Goal: Task Accomplishment & Management: Use online tool/utility

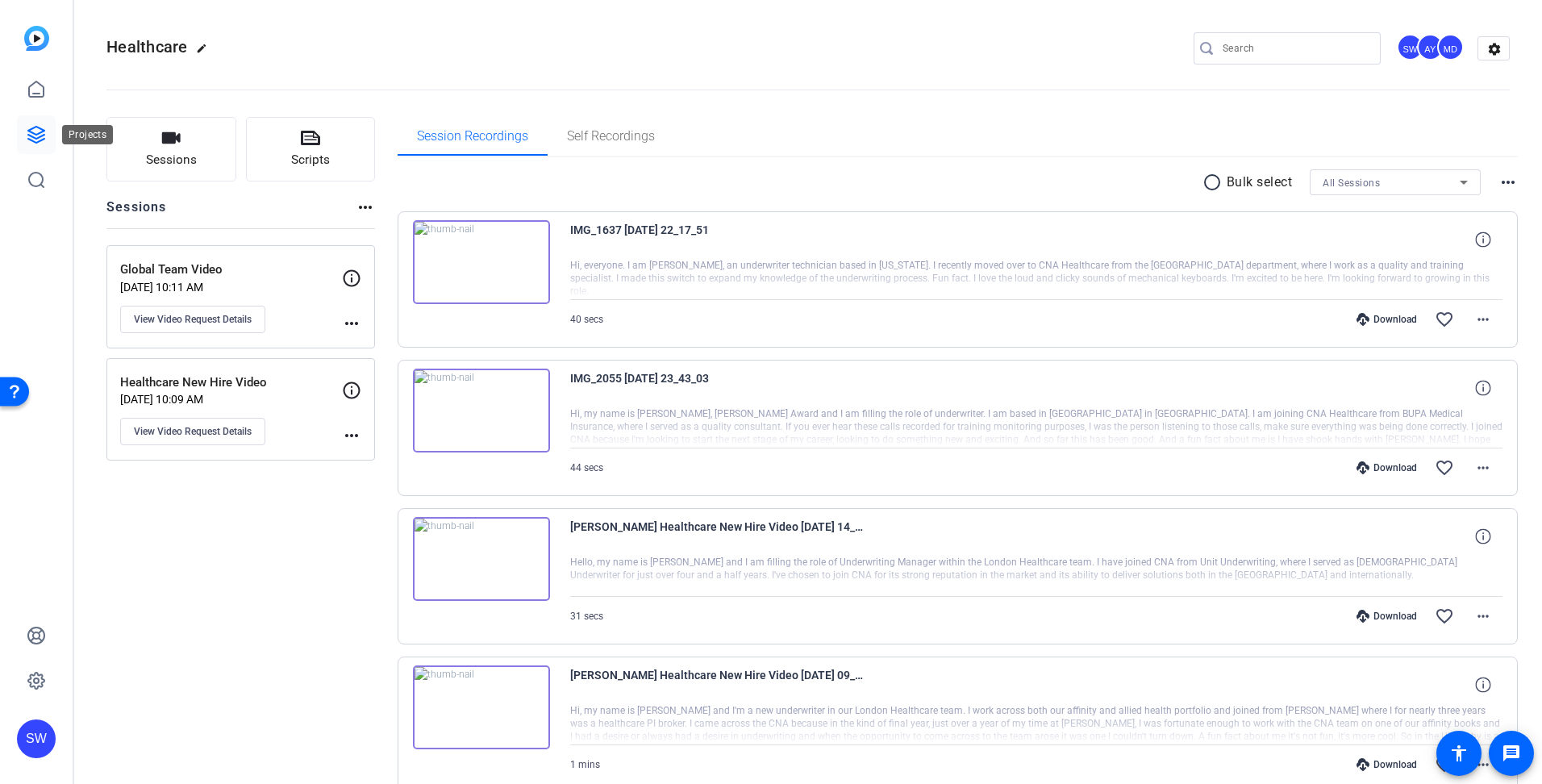
click at [34, 137] on icon at bounding box center [37, 135] width 16 height 16
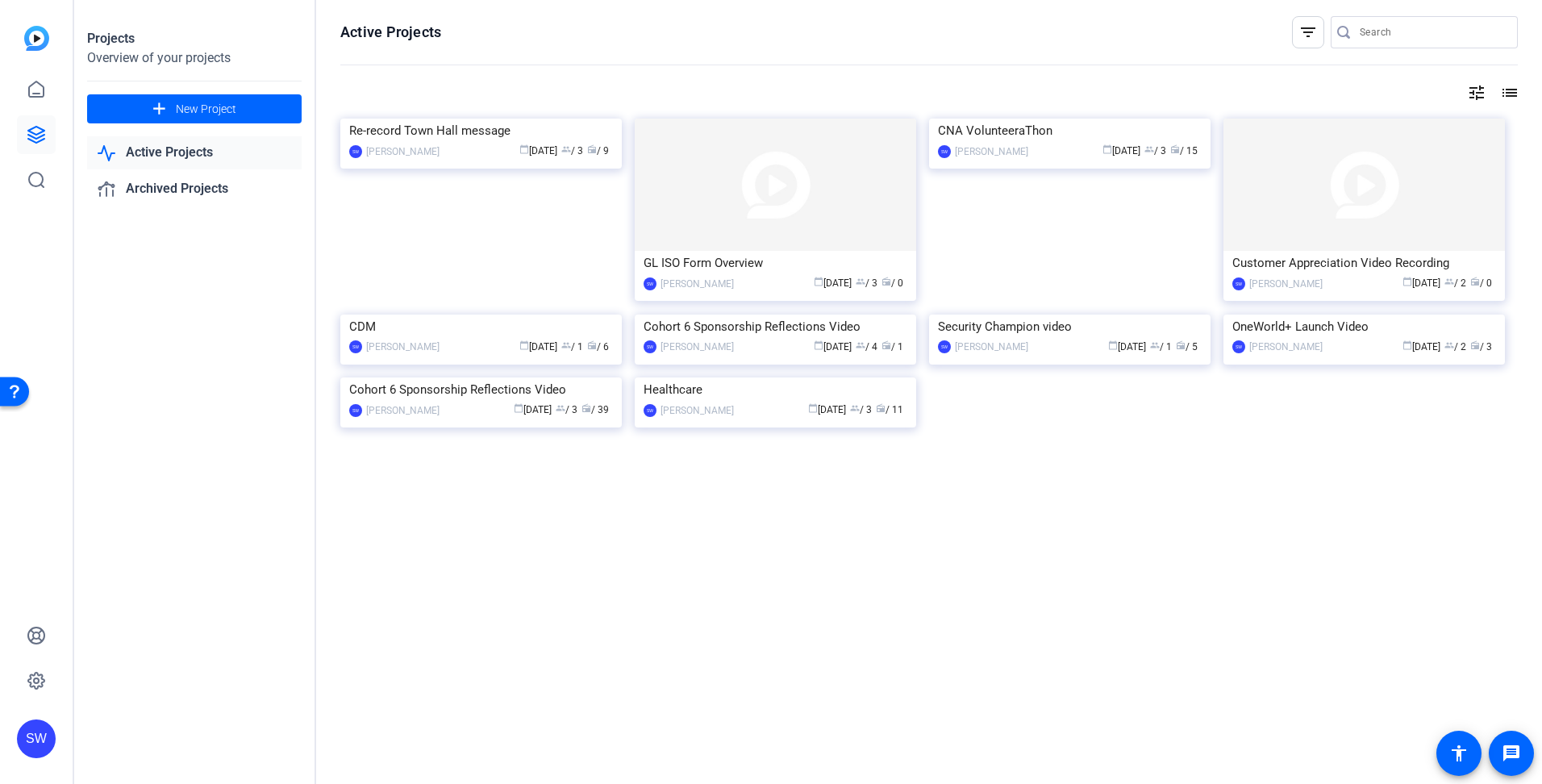
click at [151, 149] on link "Active Projects" at bounding box center [195, 153] width 214 height 33
click at [457, 419] on div "calendar_today May 16 group / 3 radio / 39" at bounding box center [531, 410] width 165 height 17
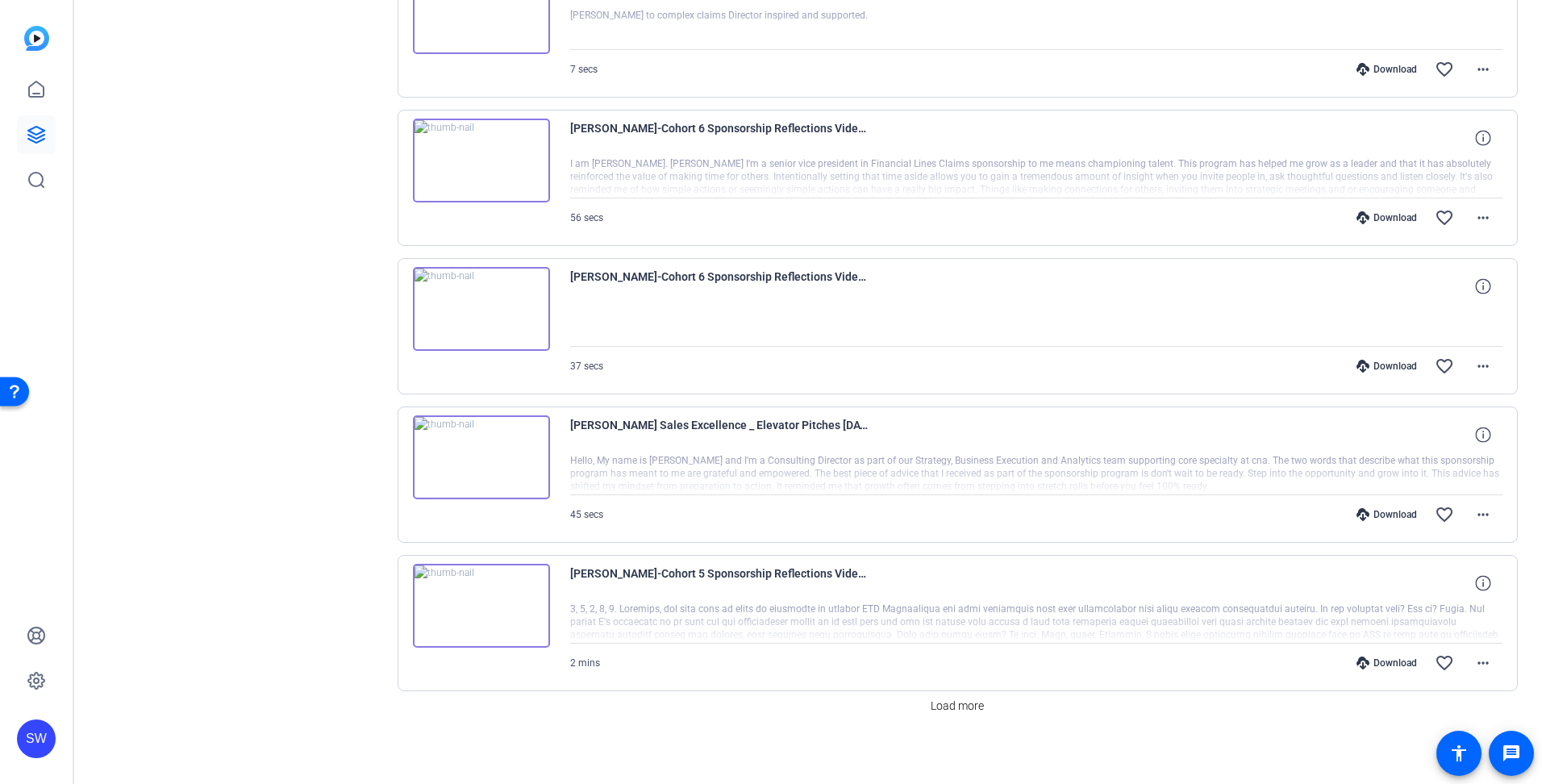
scroll to position [1000, 0]
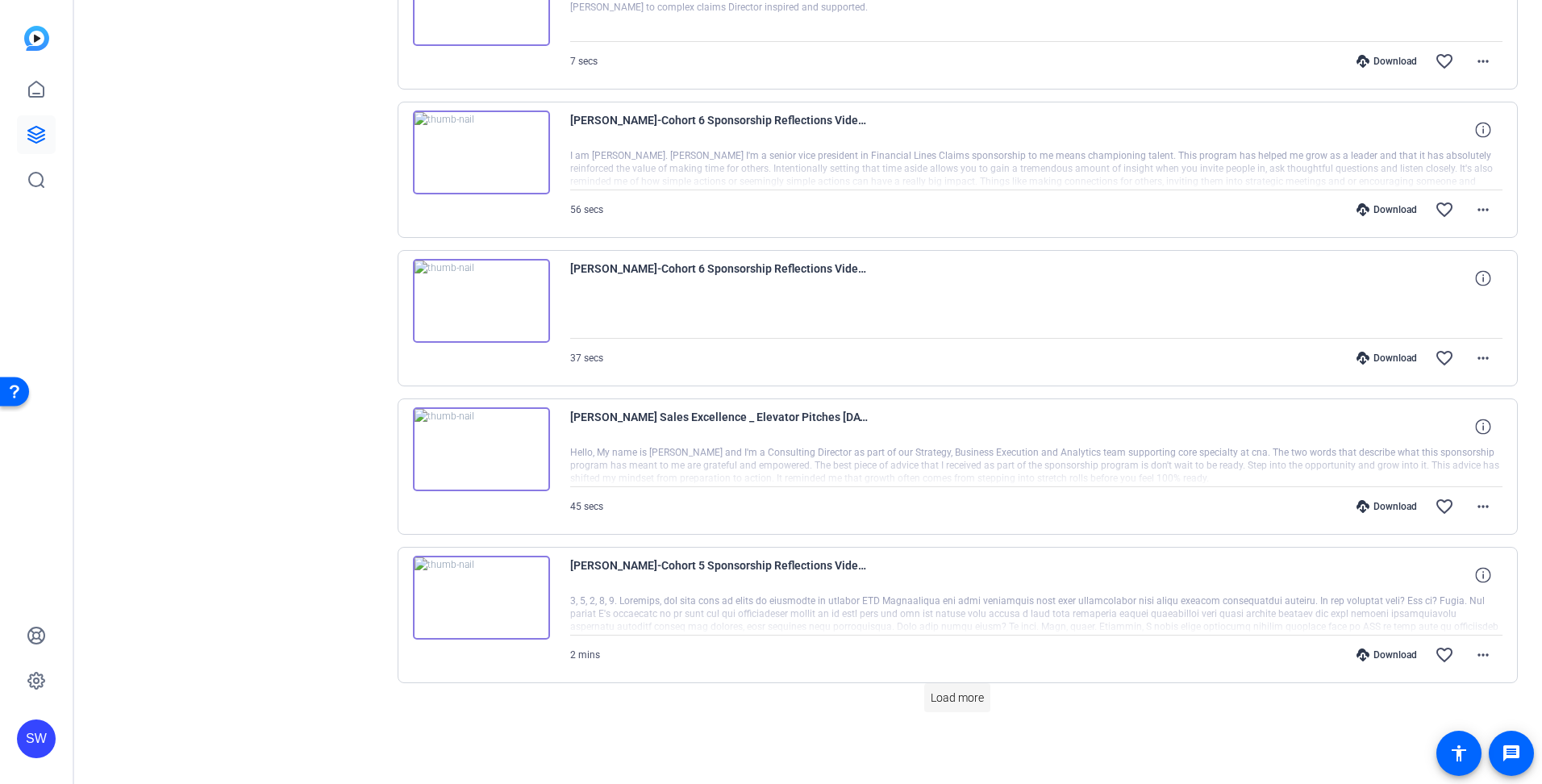
click at [948, 697] on span "Load more" at bounding box center [957, 698] width 53 height 17
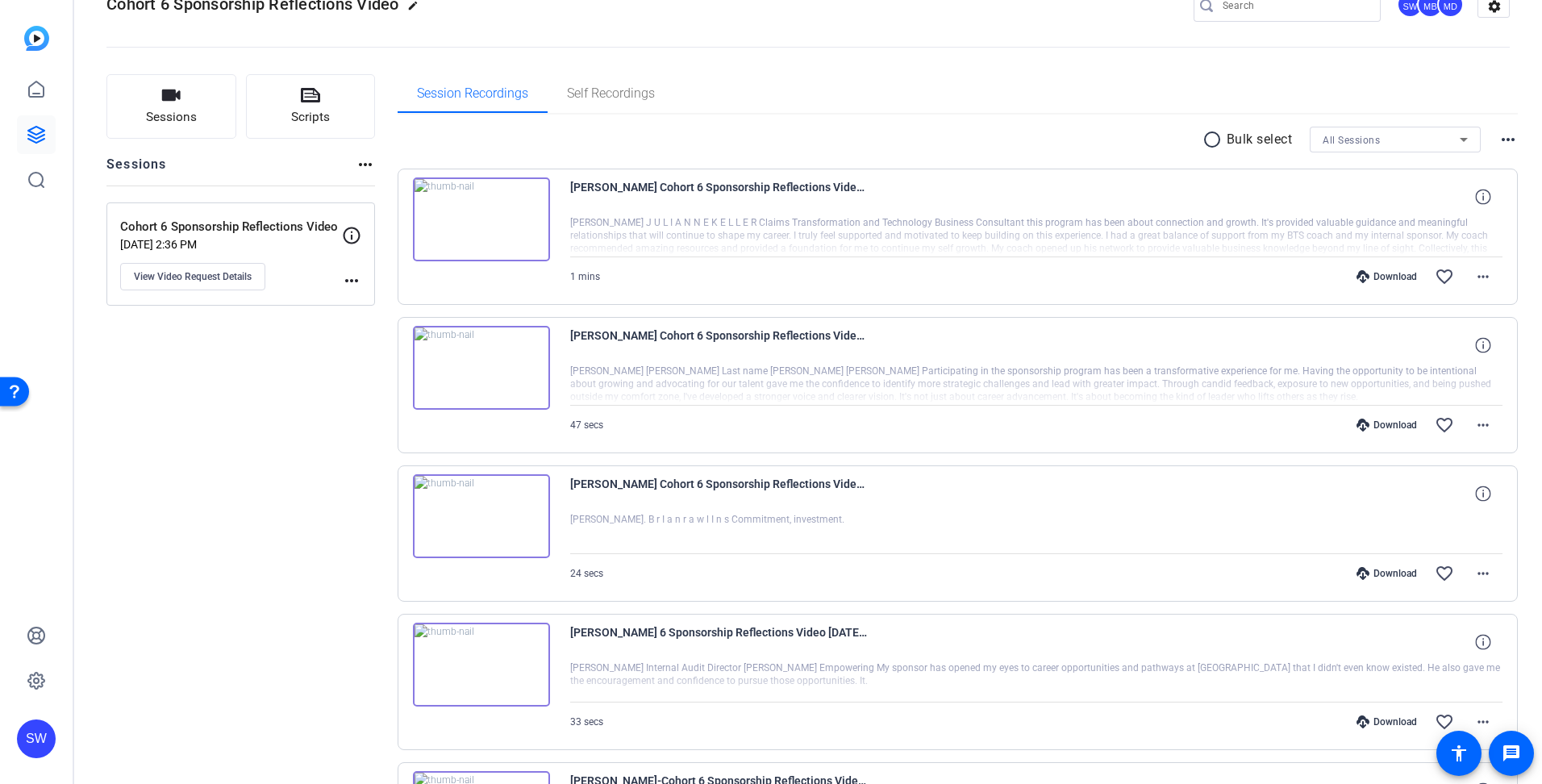
scroll to position [0, 0]
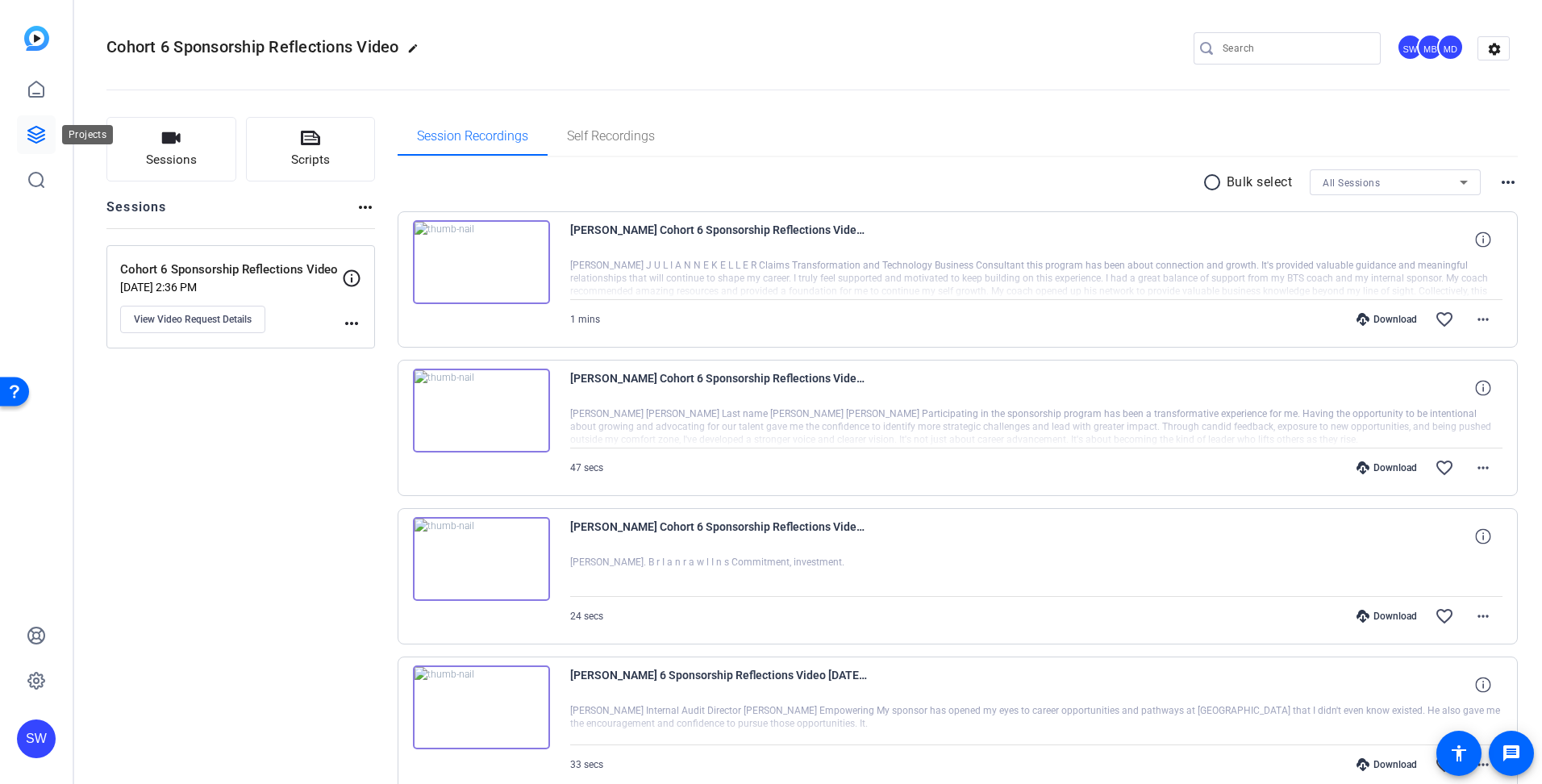
click at [37, 138] on icon at bounding box center [37, 135] width 16 height 16
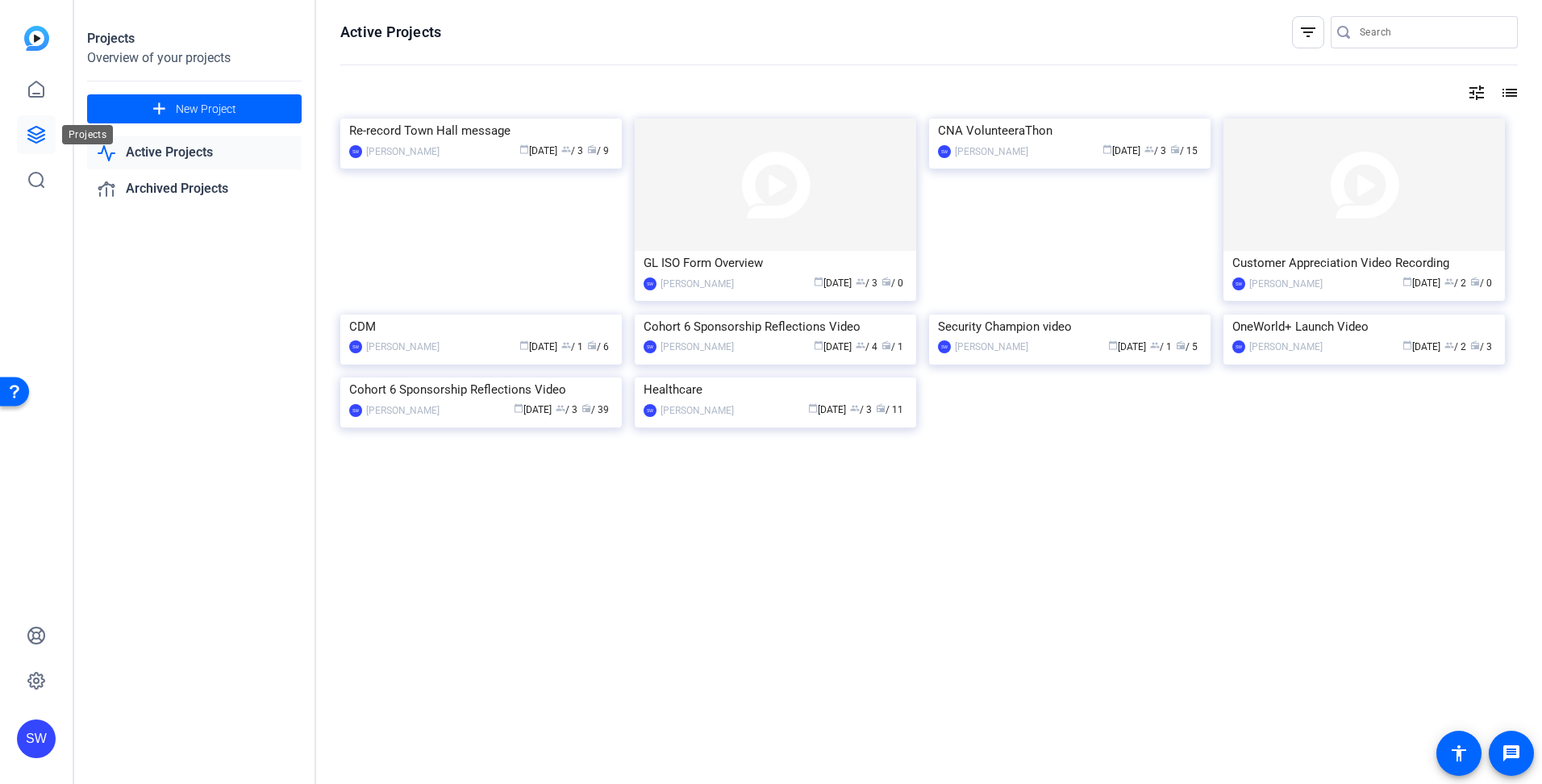
click at [33, 132] on icon at bounding box center [37, 135] width 16 height 16
click at [1331, 285] on div "calendar_today Aug 14 group / 2 radio / 0" at bounding box center [1414, 283] width 165 height 17
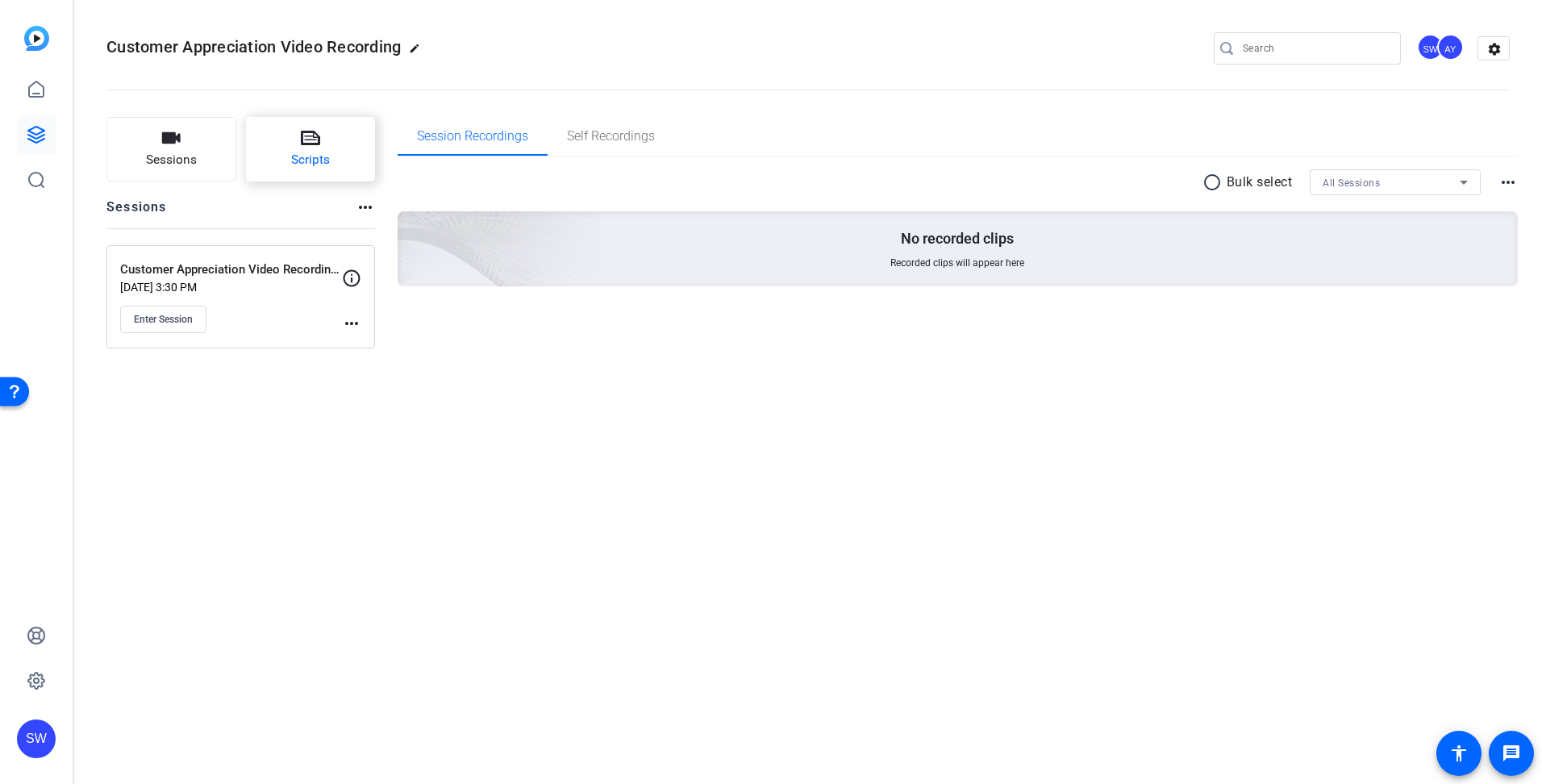
click at [295, 166] on span "Scripts" at bounding box center [310, 159] width 38 height 19
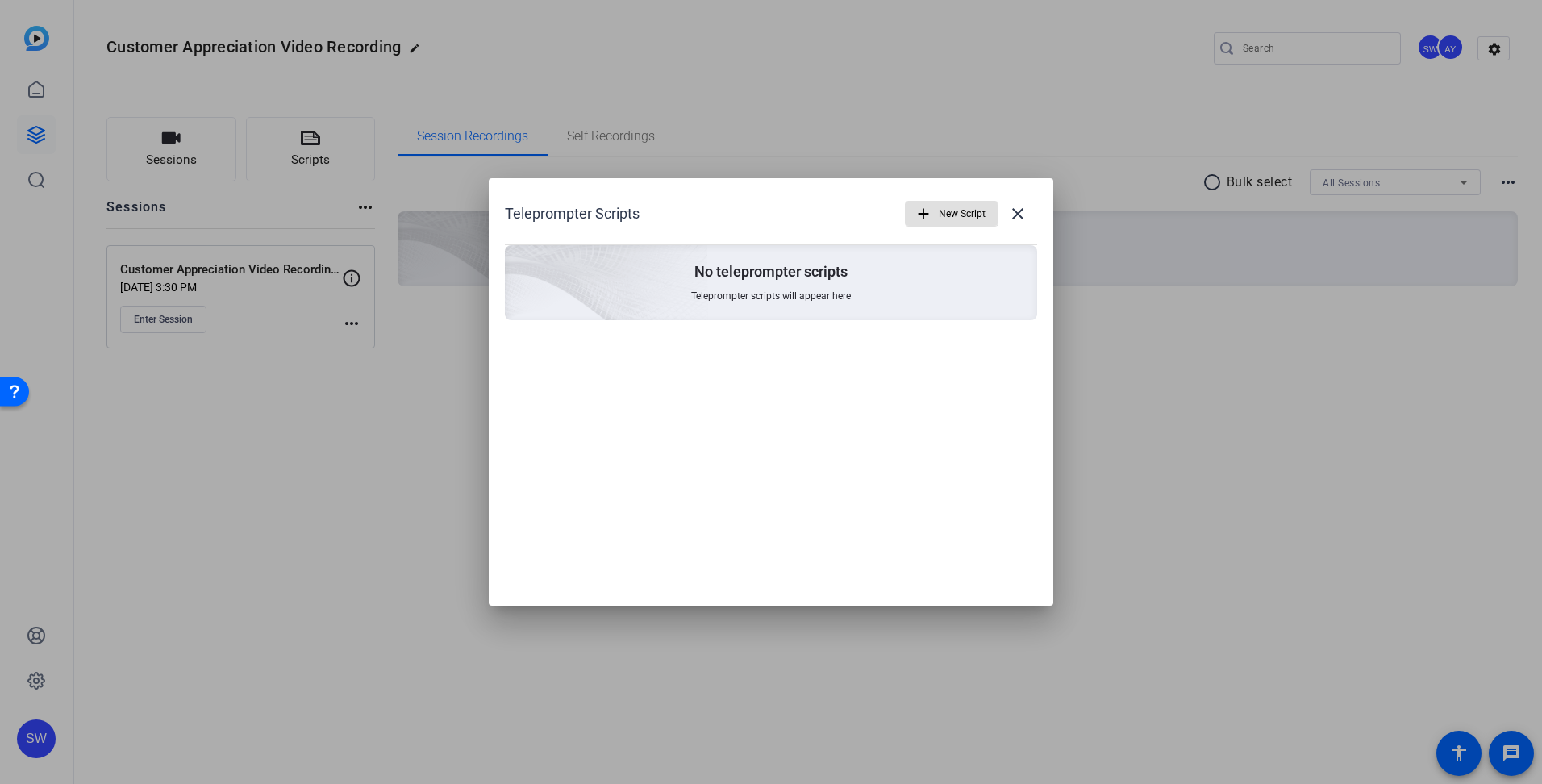
click at [926, 211] on mat-icon "add" at bounding box center [924, 214] width 18 height 18
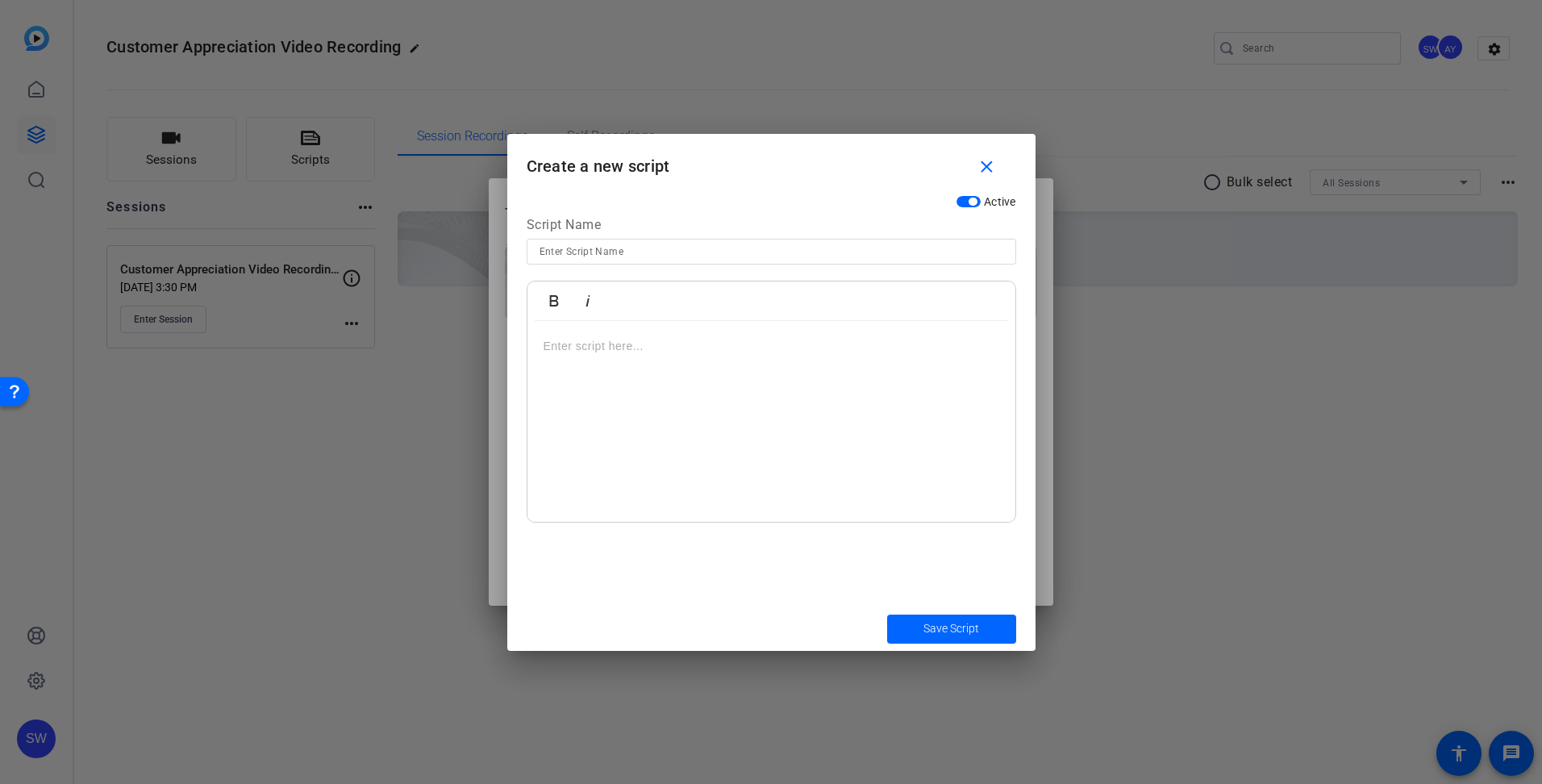
click at [622, 254] on input at bounding box center [771, 252] width 464 height 20
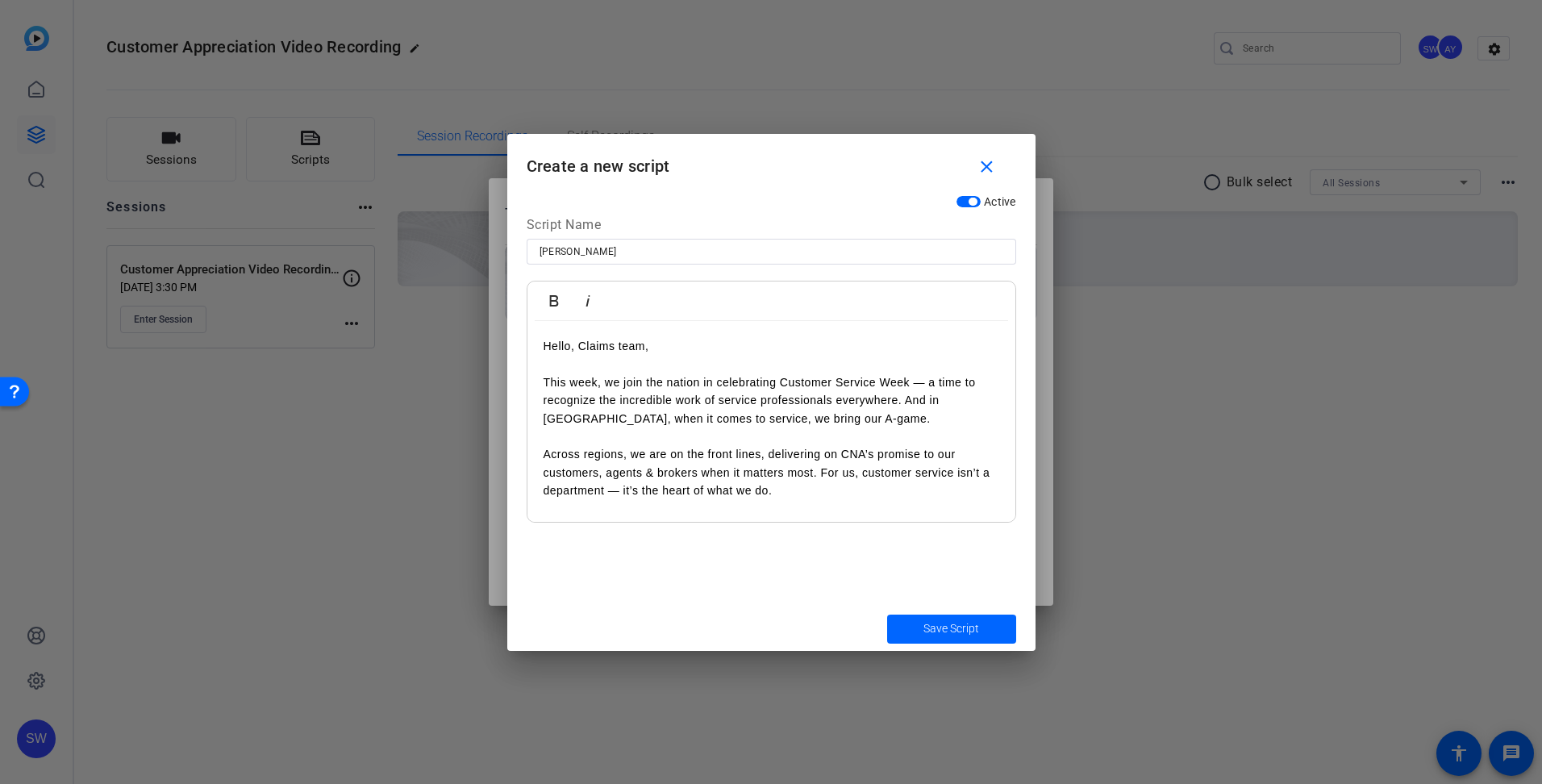
click at [662, 250] on input "Peter McCarron" at bounding box center [771, 252] width 464 height 20
click at [666, 256] on input "Peter McCarron - Customer Appreciation" at bounding box center [771, 252] width 464 height 20
click at [827, 257] on input "Peter McCarron - Customer Service Appreciation" at bounding box center [771, 252] width 464 height 20
type input "[PERSON_NAME] - Customer Service Appreciation Week"
click at [945, 629] on span "Save Script" at bounding box center [952, 629] width 56 height 17
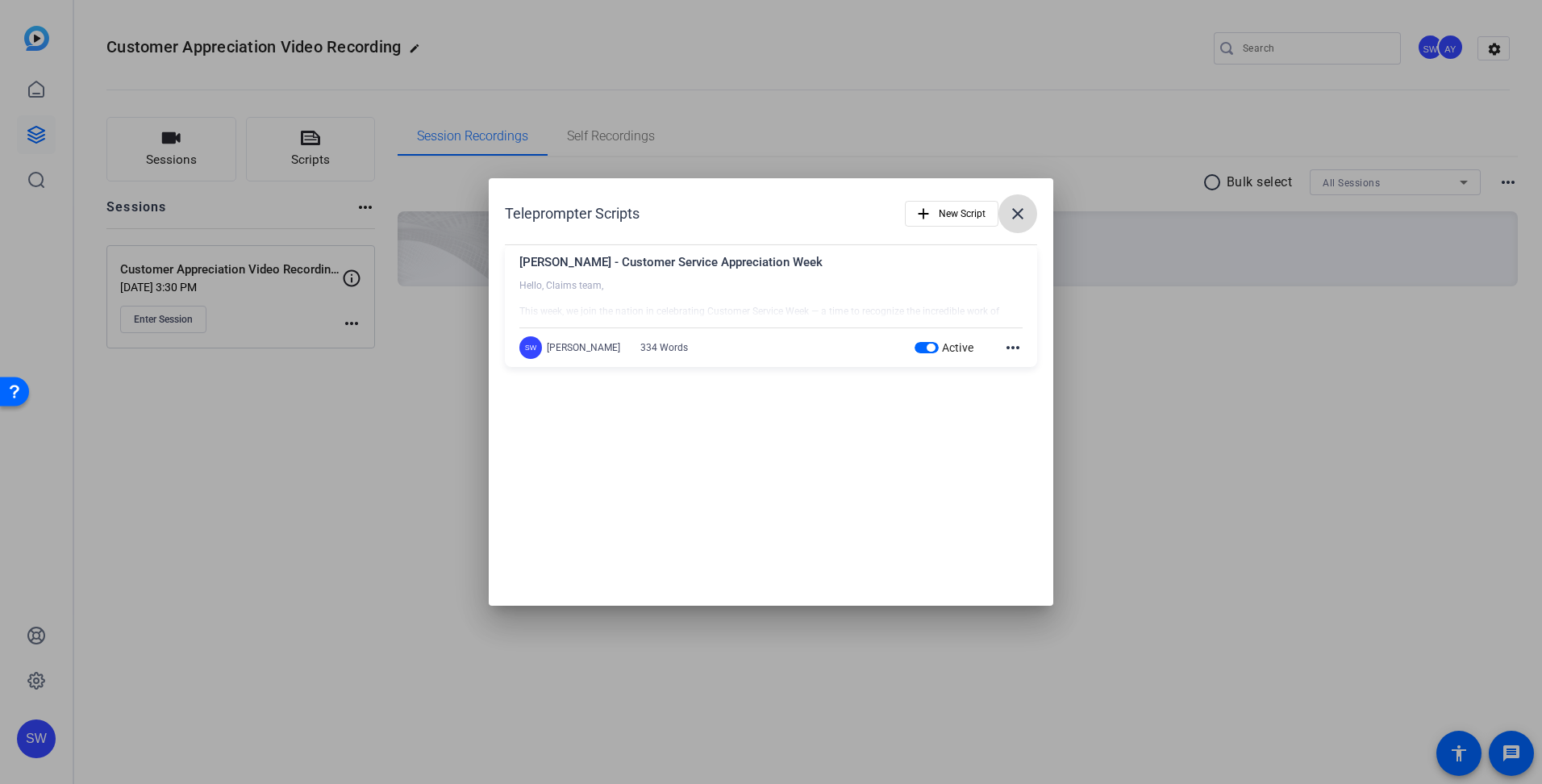
click at [1014, 216] on mat-icon "close" at bounding box center [1018, 214] width 20 height 20
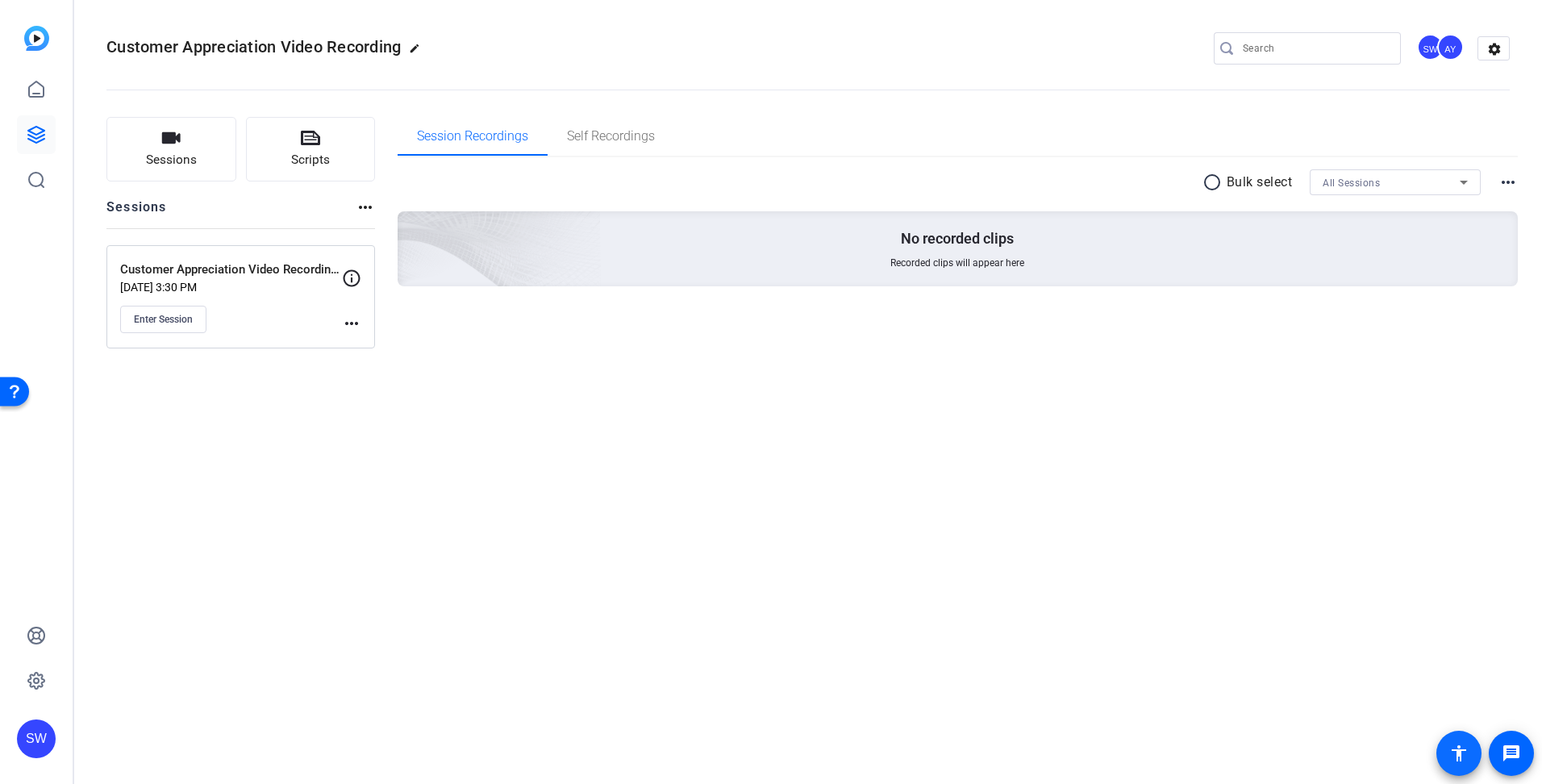
click at [1463, 754] on mat-icon "accessibility" at bounding box center [1459, 754] width 20 height 20
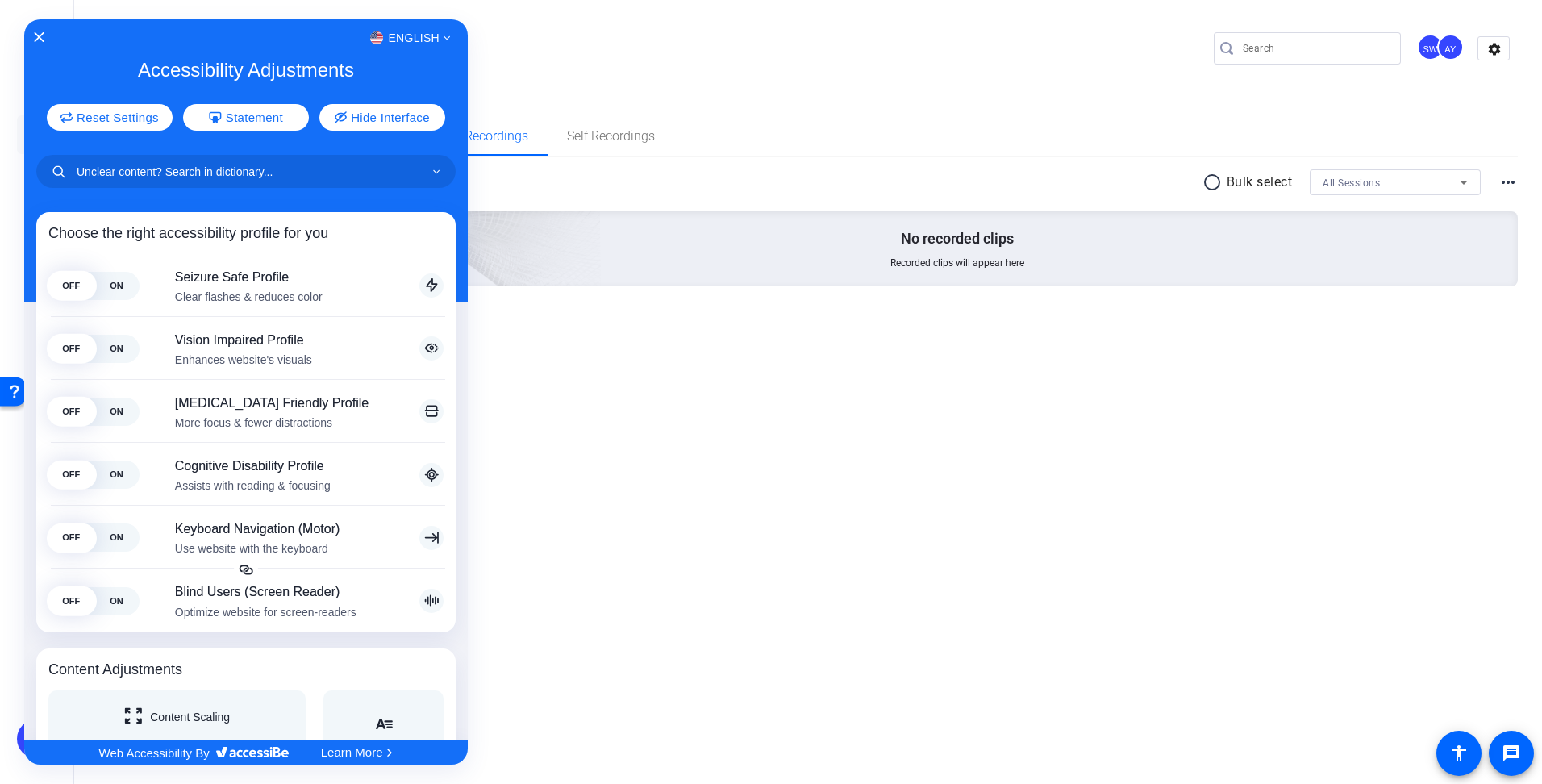
click at [905, 449] on div at bounding box center [771, 392] width 1542 height 784
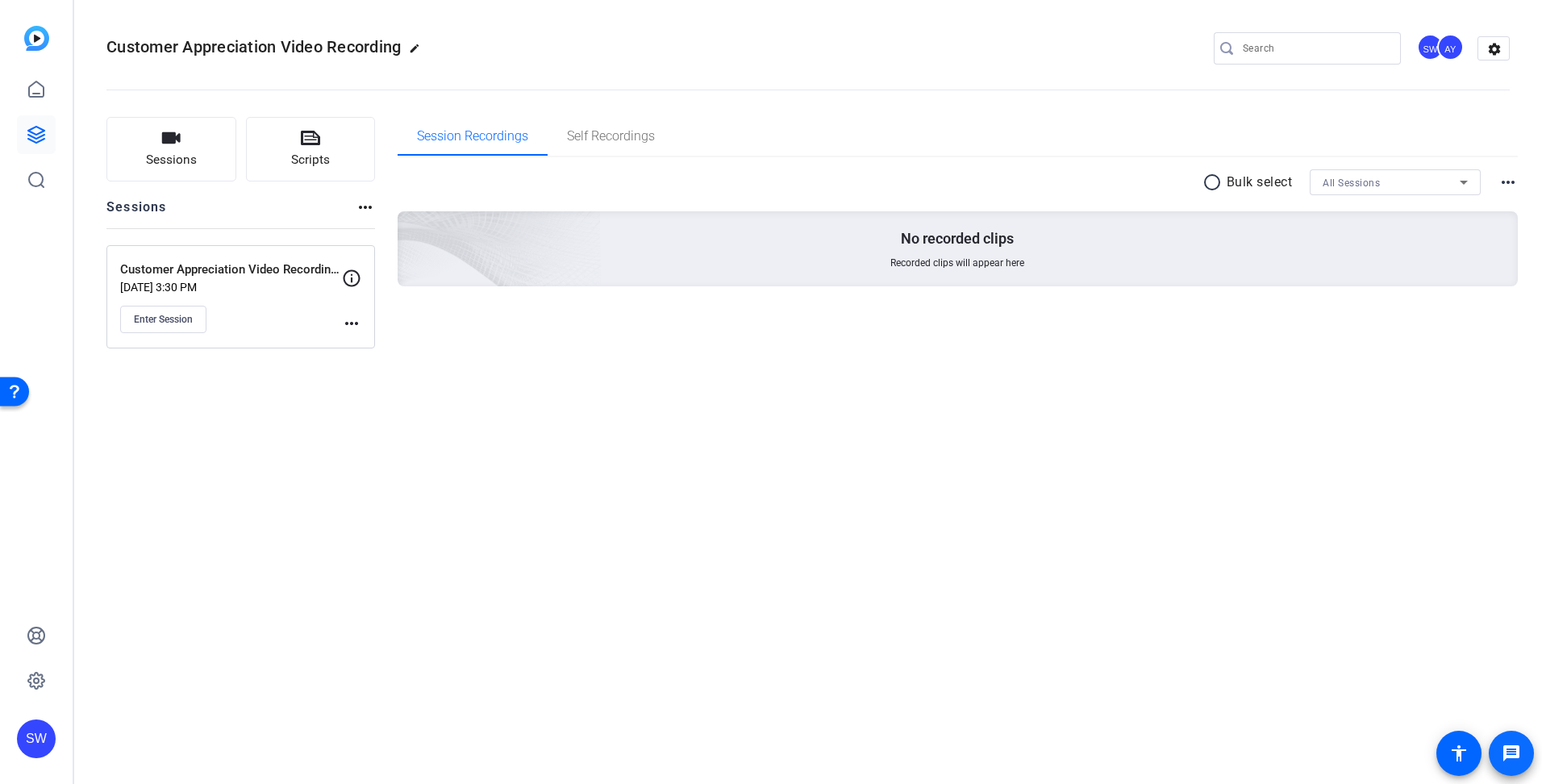
click at [1514, 755] on mat-icon "message" at bounding box center [1512, 754] width 20 height 20
click at [184, 326] on button "Enter Session" at bounding box center [164, 320] width 87 height 28
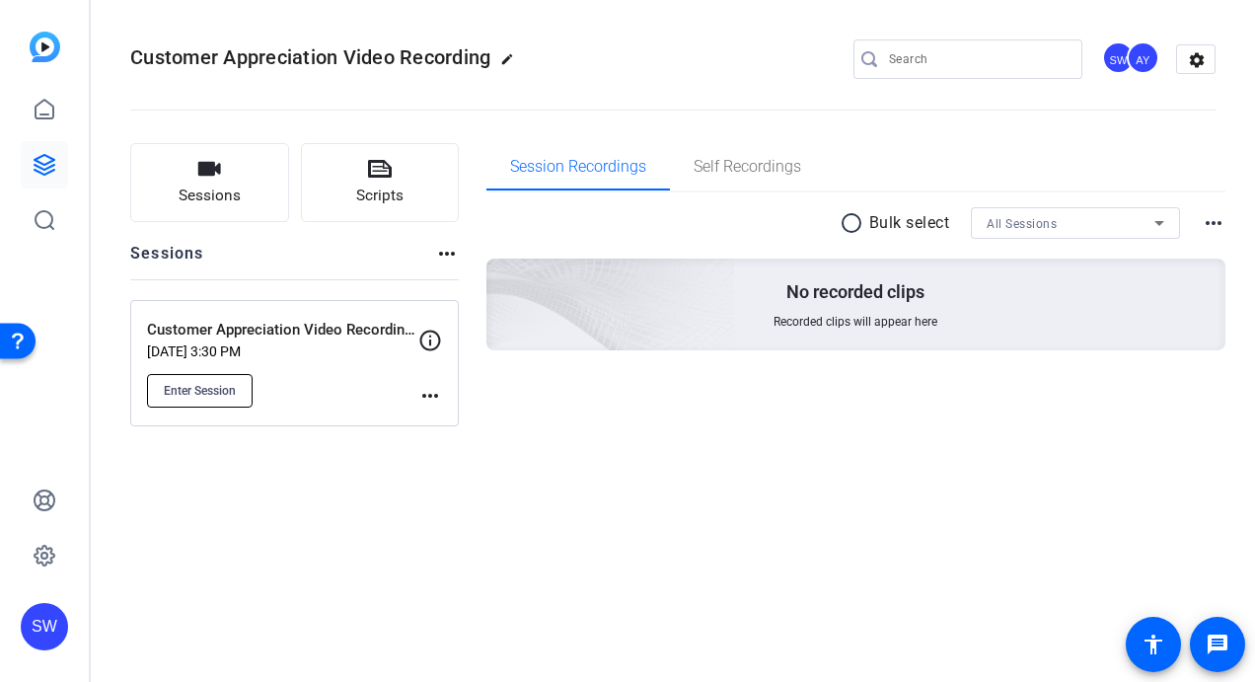
click at [188, 376] on button "Enter Session" at bounding box center [200, 391] width 106 height 34
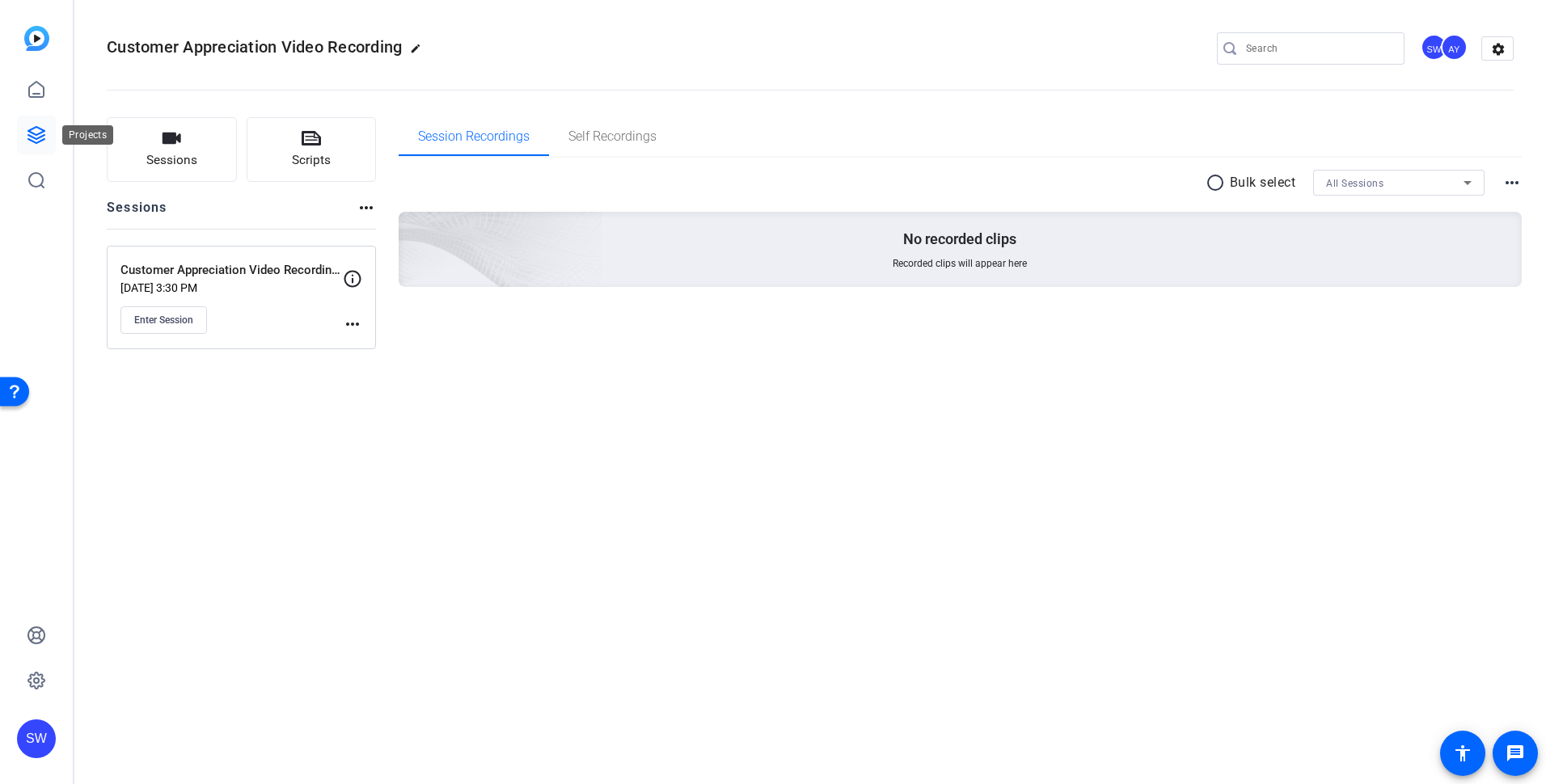
click at [39, 134] on icon at bounding box center [37, 135] width 16 height 16
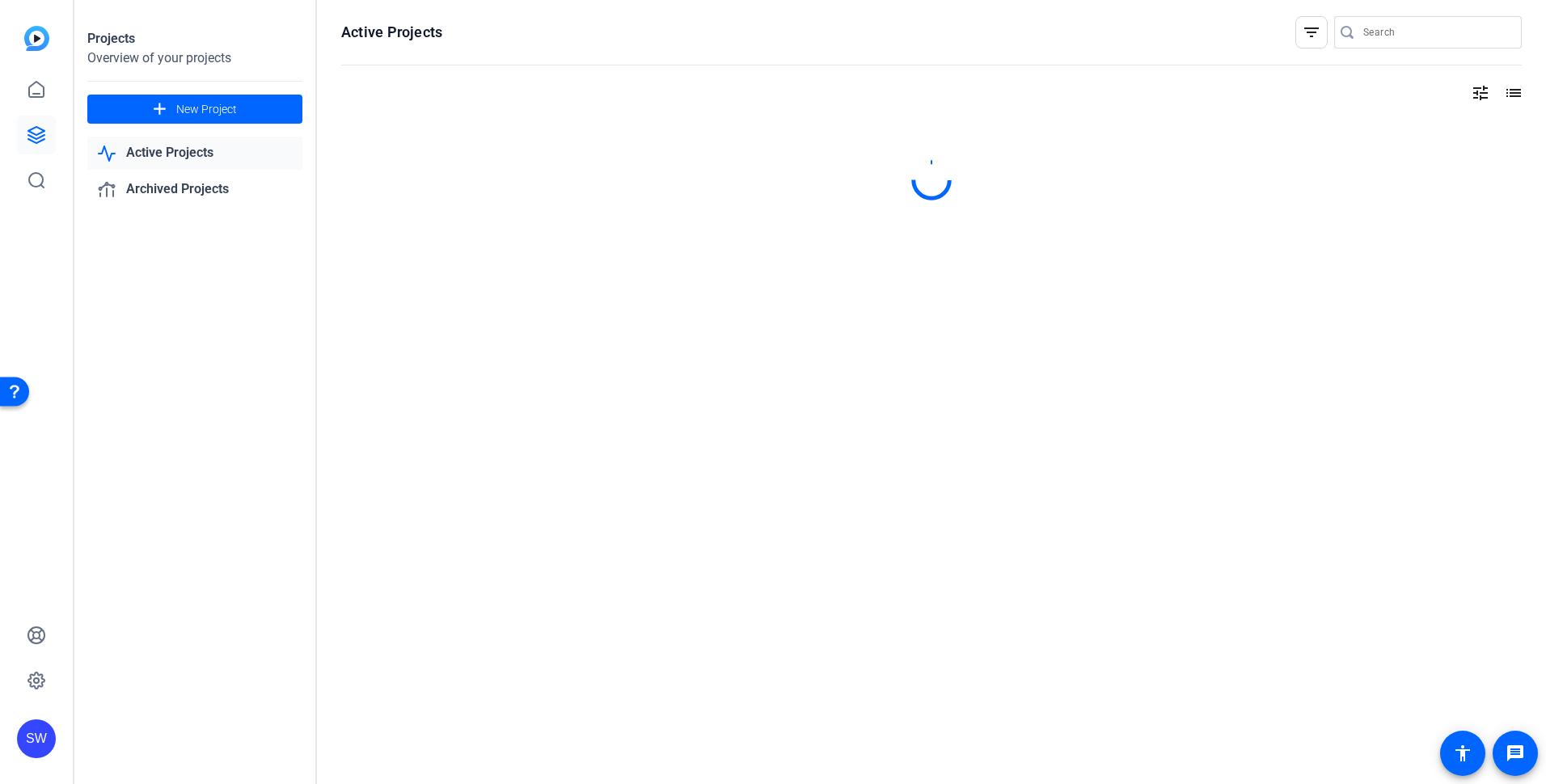
click at [145, 151] on link "Active Projects" at bounding box center [195, 153] width 215 height 33
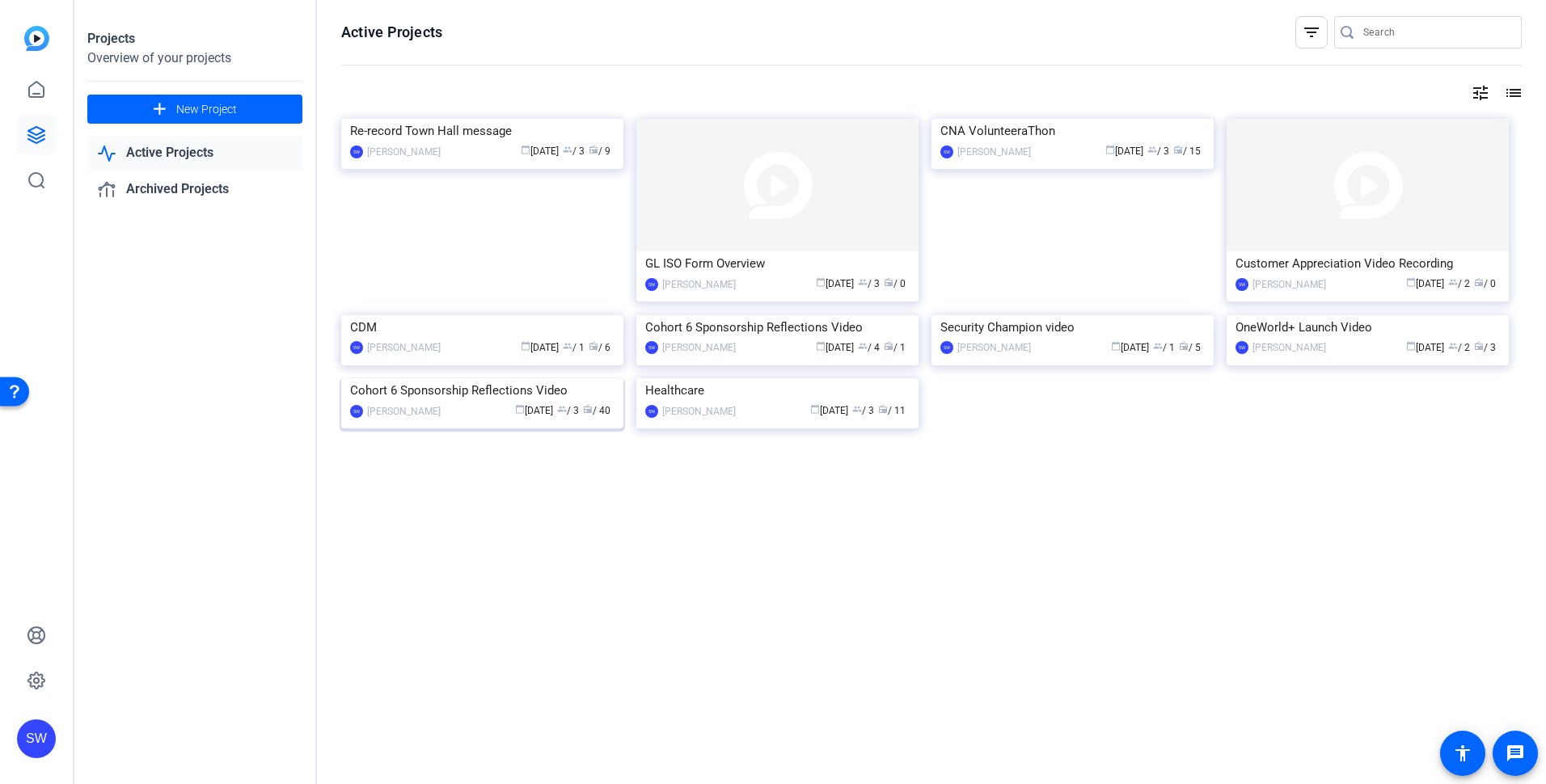
click at [515, 416] on span "calendar_today May 16" at bounding box center [534, 410] width 38 height 11
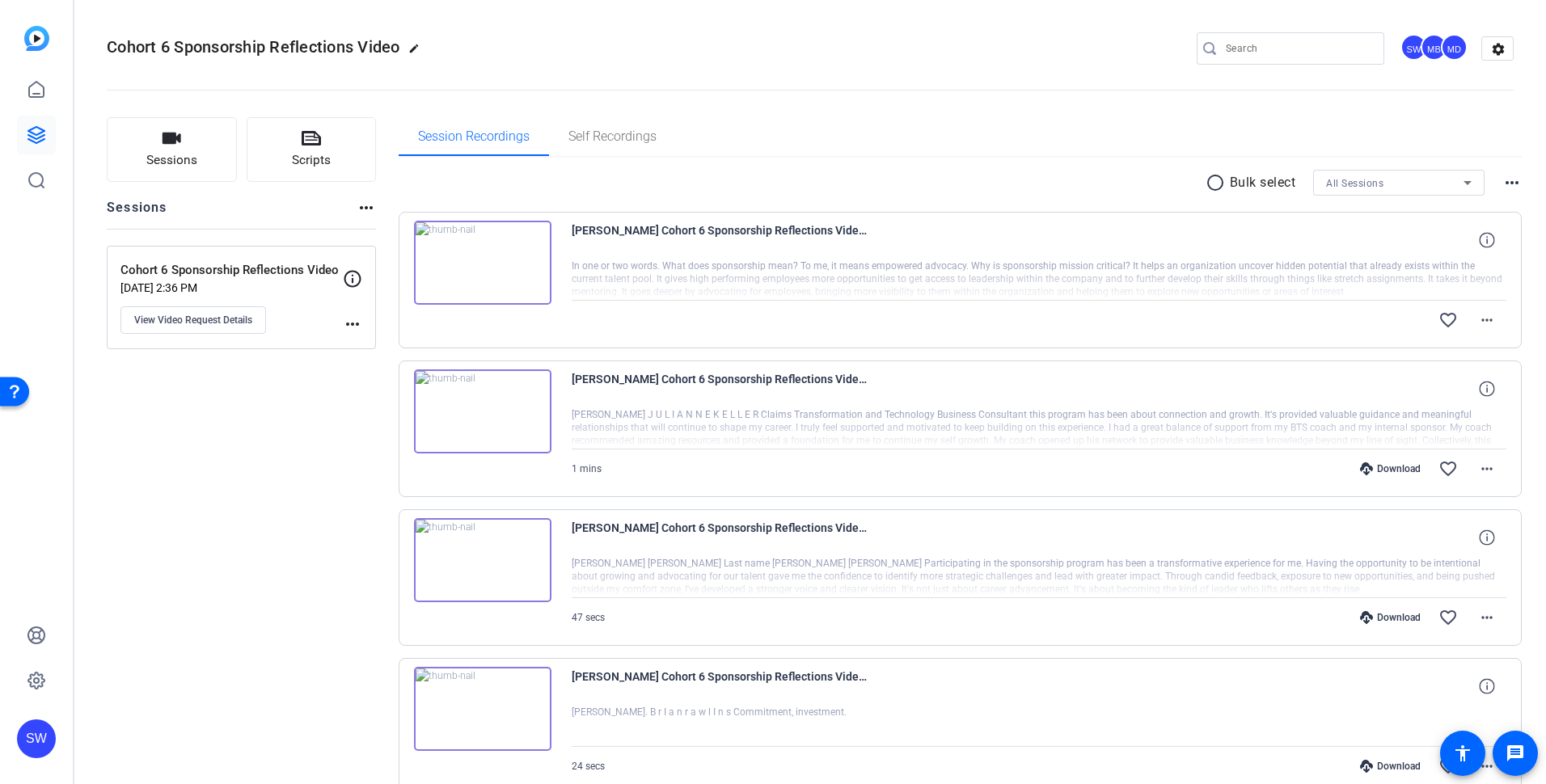
click at [475, 258] on img at bounding box center [483, 262] width 138 height 84
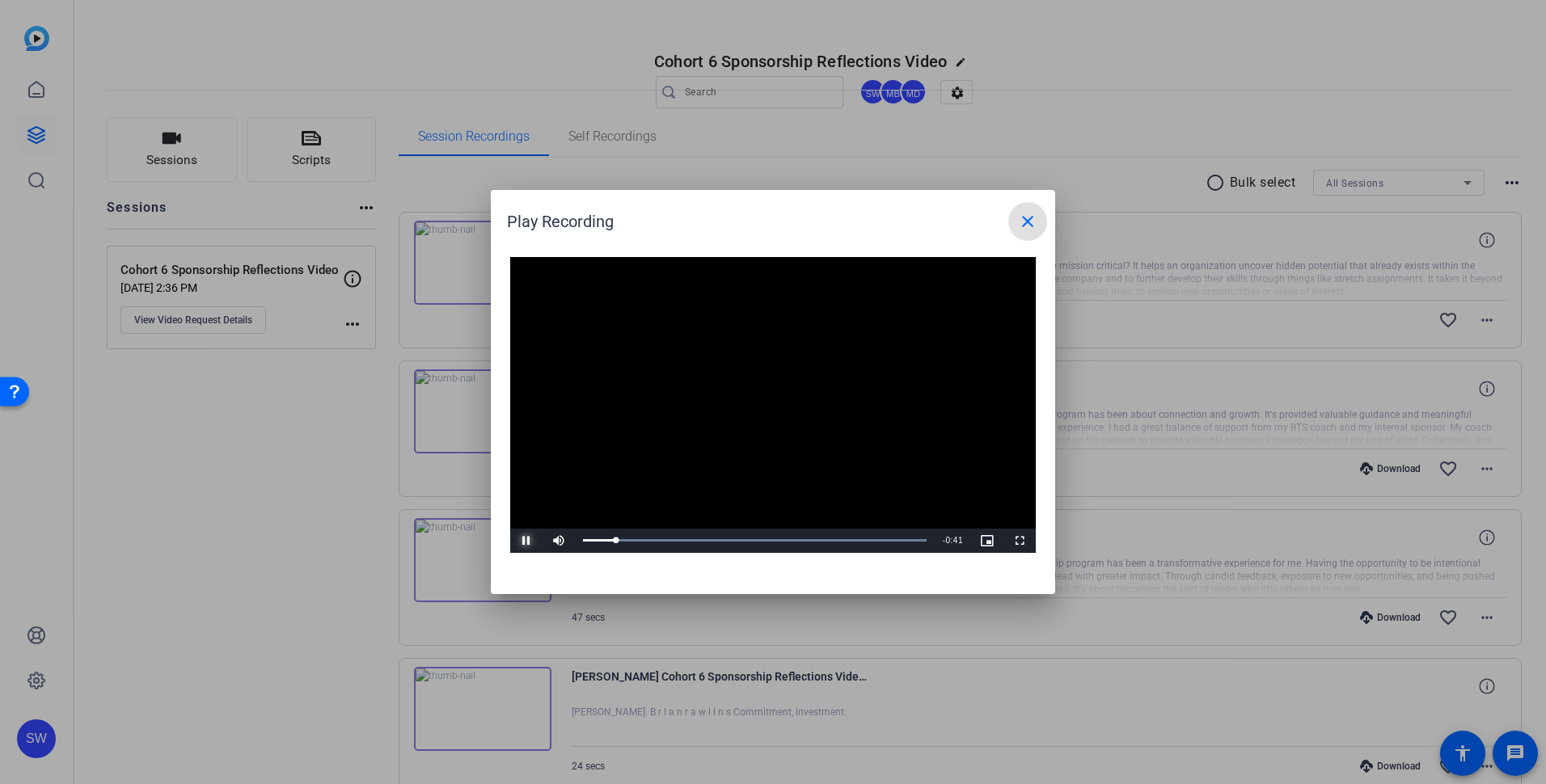
click at [523, 541] on span "Video Player" at bounding box center [526, 541] width 32 height 0
click at [526, 541] on span "Video Player" at bounding box center [526, 541] width 32 height 0
click at [522, 541] on span "Video Player" at bounding box center [526, 541] width 32 height 0
click at [524, 541] on span "Video Player" at bounding box center [526, 541] width 32 height 0
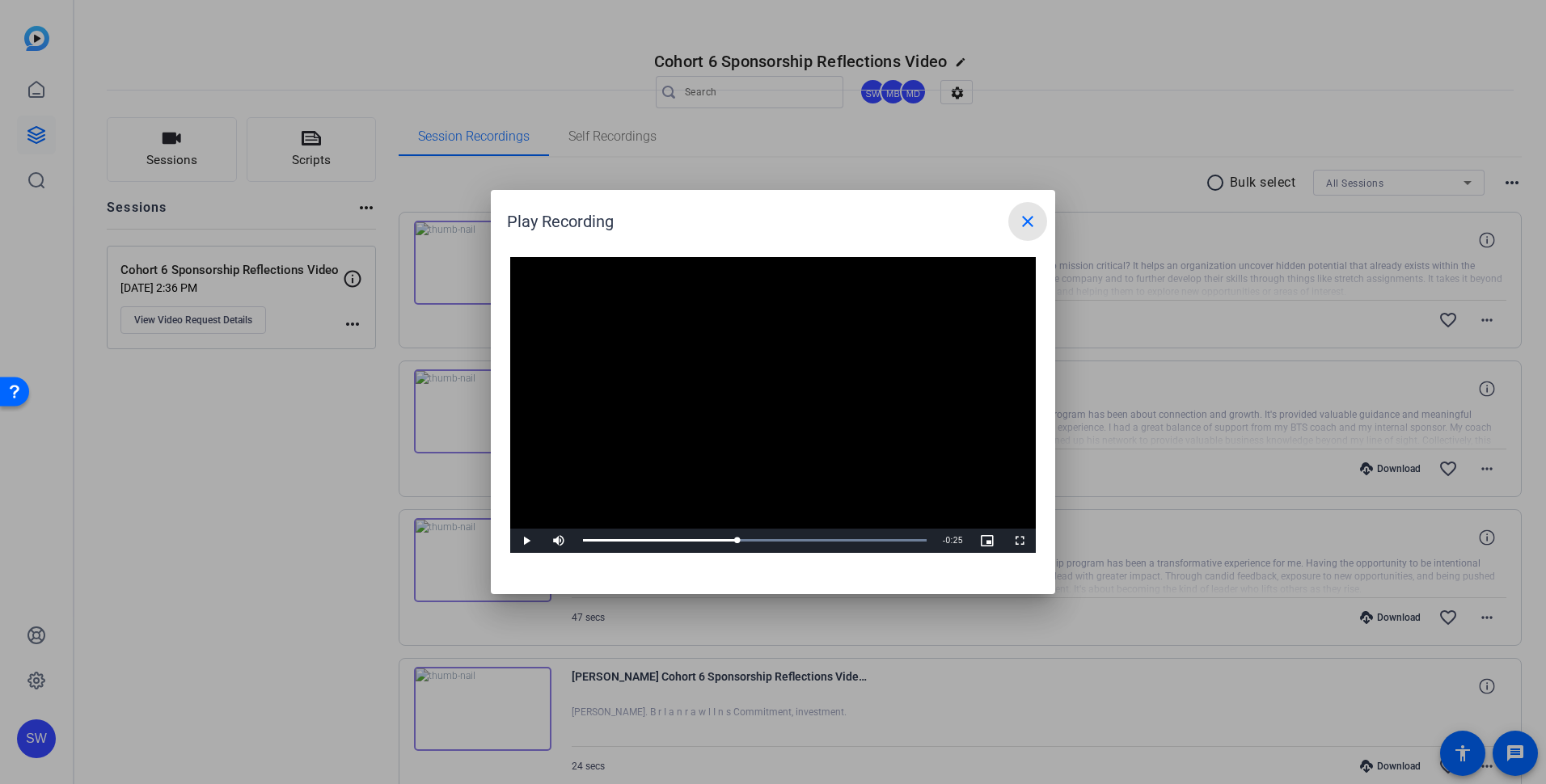
click at [1025, 224] on mat-icon "close" at bounding box center [1028, 221] width 20 height 20
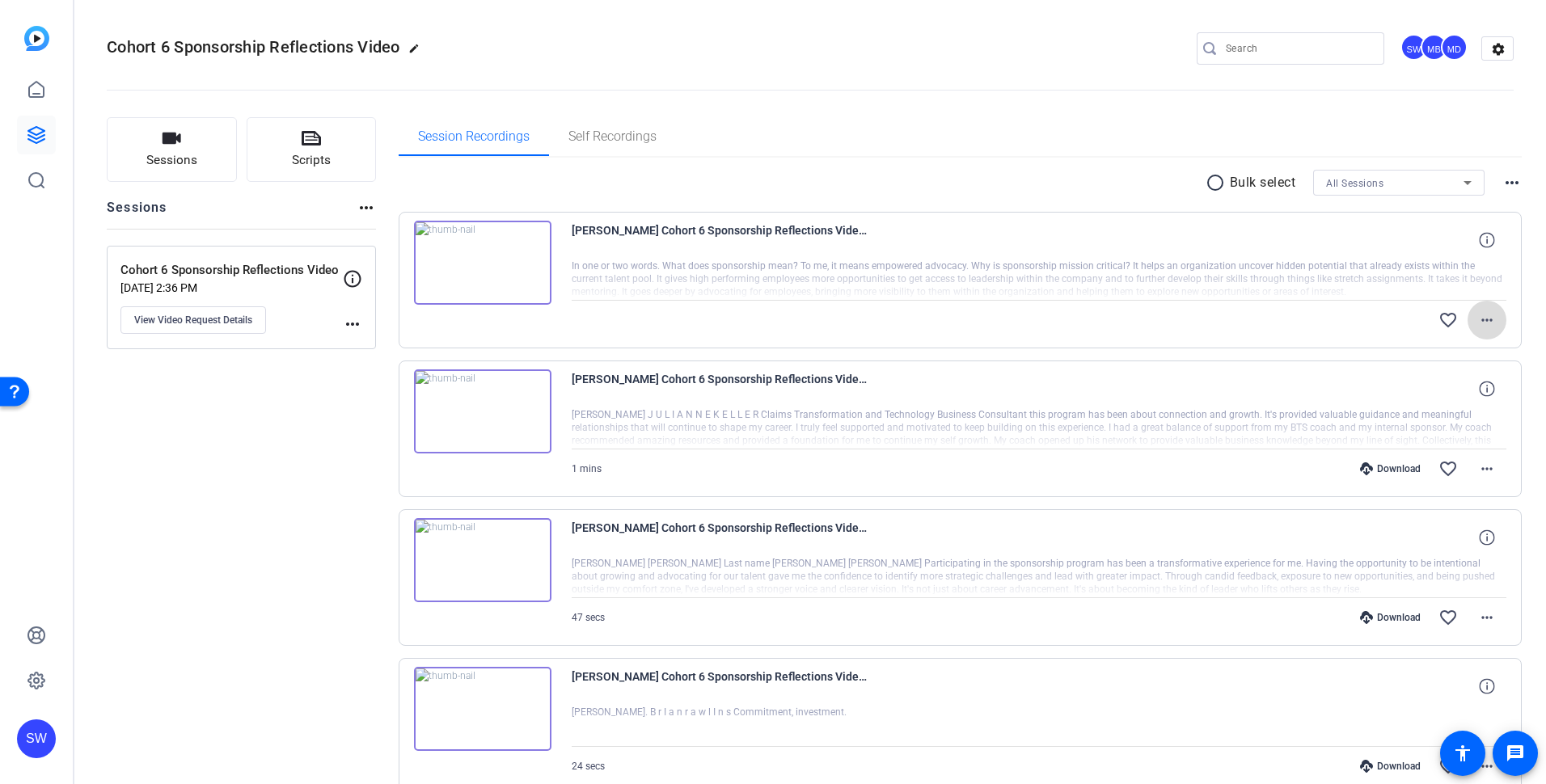
click at [1480, 321] on mat-icon "more_horiz" at bounding box center [1488, 320] width 20 height 20
click at [1406, 355] on span "Download Original" at bounding box center [1437, 354] width 97 height 20
click at [325, 167] on span "Scripts" at bounding box center [311, 160] width 39 height 19
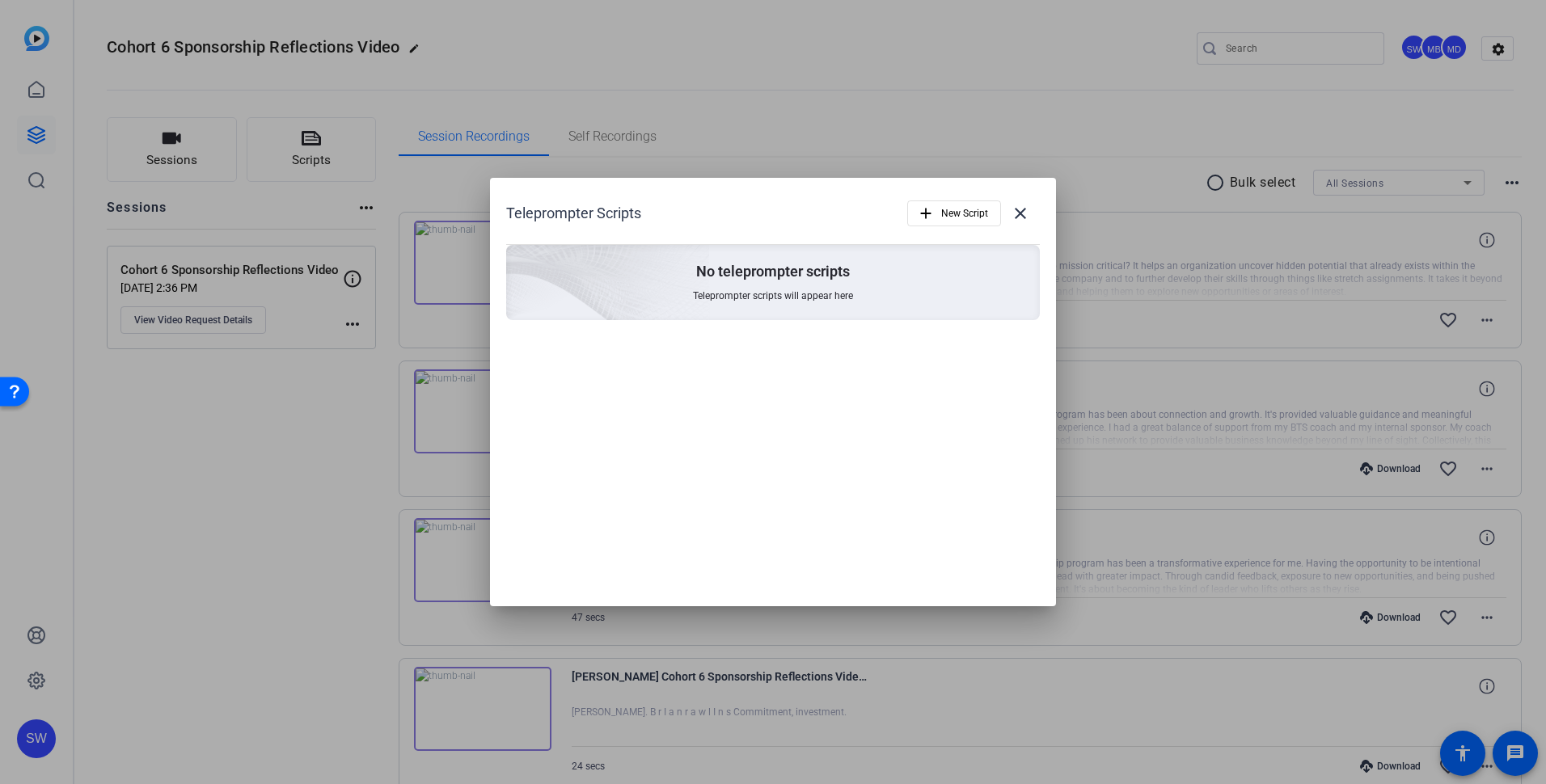
click at [812, 61] on div at bounding box center [773, 392] width 1546 height 784
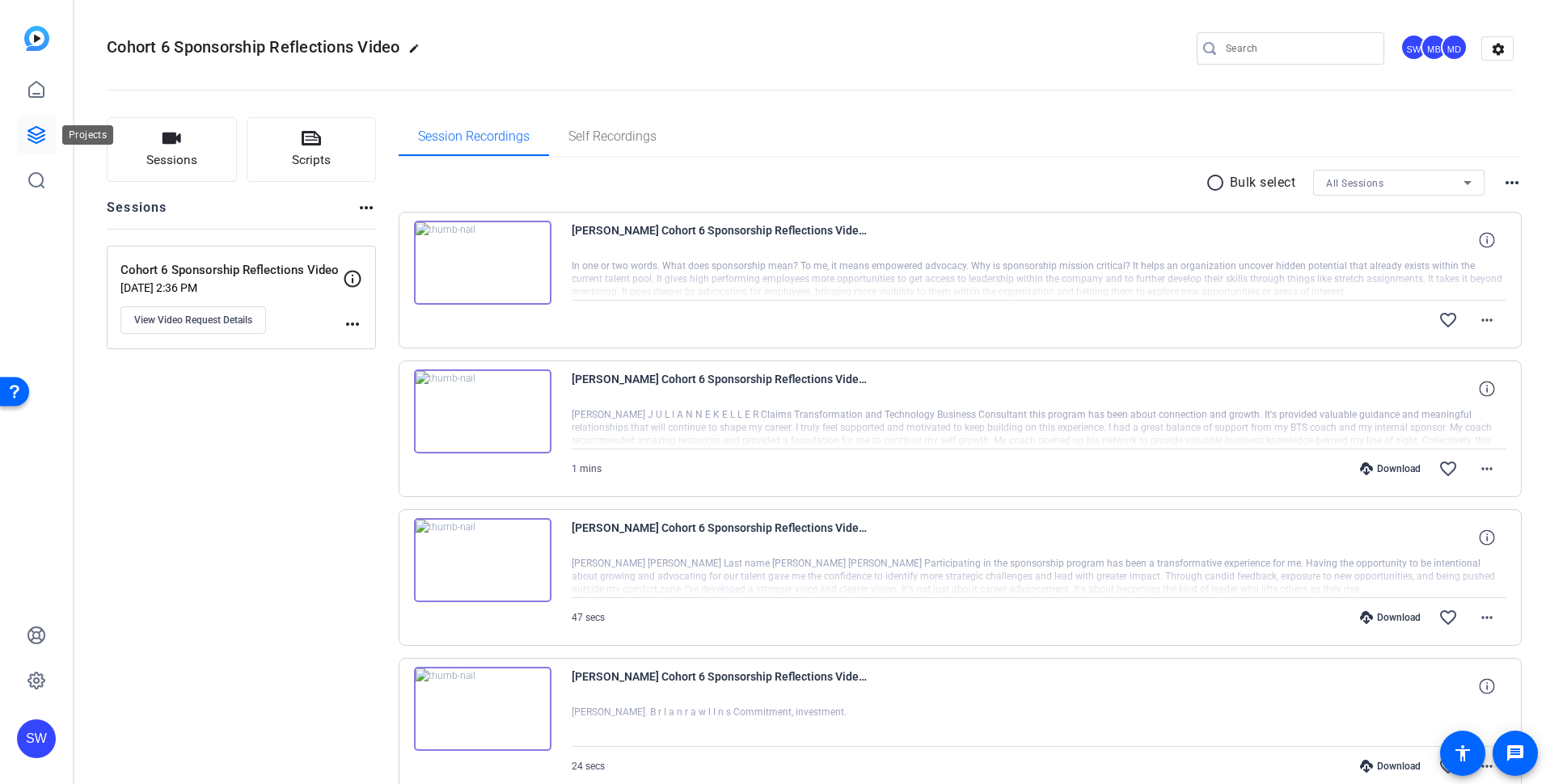
click at [32, 136] on icon at bounding box center [37, 135] width 20 height 20
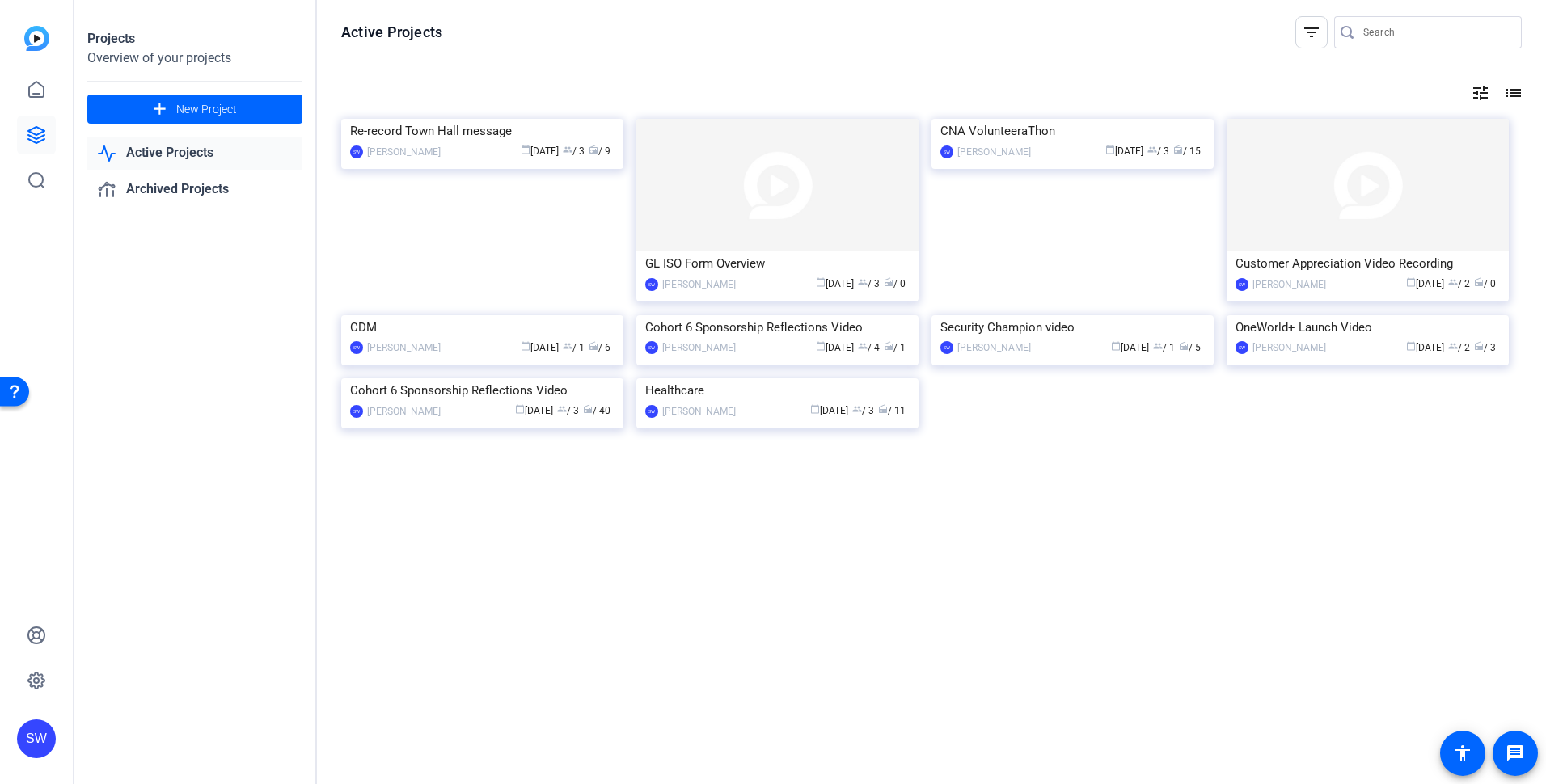
click at [1045, 356] on div "calendar_today Aug 01 group / 1 radio / 5" at bounding box center [1122, 347] width 166 height 17
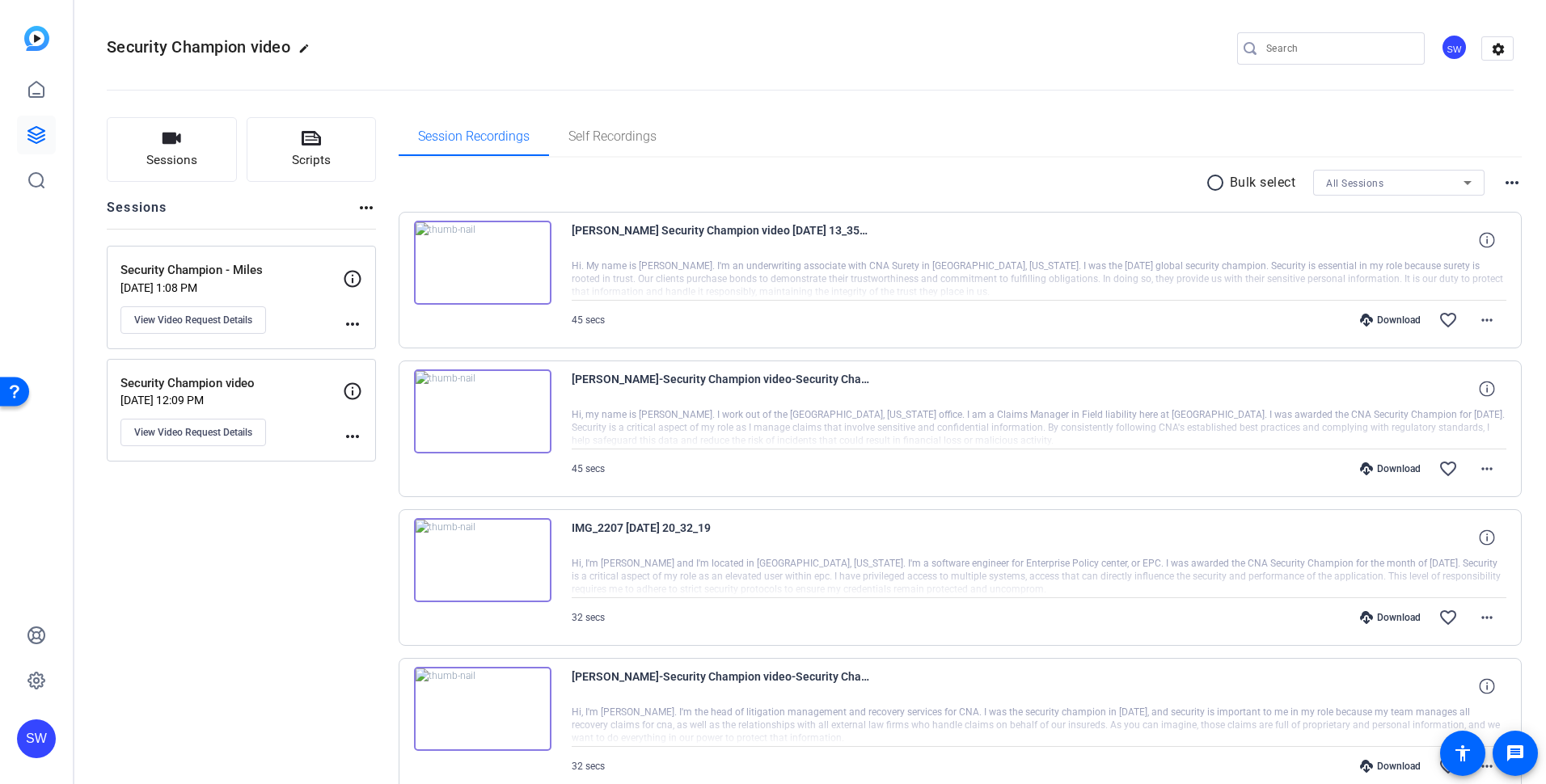
click at [1447, 46] on div "SW" at bounding box center [1454, 47] width 27 height 27
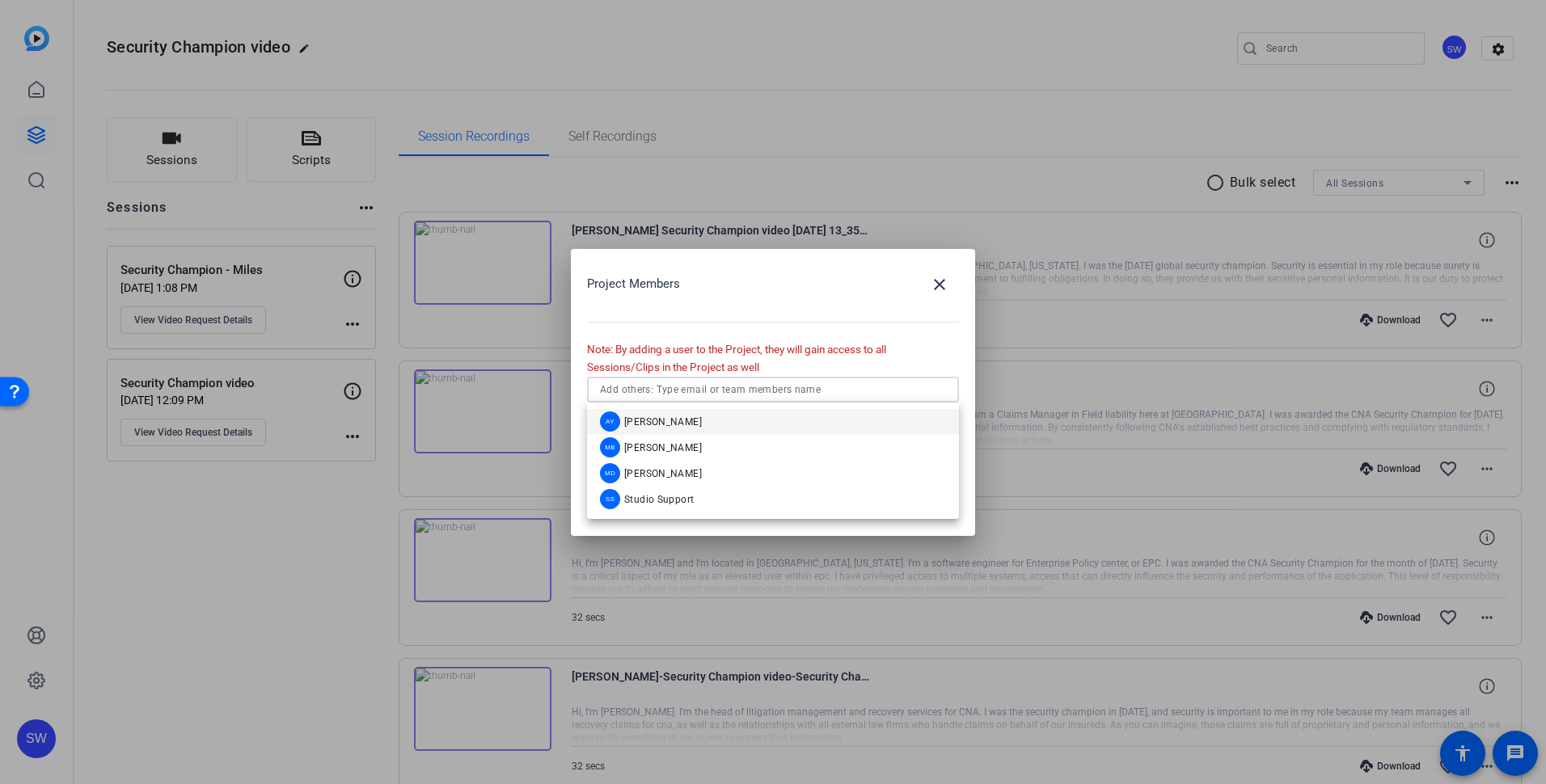
click at [761, 396] on input "text" at bounding box center [773, 390] width 346 height 20
click at [692, 424] on span "[PERSON_NAME]" at bounding box center [663, 422] width 78 height 13
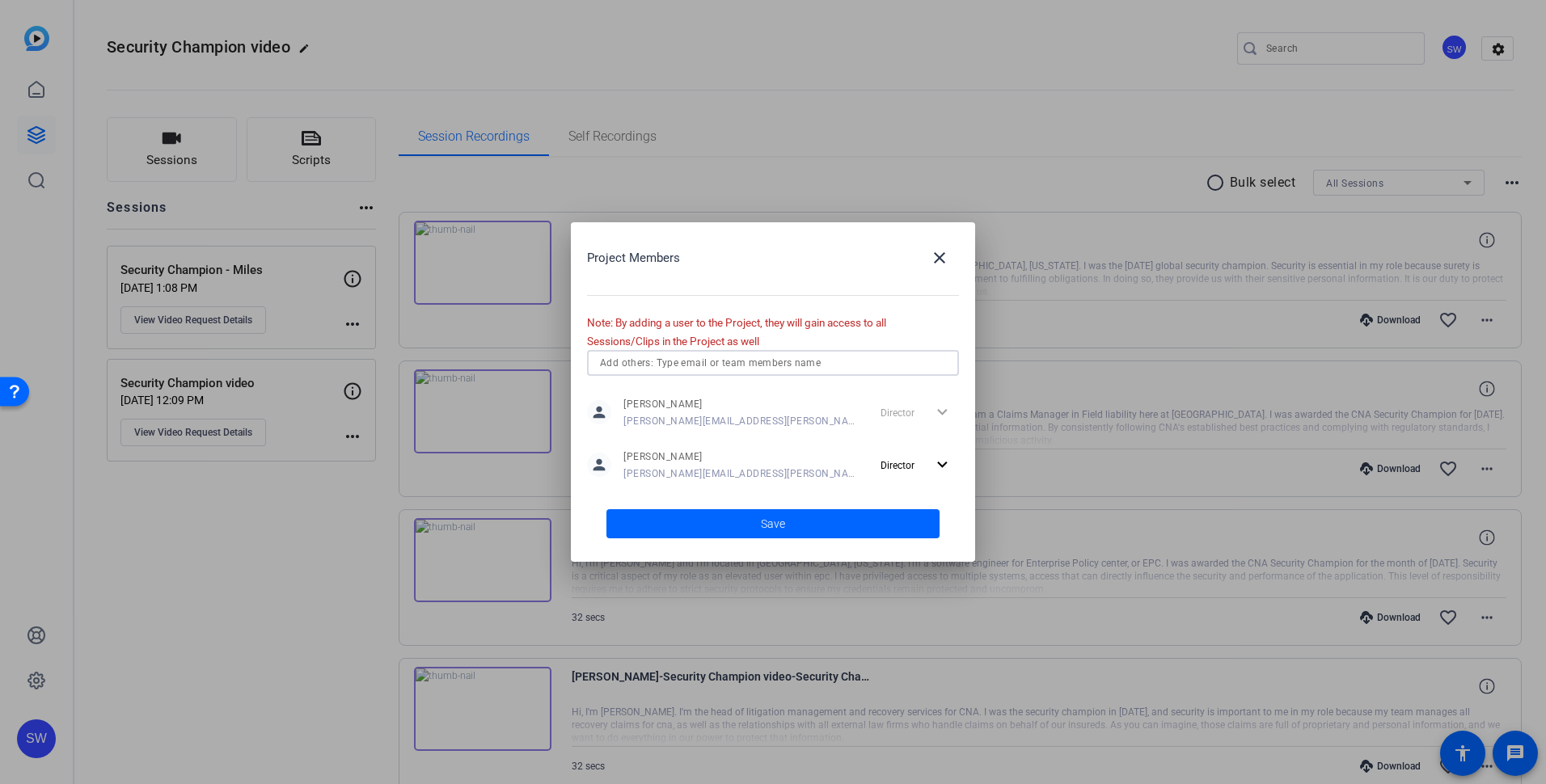
click at [712, 364] on input "text" at bounding box center [773, 363] width 346 height 20
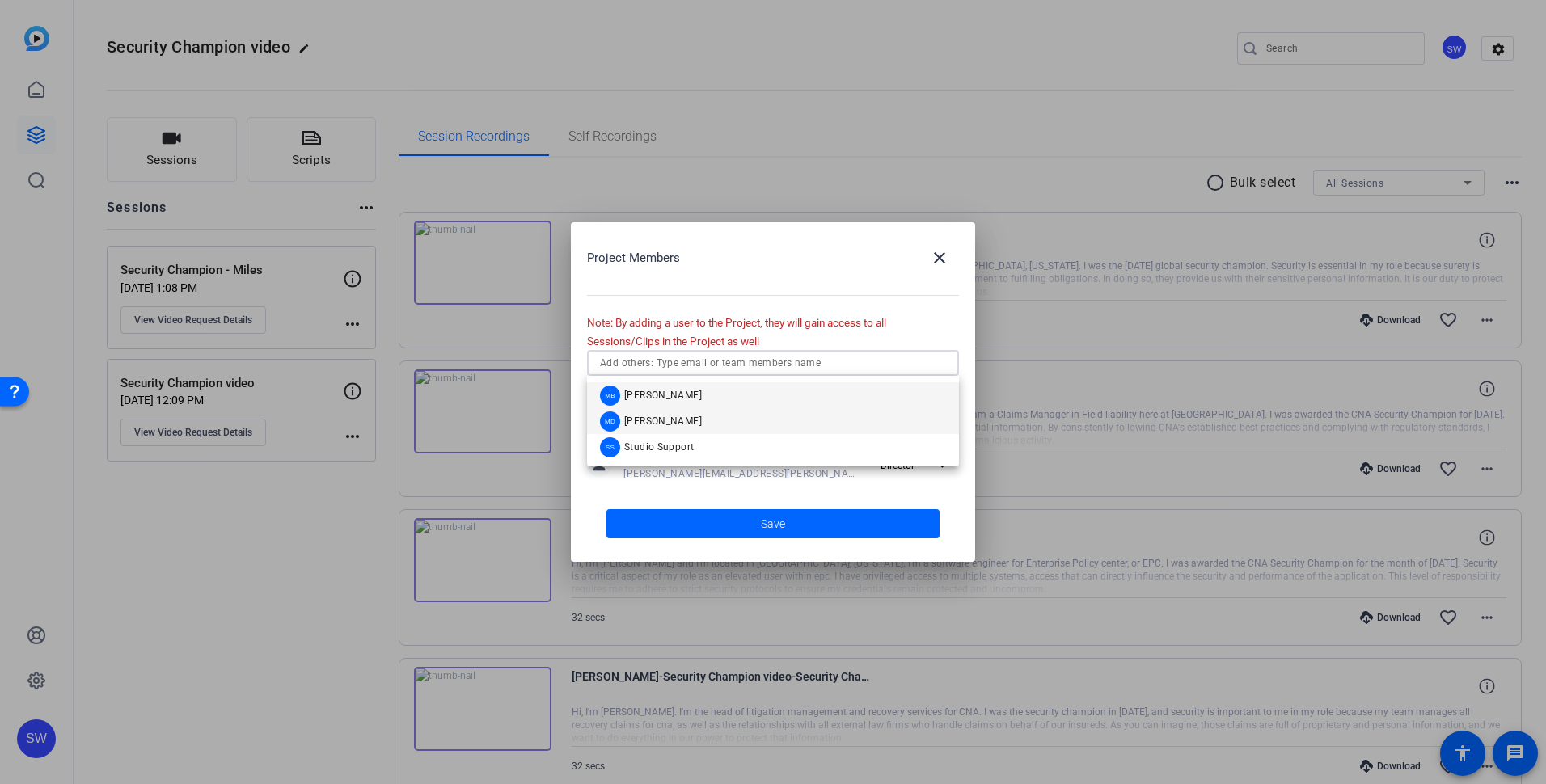
click at [652, 419] on span "[PERSON_NAME]" at bounding box center [663, 421] width 78 height 13
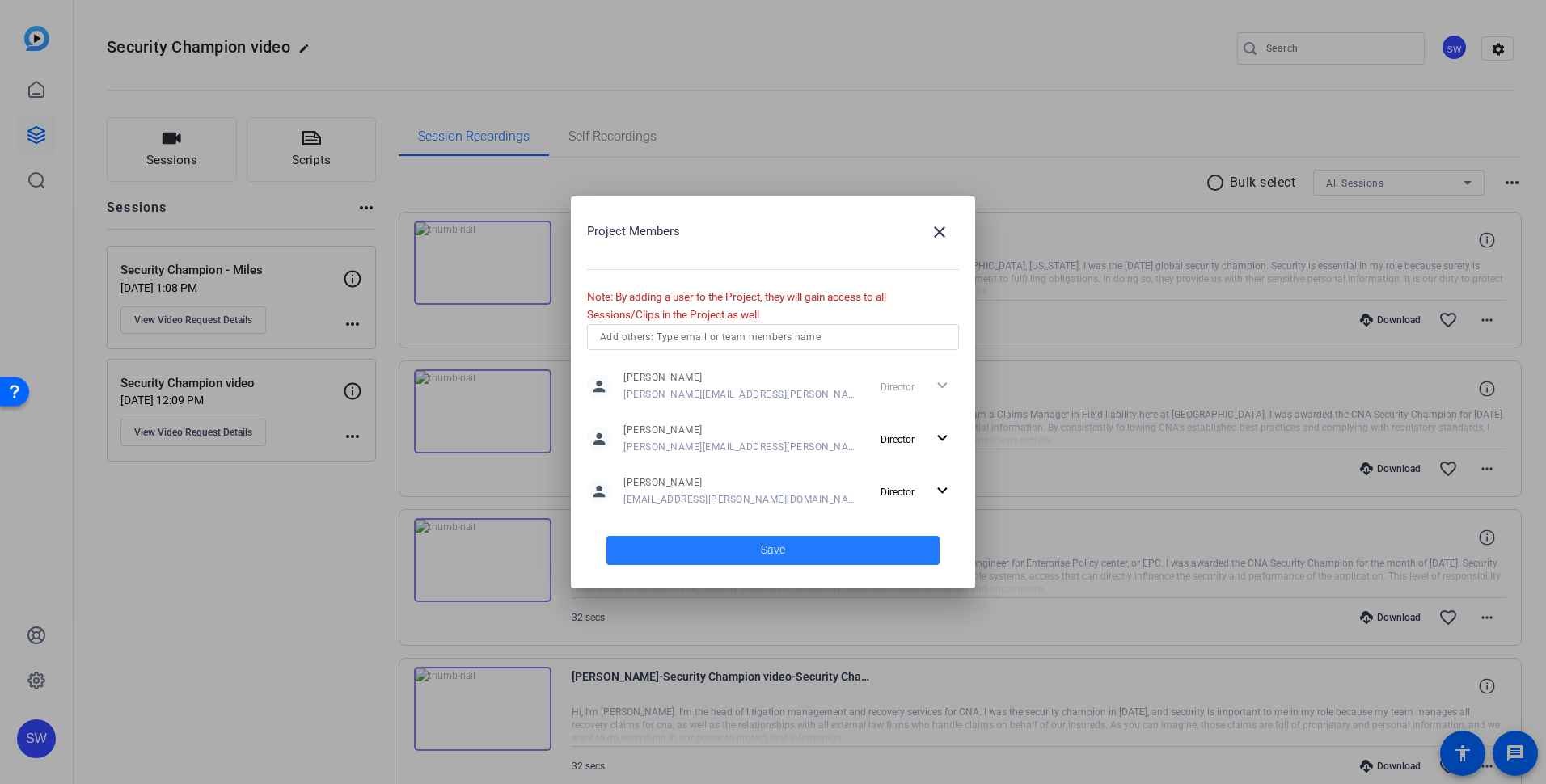
click at [751, 557] on span at bounding box center [773, 550] width 333 height 39
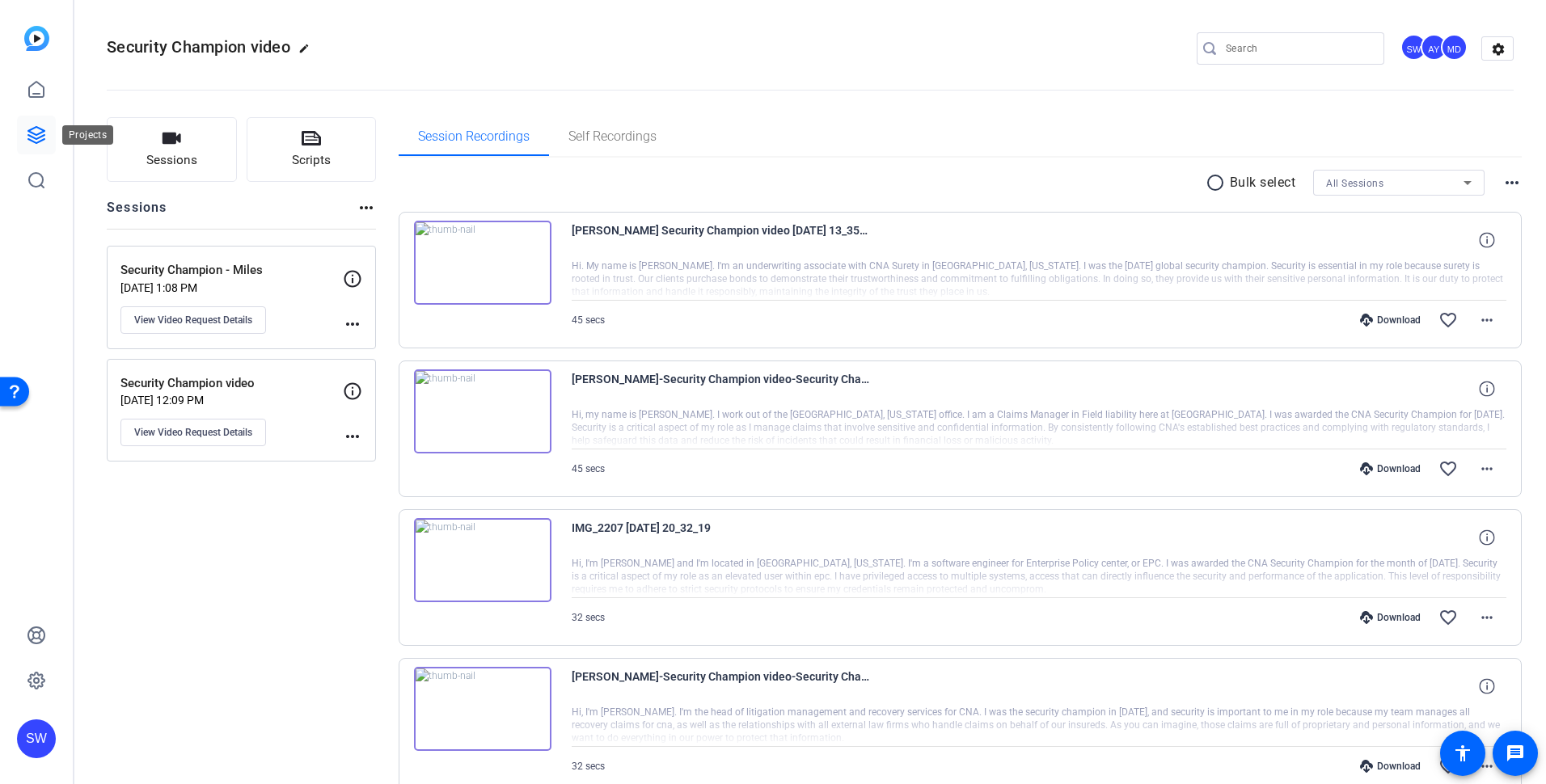
click at [30, 138] on icon at bounding box center [37, 135] width 20 height 20
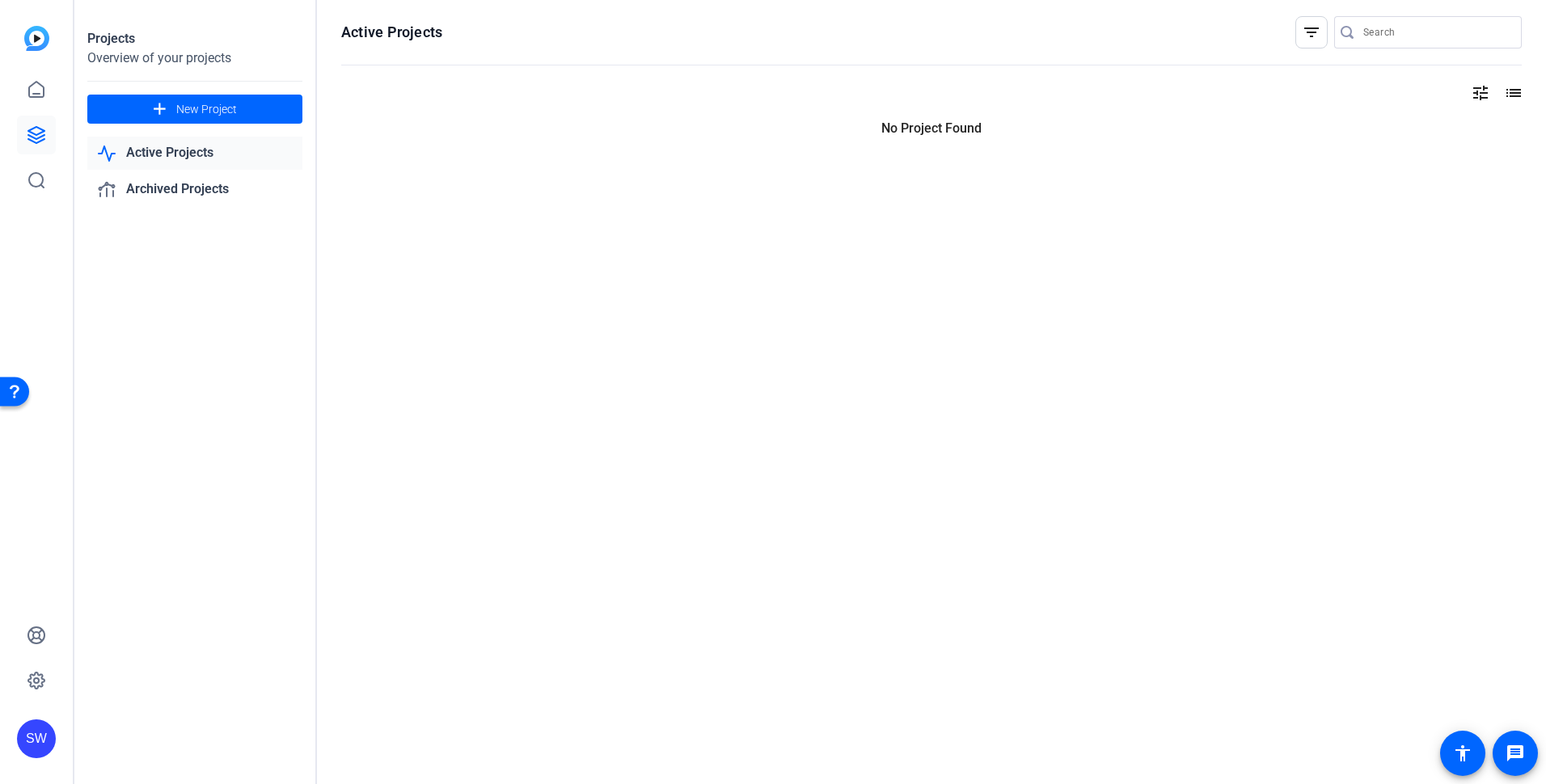
click at [158, 155] on link "Active Projects" at bounding box center [195, 153] width 215 height 33
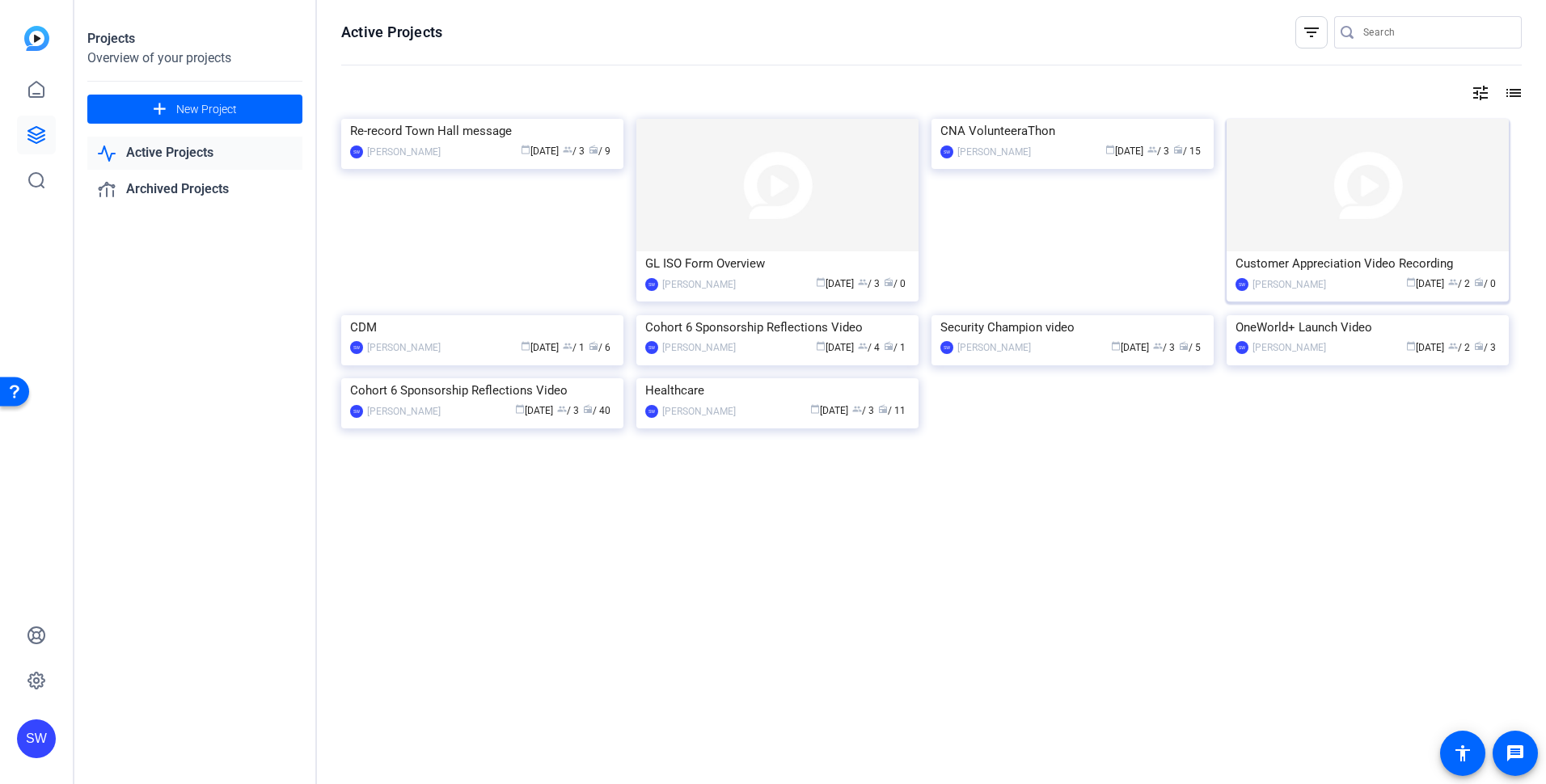
click at [1335, 286] on div "calendar_today Aug 14 group / 2 radio / 0" at bounding box center [1417, 283] width 166 height 17
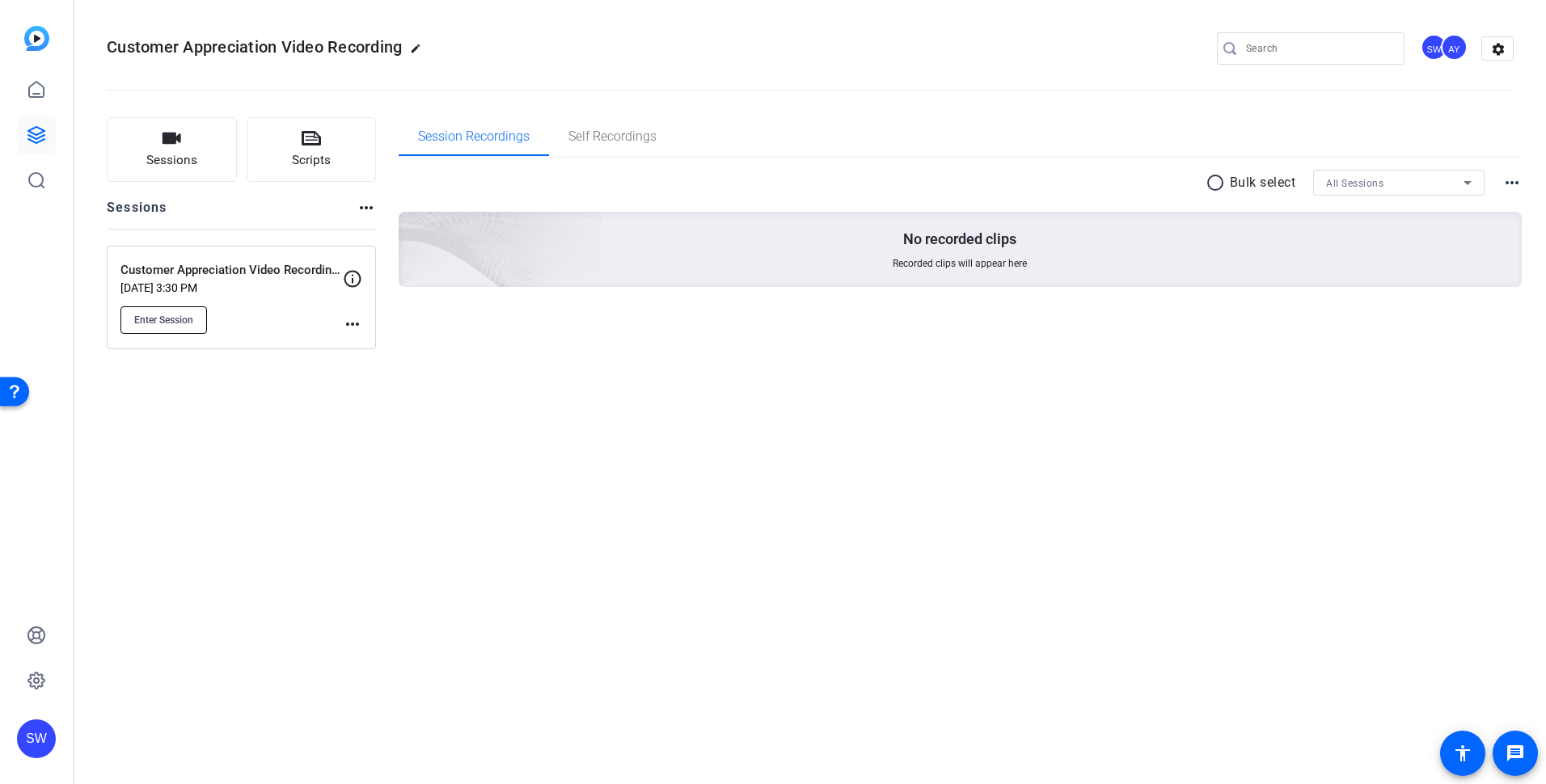
click at [165, 320] on span "Enter Session" at bounding box center [164, 320] width 59 height 13
click at [353, 325] on mat-icon "more_horiz" at bounding box center [352, 324] width 20 height 20
click at [386, 351] on span "Edit Session" at bounding box center [393, 347] width 74 height 20
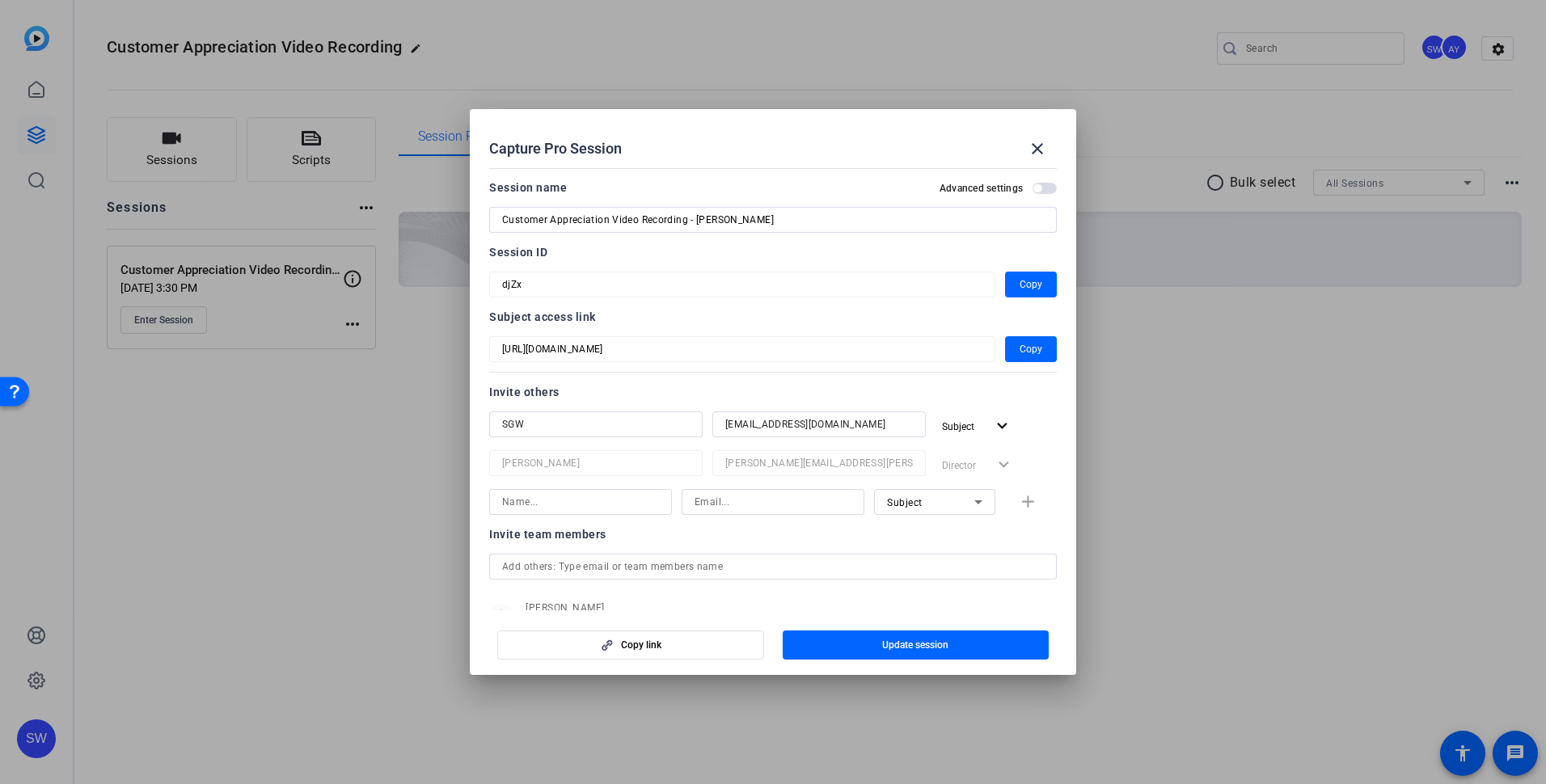
click at [675, 565] on input "text" at bounding box center [773, 567] width 542 height 20
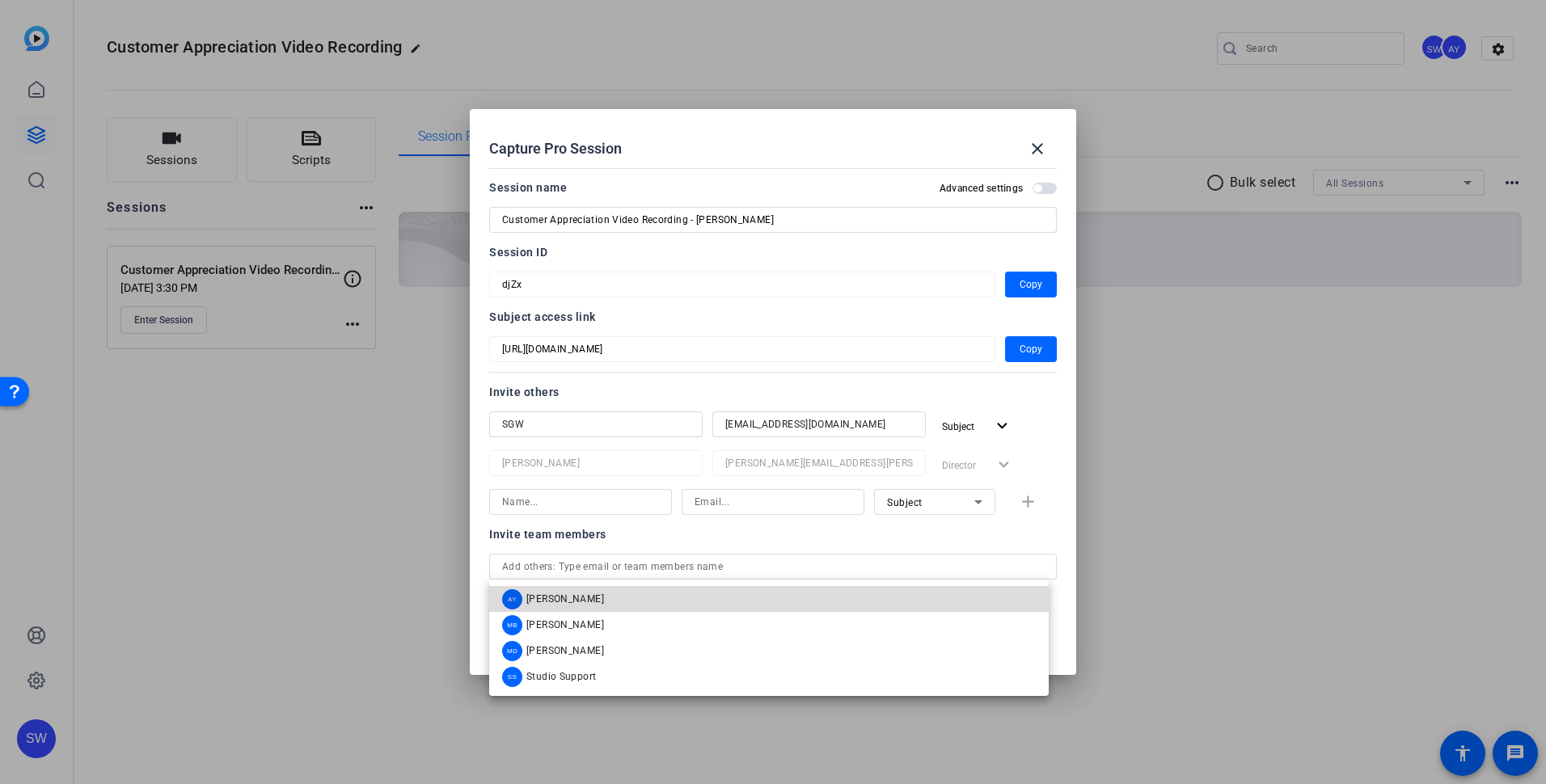
click at [598, 601] on span "[PERSON_NAME]" at bounding box center [565, 599] width 78 height 13
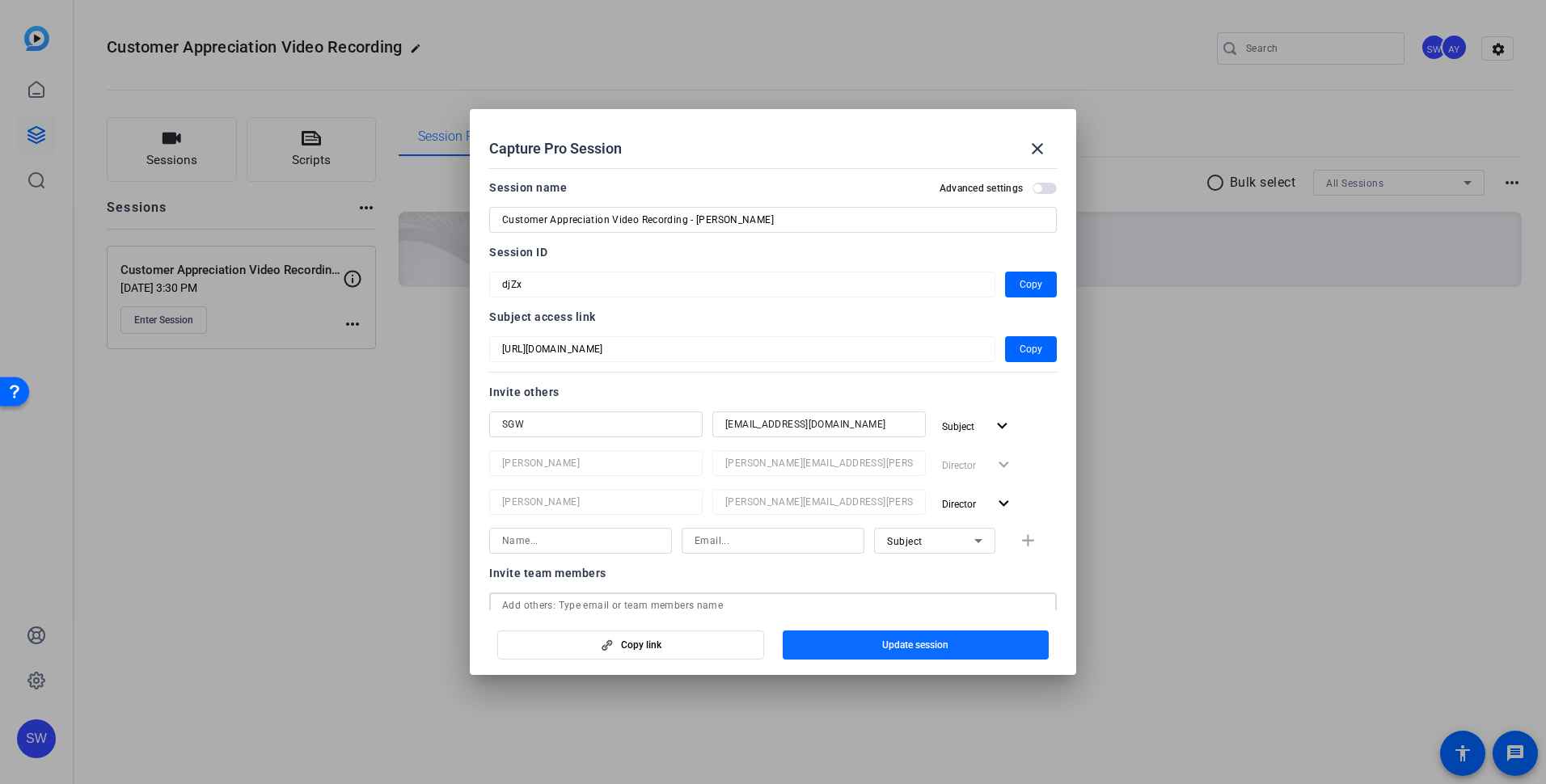
click at [840, 650] on span "button" at bounding box center [916, 645] width 267 height 39
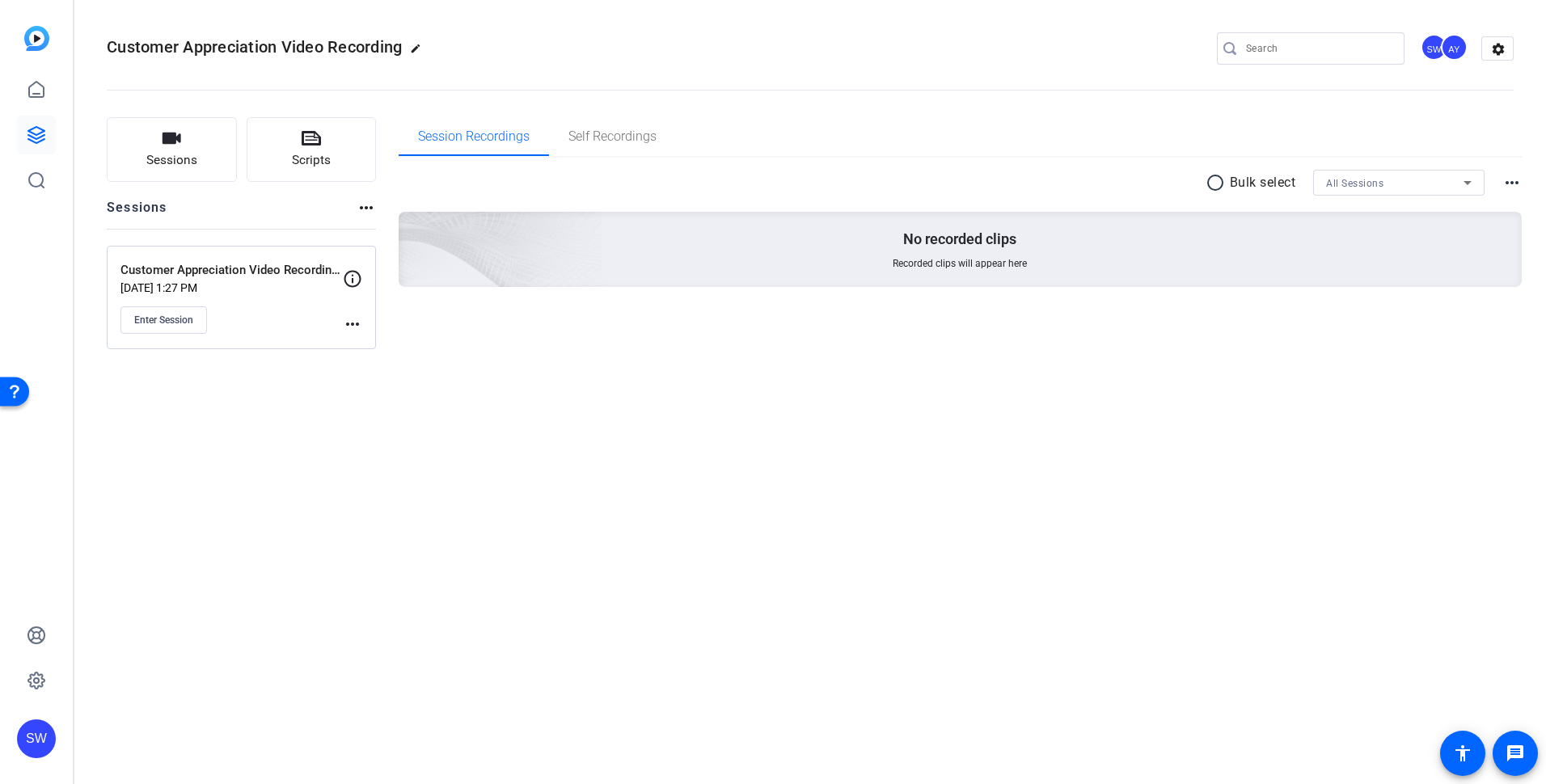
click at [352, 324] on mat-icon "more_horiz" at bounding box center [352, 324] width 20 height 20
click at [375, 347] on span "Edit Session" at bounding box center [393, 347] width 74 height 20
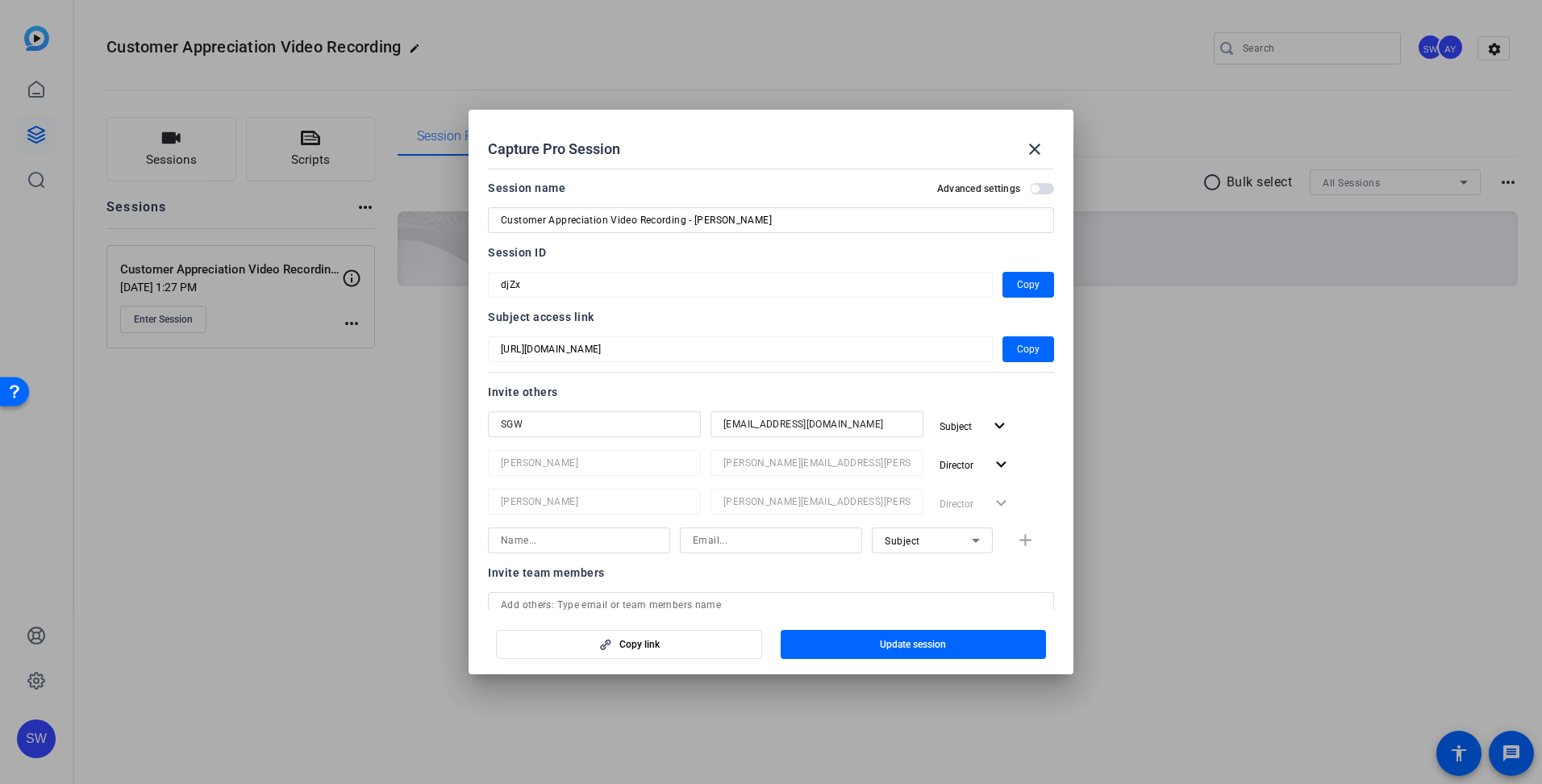
click at [589, 544] on input at bounding box center [579, 540] width 156 height 20
type input "[PERSON_NAME]"
click at [968, 544] on icon at bounding box center [976, 540] width 20 height 20
click at [1002, 578] on div at bounding box center [771, 392] width 1542 height 784
click at [1032, 143] on mat-icon "close" at bounding box center [1035, 150] width 20 height 20
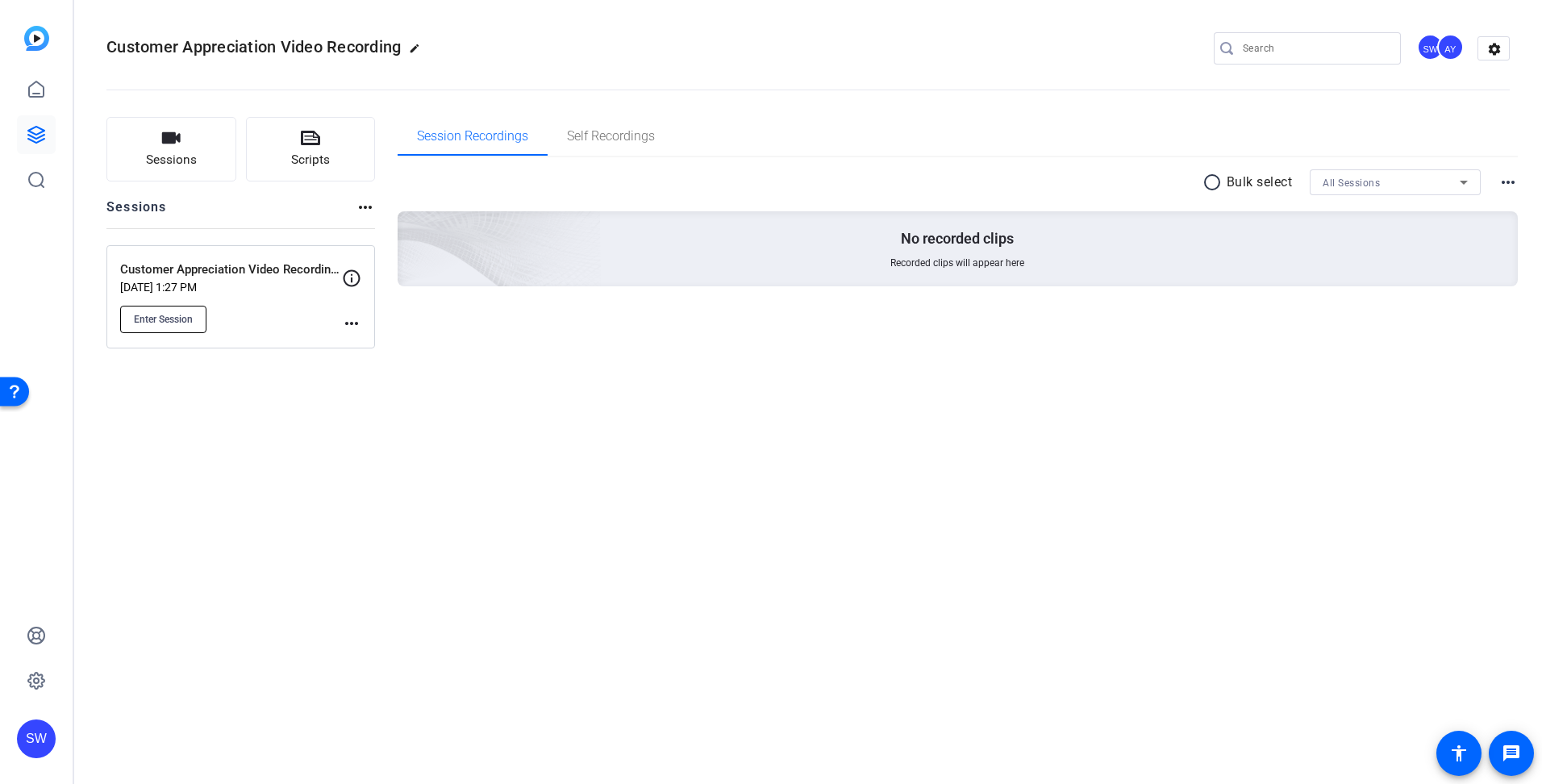
click at [160, 316] on span "Enter Session" at bounding box center [164, 320] width 59 height 13
click at [266, 330] on div "Enter Session" at bounding box center [231, 320] width 222 height 28
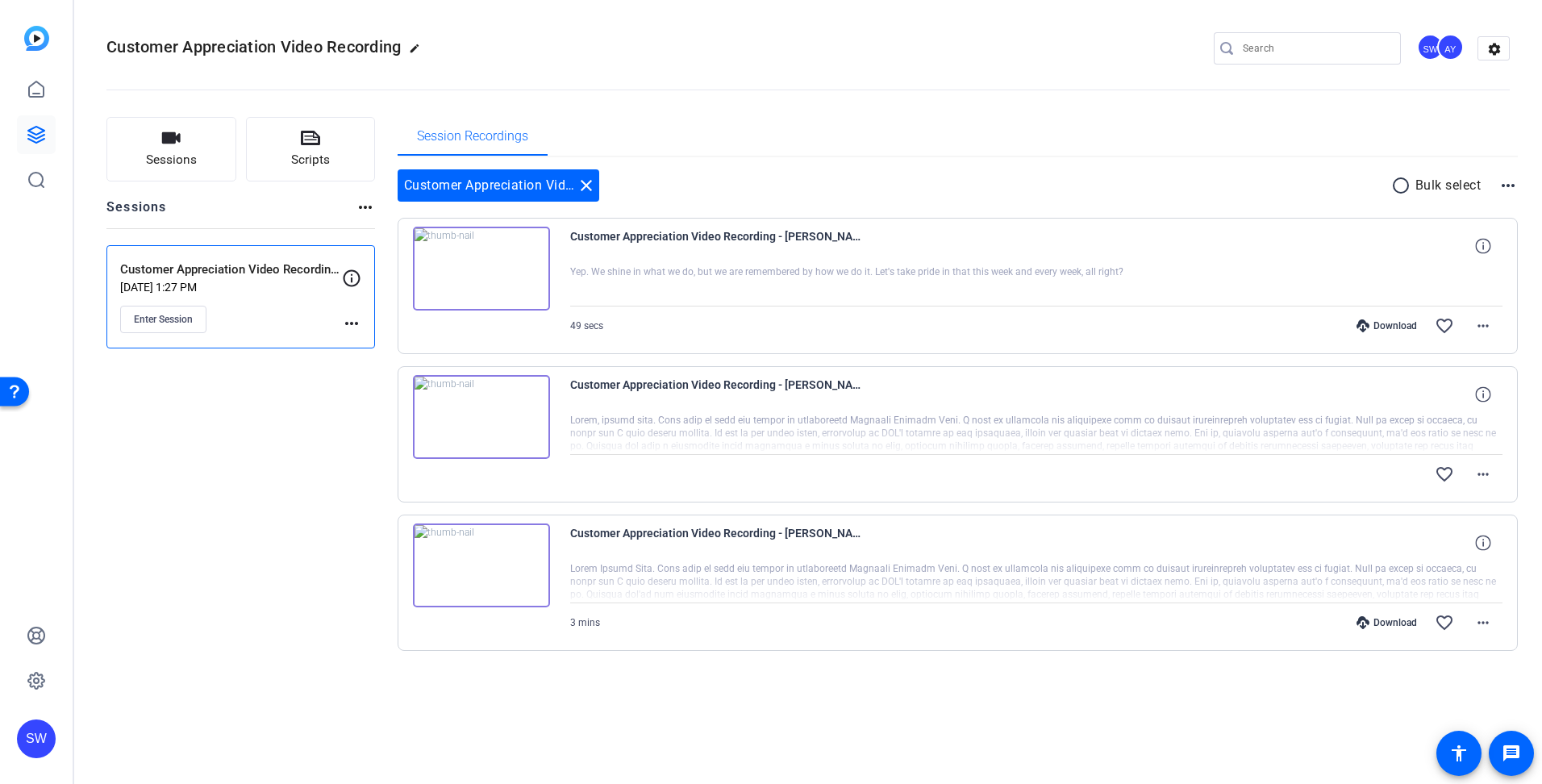
click at [1450, 48] on div "AY" at bounding box center [1450, 47] width 27 height 27
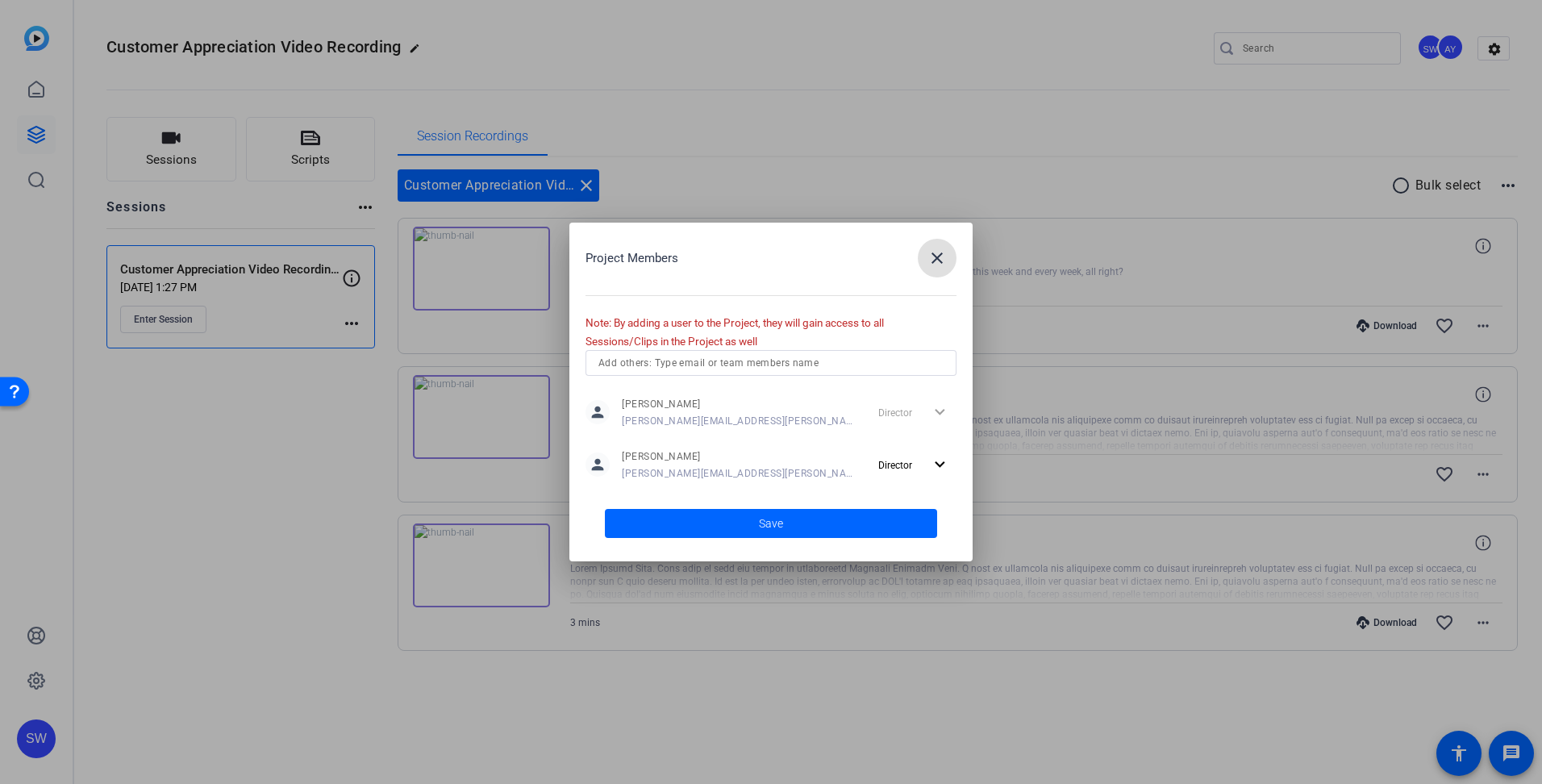
click at [756, 370] on input "text" at bounding box center [771, 363] width 345 height 20
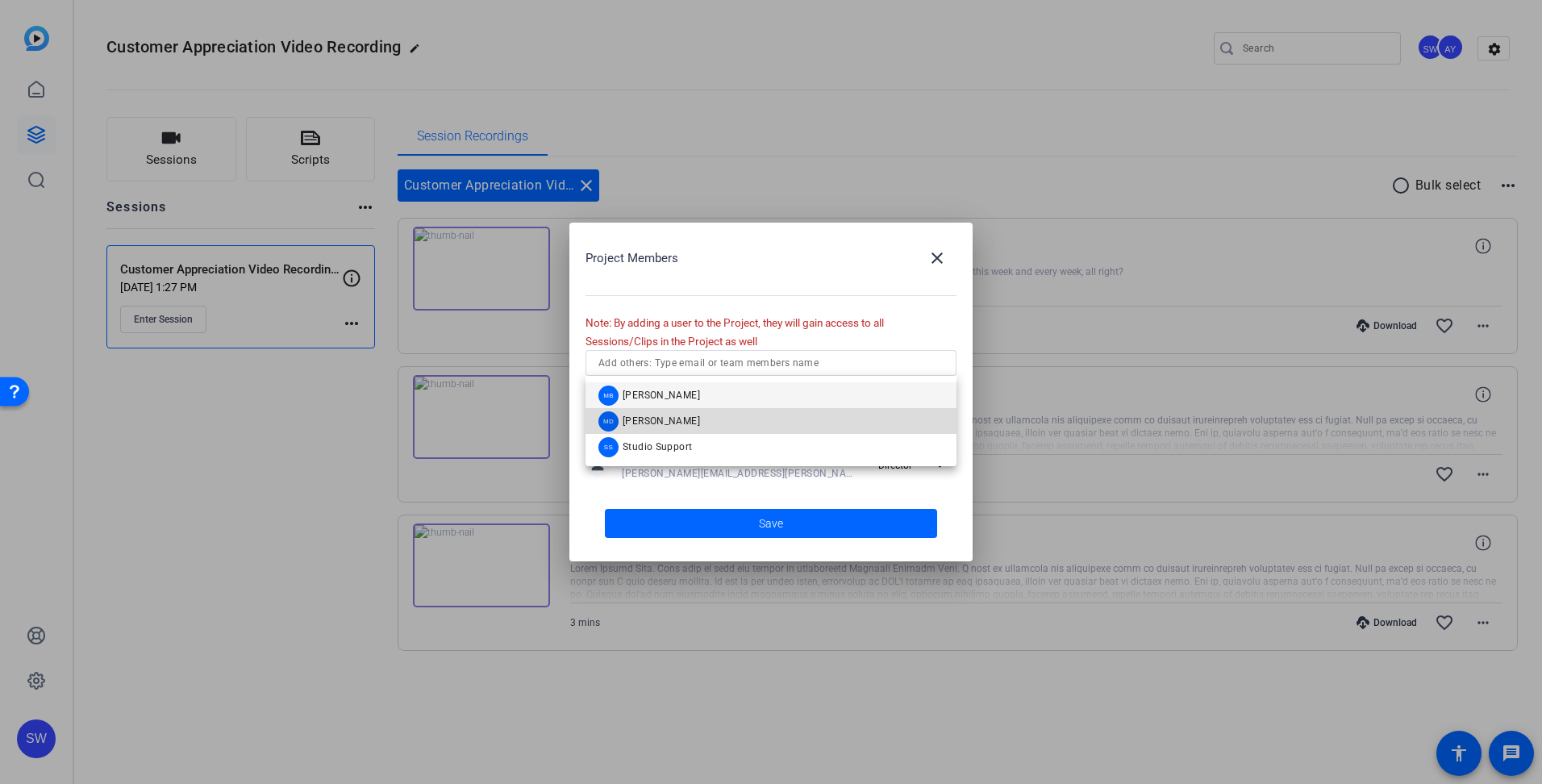
click at [661, 419] on span "[PERSON_NAME]" at bounding box center [661, 421] width 78 height 13
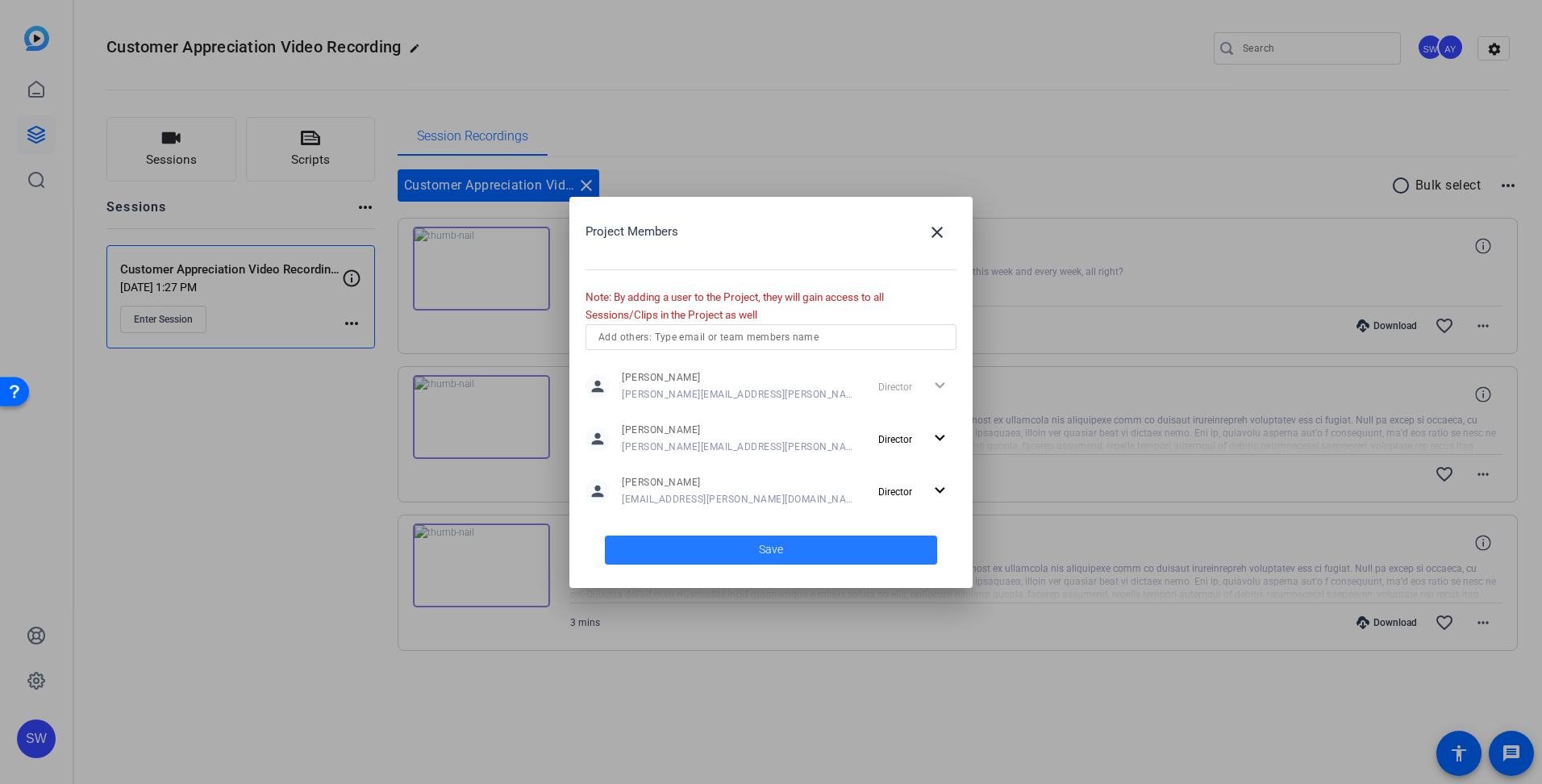
click at [758, 553] on span at bounding box center [771, 549] width 332 height 38
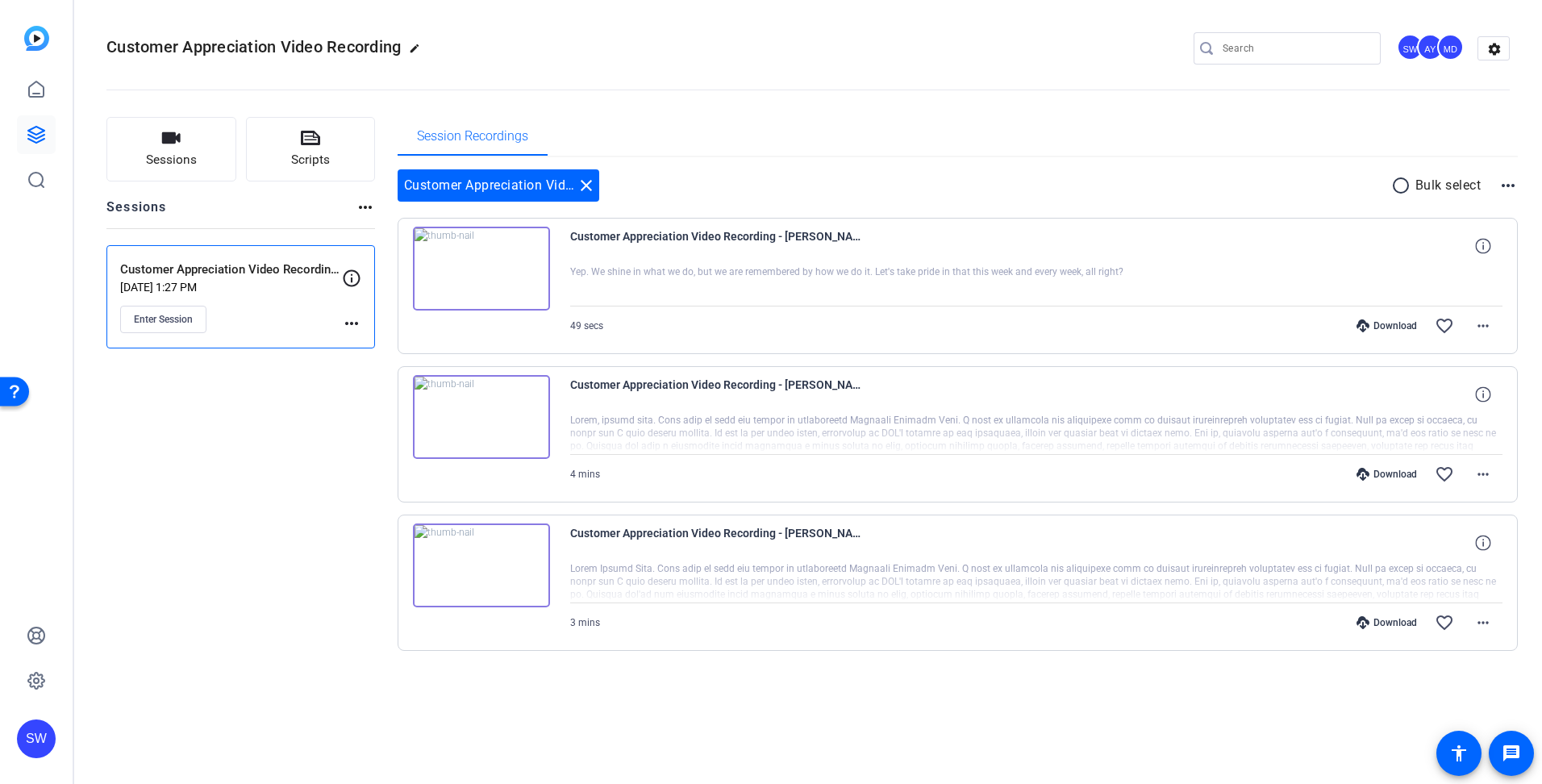
click at [350, 323] on mat-icon "more_horiz" at bounding box center [352, 324] width 20 height 20
click at [367, 346] on span "Edit Session" at bounding box center [392, 347] width 74 height 20
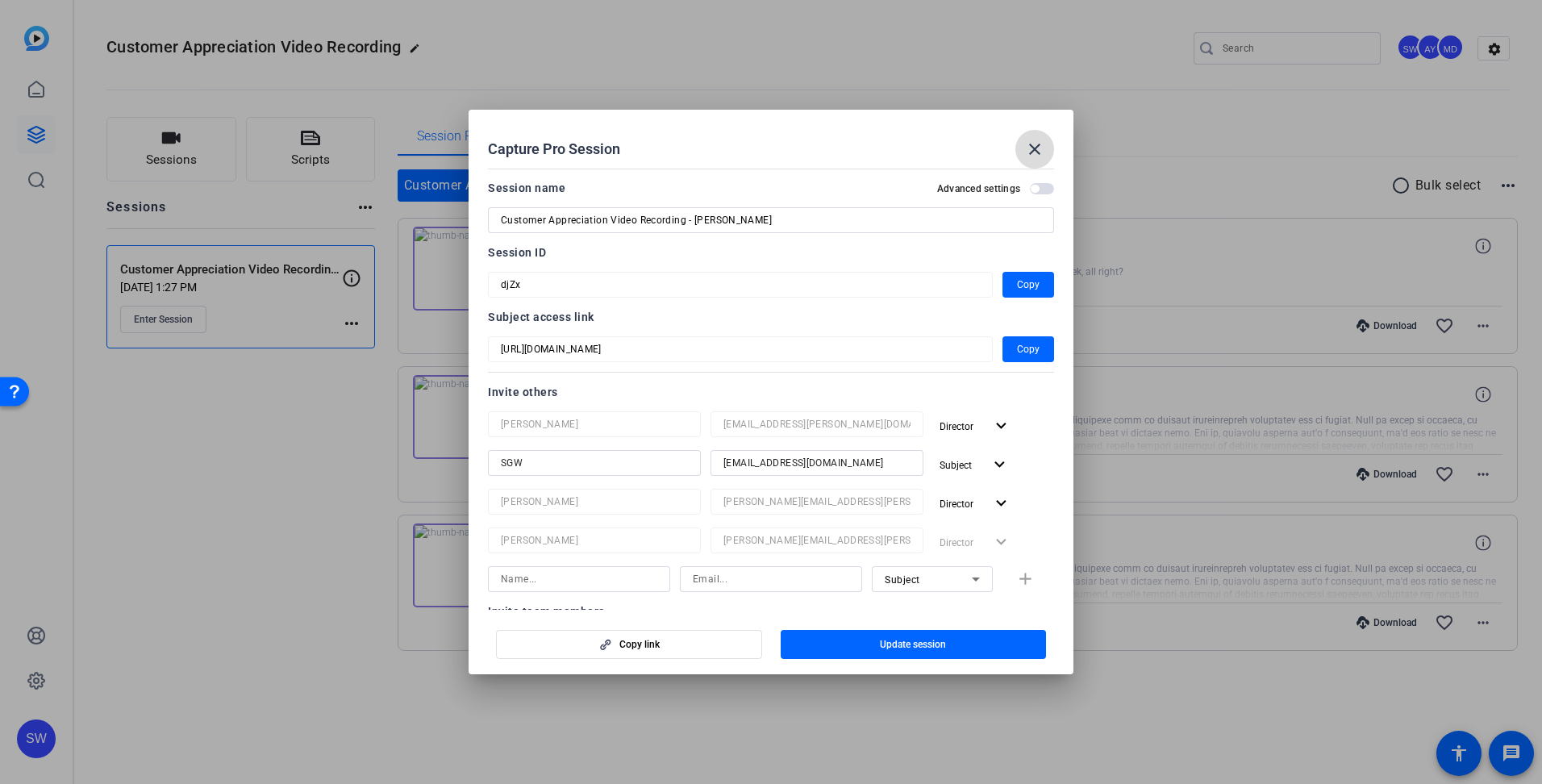
click at [1037, 148] on mat-icon "close" at bounding box center [1035, 150] width 20 height 20
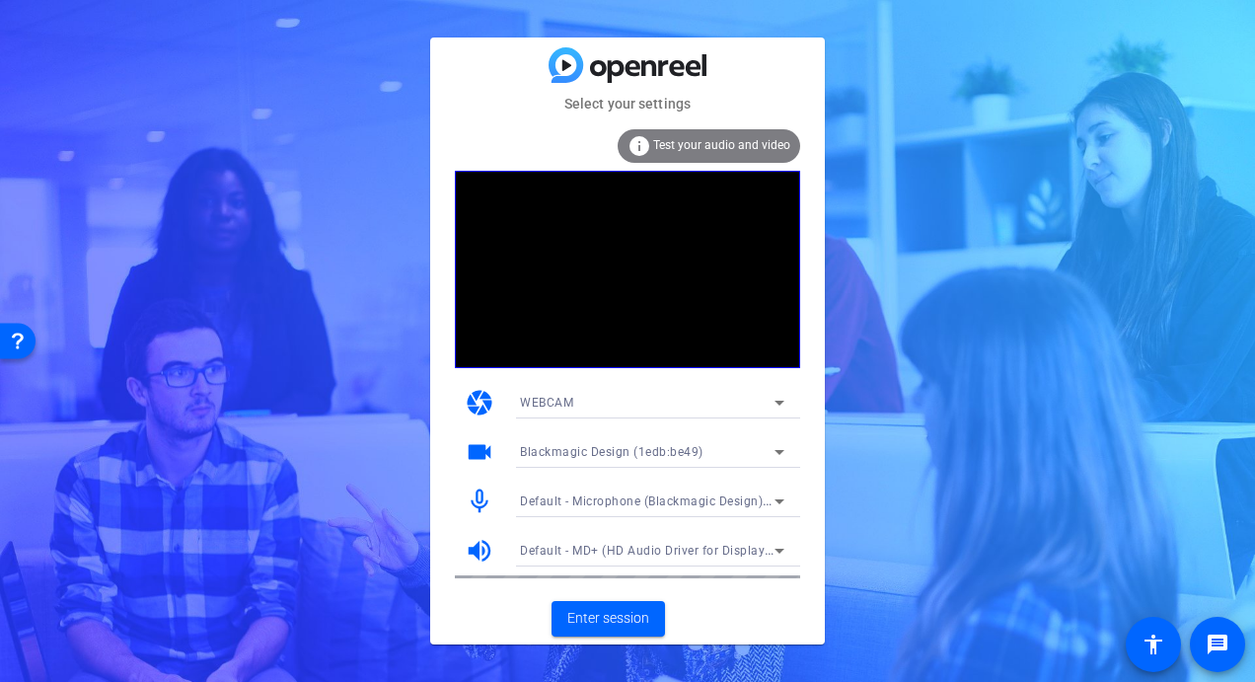
click at [782, 500] on icon at bounding box center [779, 501] width 10 height 5
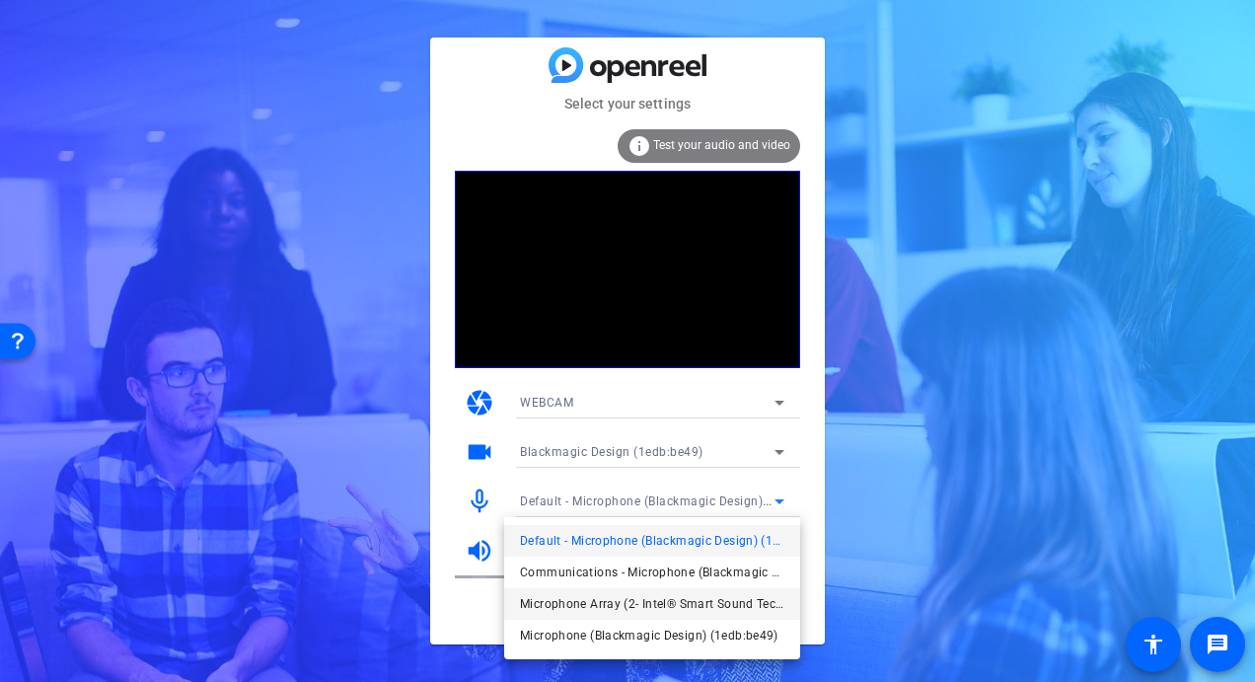
click at [693, 601] on span "Microphone Array (2- Intel® Smart Sound Technology for Digital Microphones)" at bounding box center [652, 604] width 264 height 24
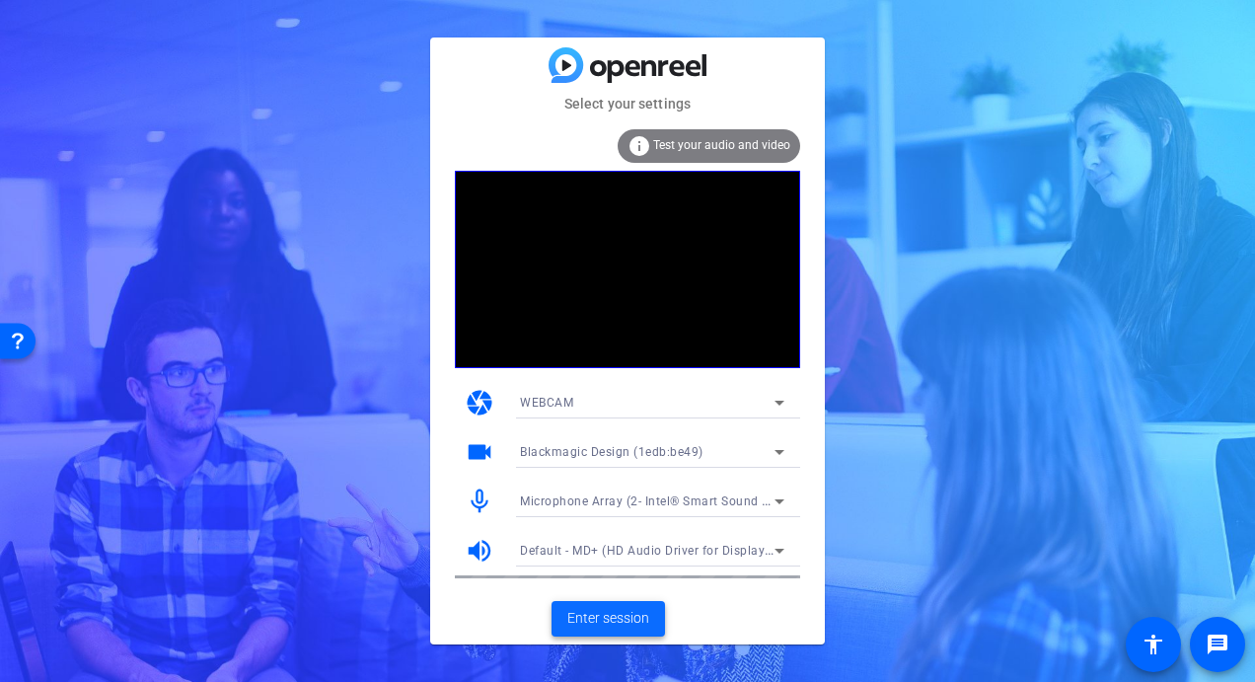
click at [591, 616] on span "Enter session" at bounding box center [608, 618] width 82 height 21
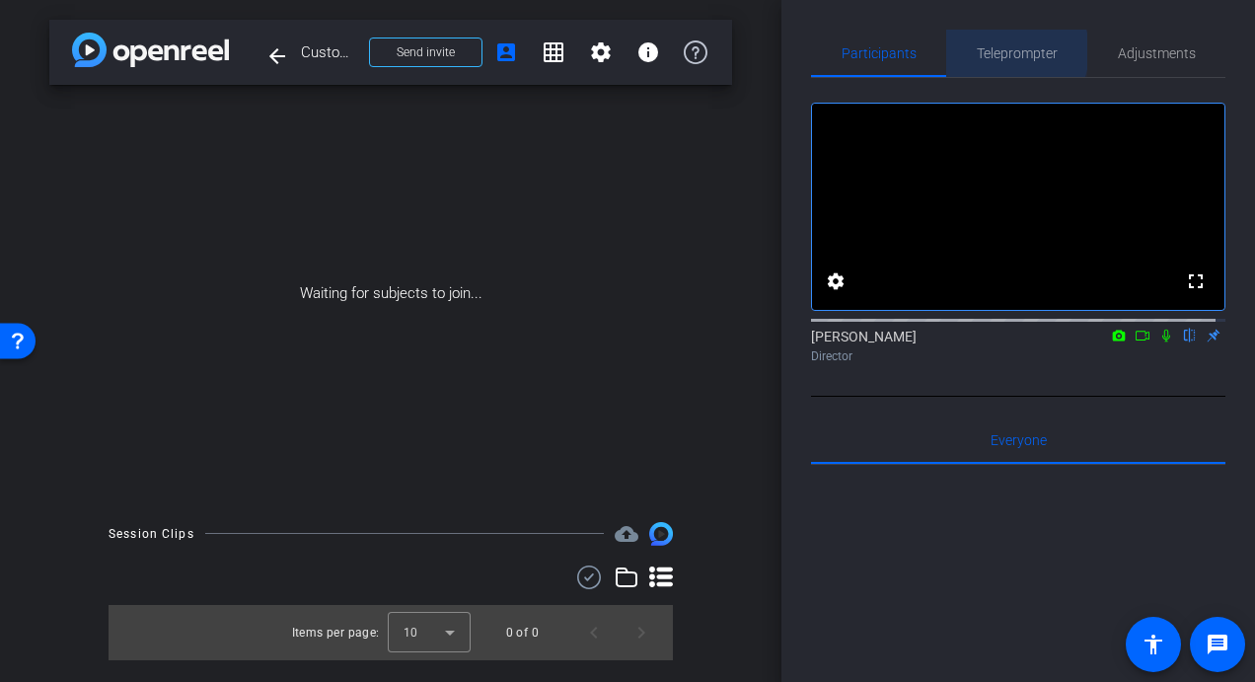
click at [1002, 51] on span "Teleprompter" at bounding box center [1017, 53] width 81 height 14
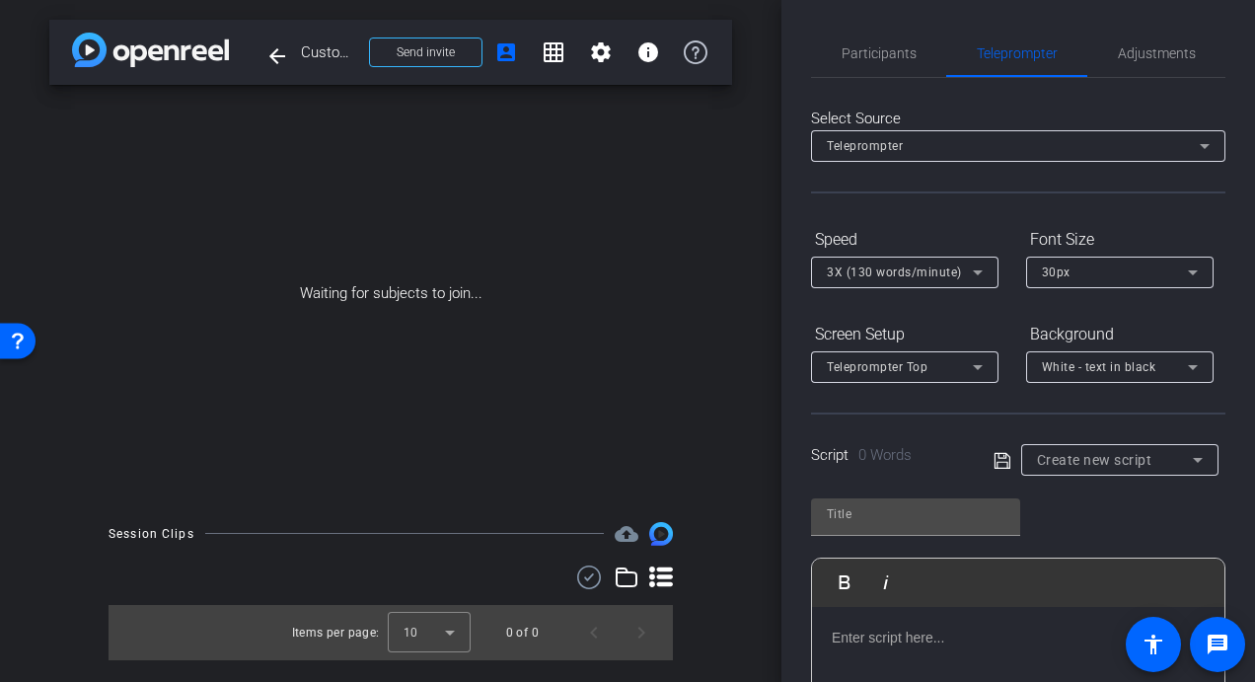
click at [1198, 457] on icon at bounding box center [1198, 460] width 24 height 24
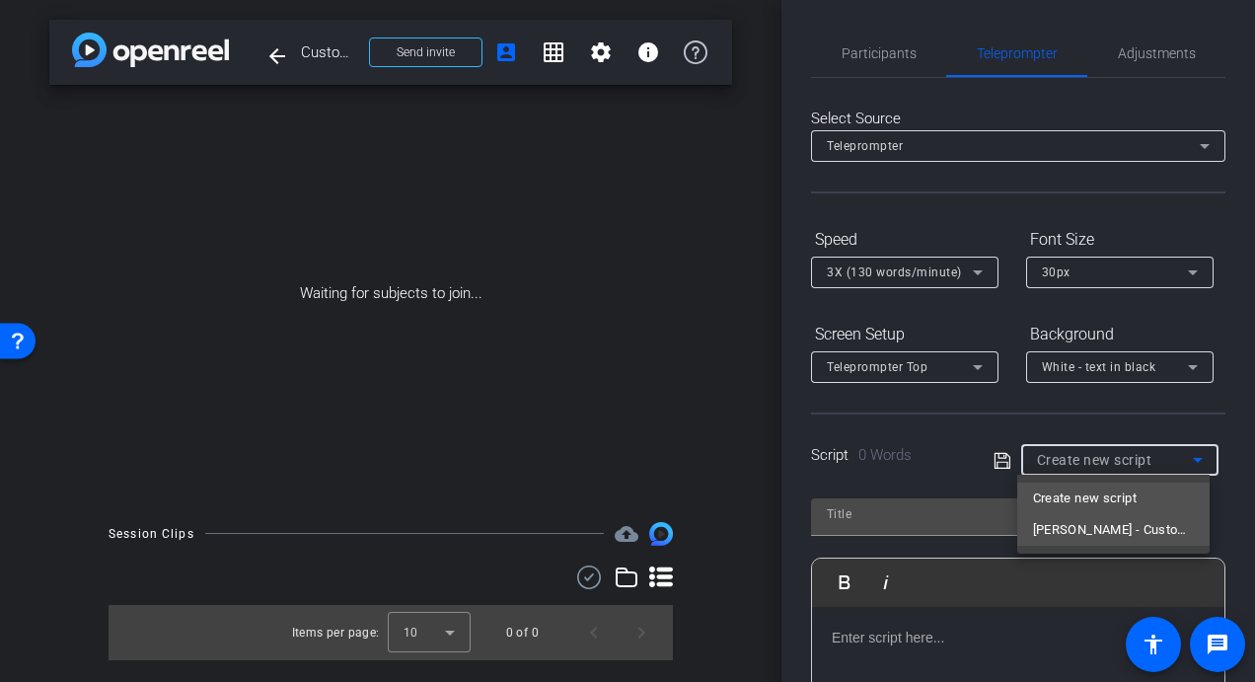
click at [1145, 533] on span "[PERSON_NAME] - Customer Service Appreciation Week" at bounding box center [1113, 530] width 161 height 24
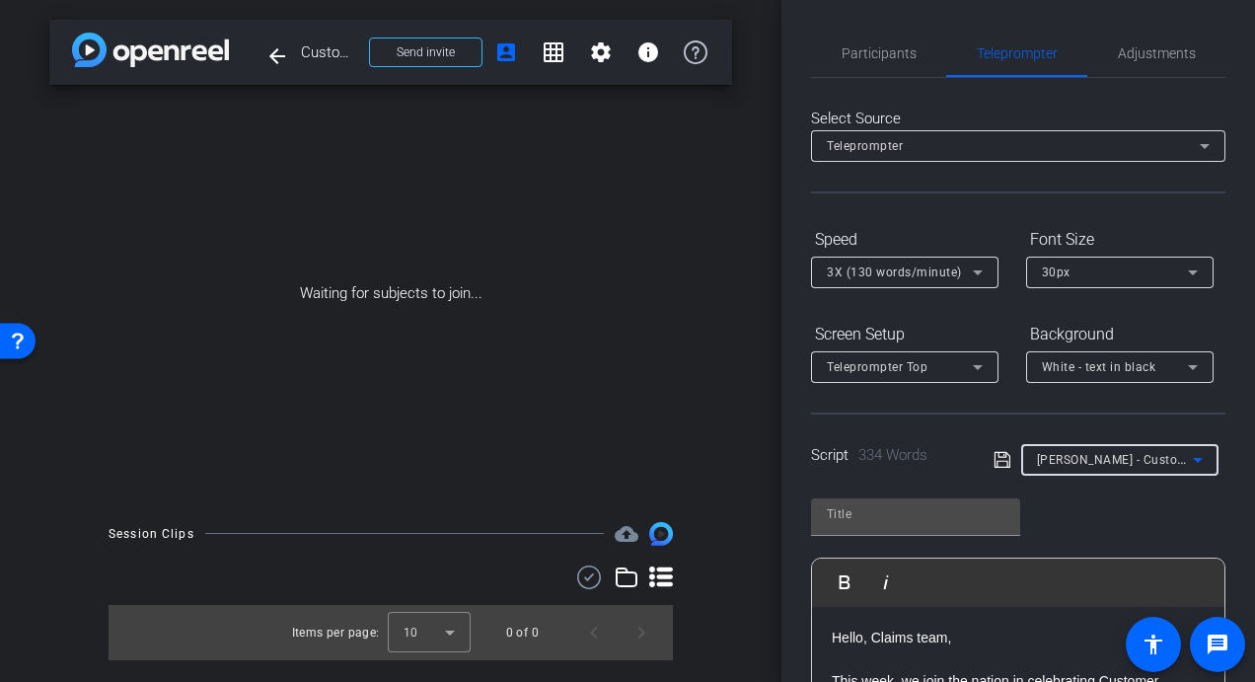
type input "[PERSON_NAME] - Customer Service Appreciation Week"
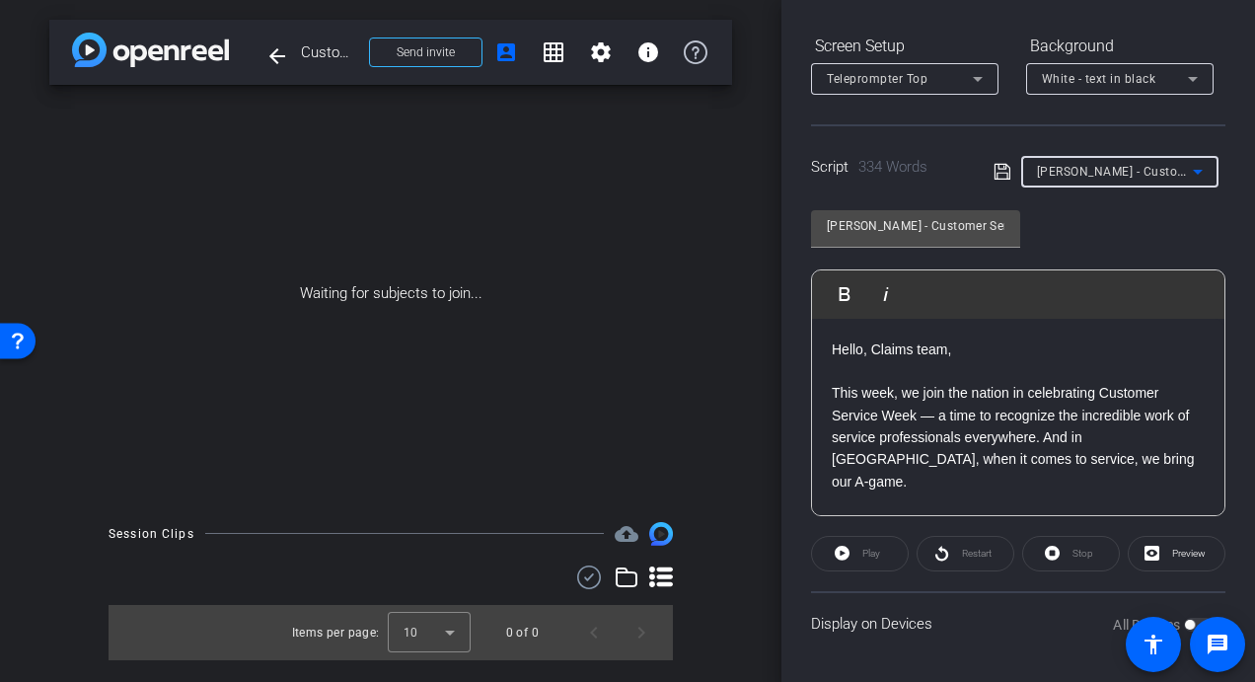
click at [861, 554] on div "Play" at bounding box center [860, 554] width 98 height 36
click at [422, 53] on span "Send invite" at bounding box center [426, 52] width 58 height 16
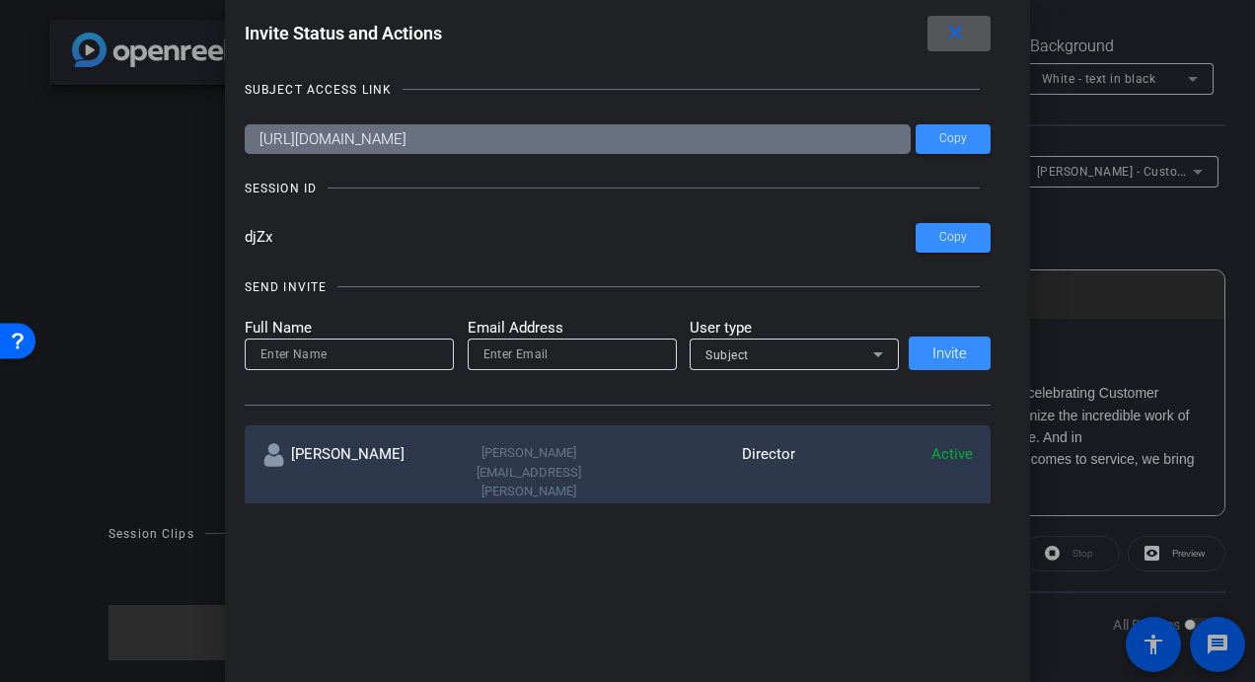
click at [497, 351] on input "email" at bounding box center [572, 354] width 178 height 24
type input "[EMAIL_ADDRESS][DOMAIN_NAME]"
click at [948, 362] on div "Full Name Email Address sgwaudio@mac.com User type Subject Invite" at bounding box center [618, 344] width 747 height 54
click at [353, 346] on input at bounding box center [349, 354] width 178 height 24
type input "SGW"
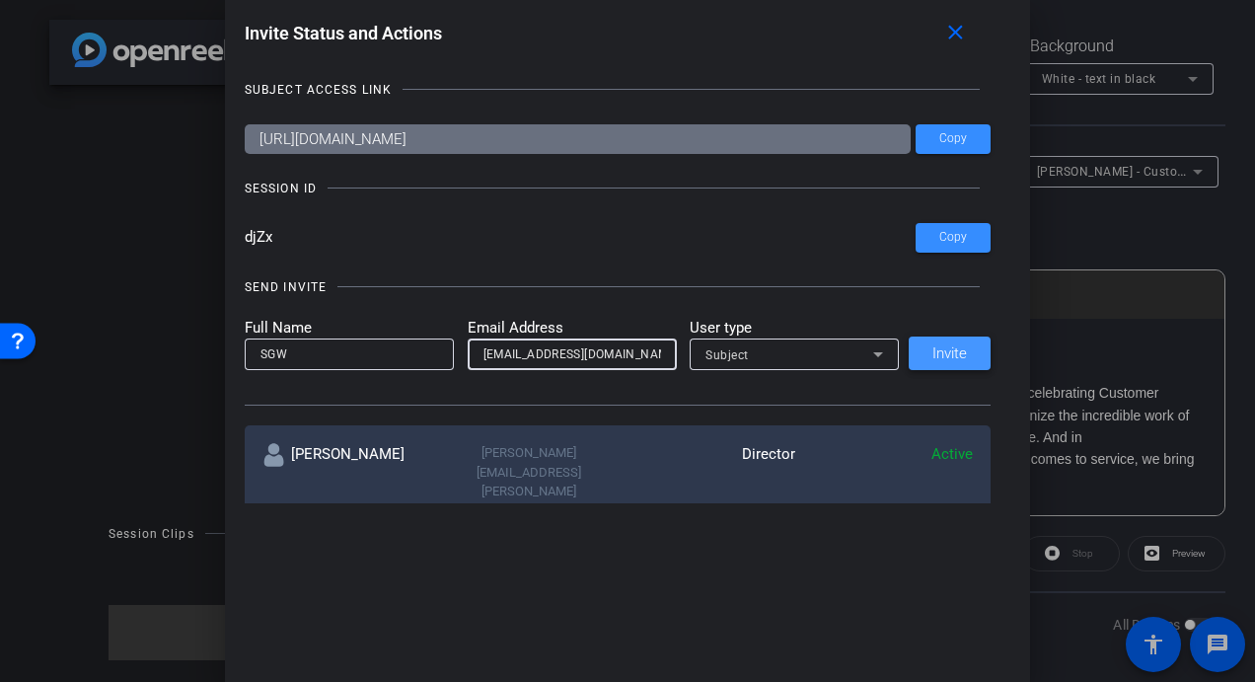
click at [948, 353] on span "Invite" at bounding box center [949, 353] width 35 height 15
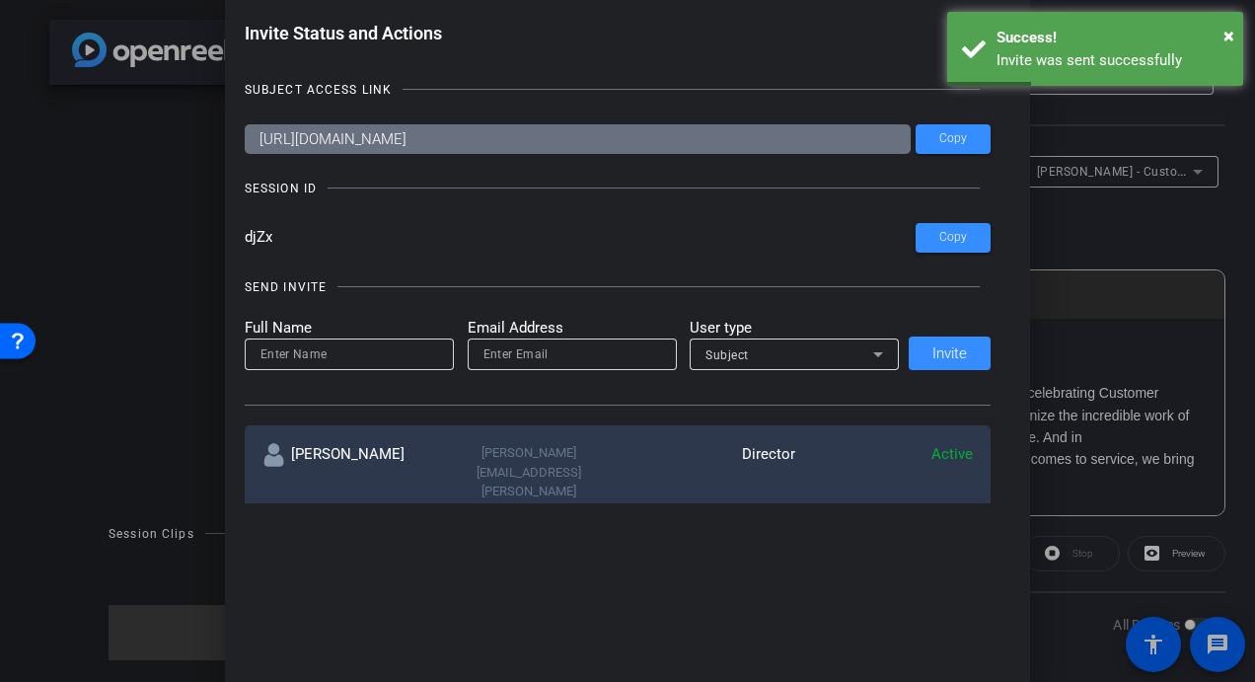
click at [148, 235] on div at bounding box center [627, 341] width 1255 height 682
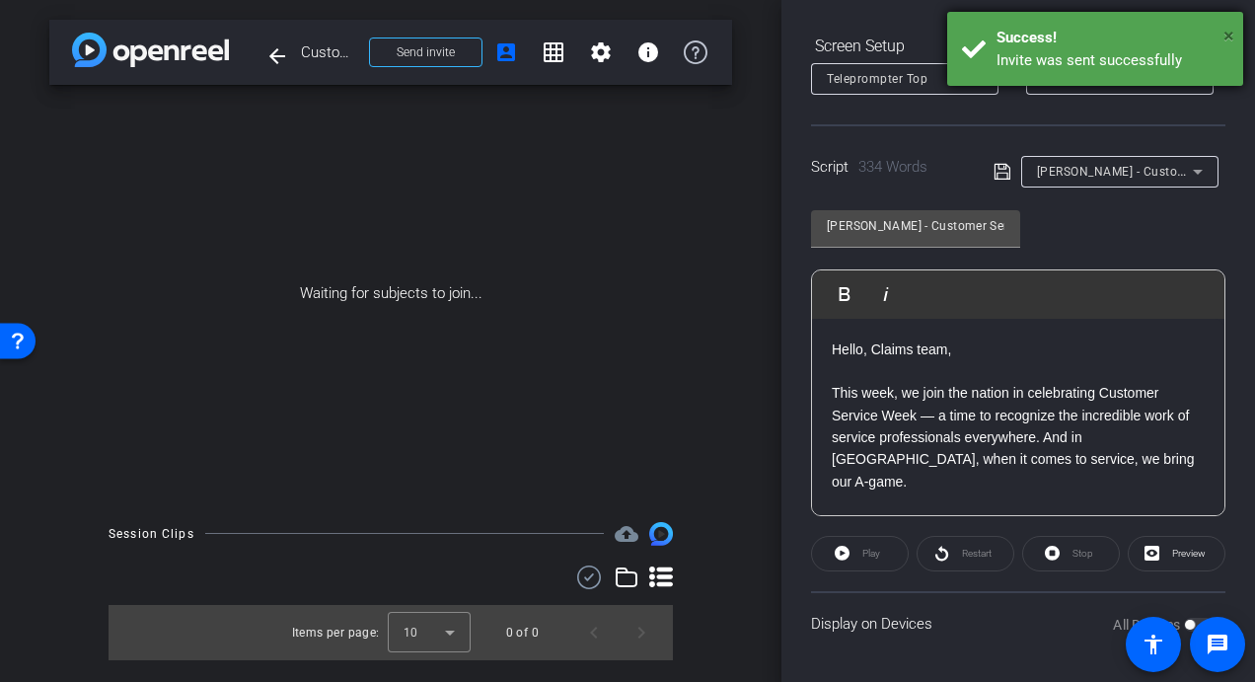
click at [1225, 36] on span "×" at bounding box center [1228, 36] width 11 height 24
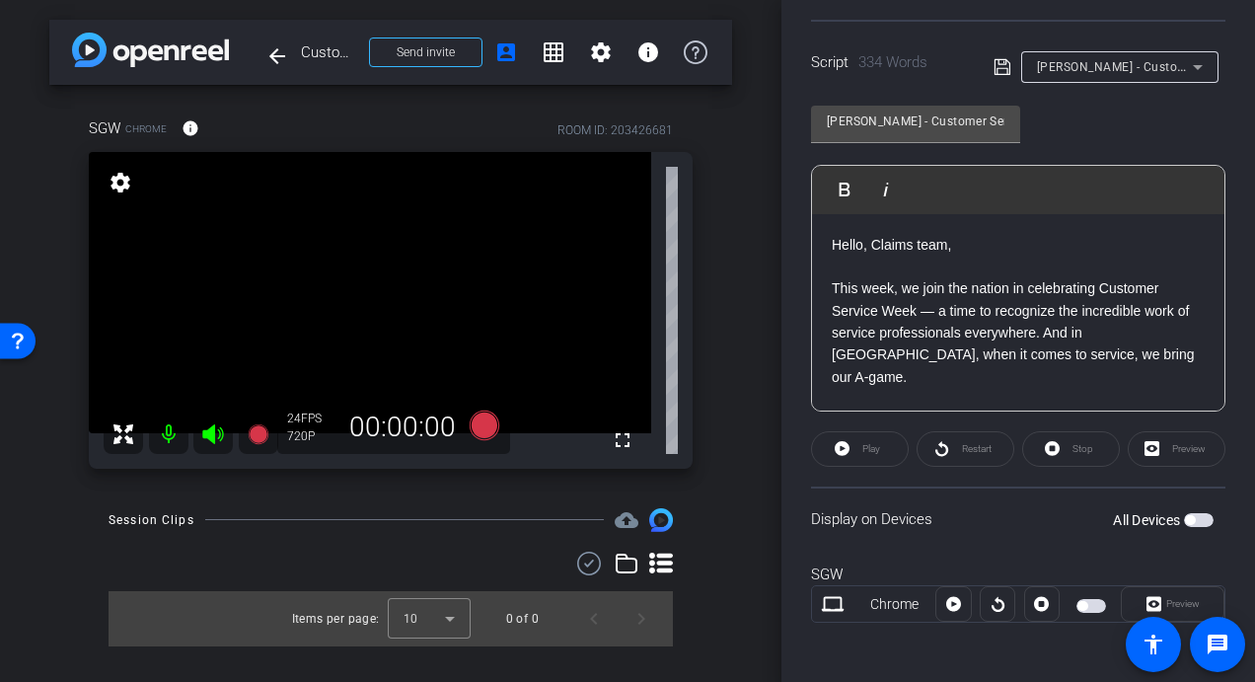
scroll to position [395, 0]
click at [1196, 519] on span "button" at bounding box center [1199, 518] width 30 height 14
click at [848, 456] on span at bounding box center [860, 446] width 96 height 47
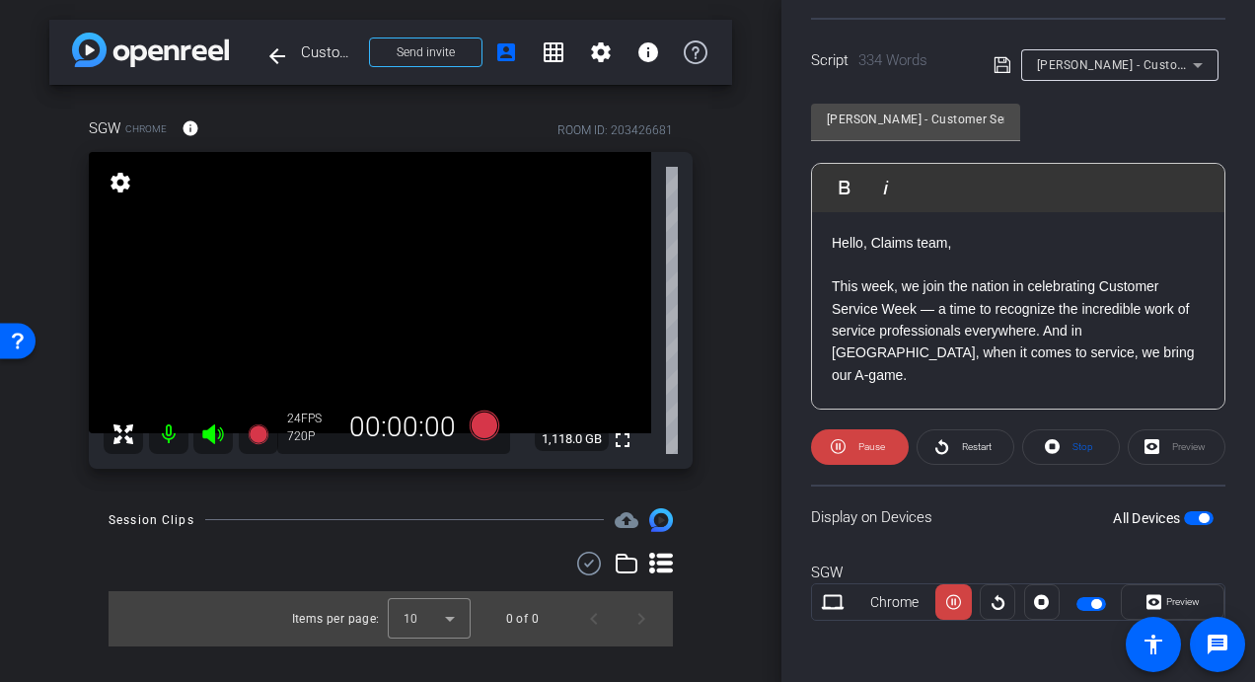
click at [1167, 448] on div "Preview" at bounding box center [1177, 447] width 98 height 36
click at [1148, 442] on div "Preview" at bounding box center [1177, 447] width 98 height 36
click at [904, 302] on p "This week, we join the nation in celebrating Customer Service Week — a time to …" at bounding box center [1018, 330] width 373 height 111
click at [934, 310] on p "This week, we join the nation in celebrating Customer Service Week — a time to …" at bounding box center [1018, 330] width 373 height 111
click at [851, 182] on span "Play" at bounding box center [857, 187] width 31 height 17
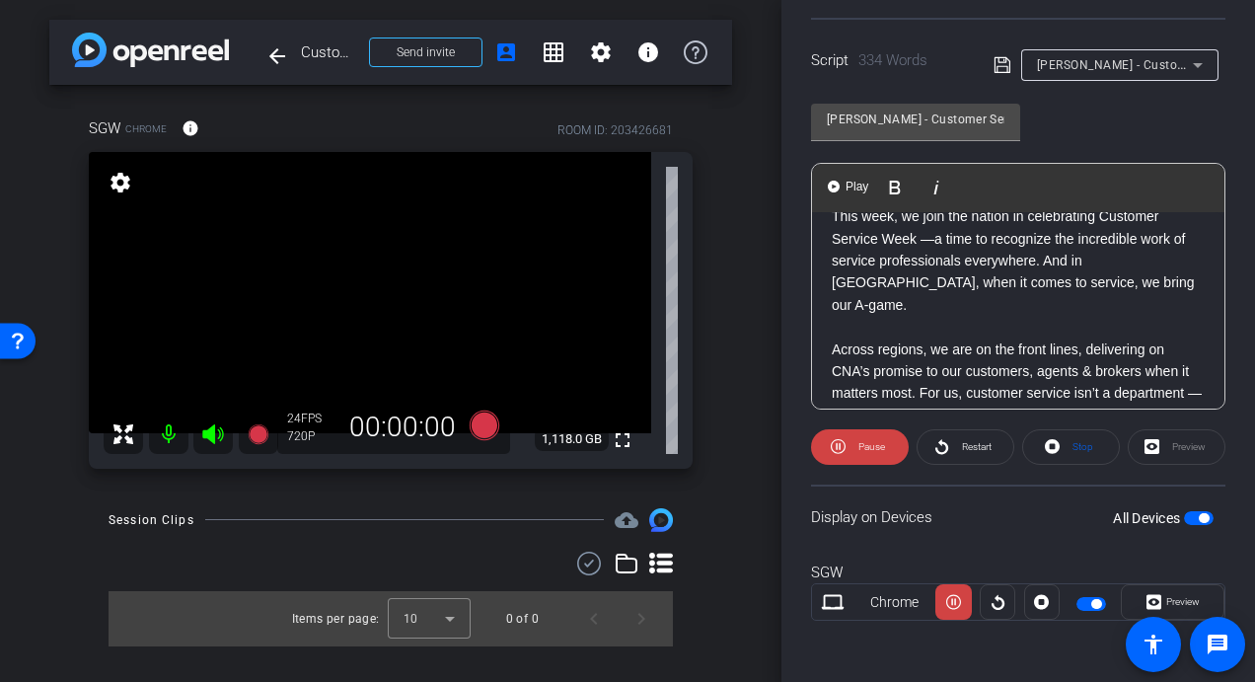
scroll to position [99, 0]
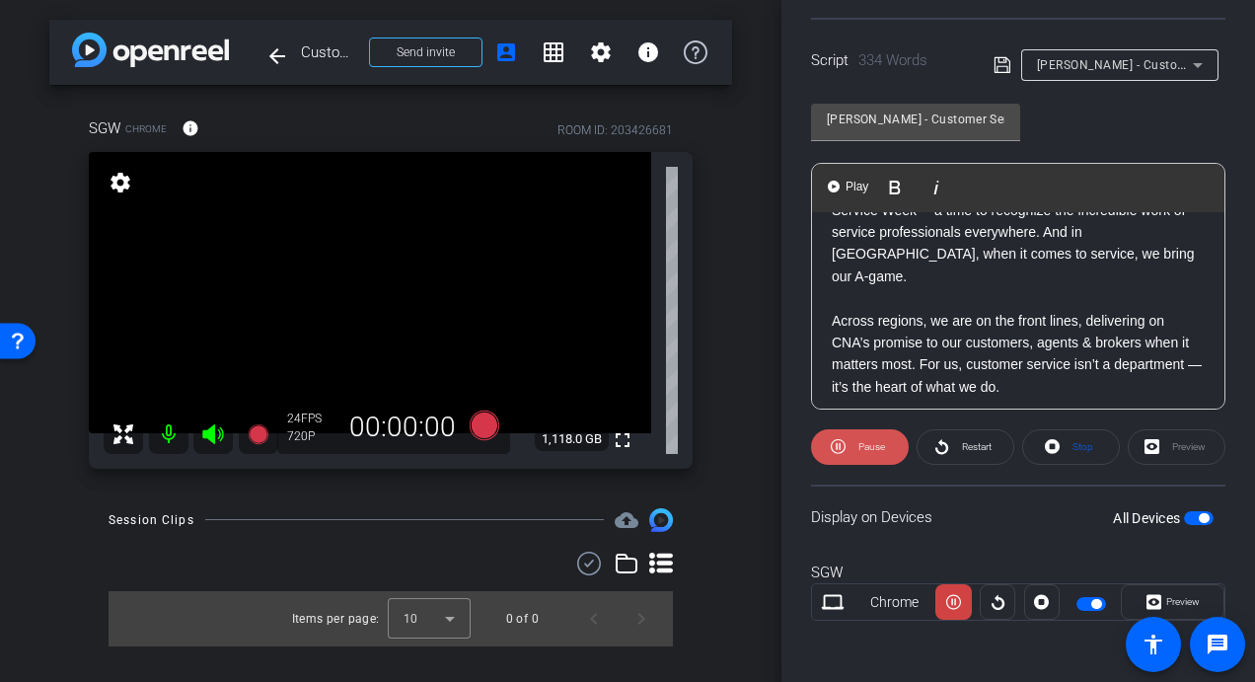
click at [865, 446] on span "Pause" at bounding box center [871, 446] width 27 height 11
click at [1148, 444] on div "Preview" at bounding box center [1177, 447] width 98 height 36
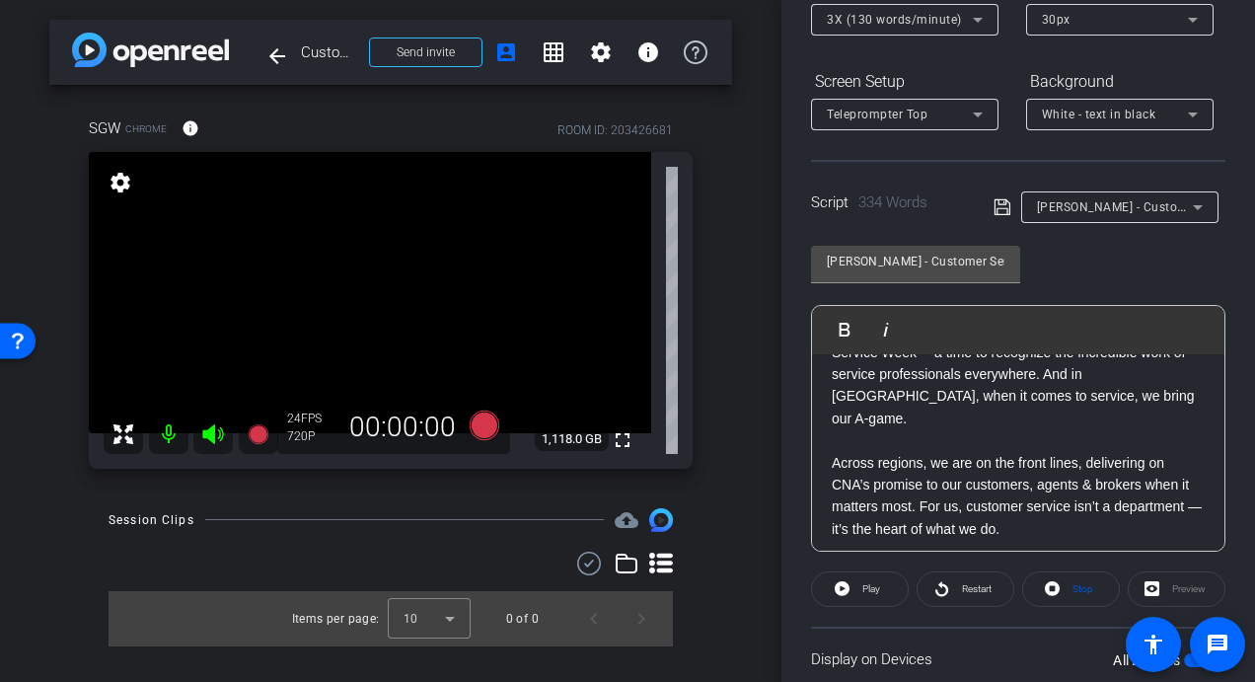
scroll to position [395, 0]
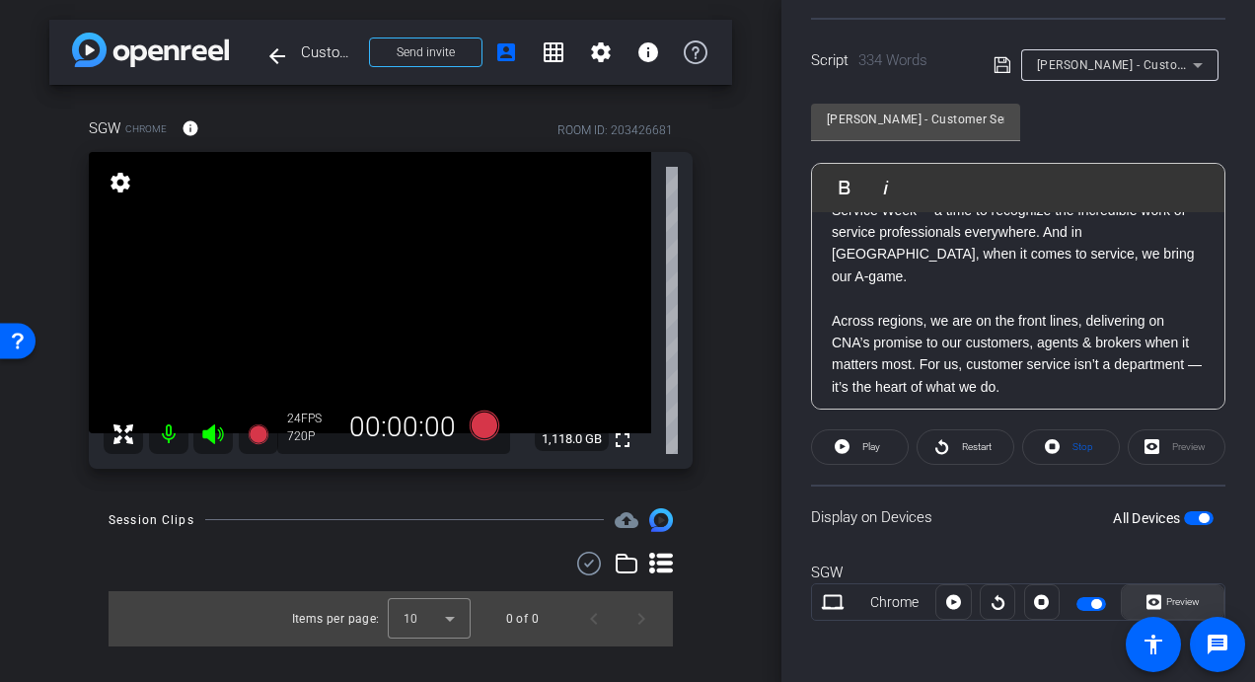
click at [1146, 598] on icon at bounding box center [1153, 602] width 15 height 30
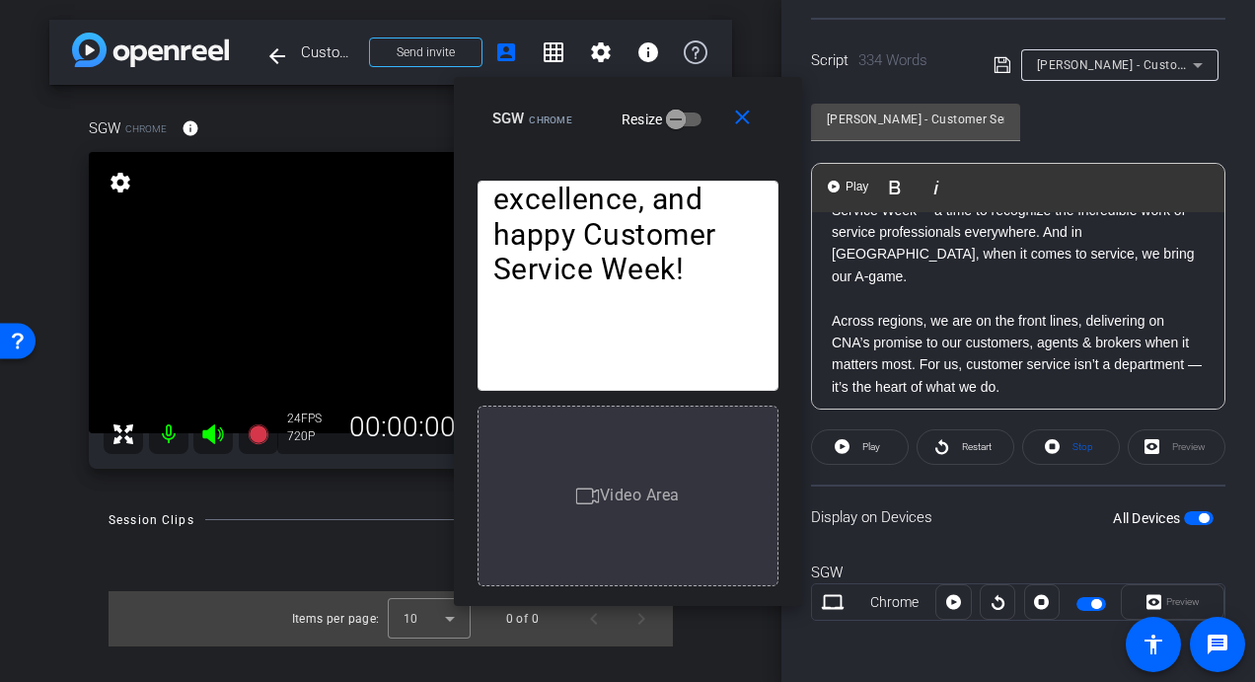
click at [926, 310] on p "Across regions, we are on the front lines, delivering on CNA’s promise to our c…" at bounding box center [1018, 354] width 373 height 89
click at [852, 188] on span "Play" at bounding box center [857, 187] width 31 height 17
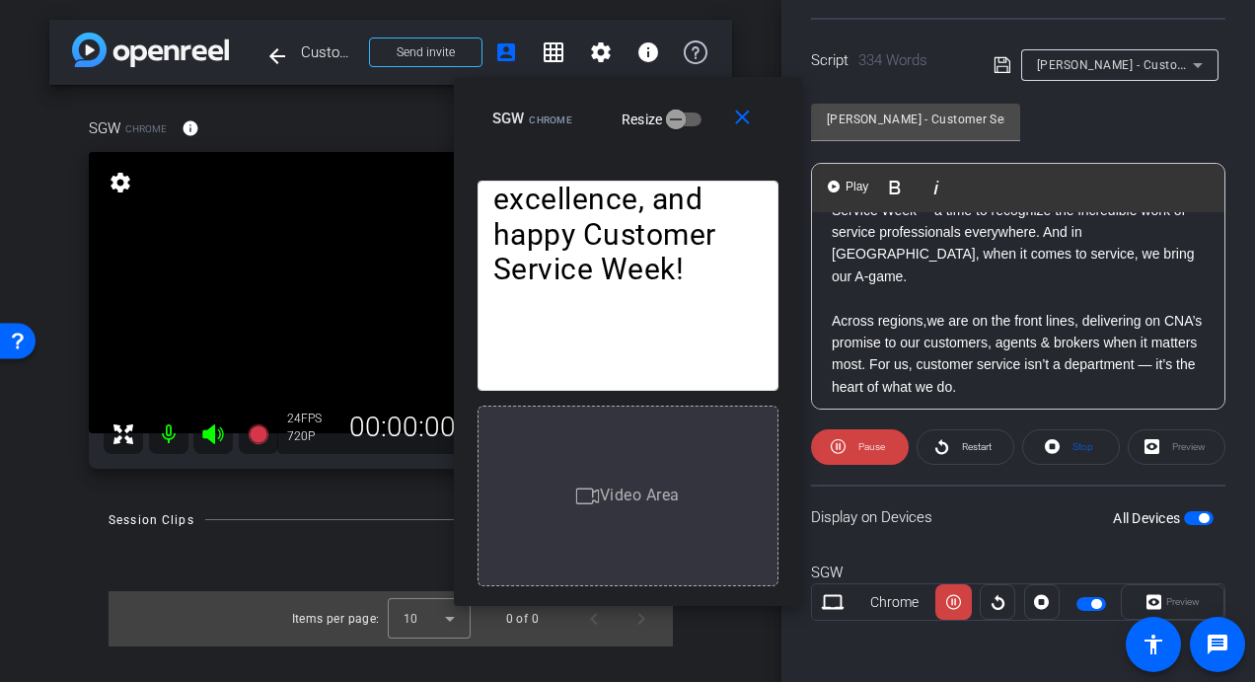
click at [738, 114] on mat-icon "close" at bounding box center [742, 118] width 25 height 25
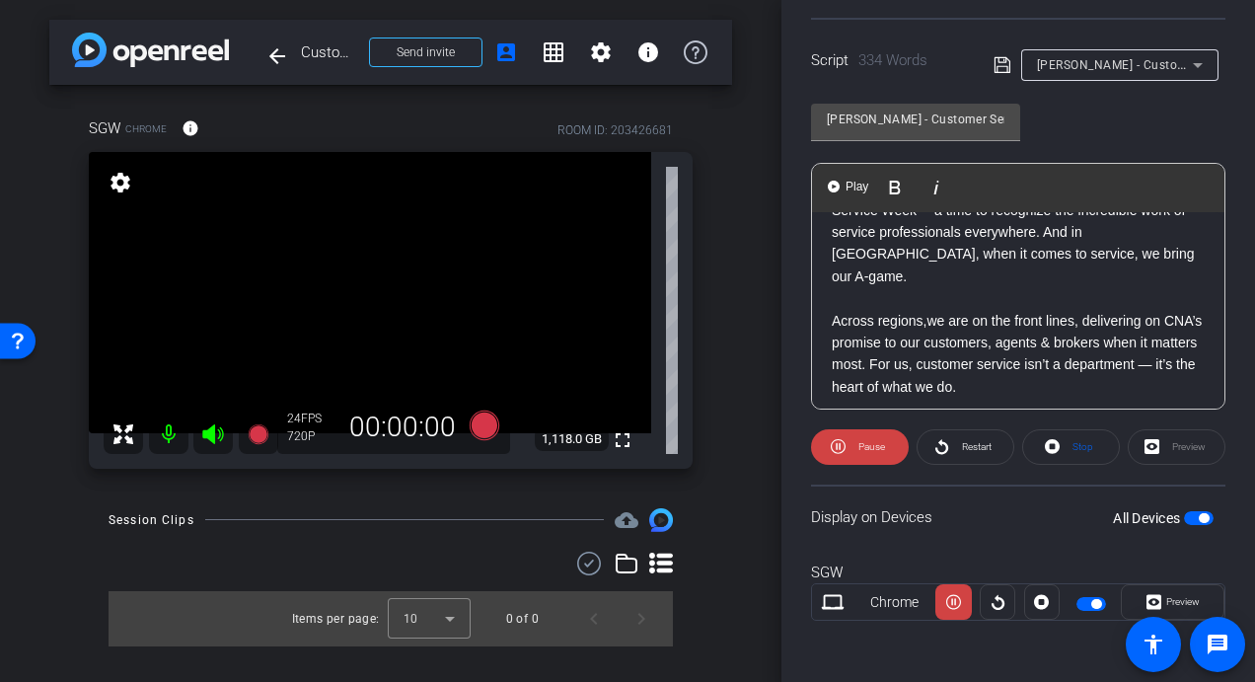
click at [833, 310] on p "Across regions, we are on the front lines, delivering on CNA’s promise to our c…" at bounding box center [1018, 354] width 373 height 89
click at [848, 186] on span "Play" at bounding box center [857, 187] width 31 height 17
click at [871, 443] on span "Pause" at bounding box center [871, 446] width 27 height 11
click at [61, 662] on div "arrow_back Customer Appreciation Video Recording - Peter McCarron Back to proje…" at bounding box center [390, 341] width 781 height 682
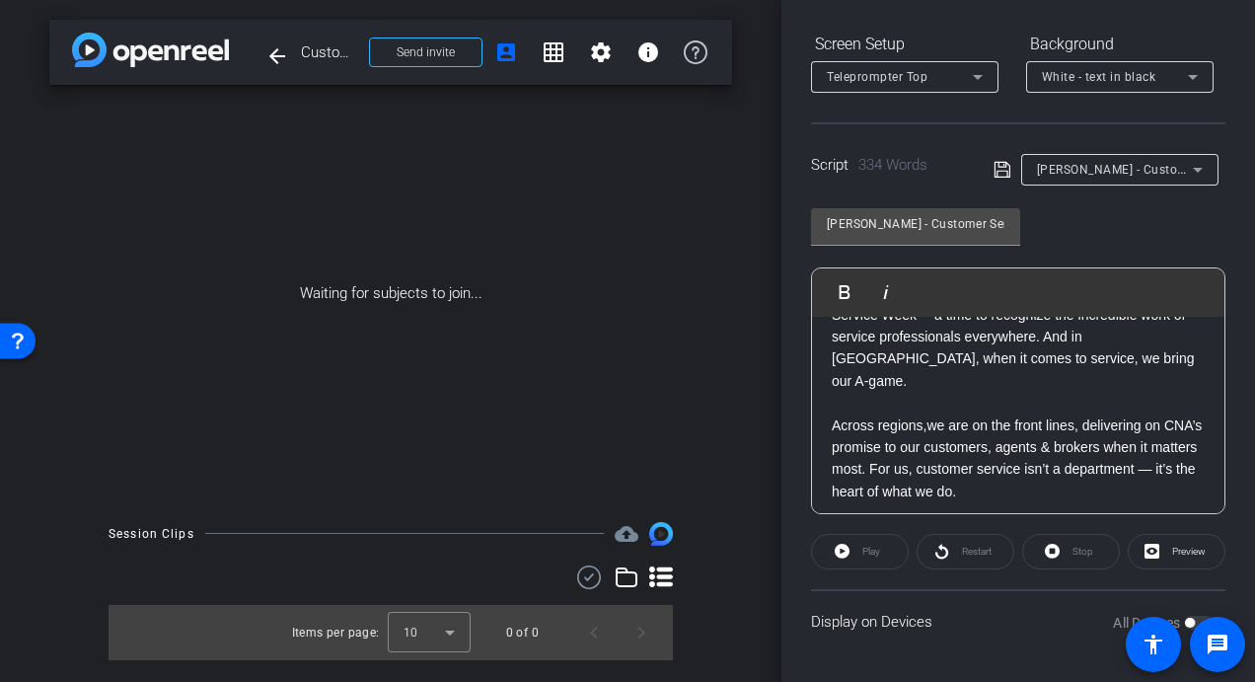
scroll to position [288, 0]
click at [953, 634] on div "Display on Devices All Devices" at bounding box center [1018, 623] width 414 height 64
click at [707, 396] on div "Waiting for subjects to join..." at bounding box center [390, 293] width 683 height 417
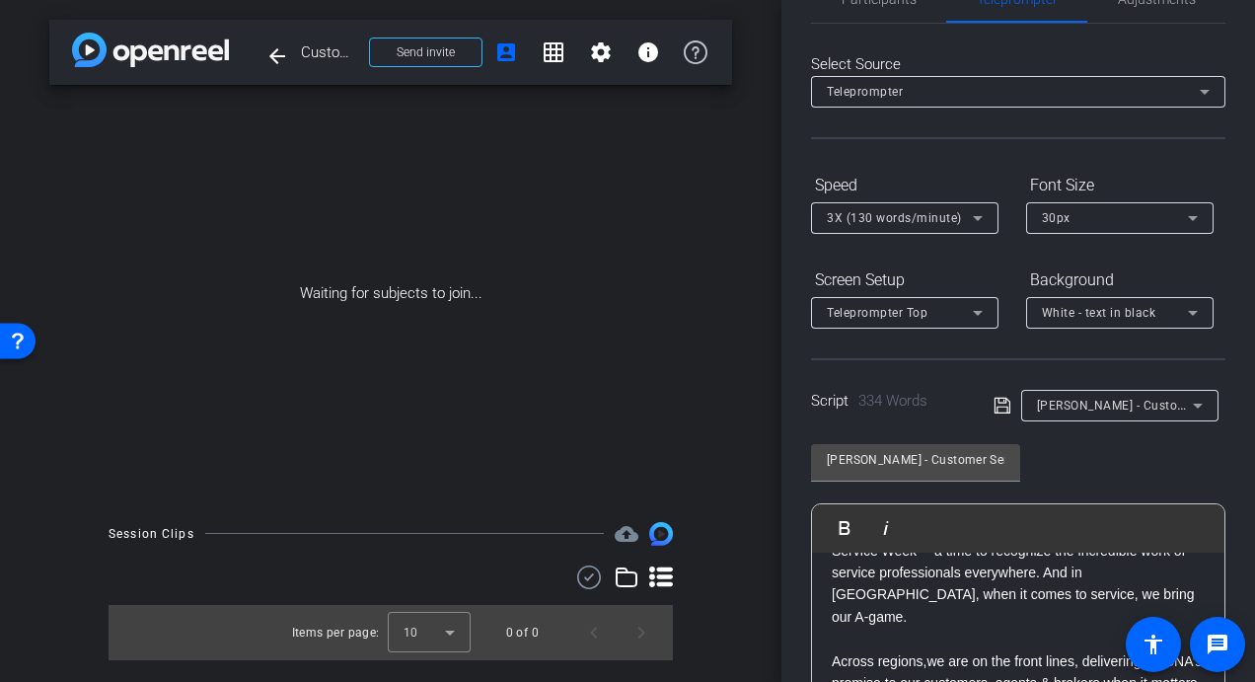
scroll to position [0, 0]
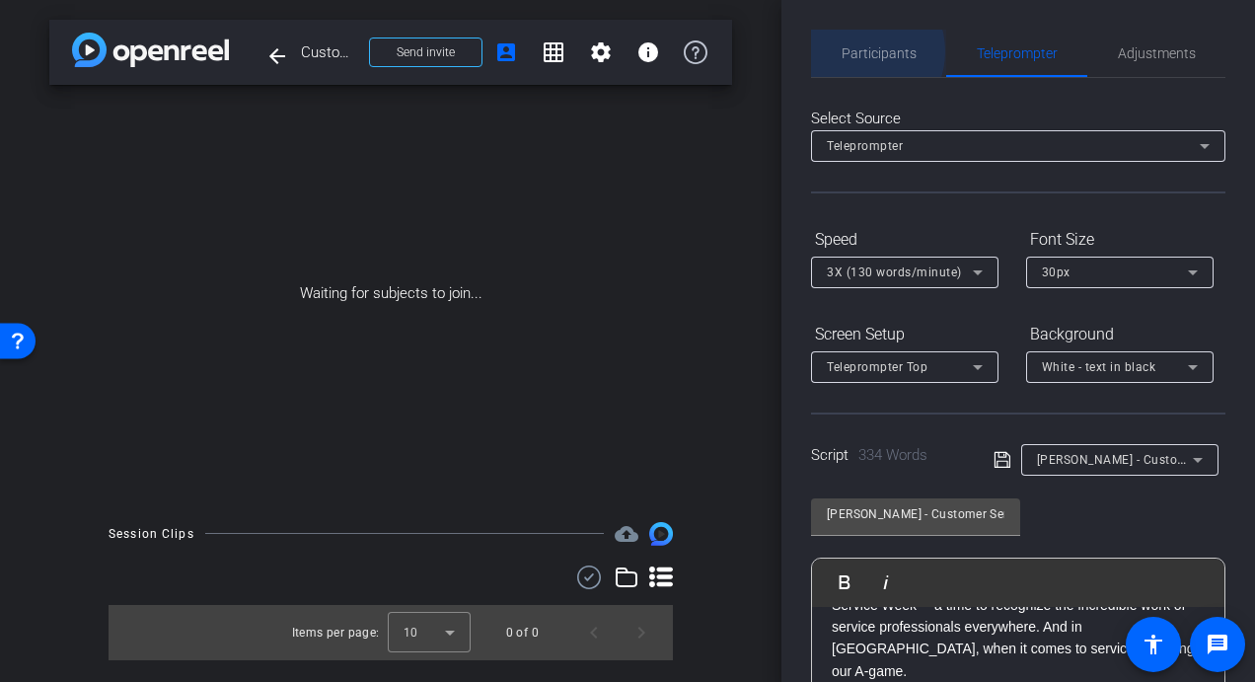
click at [856, 52] on span "Participants" at bounding box center [879, 53] width 75 height 14
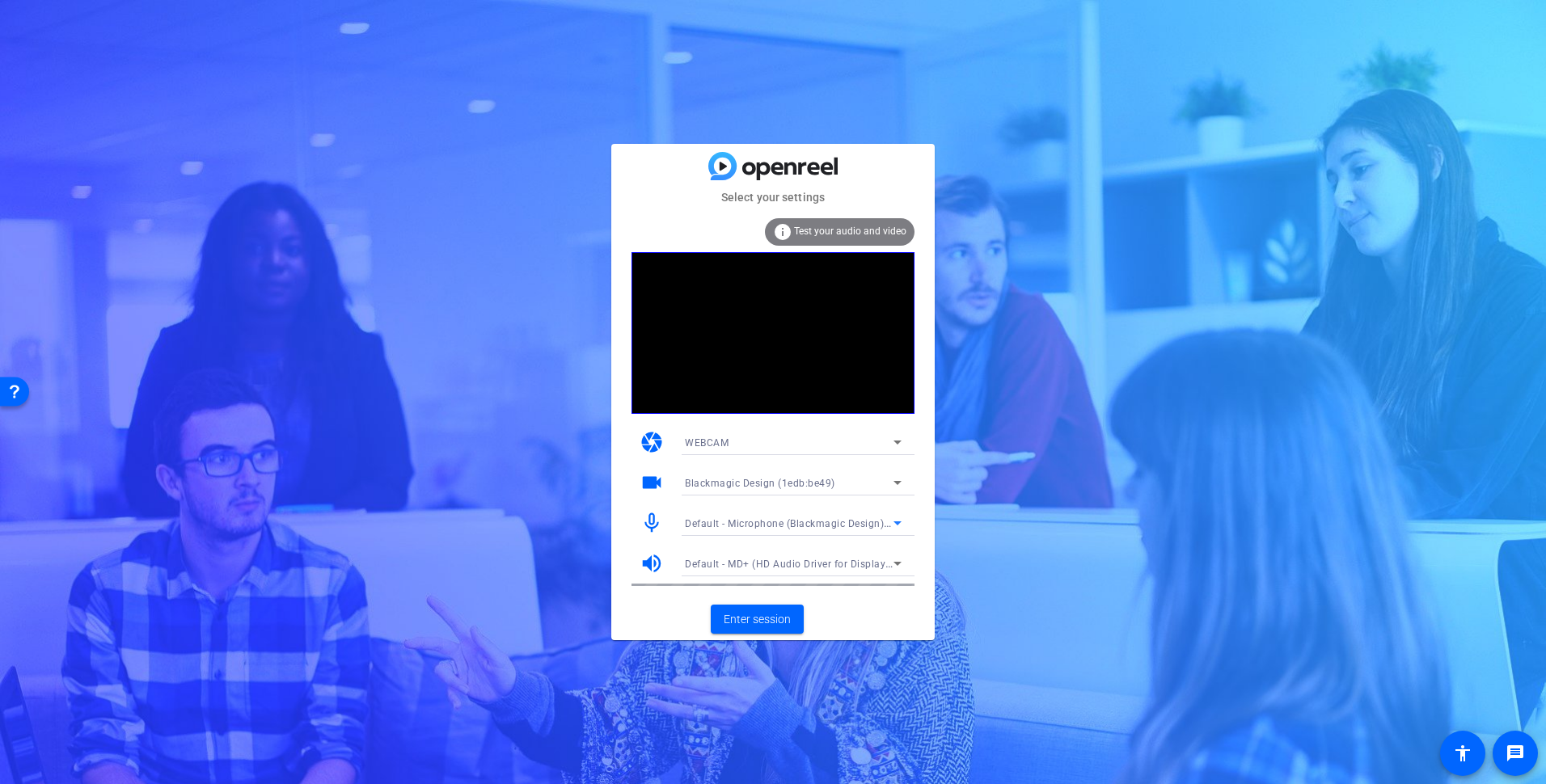
click at [895, 519] on icon at bounding box center [898, 523] width 20 height 20
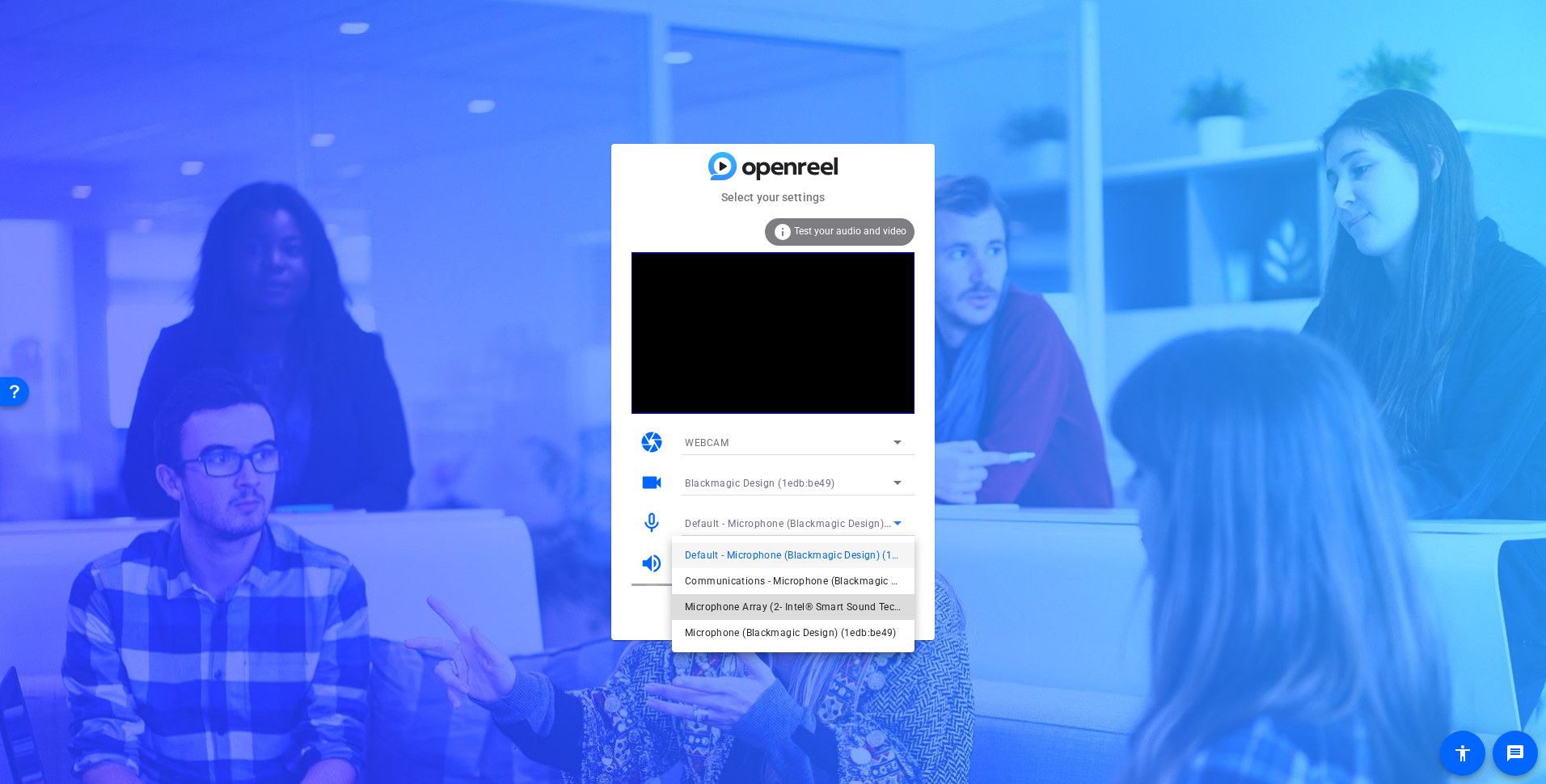
click at [777, 604] on span "Microphone Array (2- Intel® Smart Sound Technology for Digital Microphones)" at bounding box center [793, 607] width 216 height 20
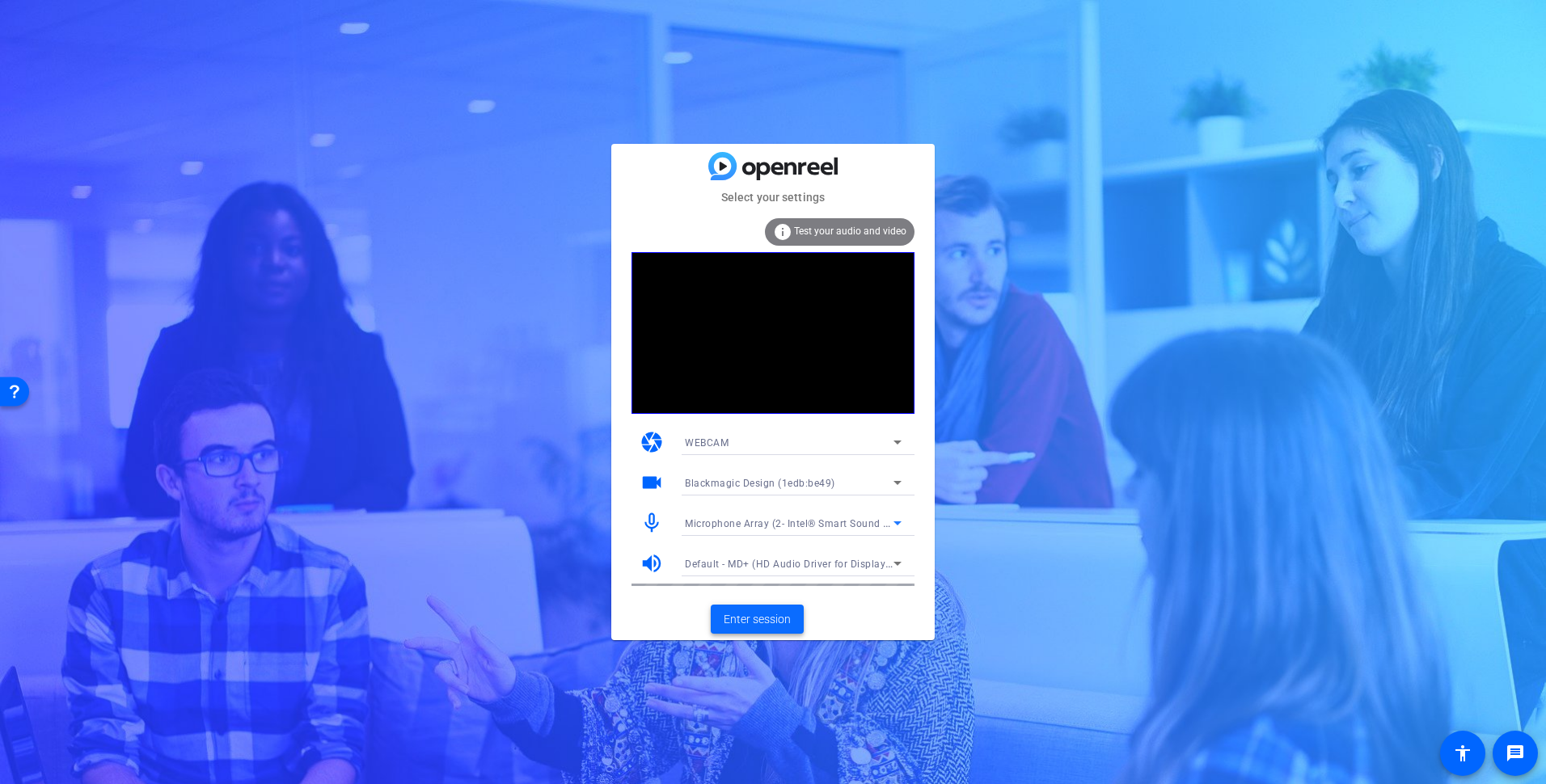
click at [744, 626] on span "Enter session" at bounding box center [757, 619] width 67 height 17
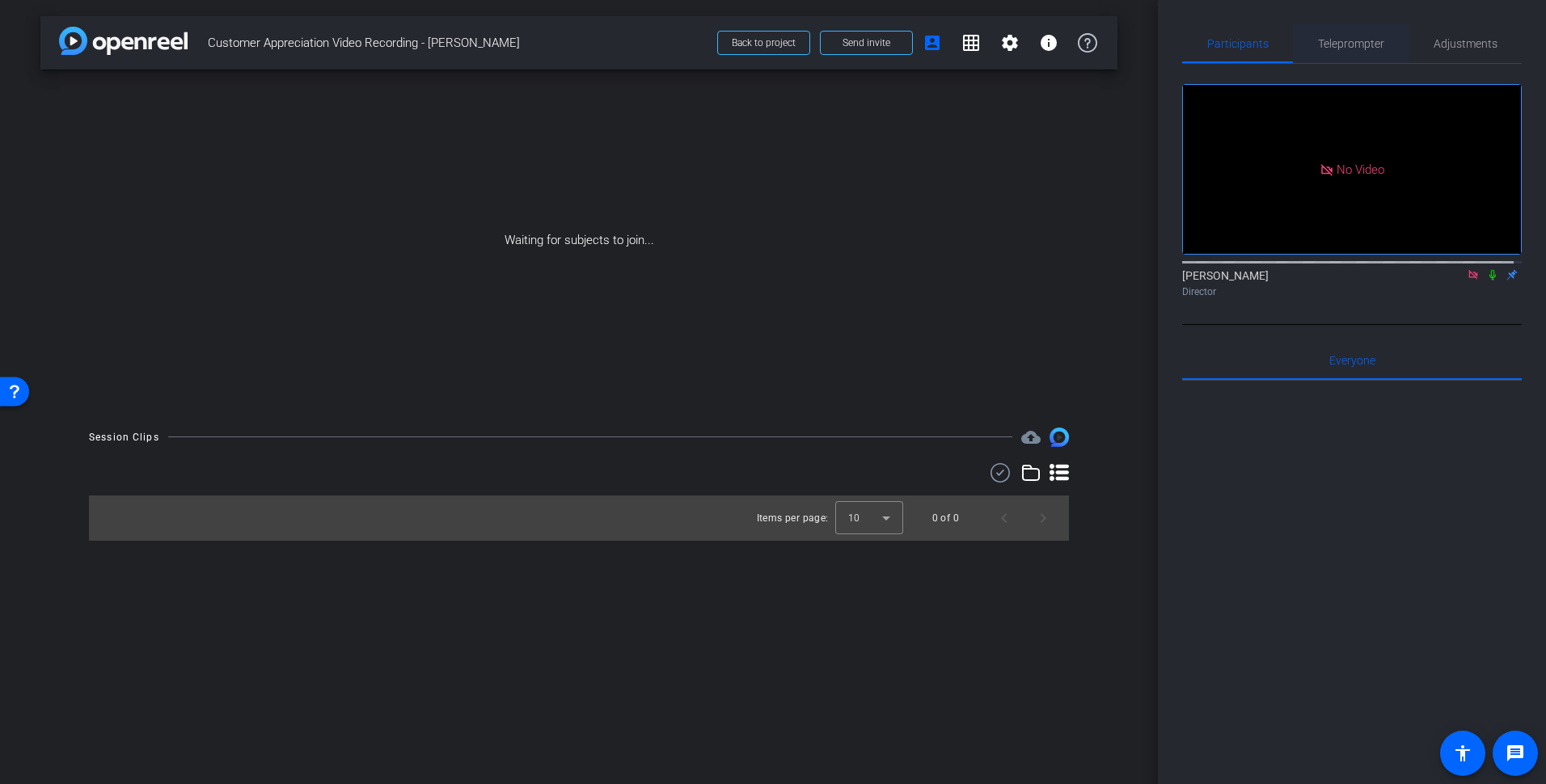
click at [1339, 41] on span "Teleprompter" at bounding box center [1351, 43] width 66 height 11
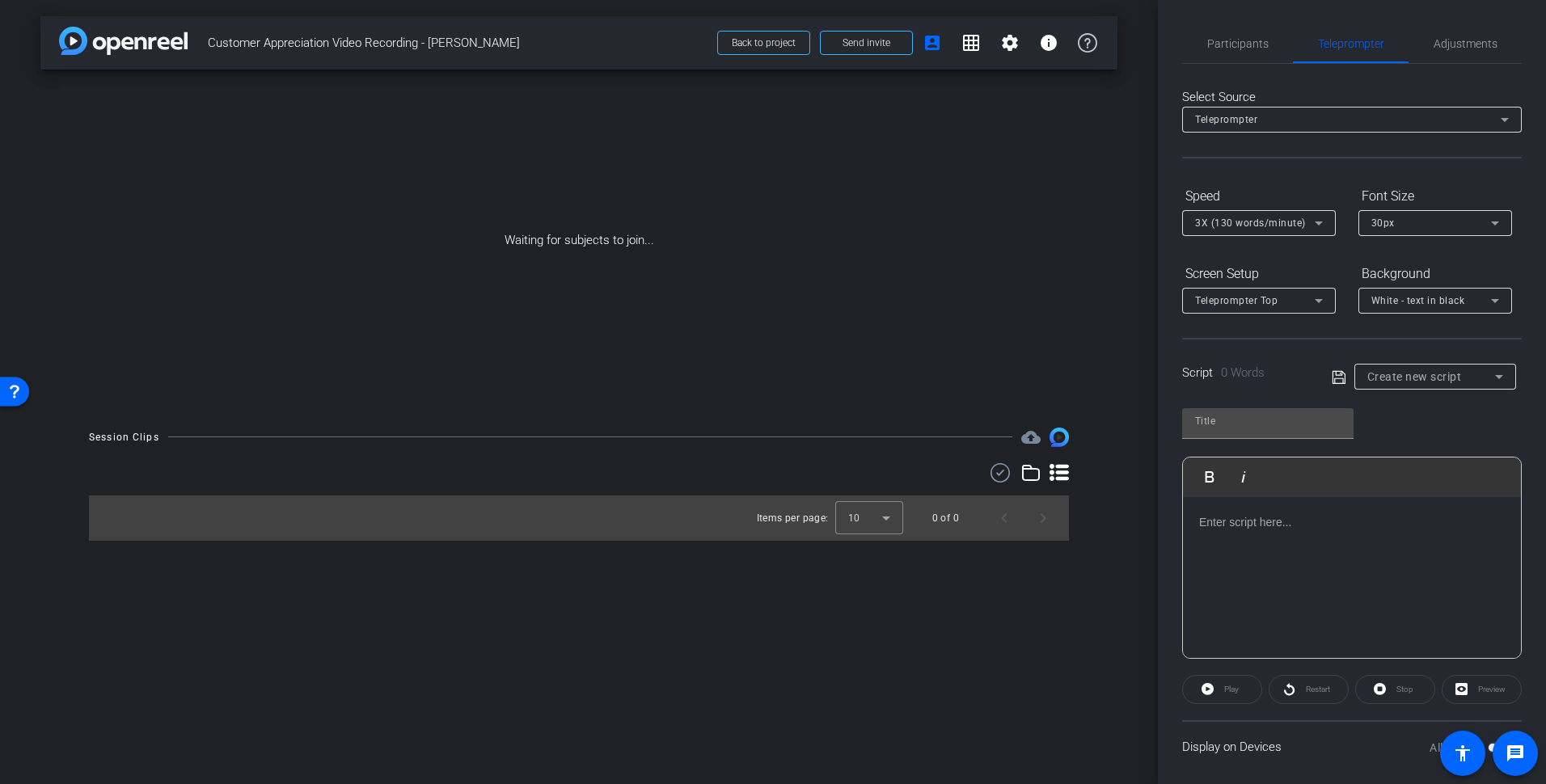
click at [1496, 380] on icon at bounding box center [1499, 377] width 20 height 20
click at [1421, 432] on span "[PERSON_NAME] - Customer Service Appreciation Week" at bounding box center [1430, 435] width 132 height 20
type input "[PERSON_NAME] - Customer Service Appreciation Week"
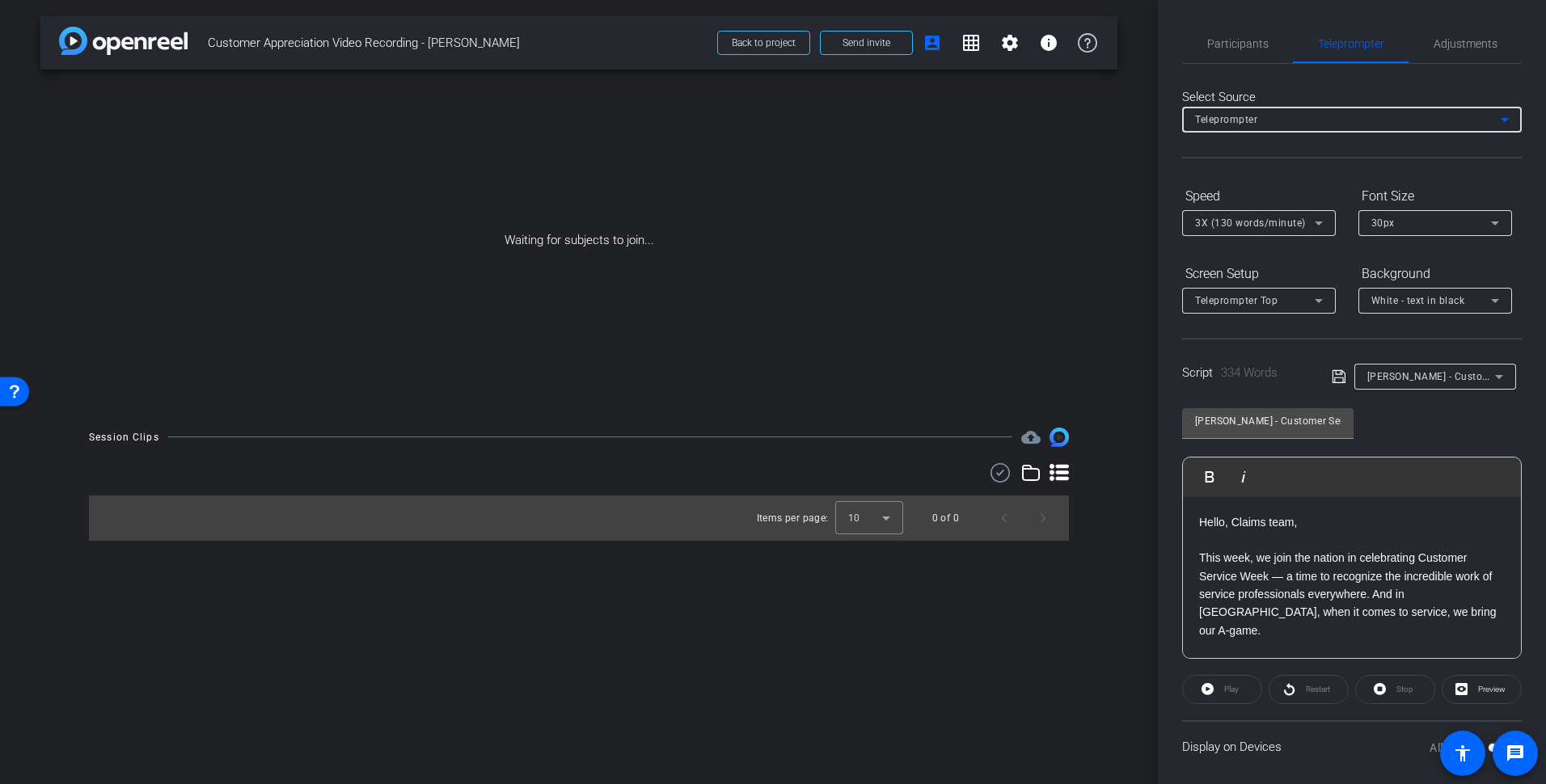
click at [1501, 118] on icon at bounding box center [1505, 120] width 8 height 4
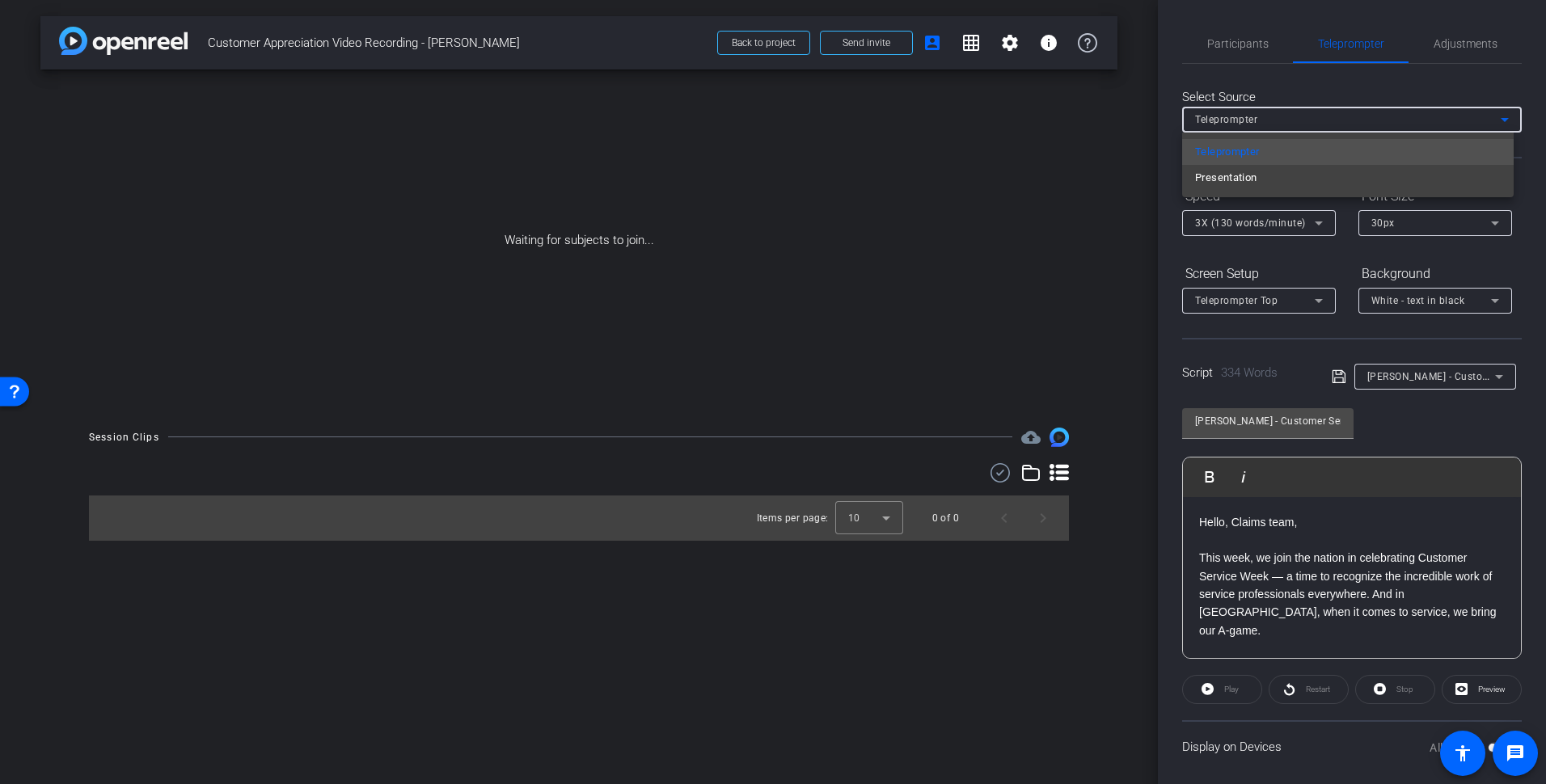
click at [1069, 177] on div at bounding box center [773, 392] width 1546 height 784
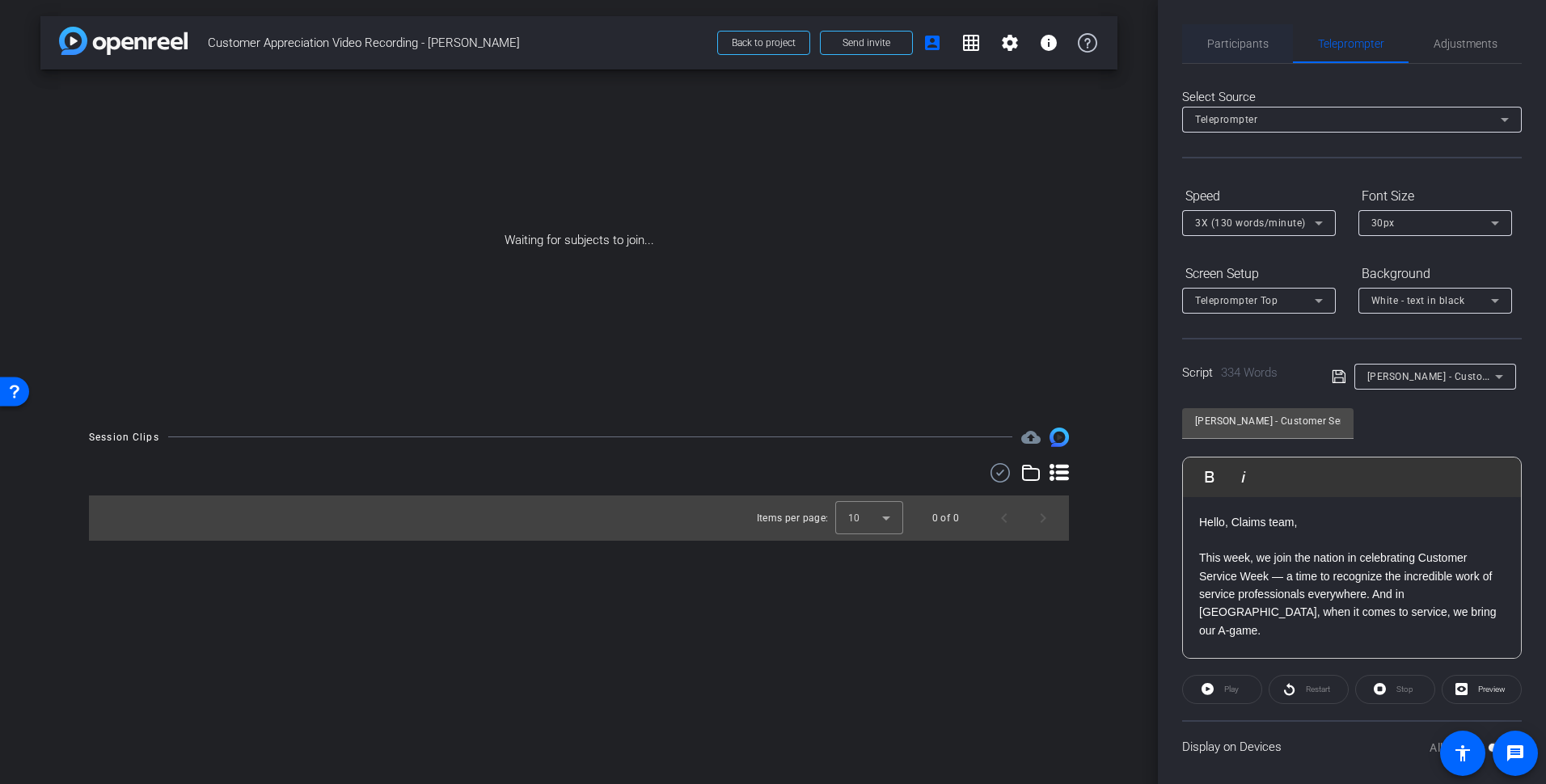
click at [1240, 46] on span "Participants" at bounding box center [1238, 43] width 61 height 11
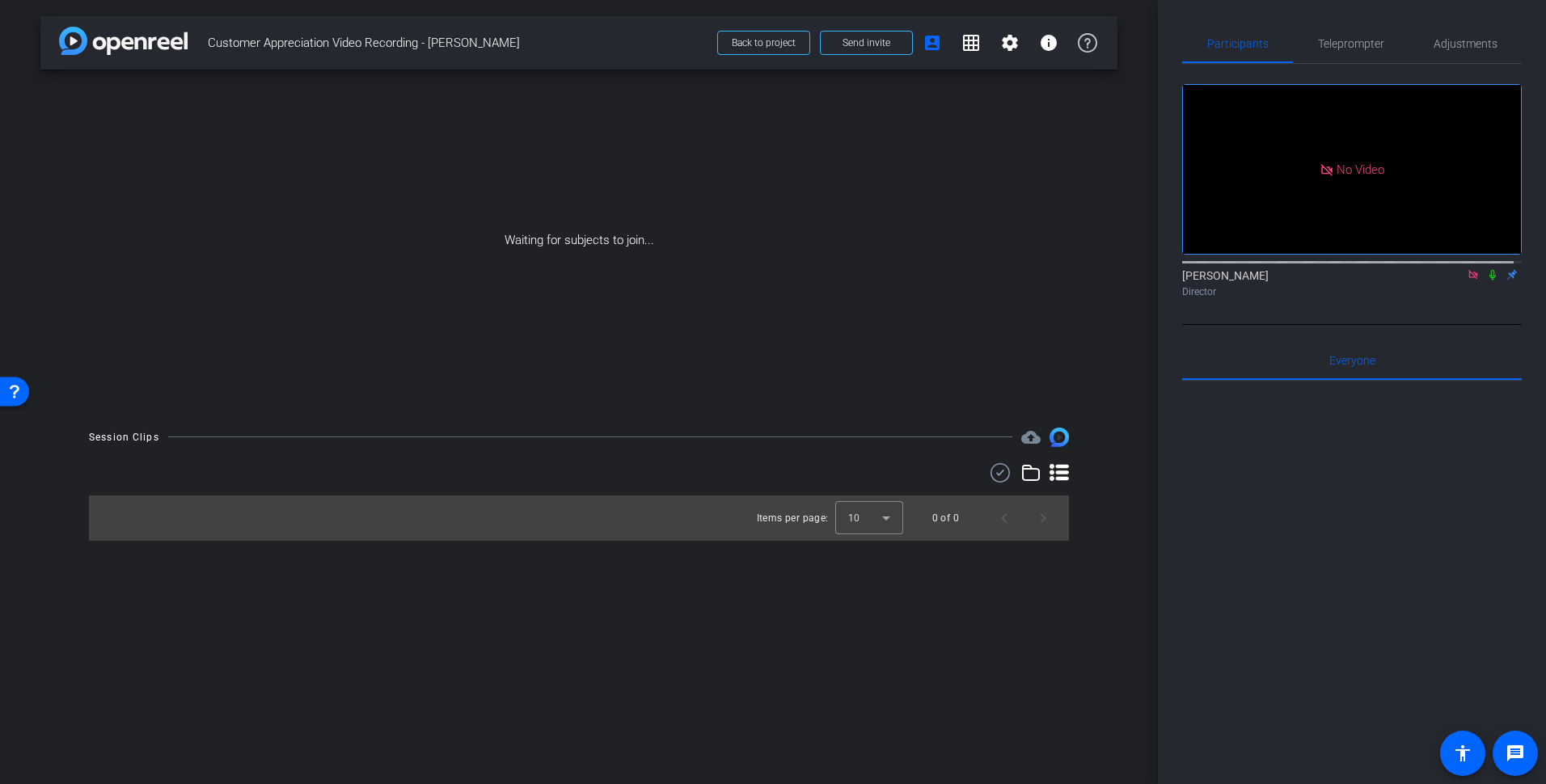
click at [1467, 270] on icon at bounding box center [1474, 275] width 13 height 11
click at [1448, 280] on icon at bounding box center [1454, 275] width 13 height 11
click at [1005, 40] on mat-icon "settings" at bounding box center [1010, 43] width 20 height 20
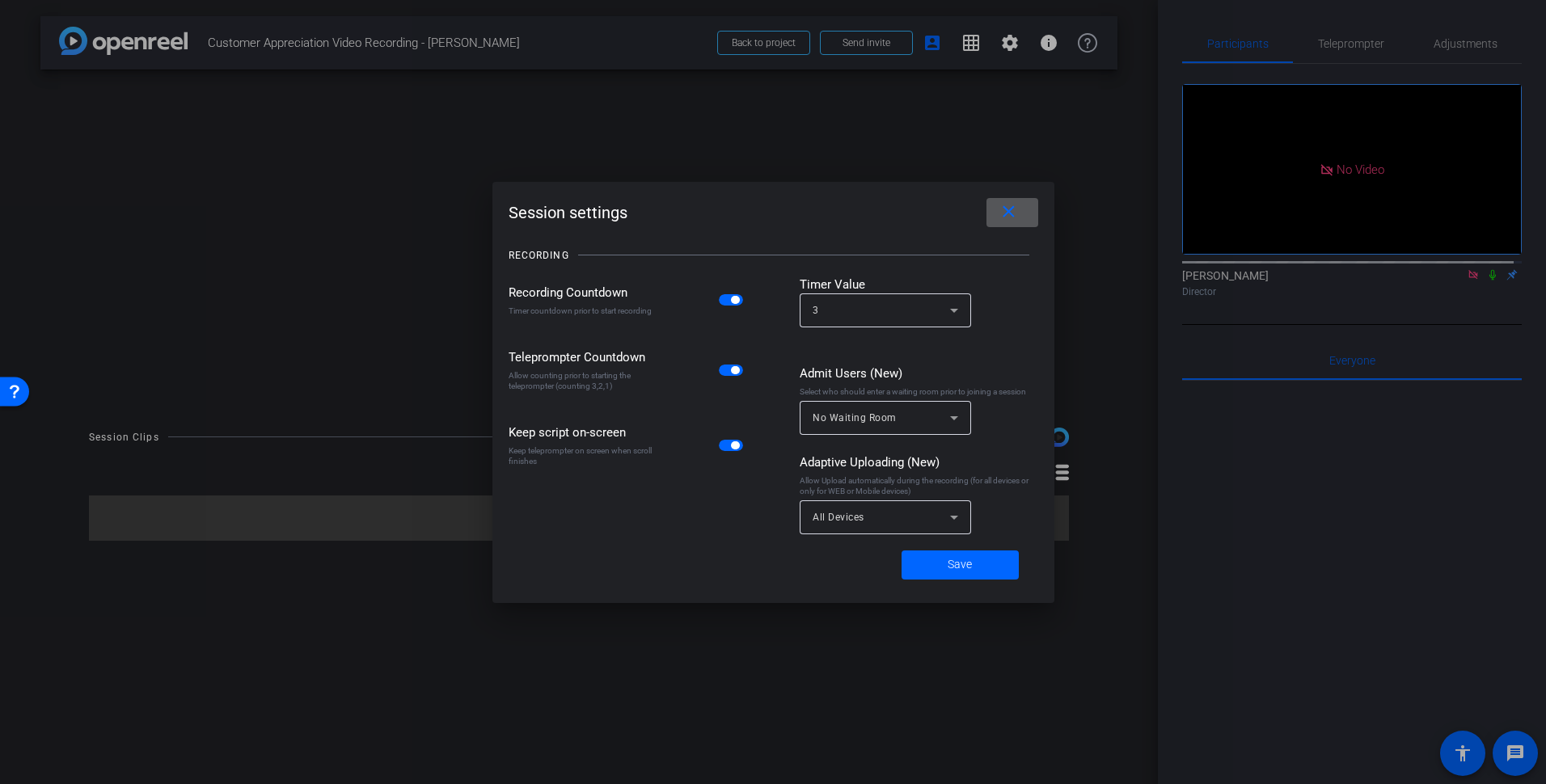
click at [737, 571] on div "Save" at bounding box center [773, 565] width 491 height 29
click at [973, 572] on span at bounding box center [960, 564] width 117 height 39
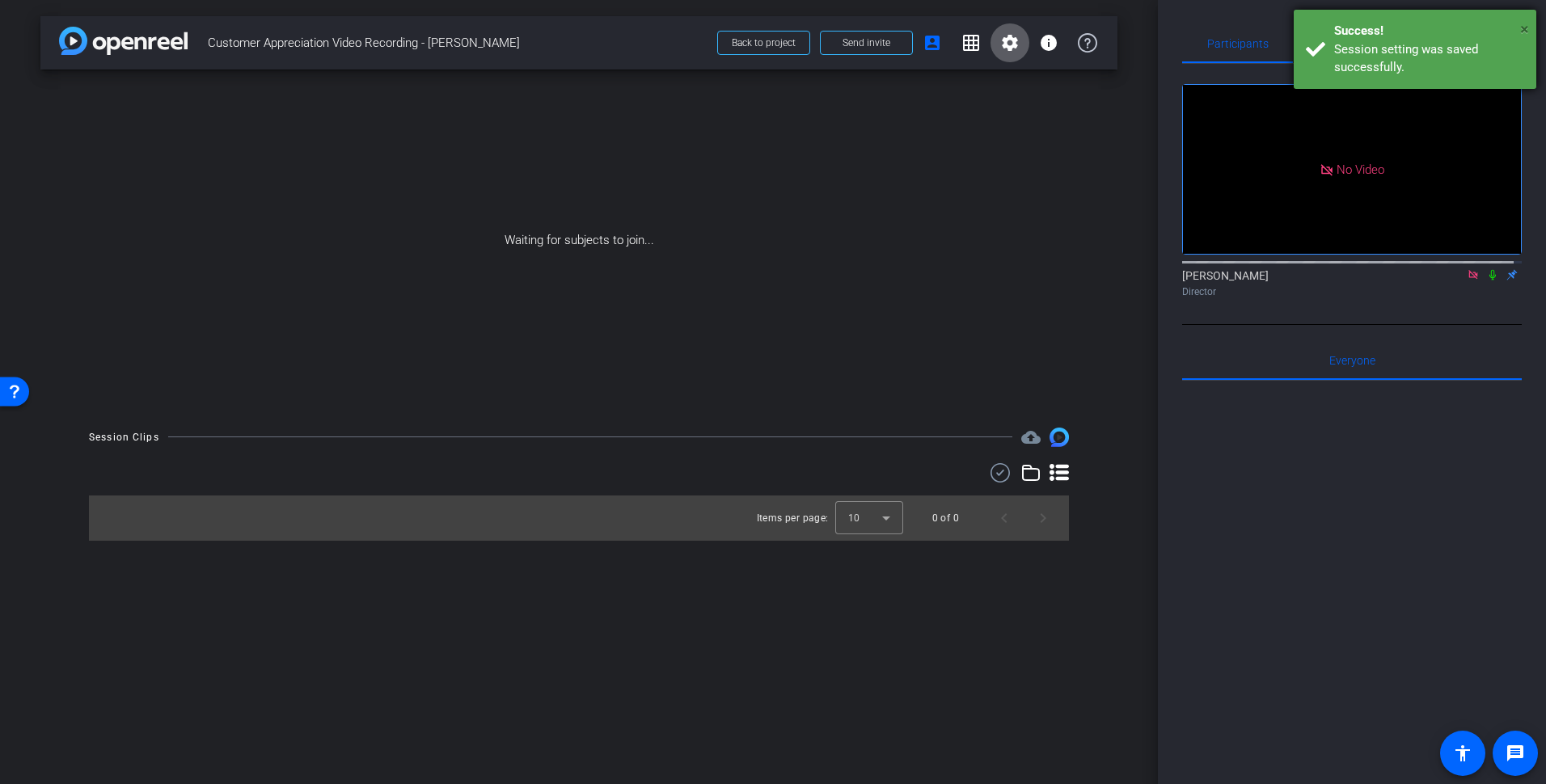
click at [1522, 30] on span "×" at bounding box center [1525, 29] width 9 height 20
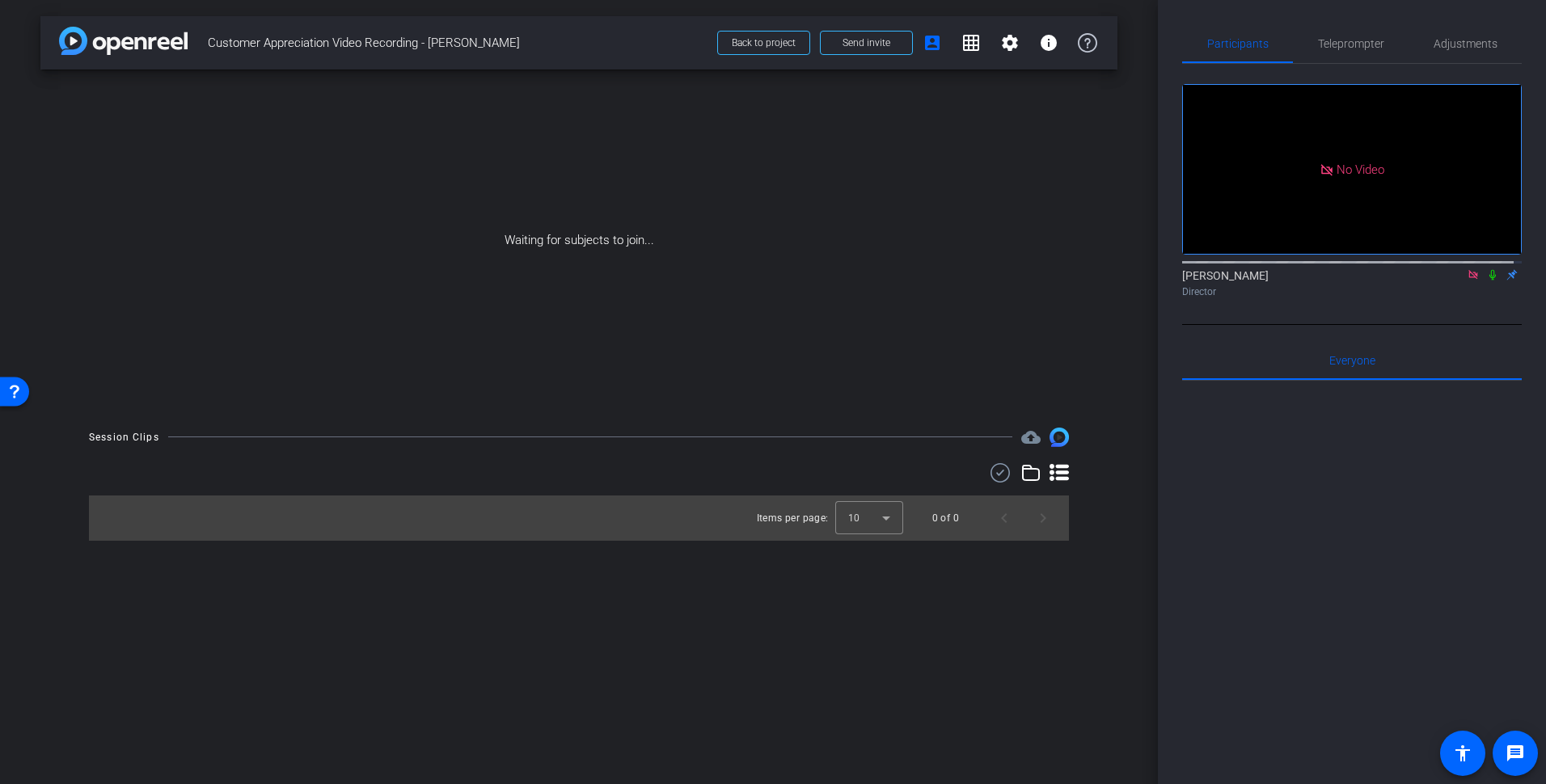
drag, startPoint x: 1461, startPoint y: 290, endPoint x: 1044, endPoint y: 321, distance: 418.2
click at [1044, 321] on div "Waiting for subjects to join..." at bounding box center [579, 240] width 1077 height 342
click at [851, 48] on span "Send invite" at bounding box center [866, 43] width 48 height 13
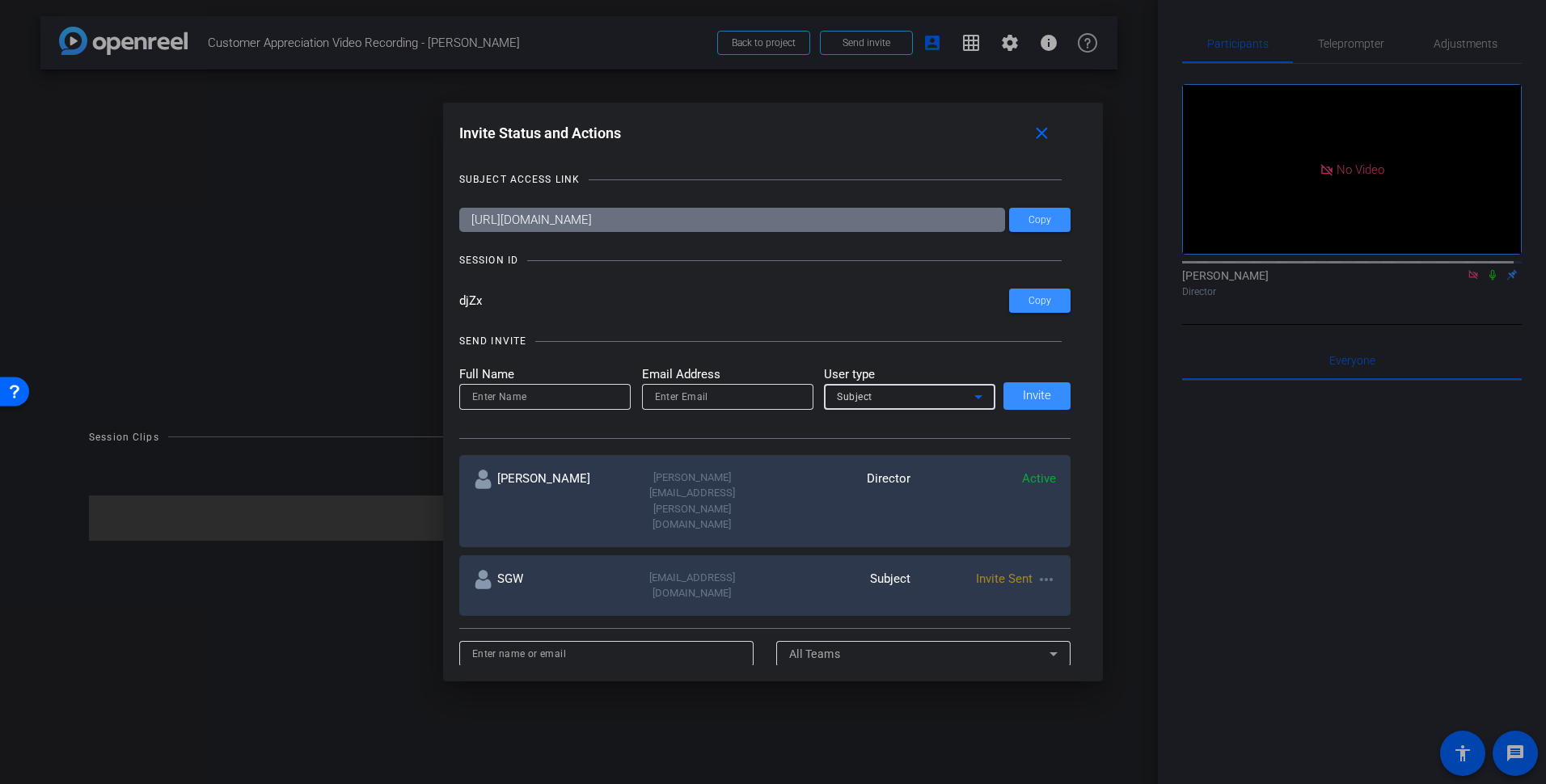
click at [978, 398] on icon at bounding box center [979, 397] width 20 height 20
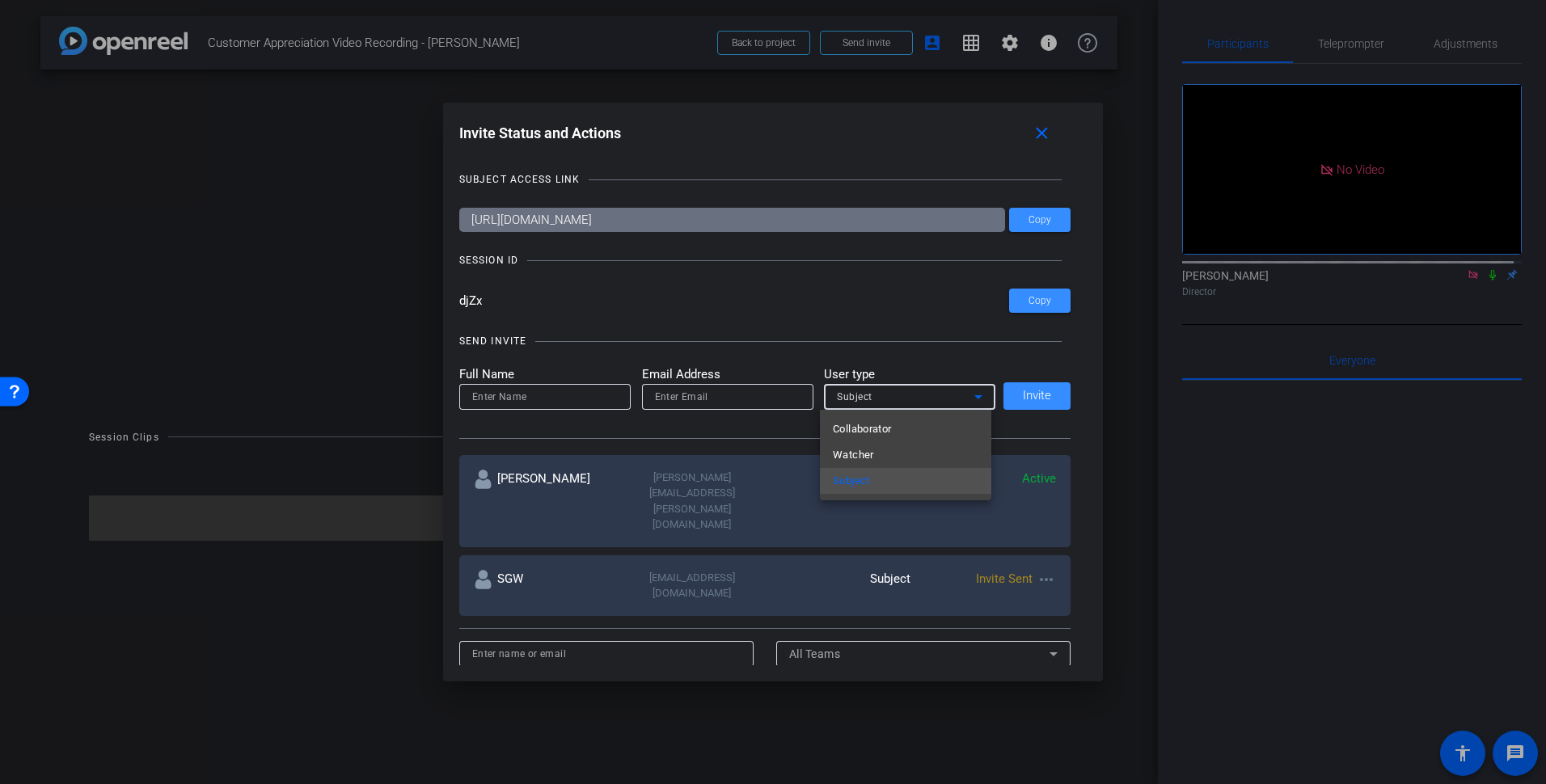
click at [928, 555] on div at bounding box center [773, 392] width 1546 height 784
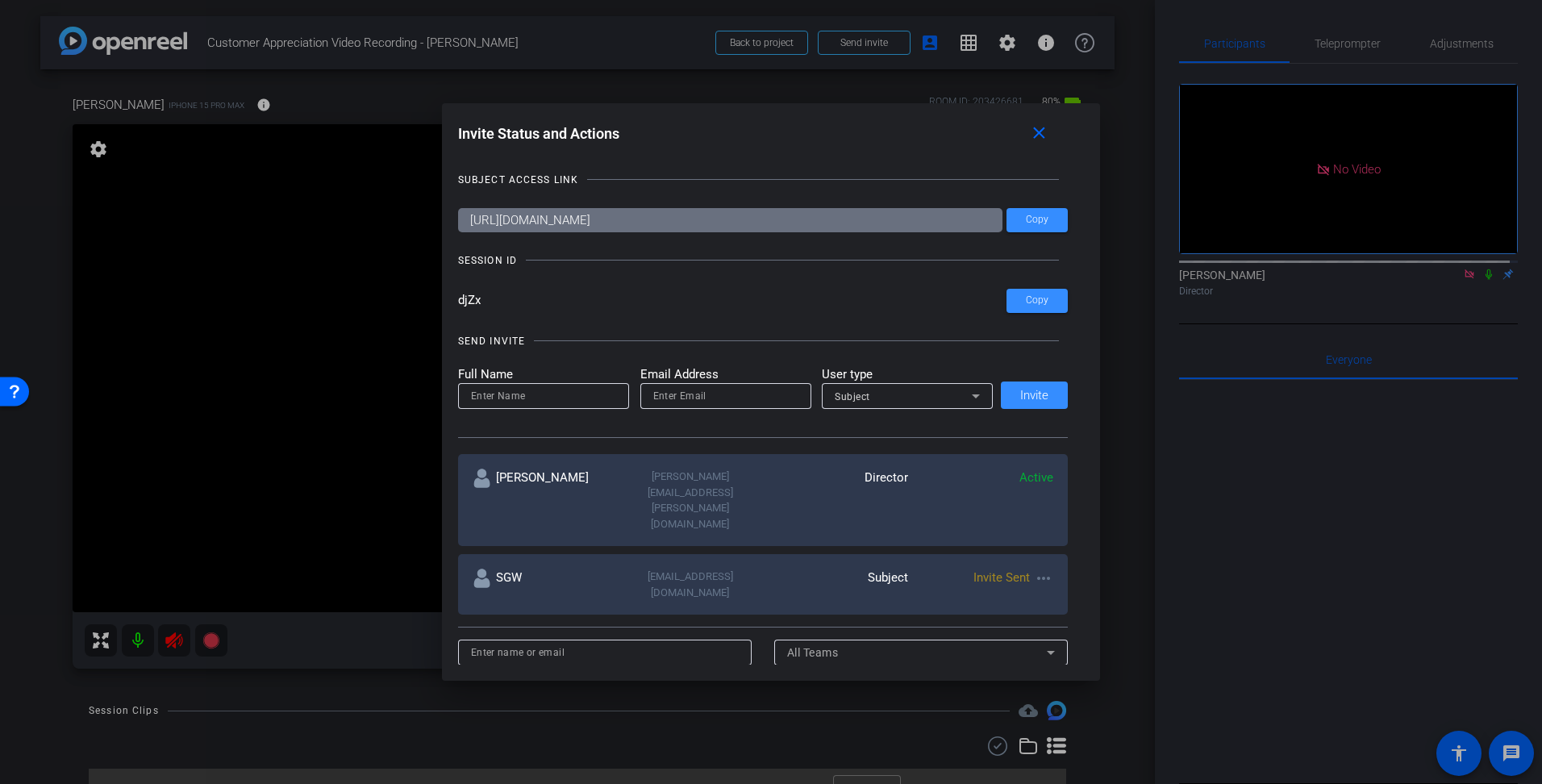
click at [175, 643] on div at bounding box center [771, 392] width 1542 height 784
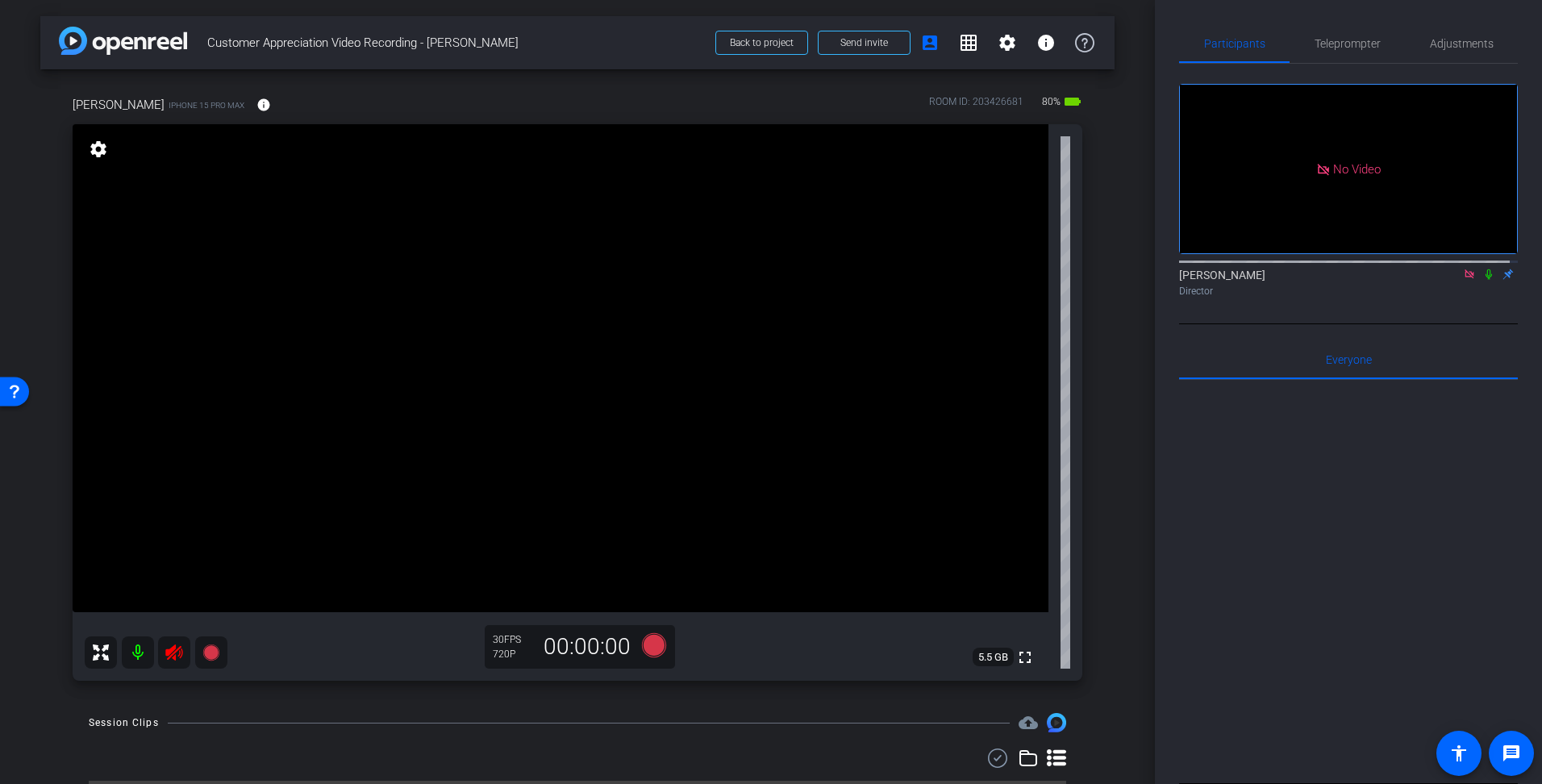
click at [175, 652] on icon at bounding box center [173, 652] width 17 height 16
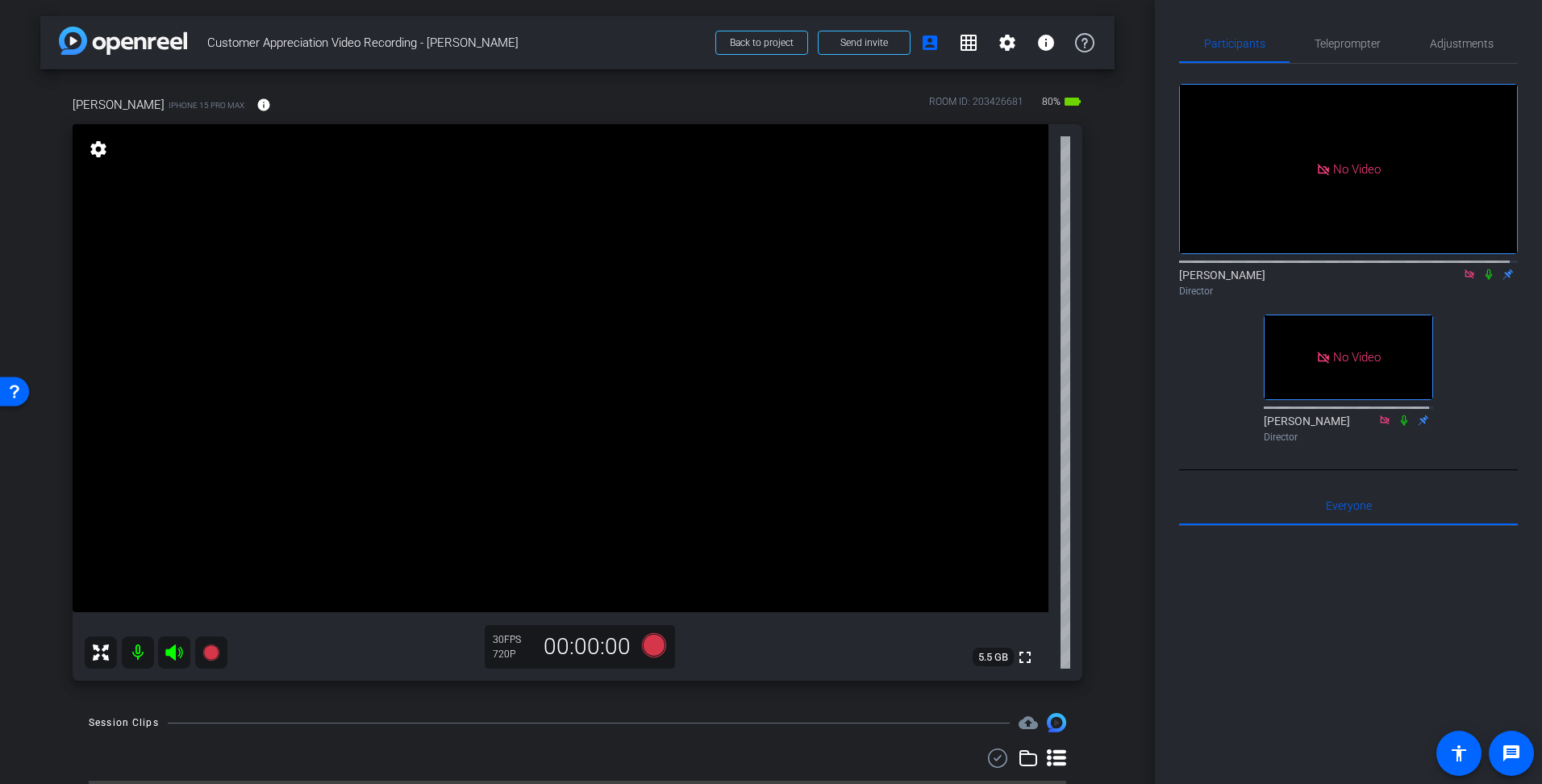
click at [97, 150] on mat-icon "settings" at bounding box center [99, 150] width 23 height 20
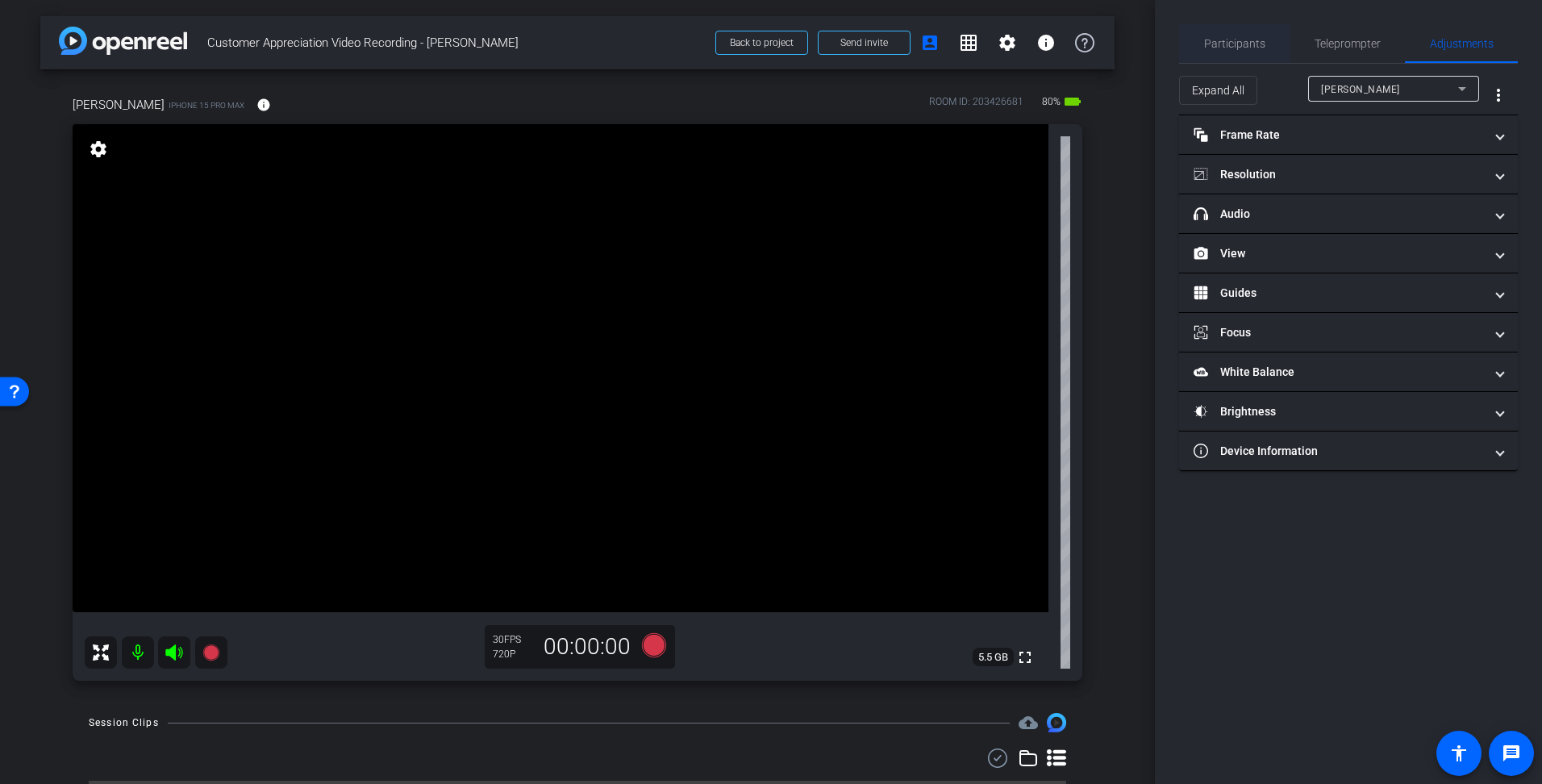
click at [1234, 44] on span "Participants" at bounding box center [1235, 43] width 61 height 11
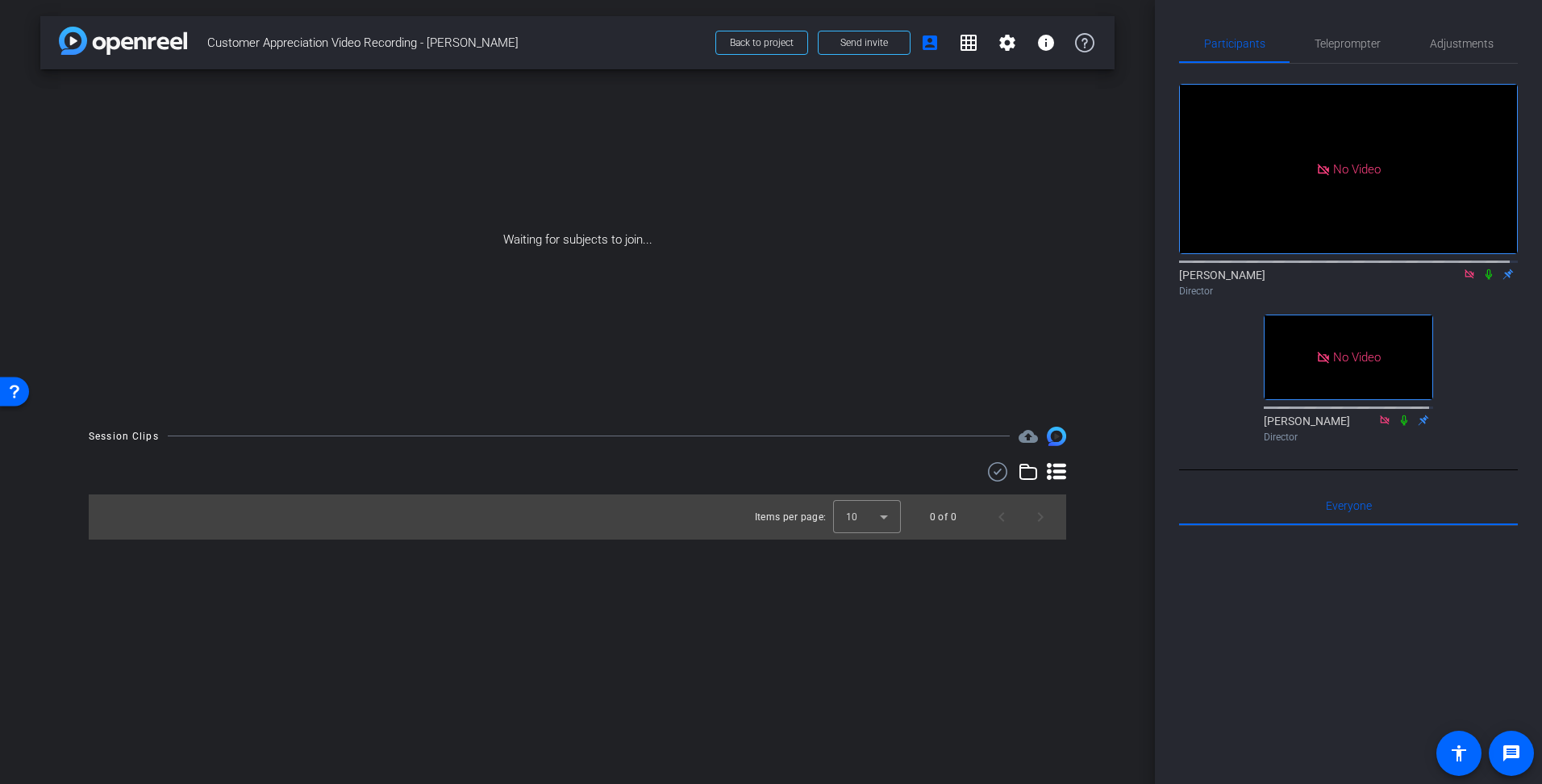
click at [1465, 270] on icon at bounding box center [1469, 274] width 9 height 9
click at [1444, 280] on icon at bounding box center [1450, 275] width 13 height 11
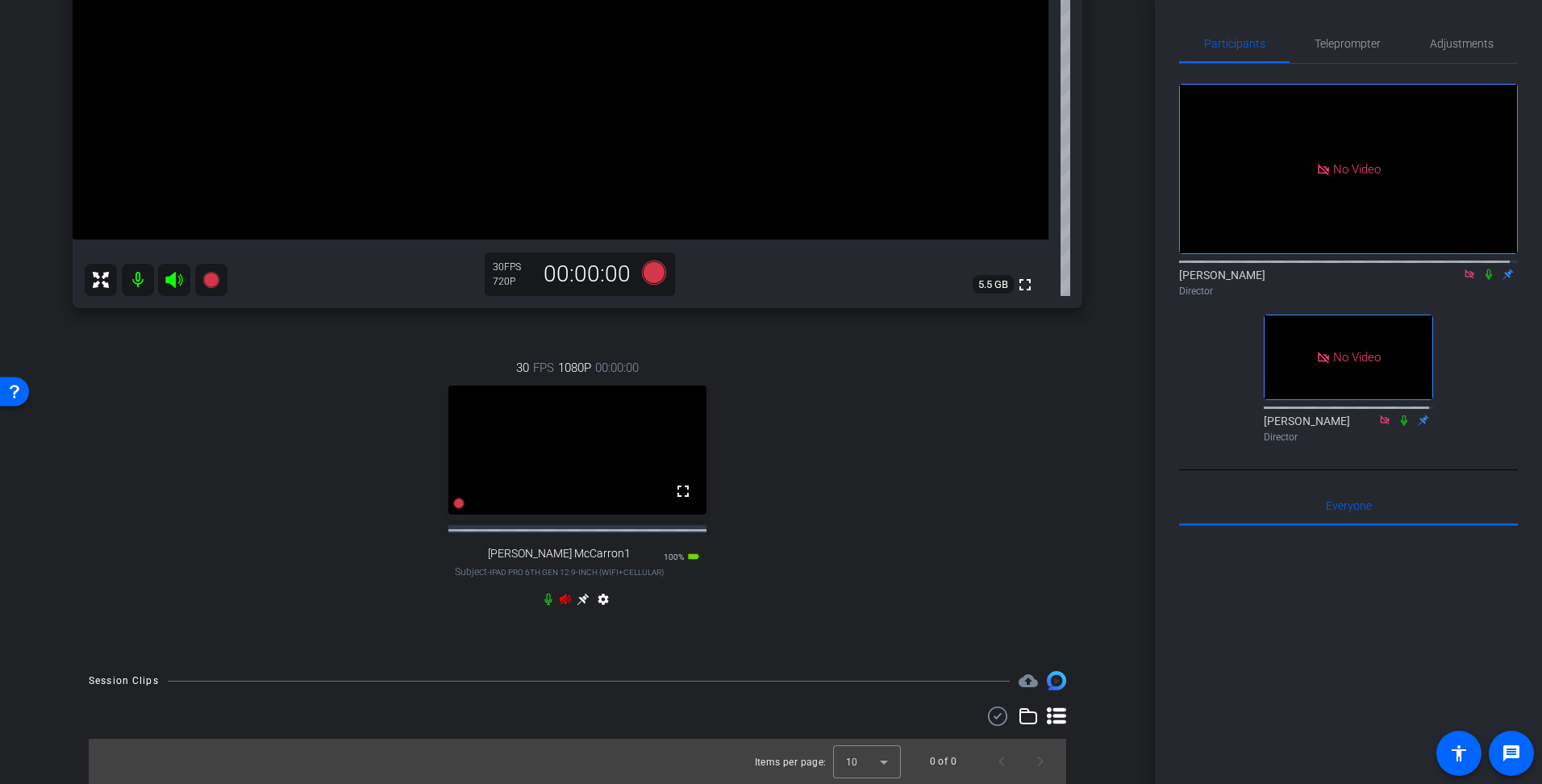
scroll to position [389, 0]
click at [559, 602] on icon at bounding box center [566, 599] width 13 height 13
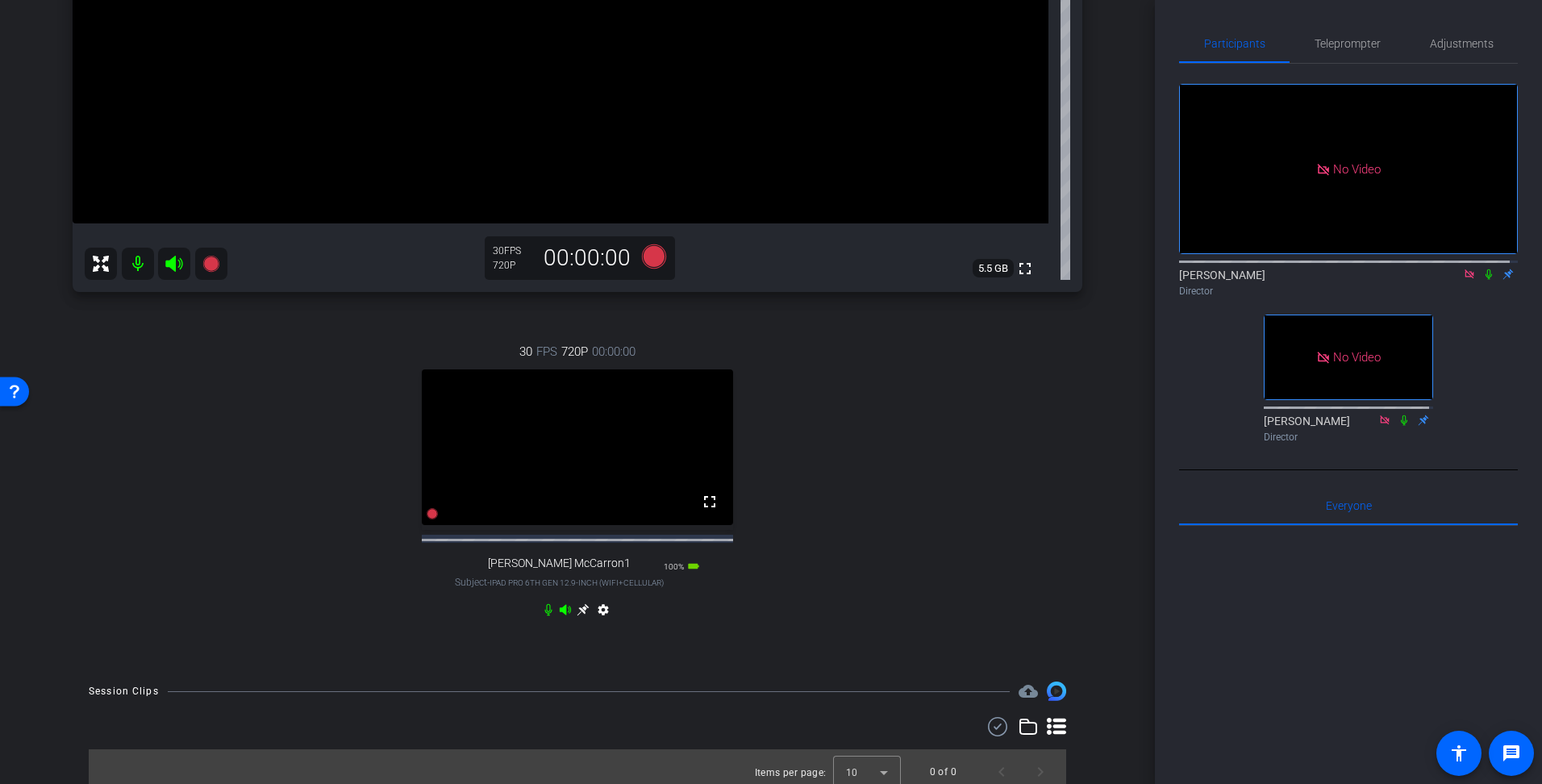
click at [576, 616] on icon at bounding box center [582, 610] width 12 height 12
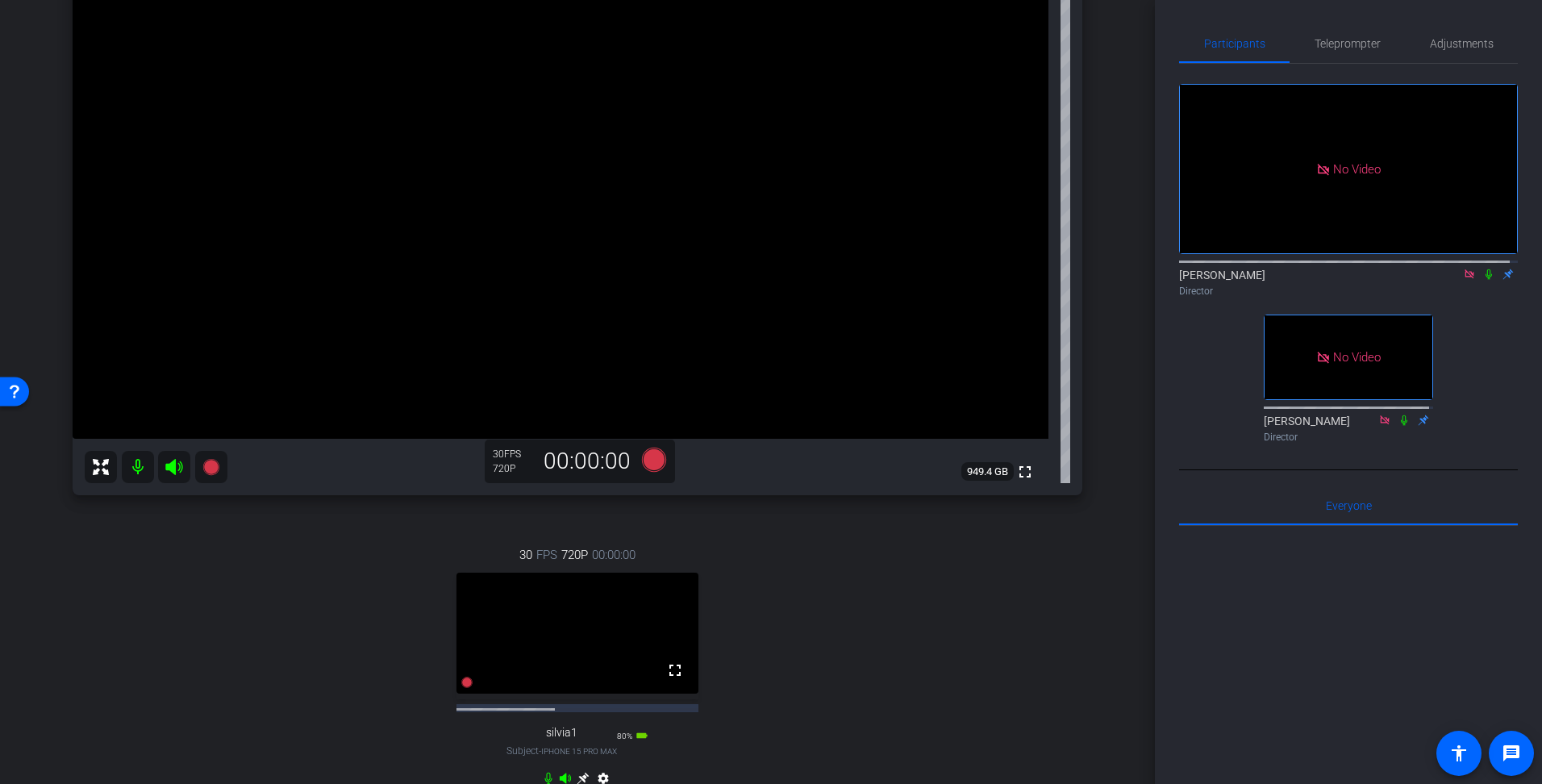
scroll to position [147, 0]
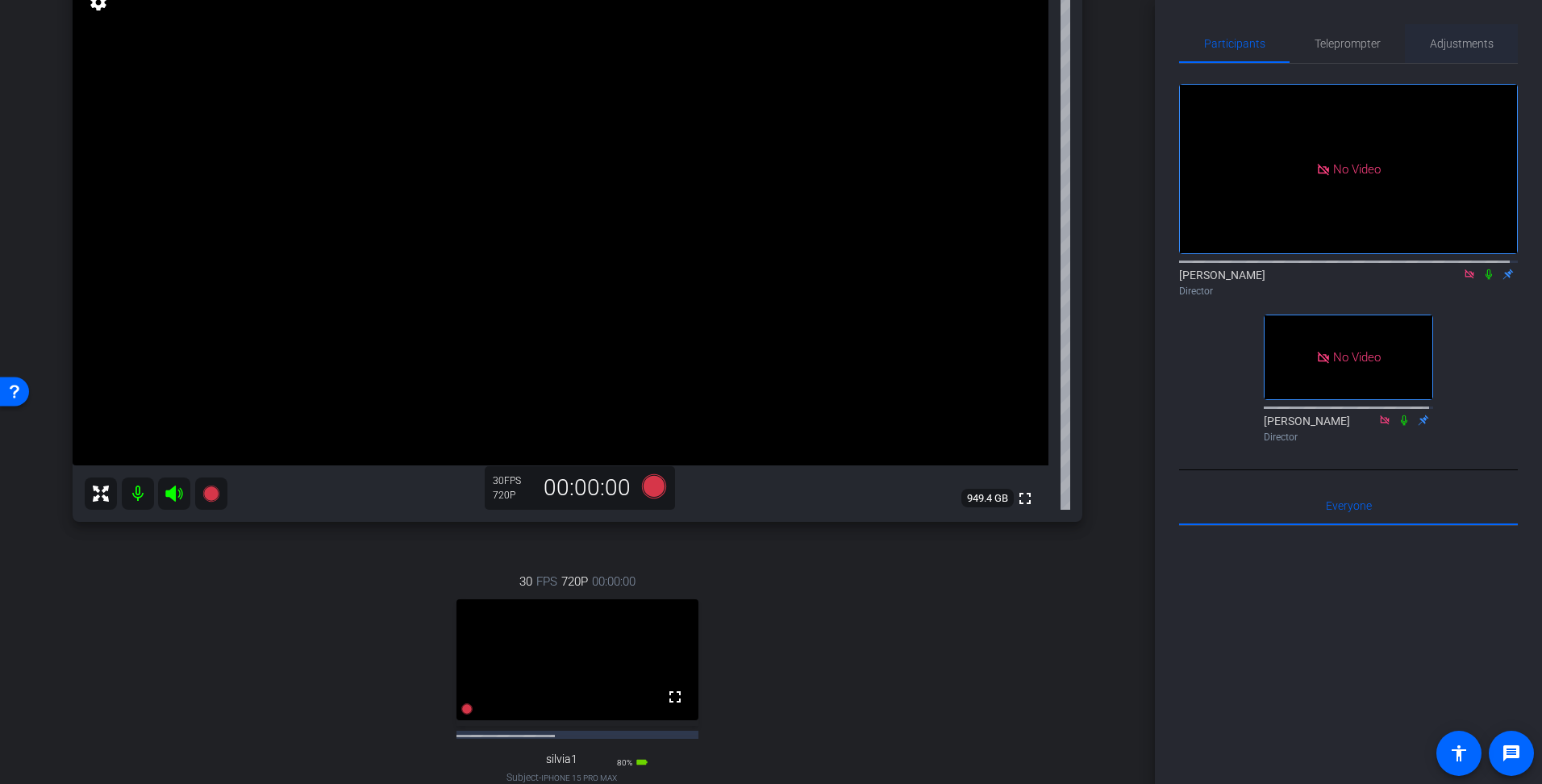
click at [1446, 41] on span "Adjustments" at bounding box center [1462, 43] width 64 height 11
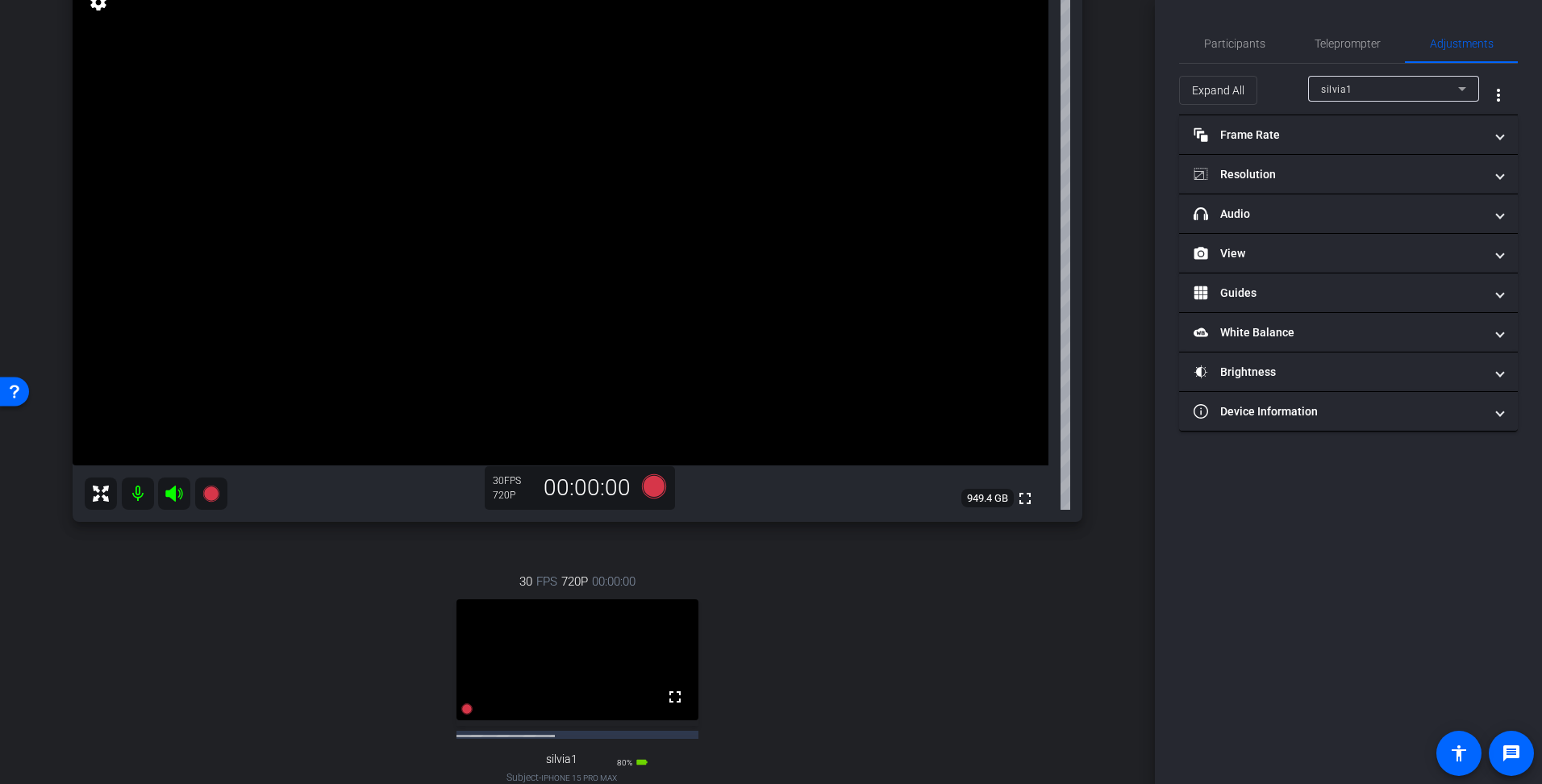
click at [1463, 92] on icon at bounding box center [1463, 89] width 20 height 20
click at [1369, 144] on span "[PERSON_NAME] McCarron1" at bounding box center [1390, 147] width 137 height 20
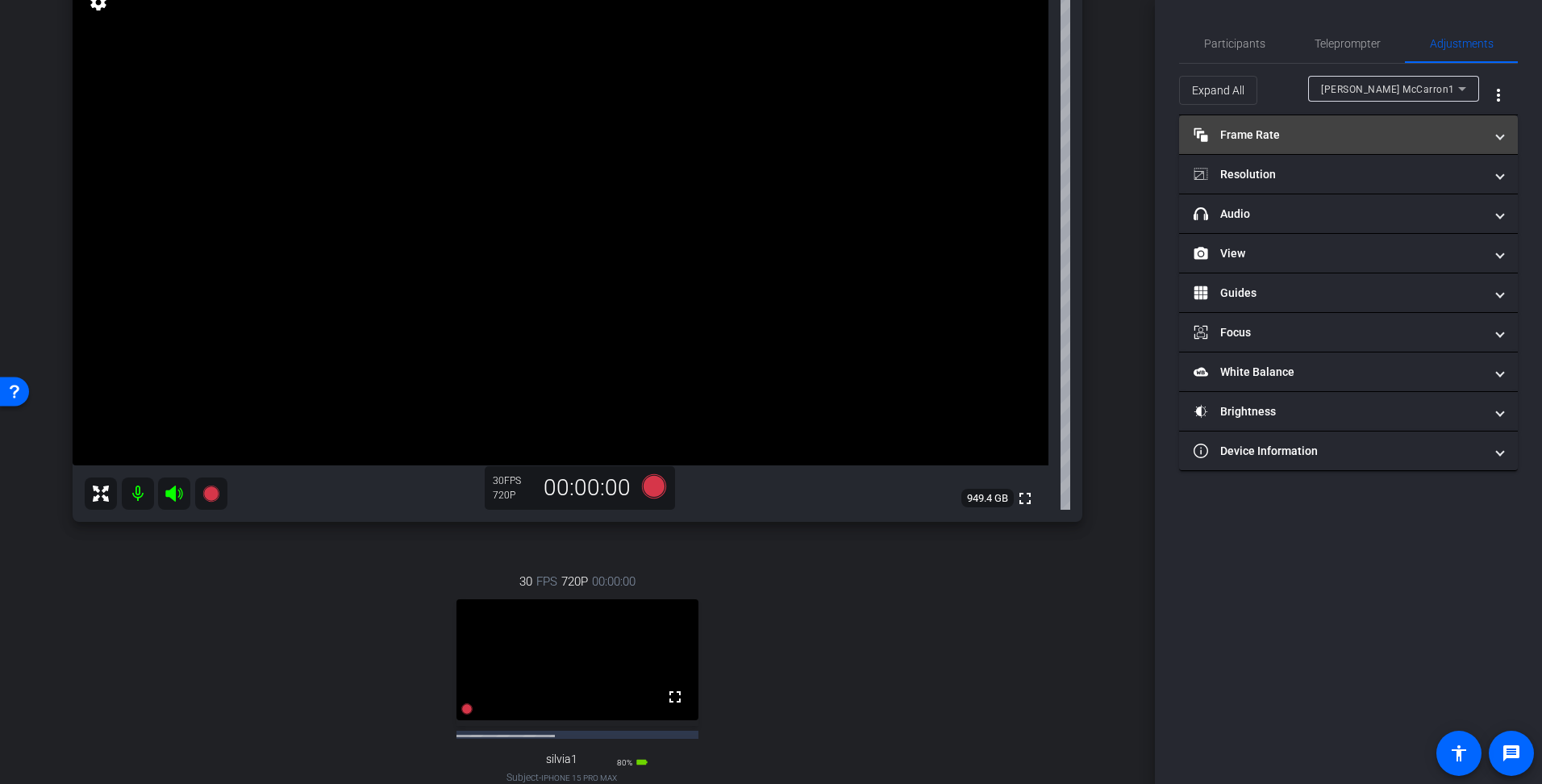
click at [1496, 140] on span "Frame Rate Frame Rate" at bounding box center [1345, 135] width 303 height 17
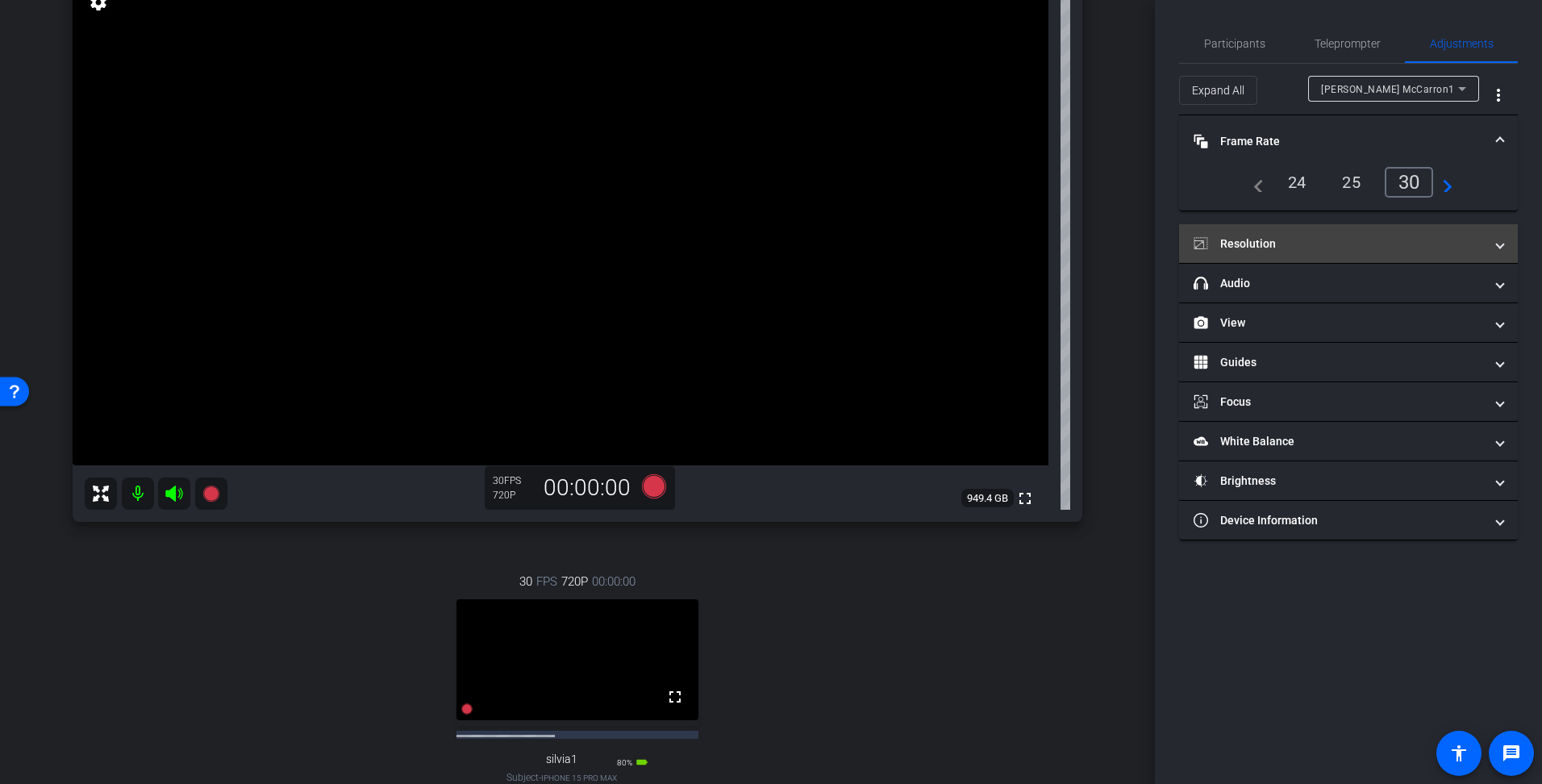
click at [1412, 244] on mat-panel-title "Resolution" at bounding box center [1338, 244] width 290 height 17
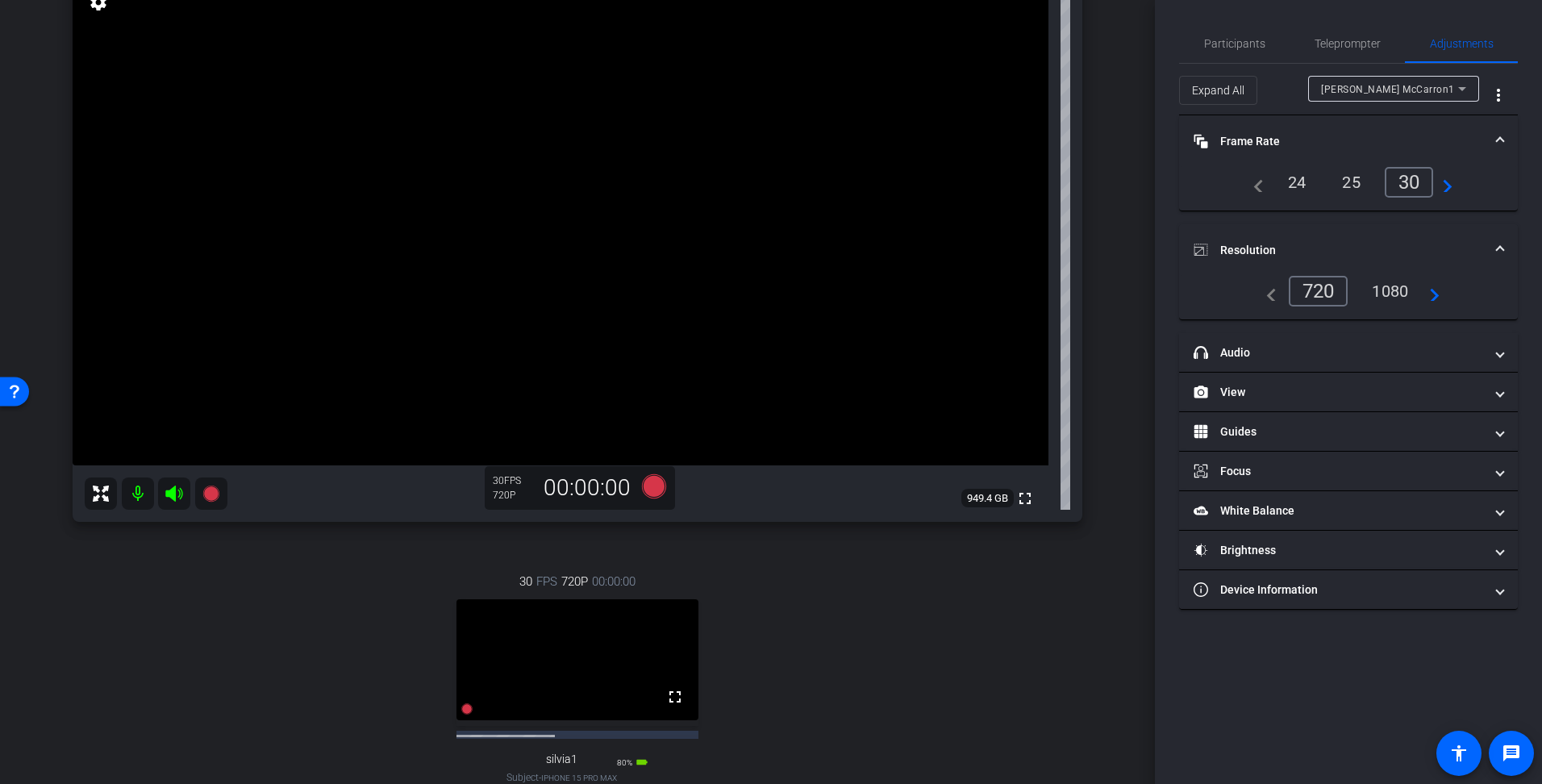
click at [1429, 290] on mat-icon "navigate_next" at bounding box center [1430, 291] width 20 height 20
click at [1380, 286] on div "1080" at bounding box center [1390, 291] width 61 height 28
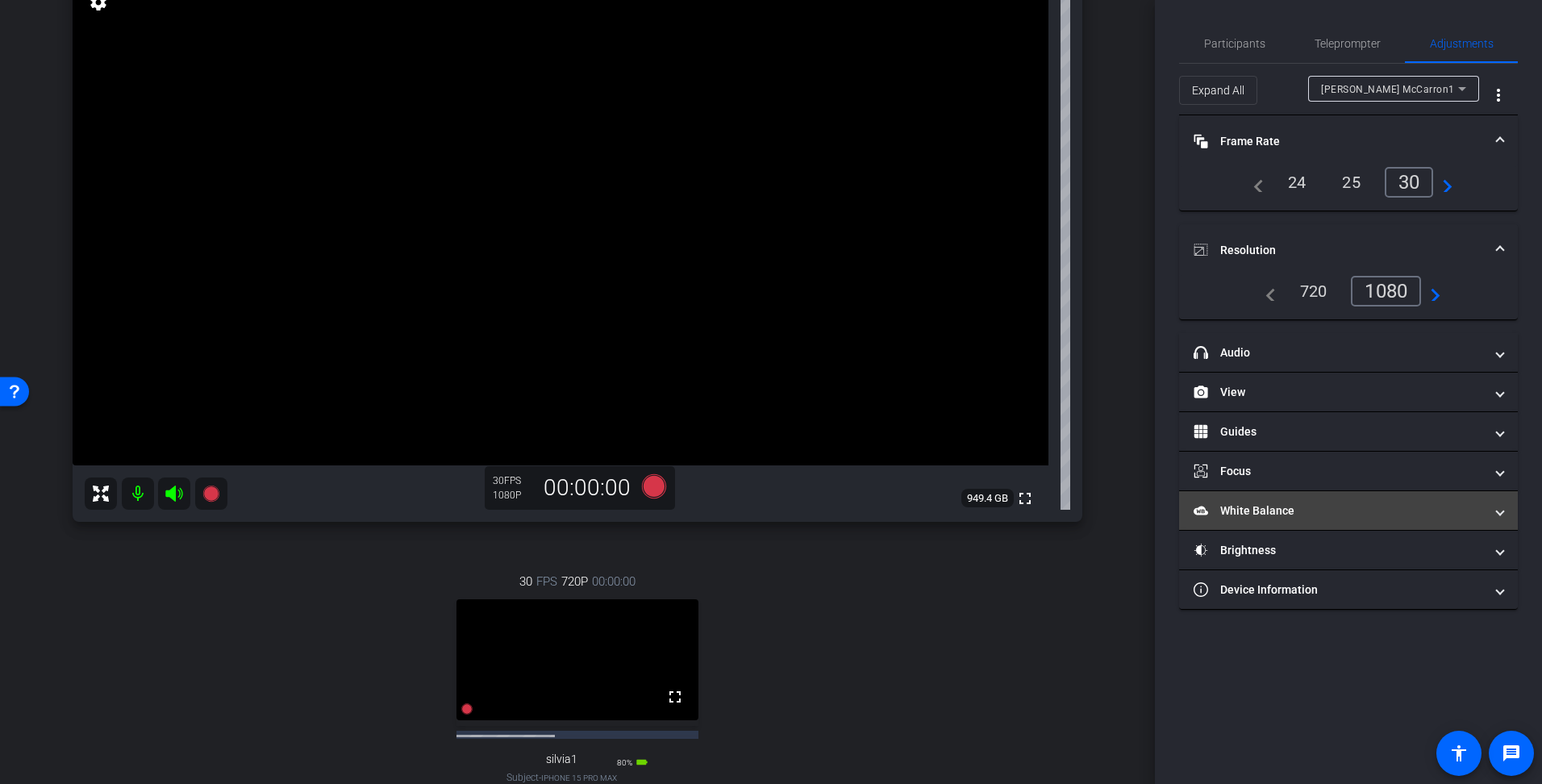
click at [1367, 510] on mat-panel-title "White Balance White Balance" at bounding box center [1338, 511] width 290 height 17
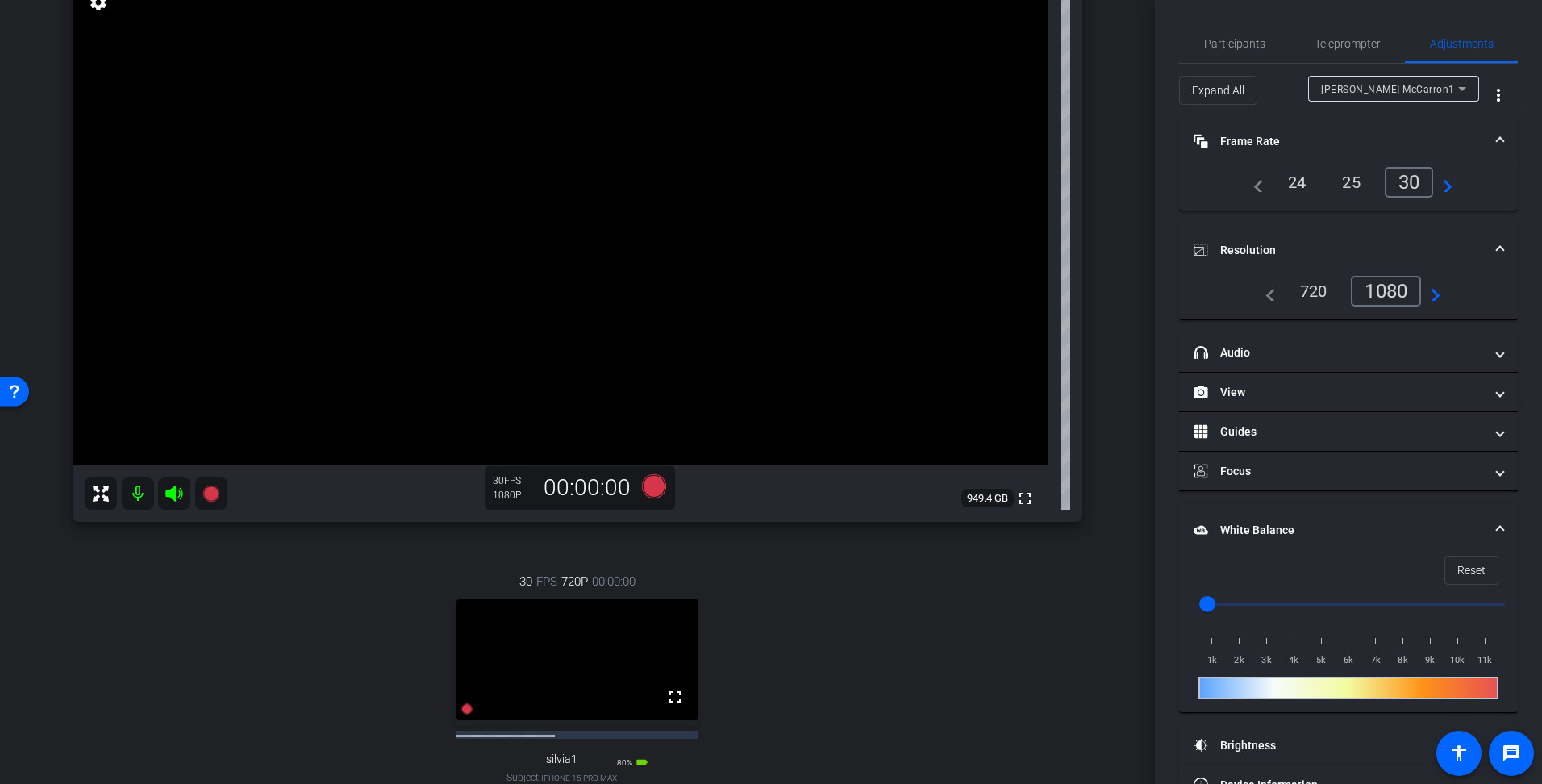
click at [391, 243] on video at bounding box center [561, 221] width 976 height 488
drag, startPoint x: 398, startPoint y: 212, endPoint x: 475, endPoint y: 273, distance: 98.2
click at [475, 273] on video at bounding box center [561, 221] width 976 height 488
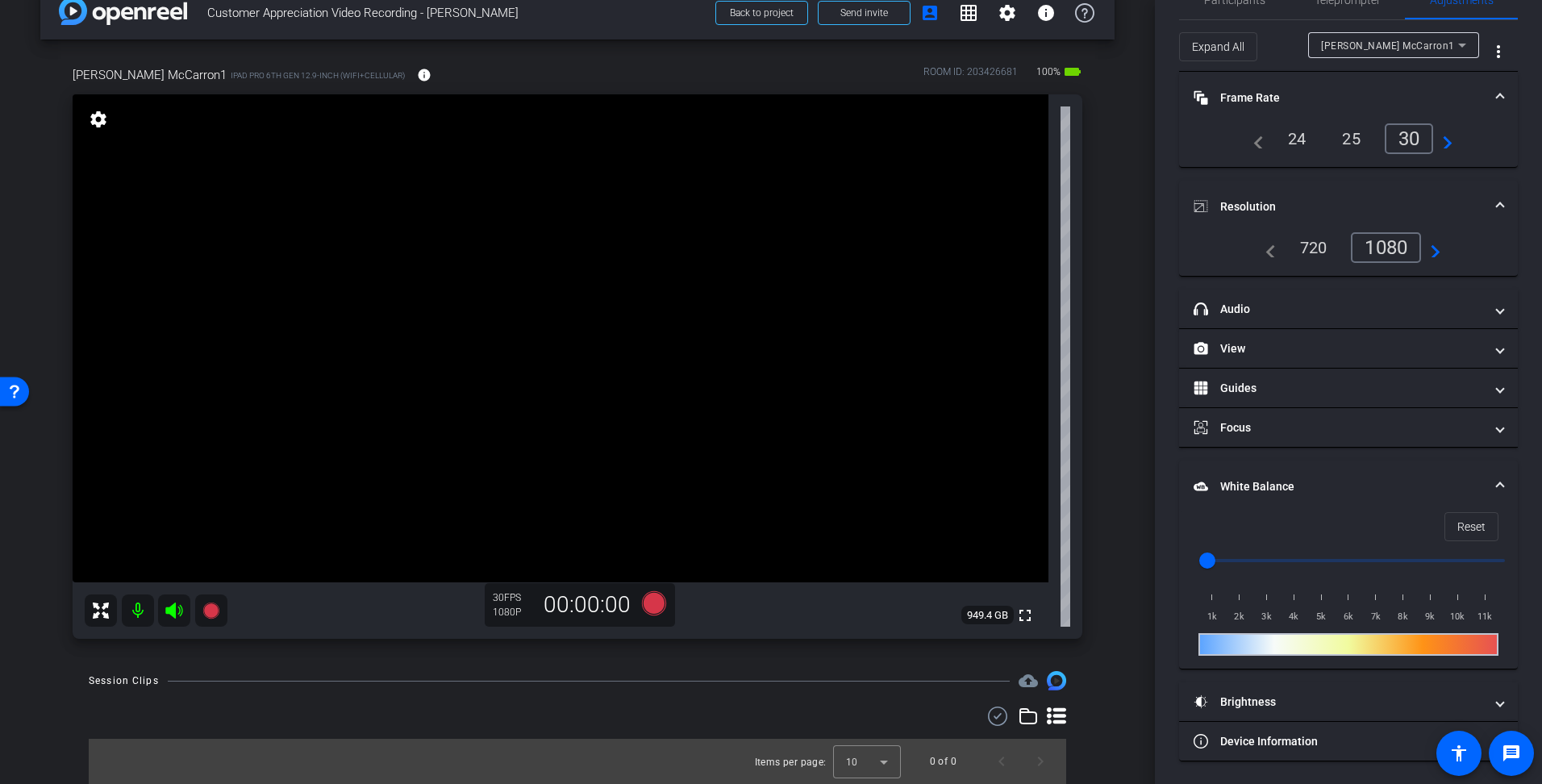
scroll to position [45, 0]
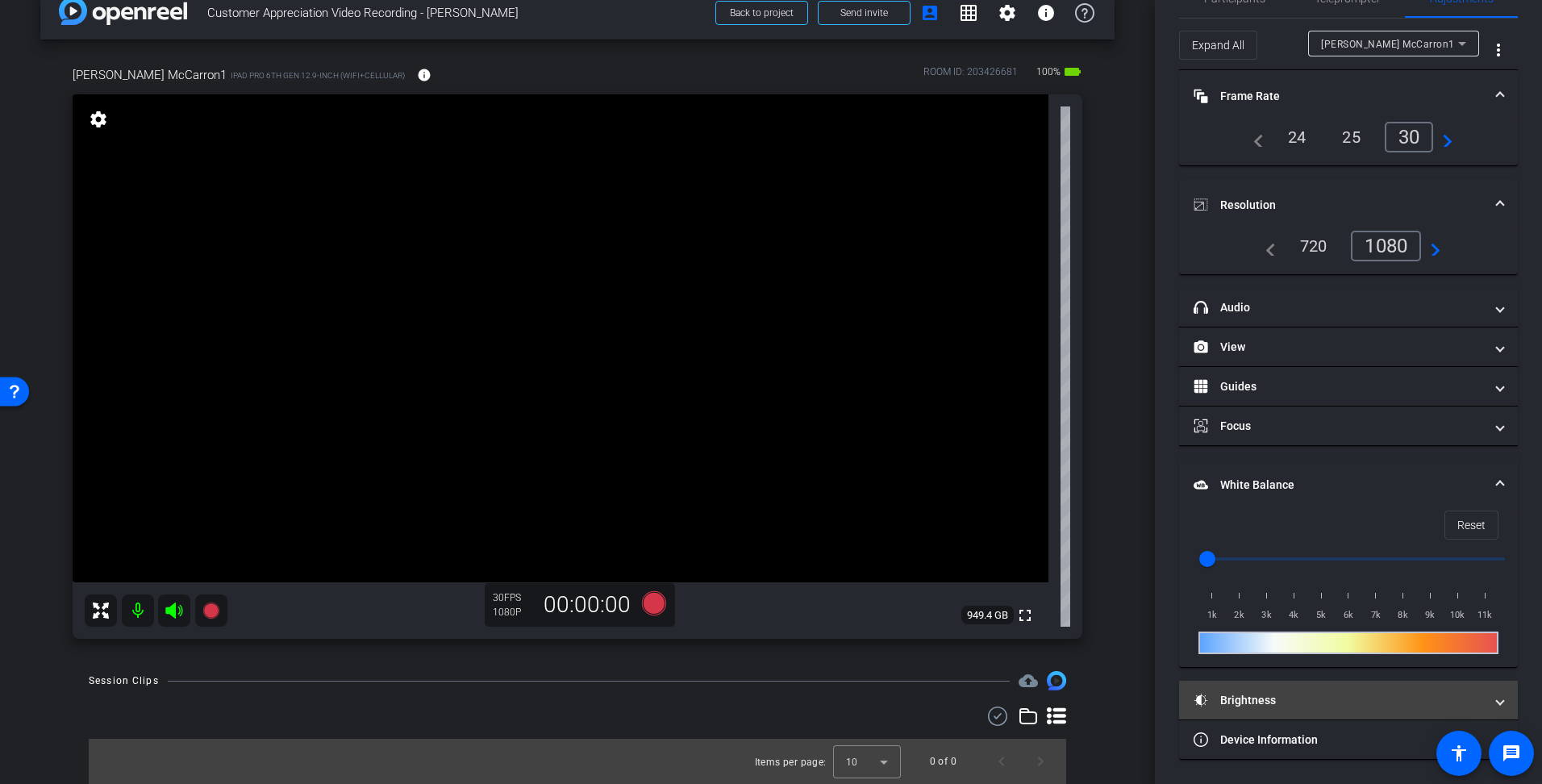
click at [1488, 697] on span "Brightness" at bounding box center [1345, 701] width 303 height 17
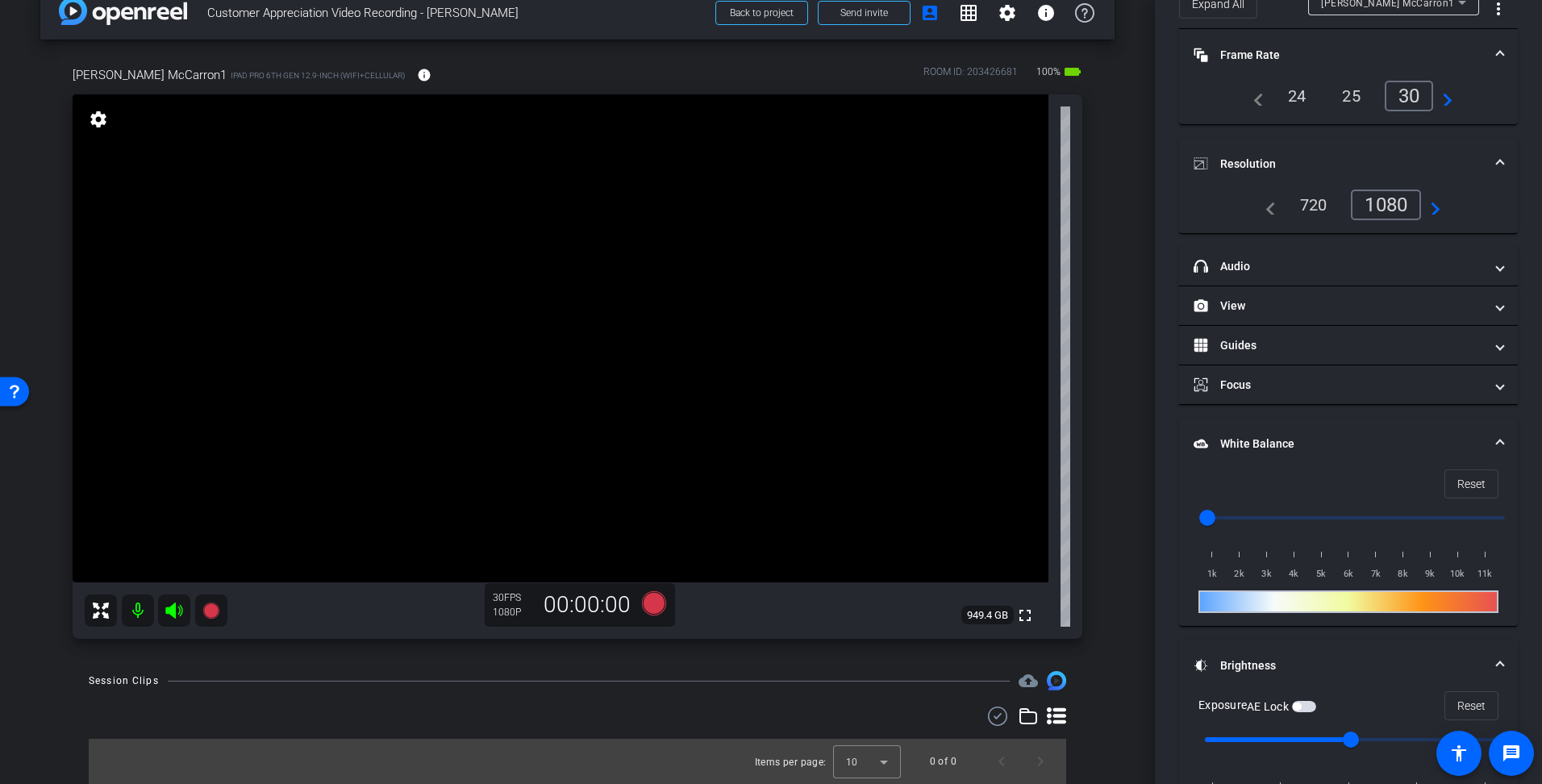
scroll to position [126, 0]
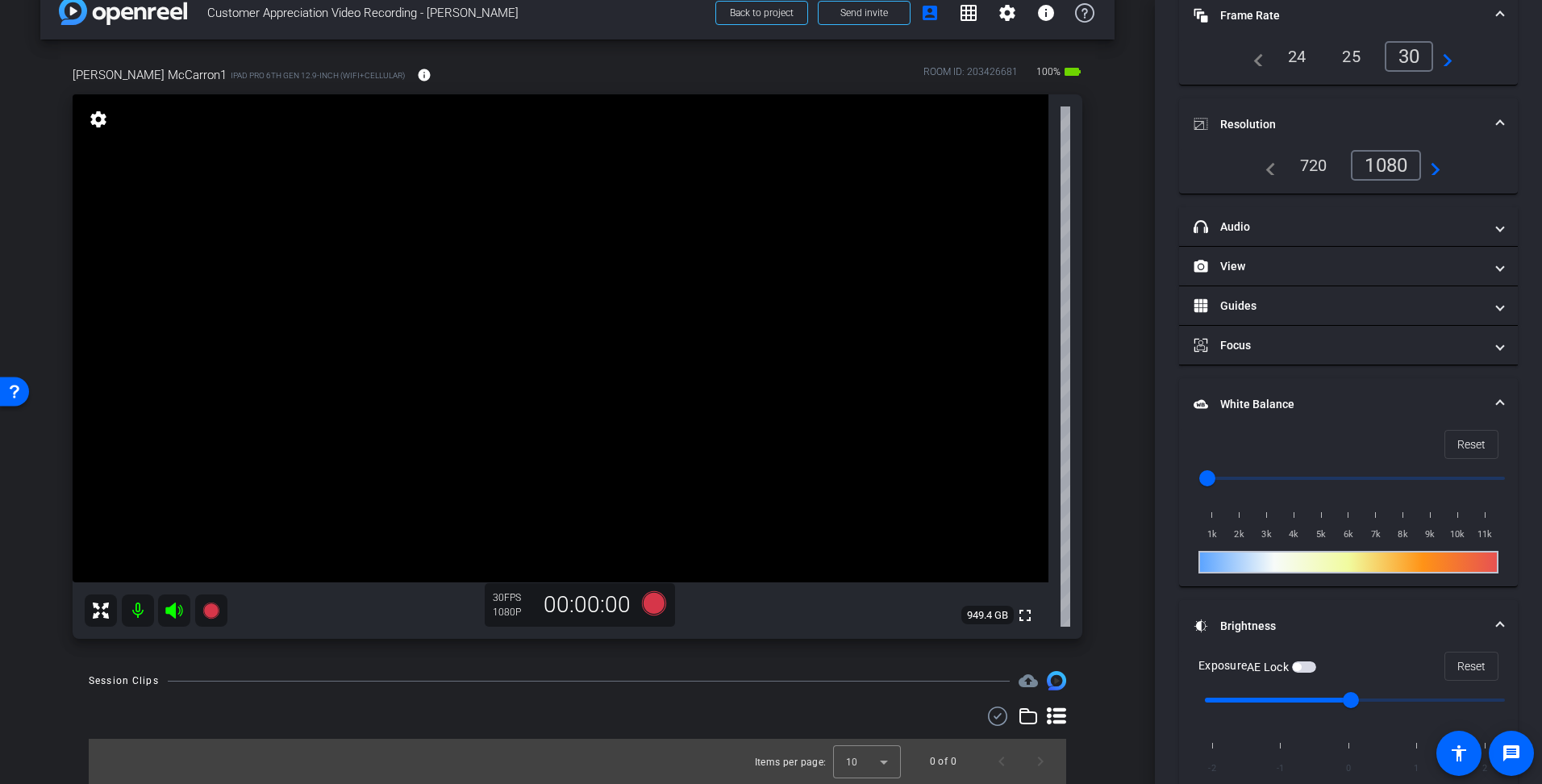
click at [343, 351] on video at bounding box center [561, 338] width 976 height 488
drag, startPoint x: 1214, startPoint y: 476, endPoint x: 1294, endPoint y: 477, distance: 80.0
click at [1294, 477] on input "range" at bounding box center [1355, 477] width 334 height 35
drag, startPoint x: 1296, startPoint y: 477, endPoint x: 1432, endPoint y: 482, distance: 136.1
click at [1432, 482] on input "range" at bounding box center [1355, 477] width 334 height 35
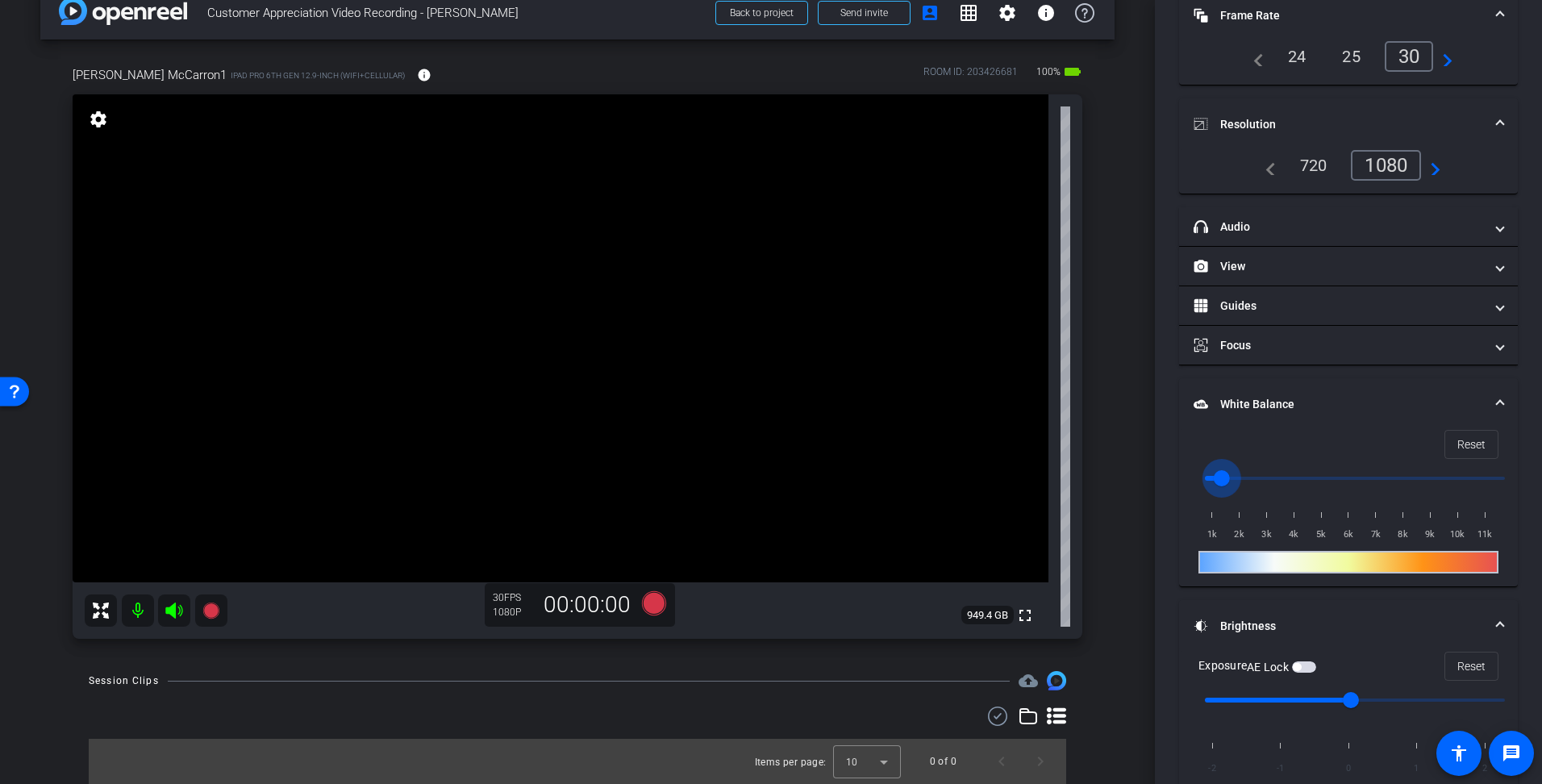
drag, startPoint x: 1437, startPoint y: 478, endPoint x: 1215, endPoint y: 487, distance: 222.2
click at [1215, 487] on input "range" at bounding box center [1355, 477] width 334 height 35
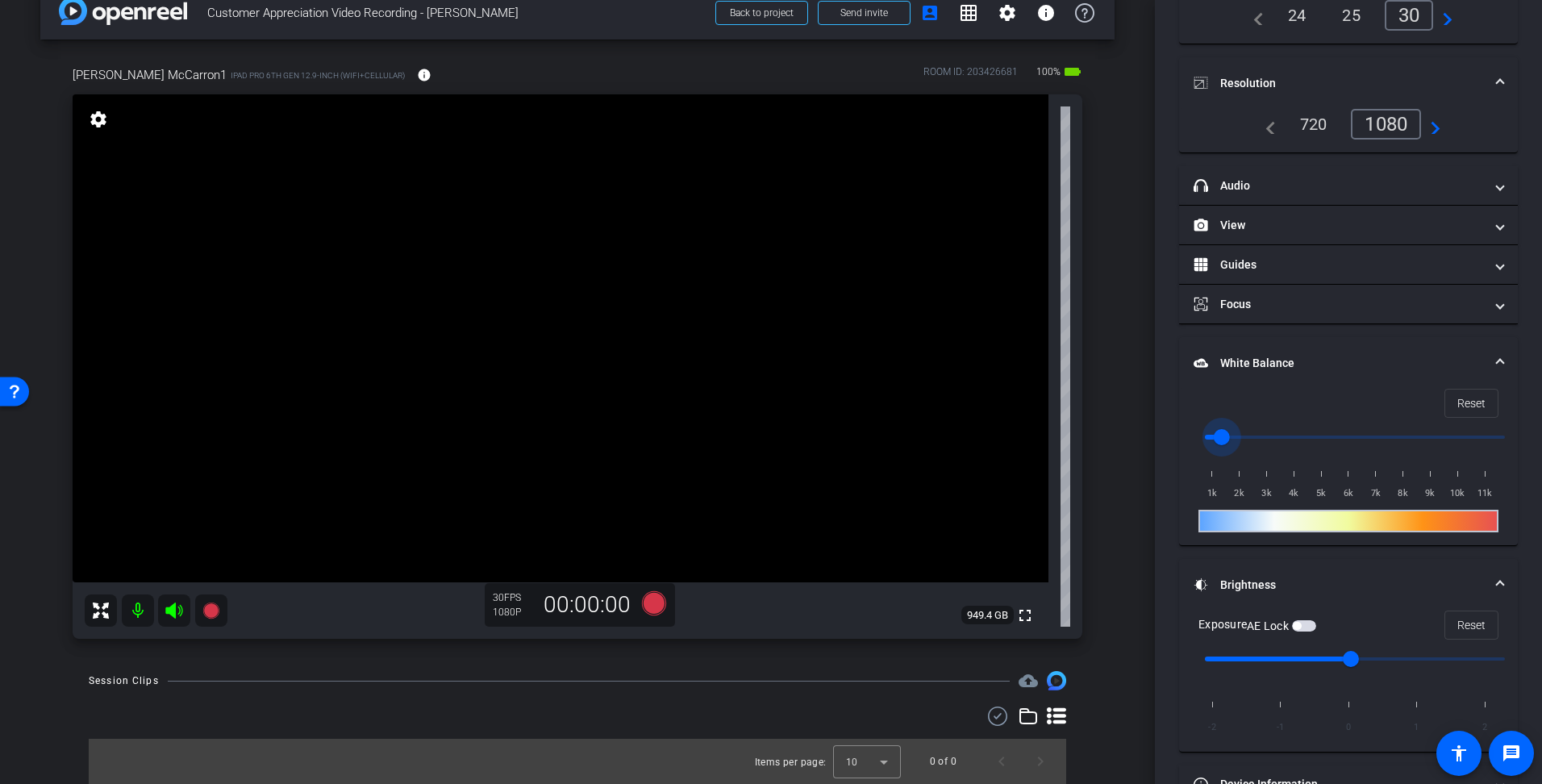
scroll to position [212, 0]
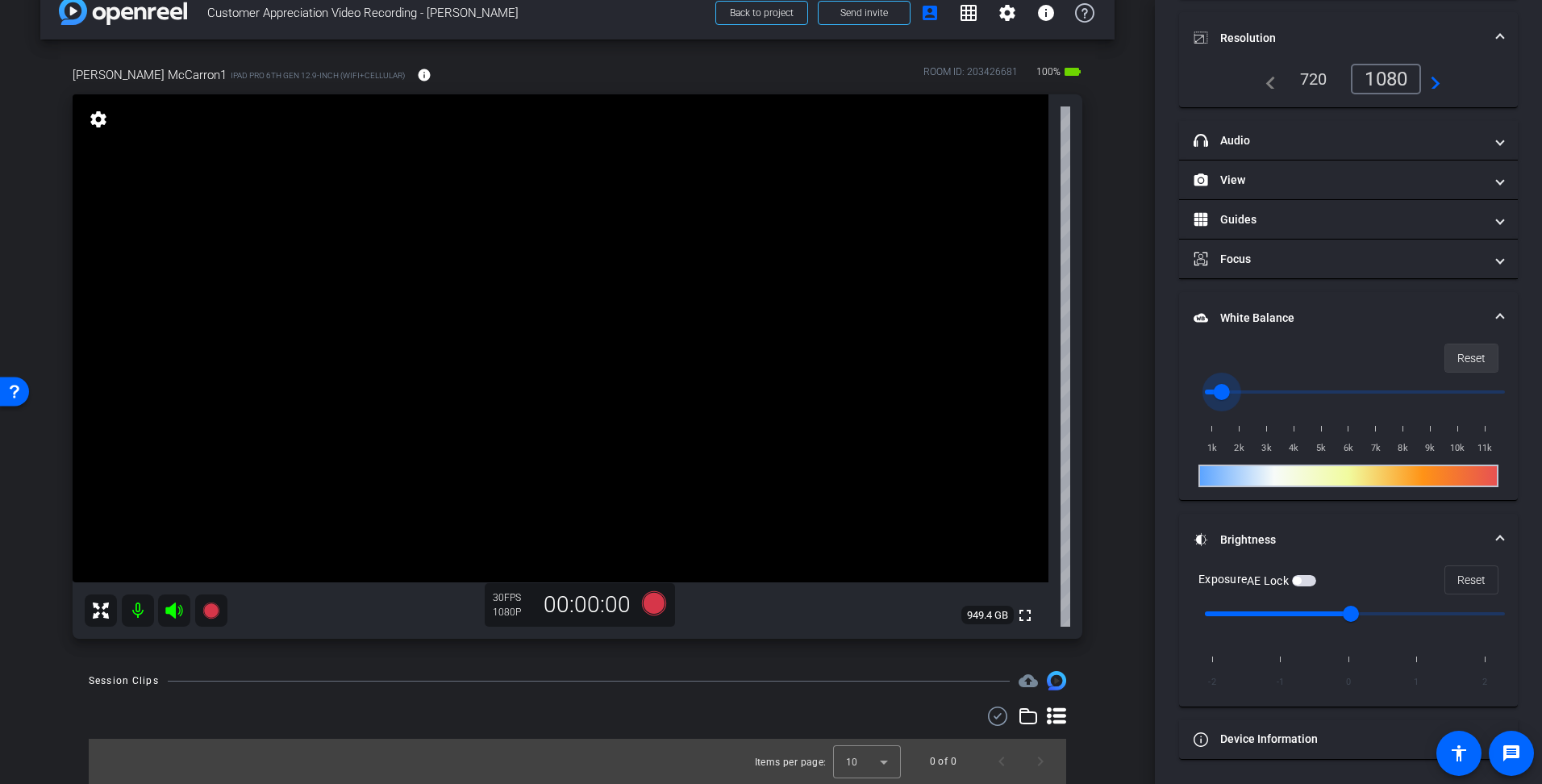
click at [1458, 360] on span "Reset" at bounding box center [1472, 357] width 29 height 30
type input "1000"
click at [1305, 583] on span "button" at bounding box center [1305, 580] width 25 height 11
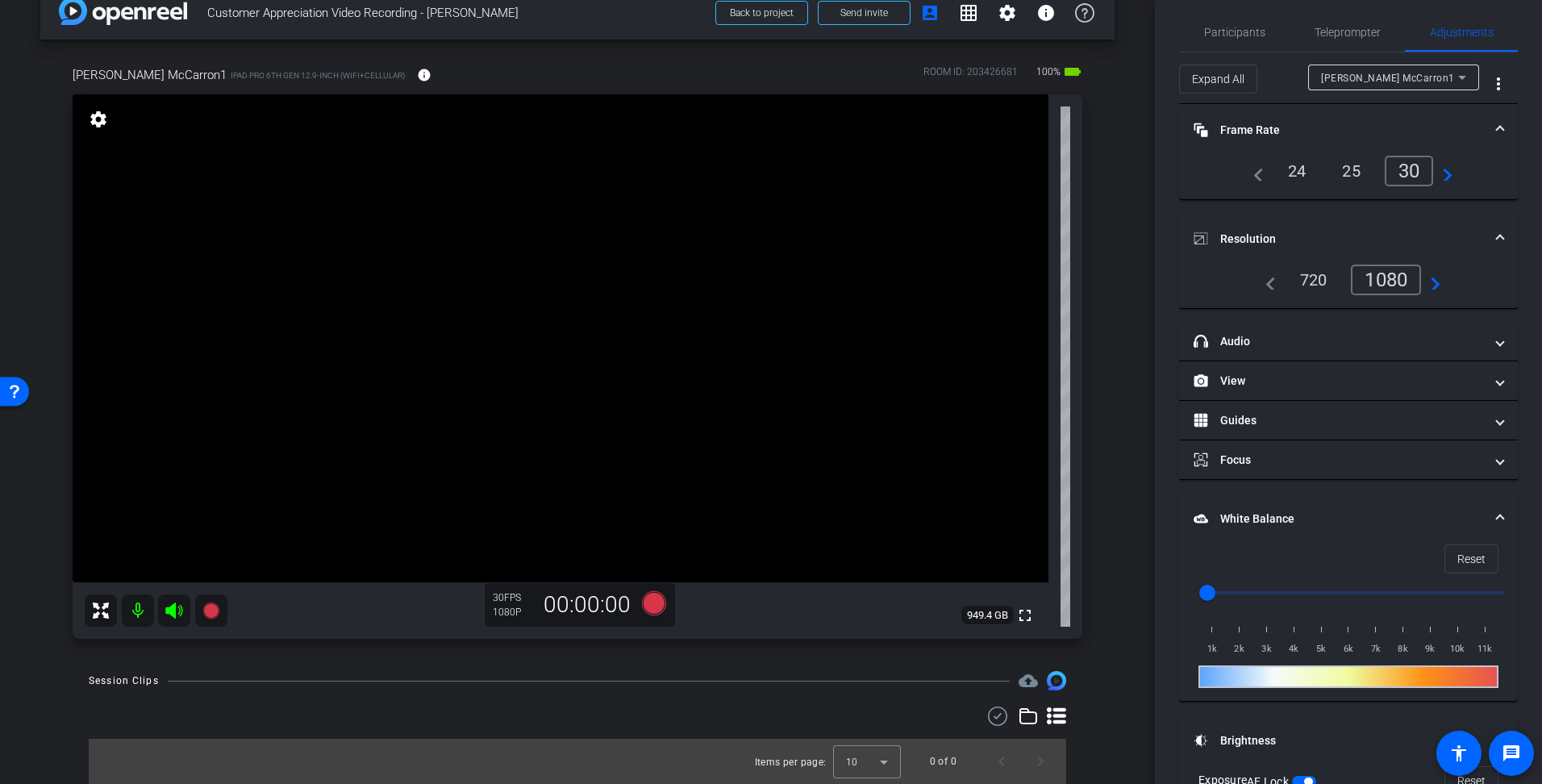
scroll to position [0, 0]
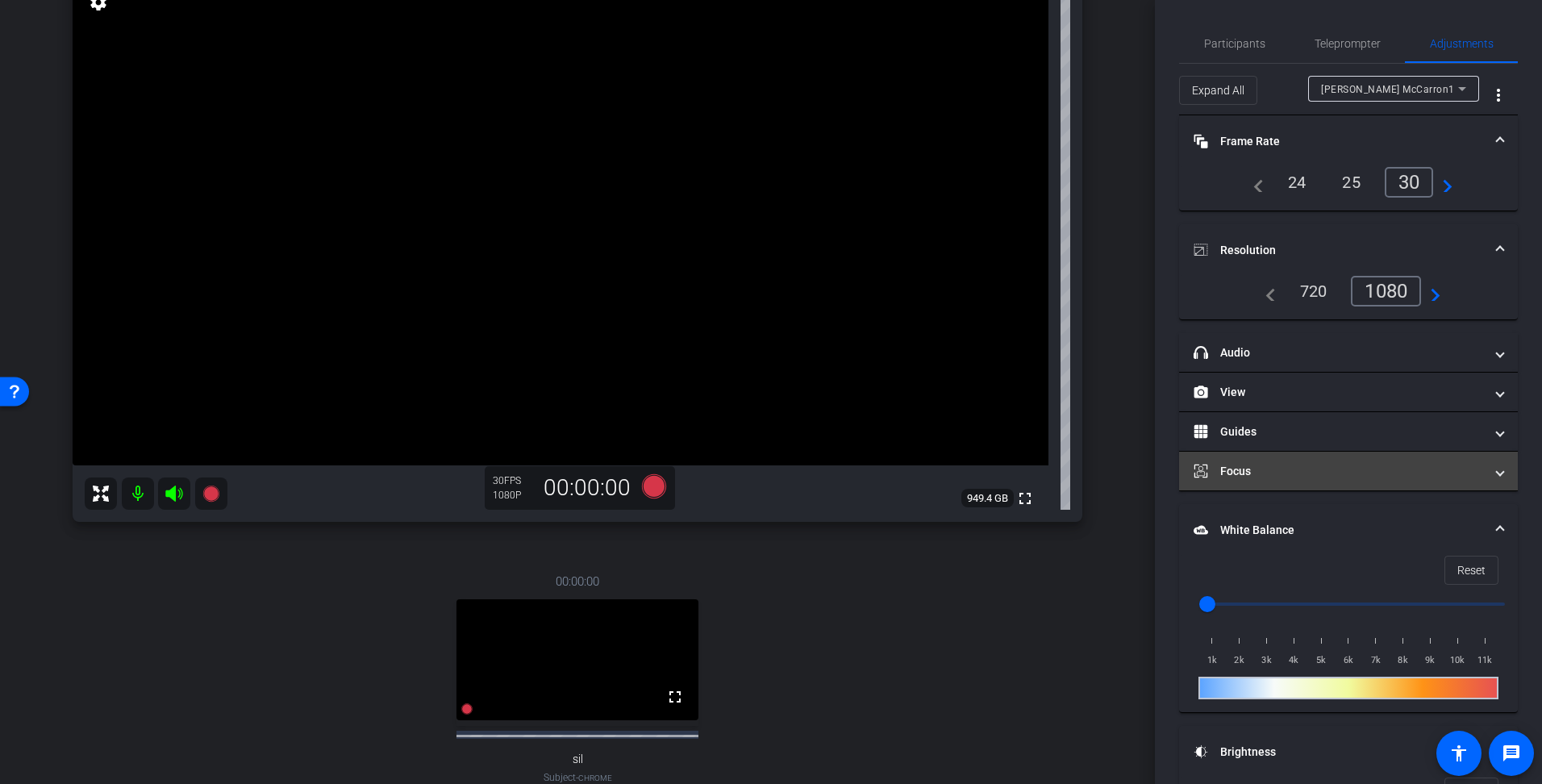
click at [1318, 466] on mat-panel-title "Focus" at bounding box center [1338, 471] width 290 height 17
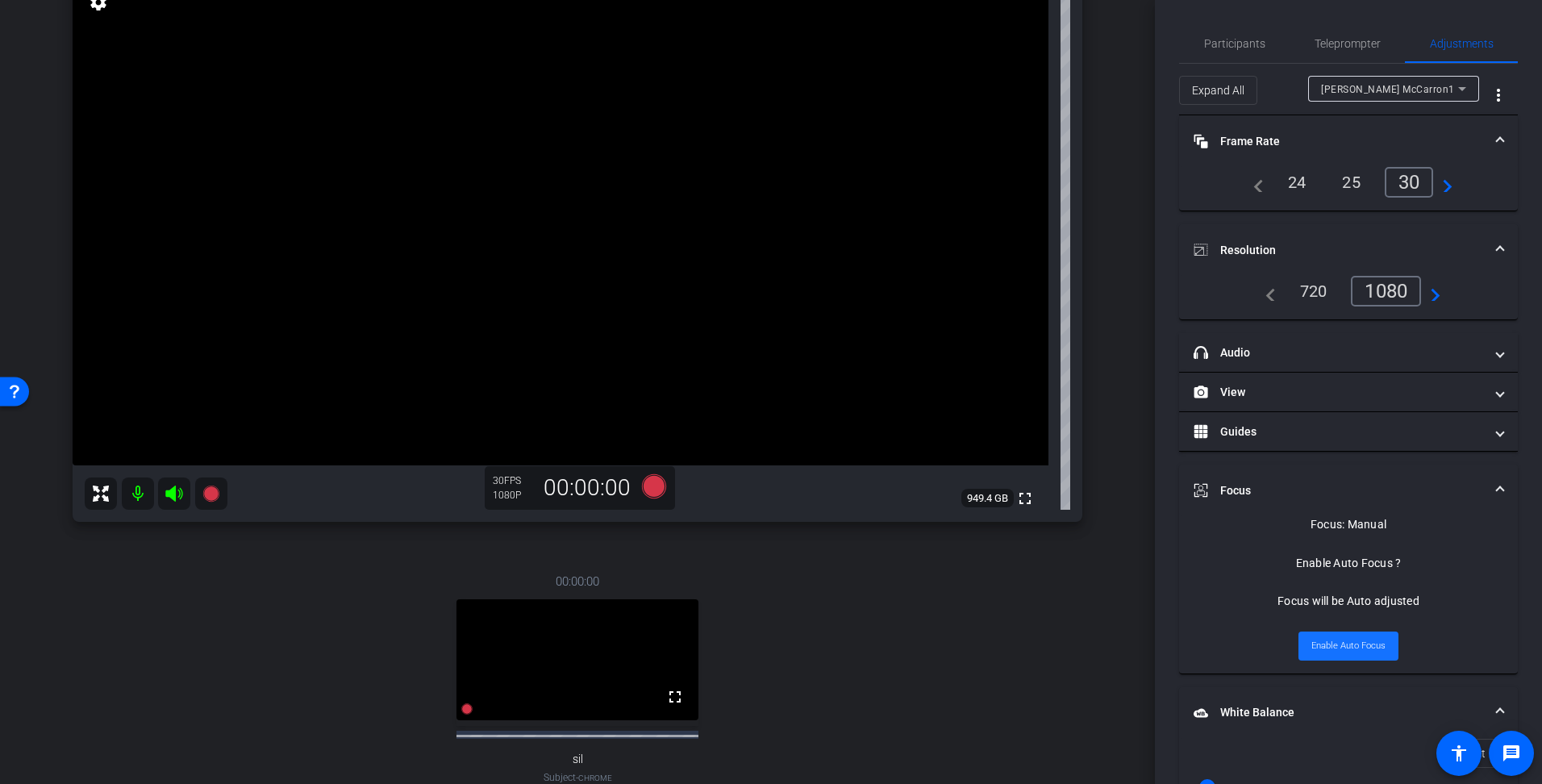
click at [1347, 648] on span "Enable Auto Focus" at bounding box center [1348, 646] width 74 height 25
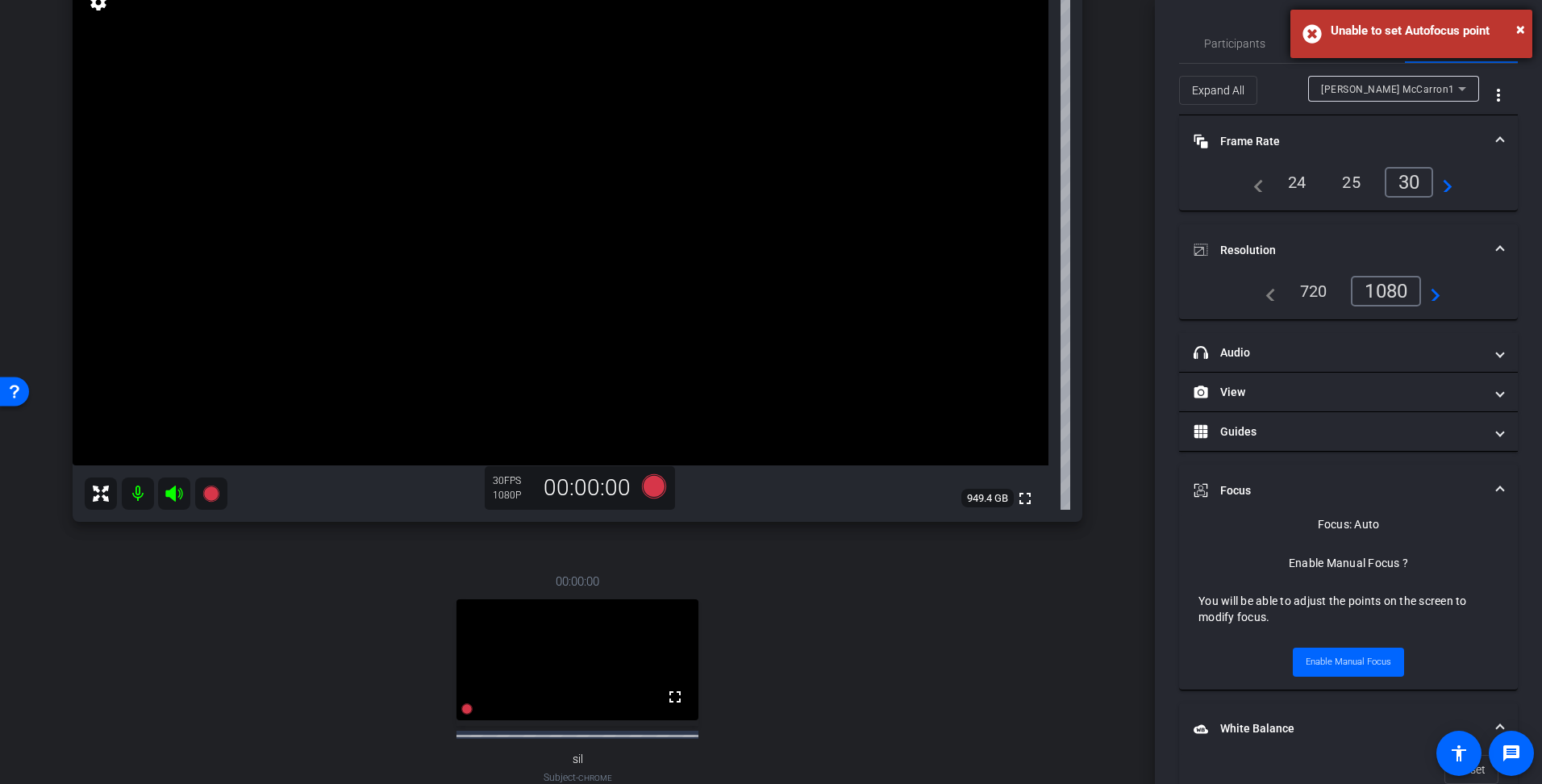
click at [1311, 32] on div "× Unable to set Autofocus point" at bounding box center [1412, 34] width 242 height 48
click at [1326, 43] on span "Teleprompter" at bounding box center [1347, 43] width 66 height 11
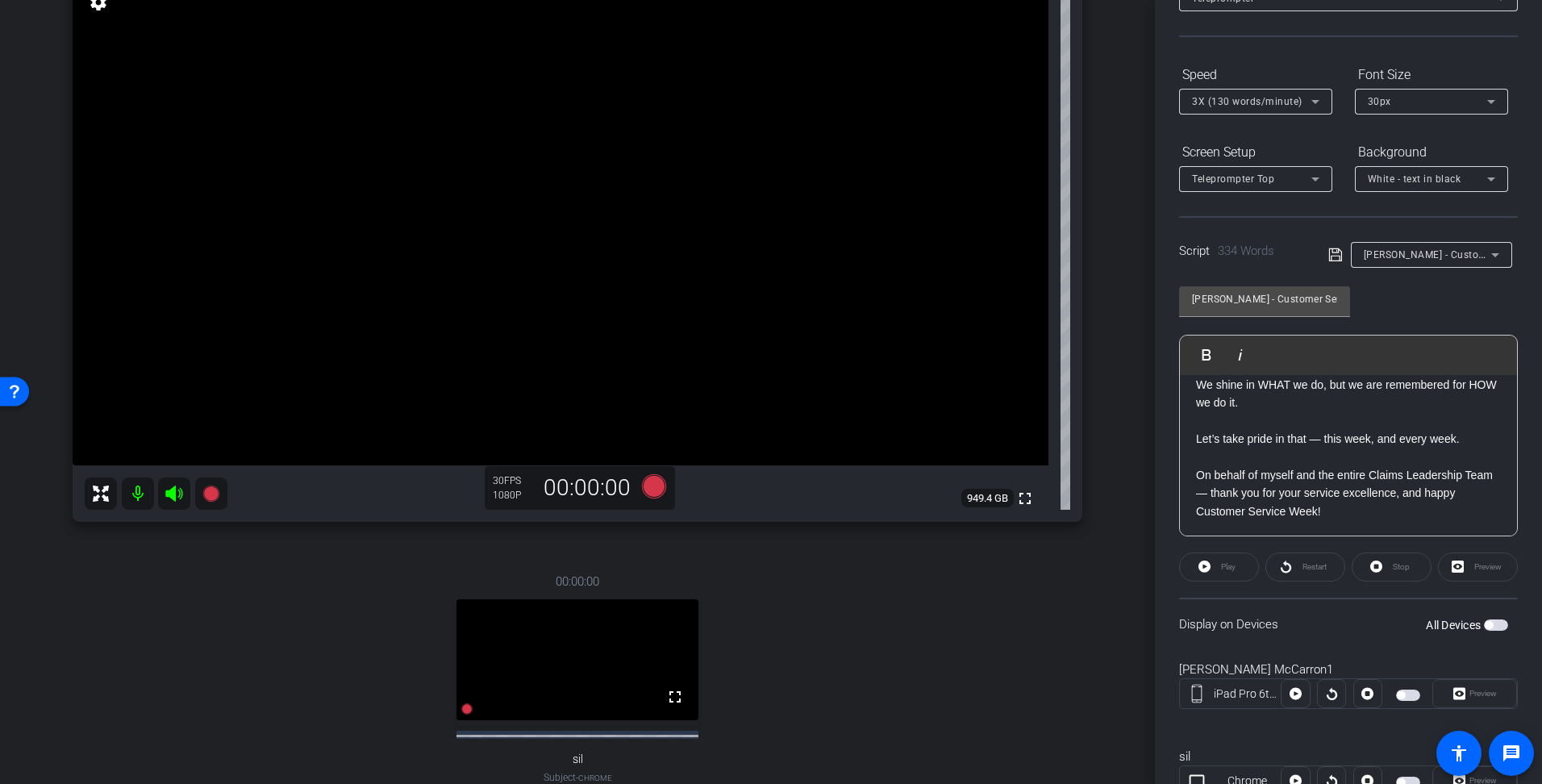
scroll to position [161, 0]
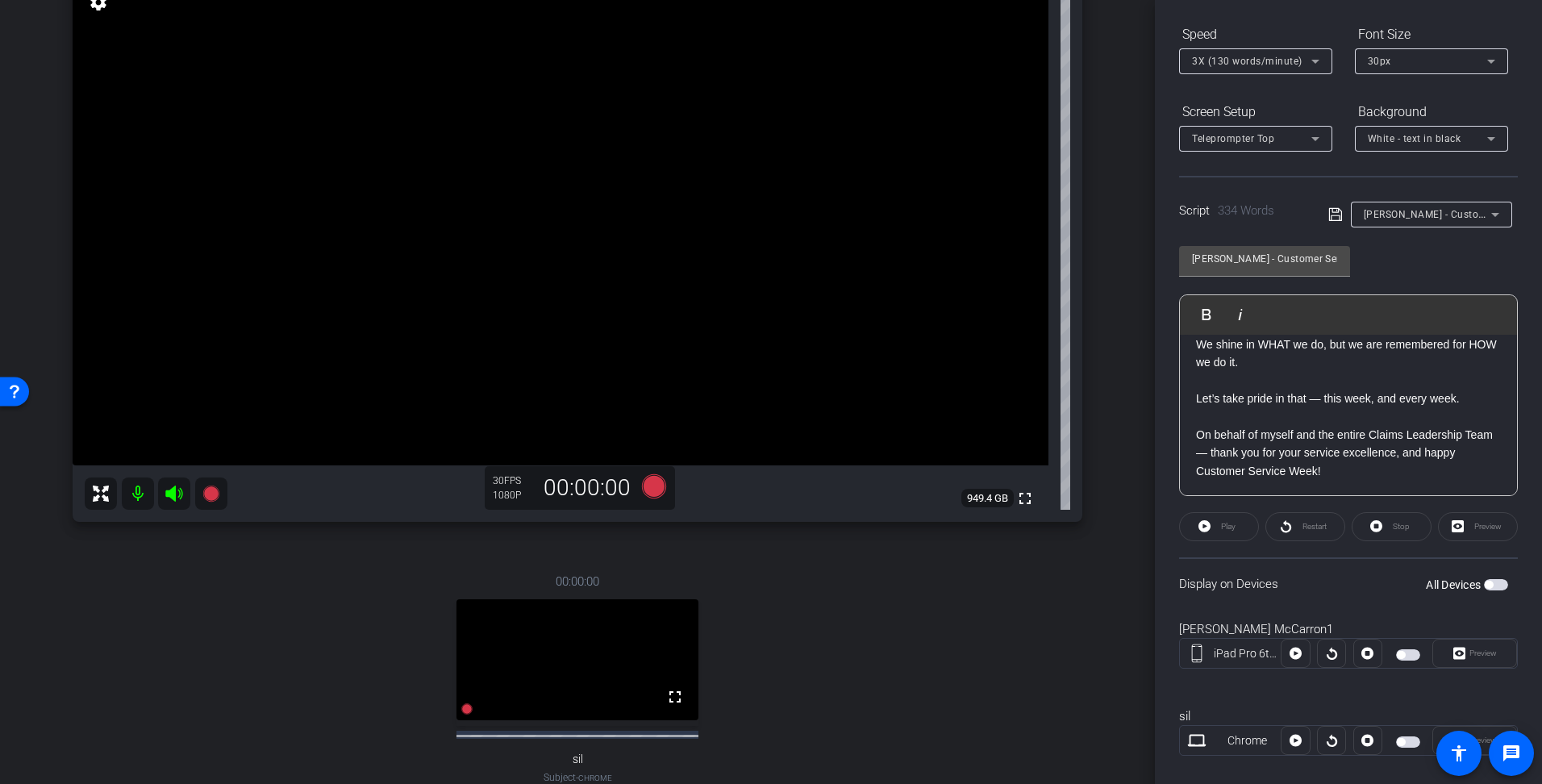
click at [1406, 654] on span "button" at bounding box center [1409, 655] width 25 height 11
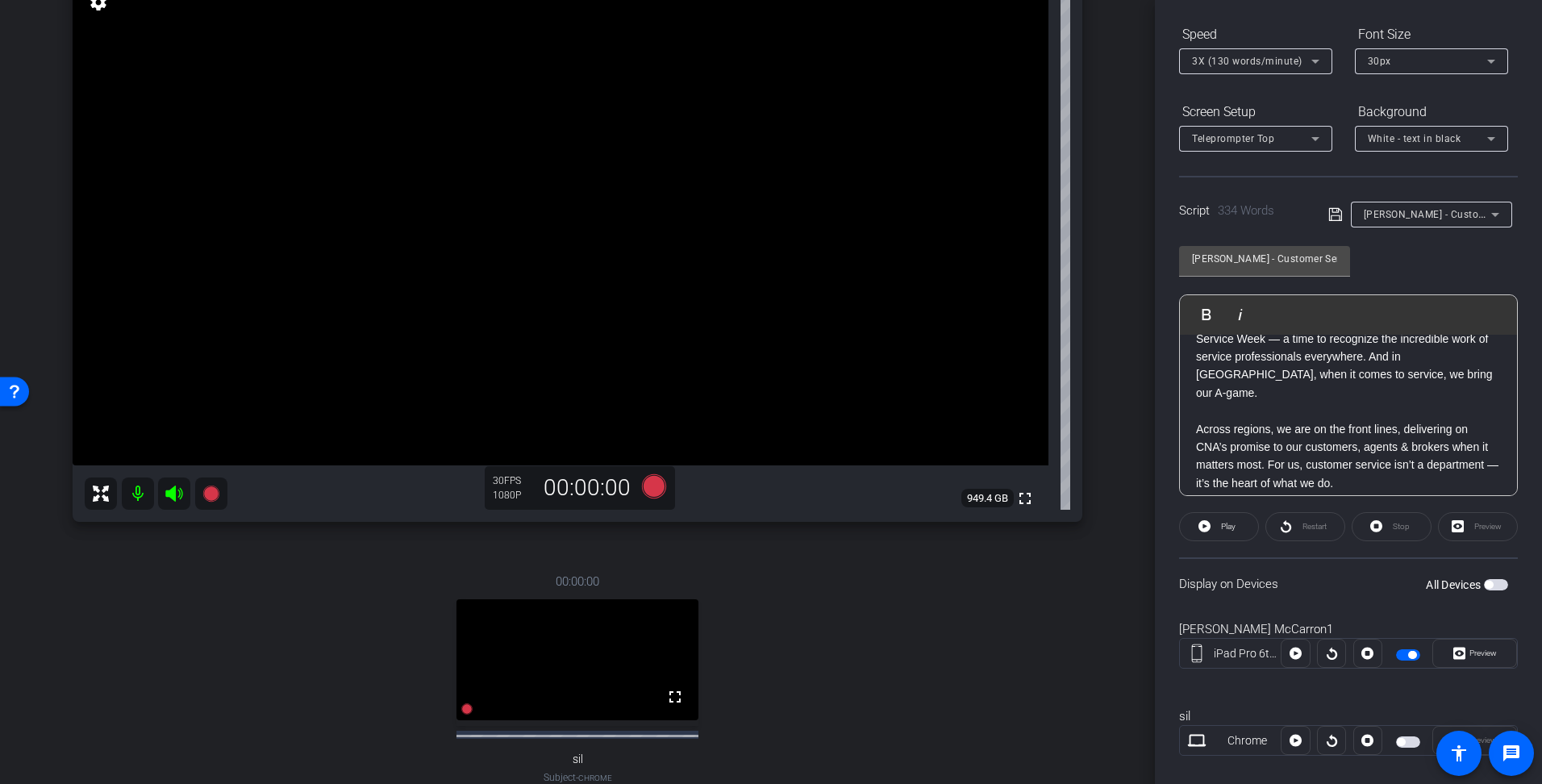
scroll to position [0, 0]
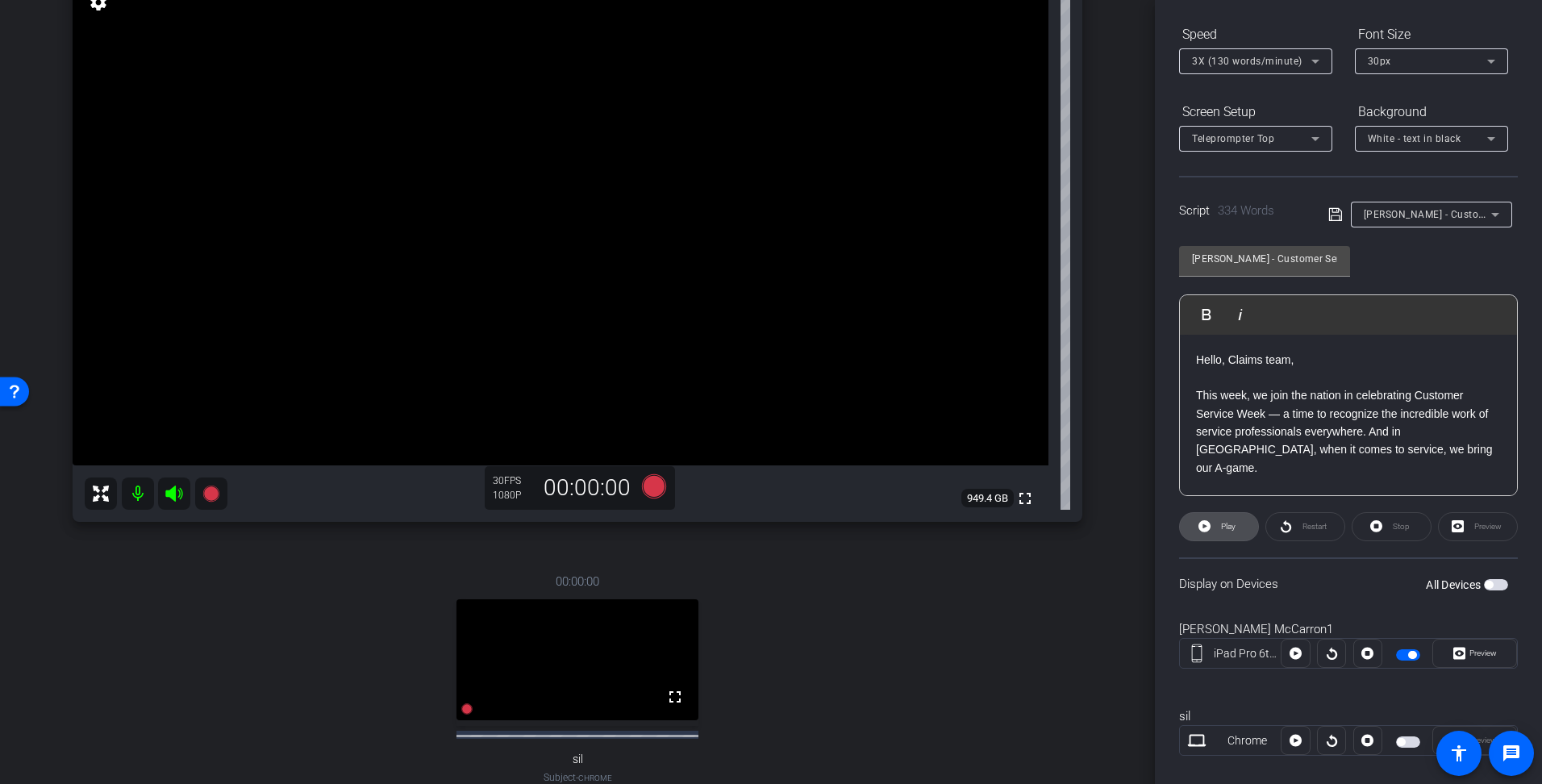
click at [1213, 523] on span at bounding box center [1219, 526] width 78 height 38
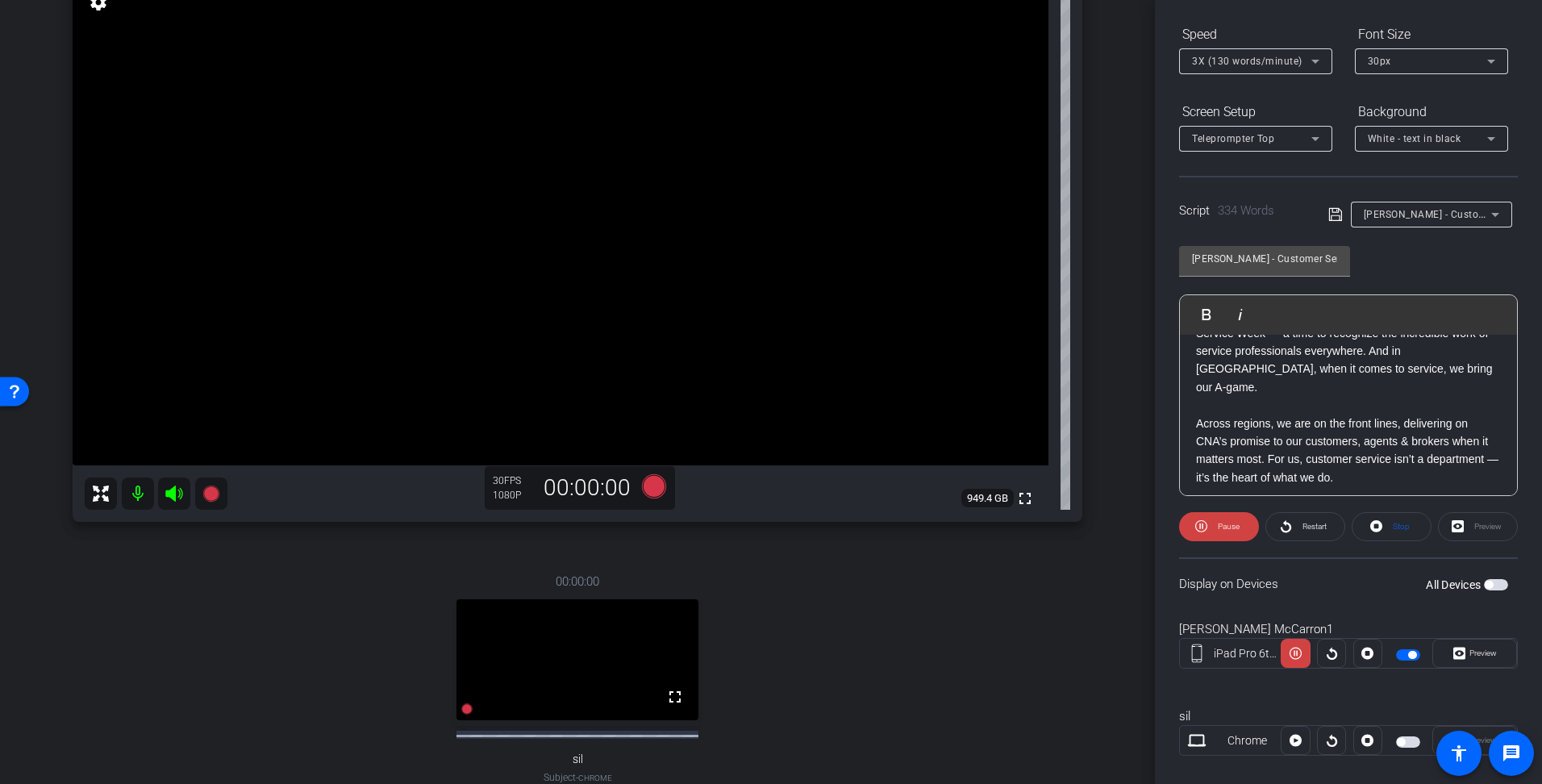
scroll to position [161, 0]
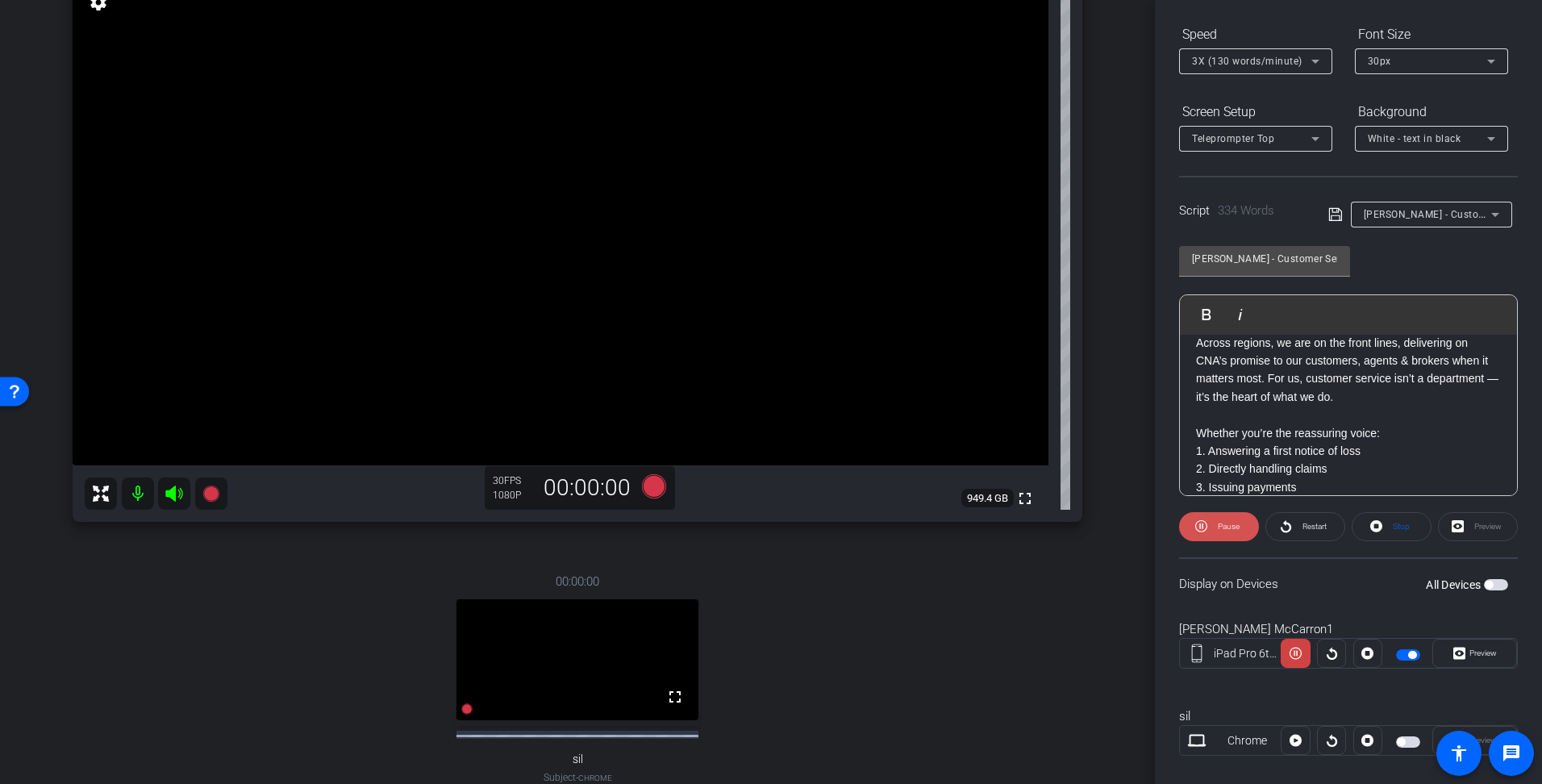
click at [1229, 531] on span "Pause" at bounding box center [1229, 526] width 22 height 9
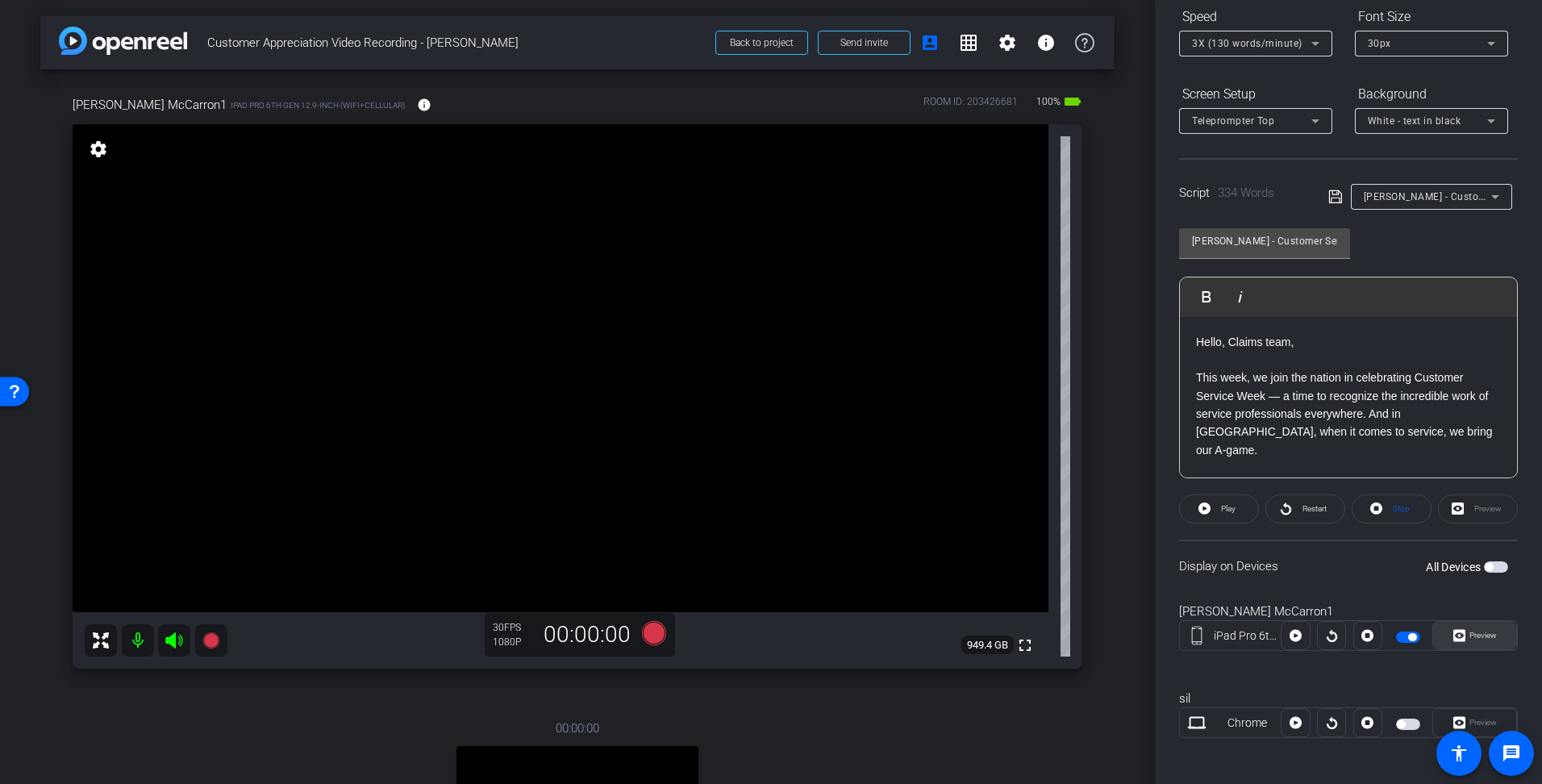
scroll to position [185, 0]
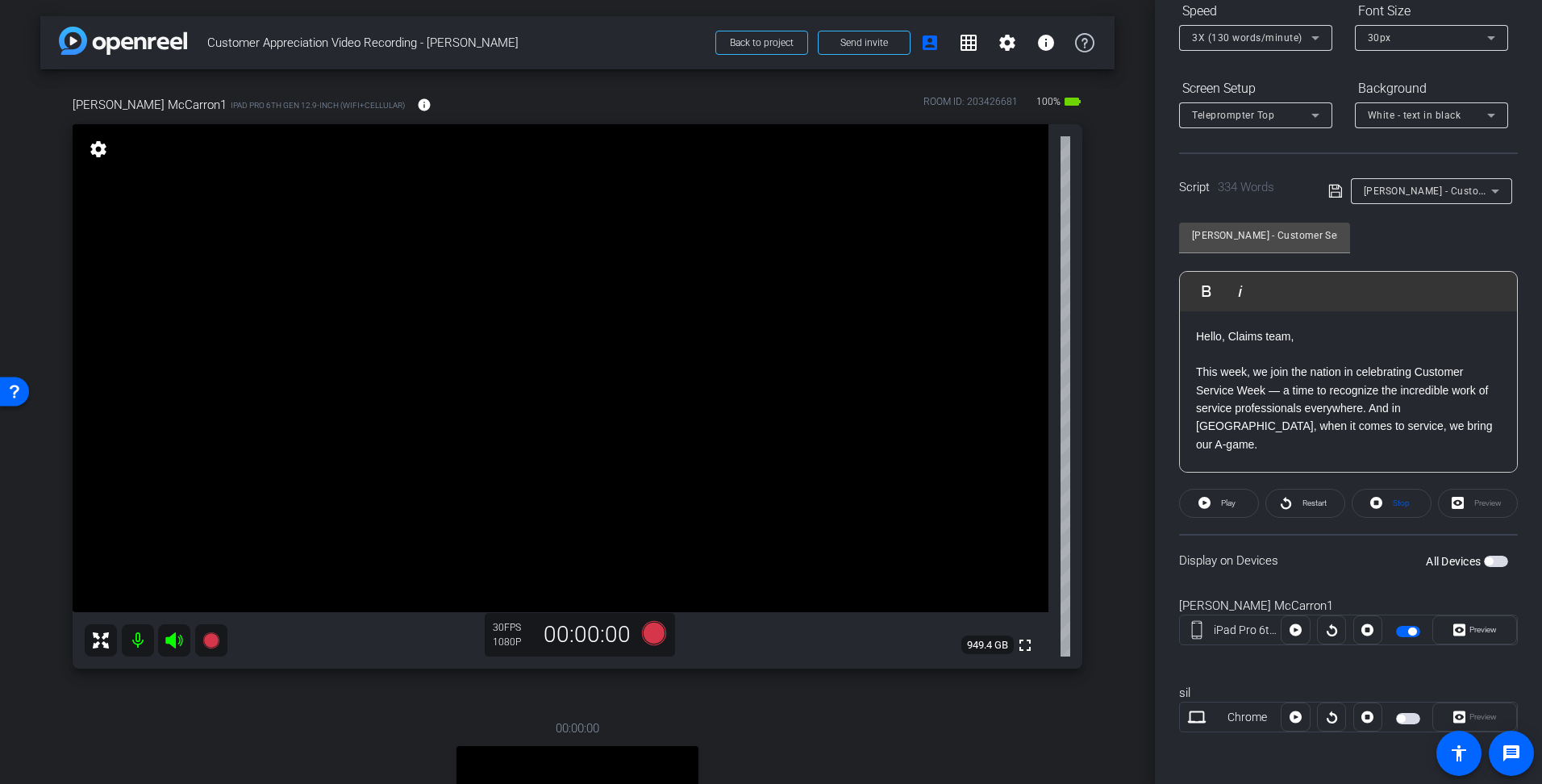
click at [1396, 633] on span "button" at bounding box center [1409, 632] width 25 height 11
click at [1403, 629] on span "button" at bounding box center [1409, 632] width 25 height 11
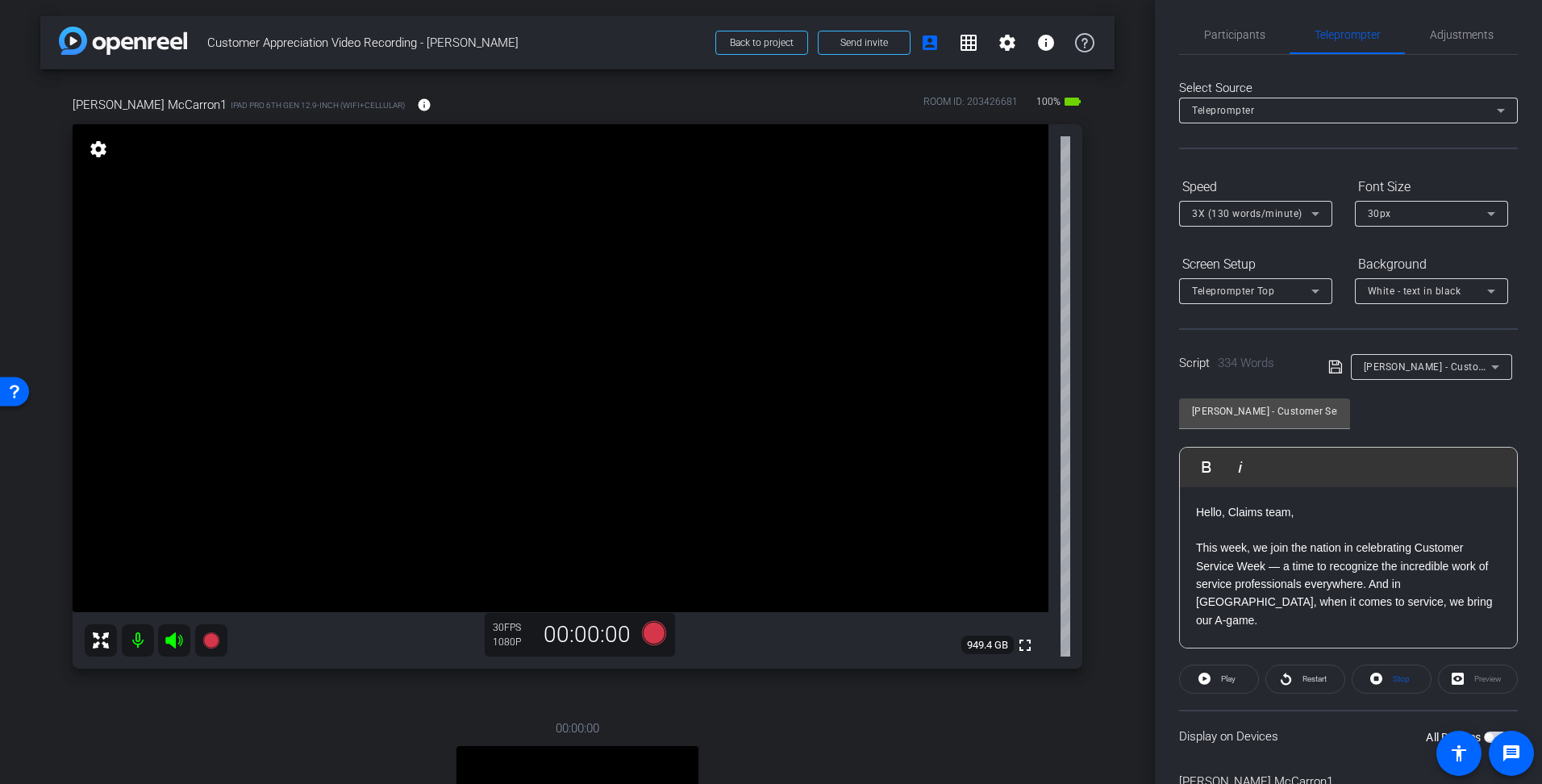
scroll to position [0, 0]
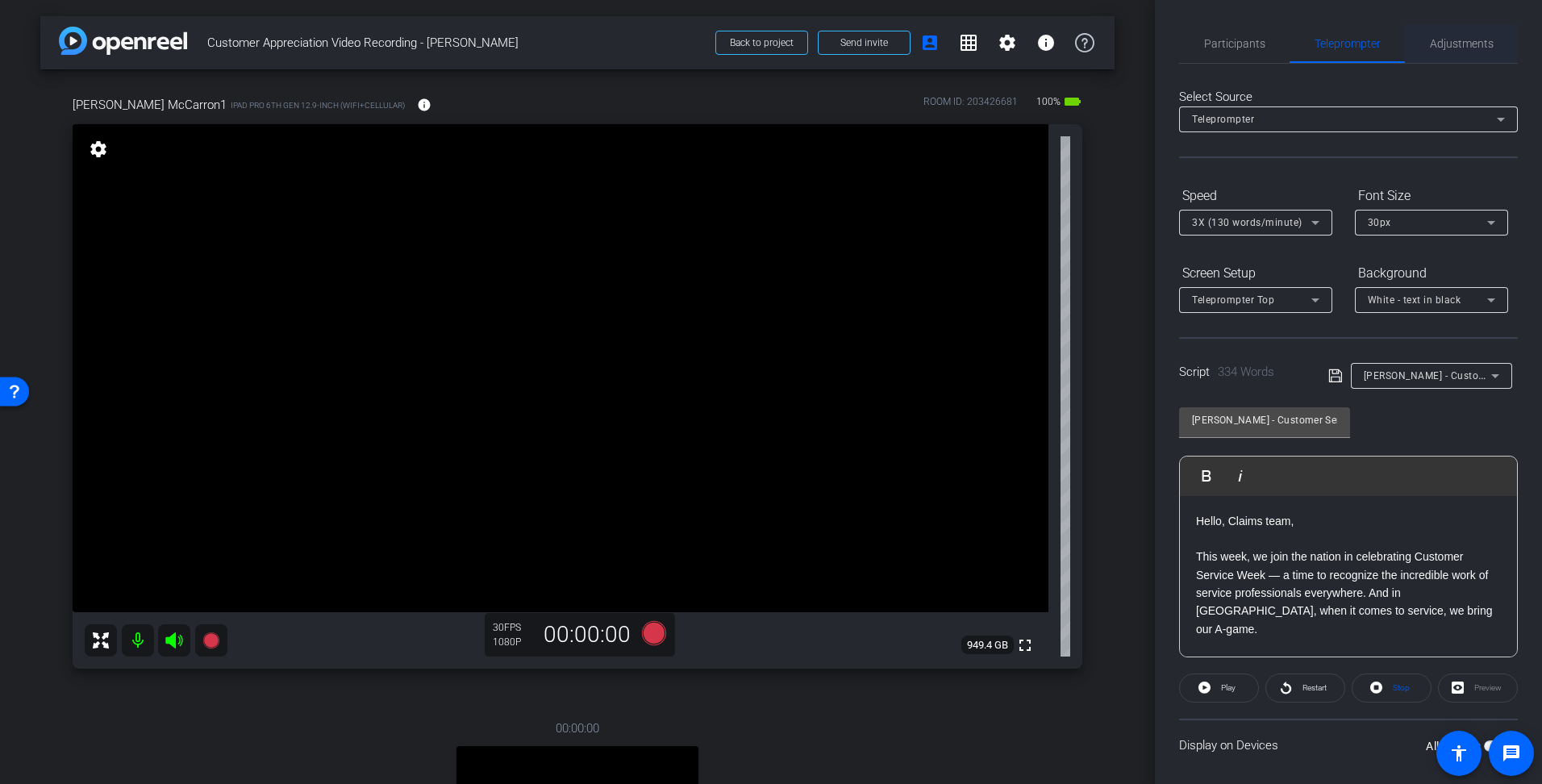
click at [1448, 47] on span "Adjustments" at bounding box center [1462, 43] width 64 height 11
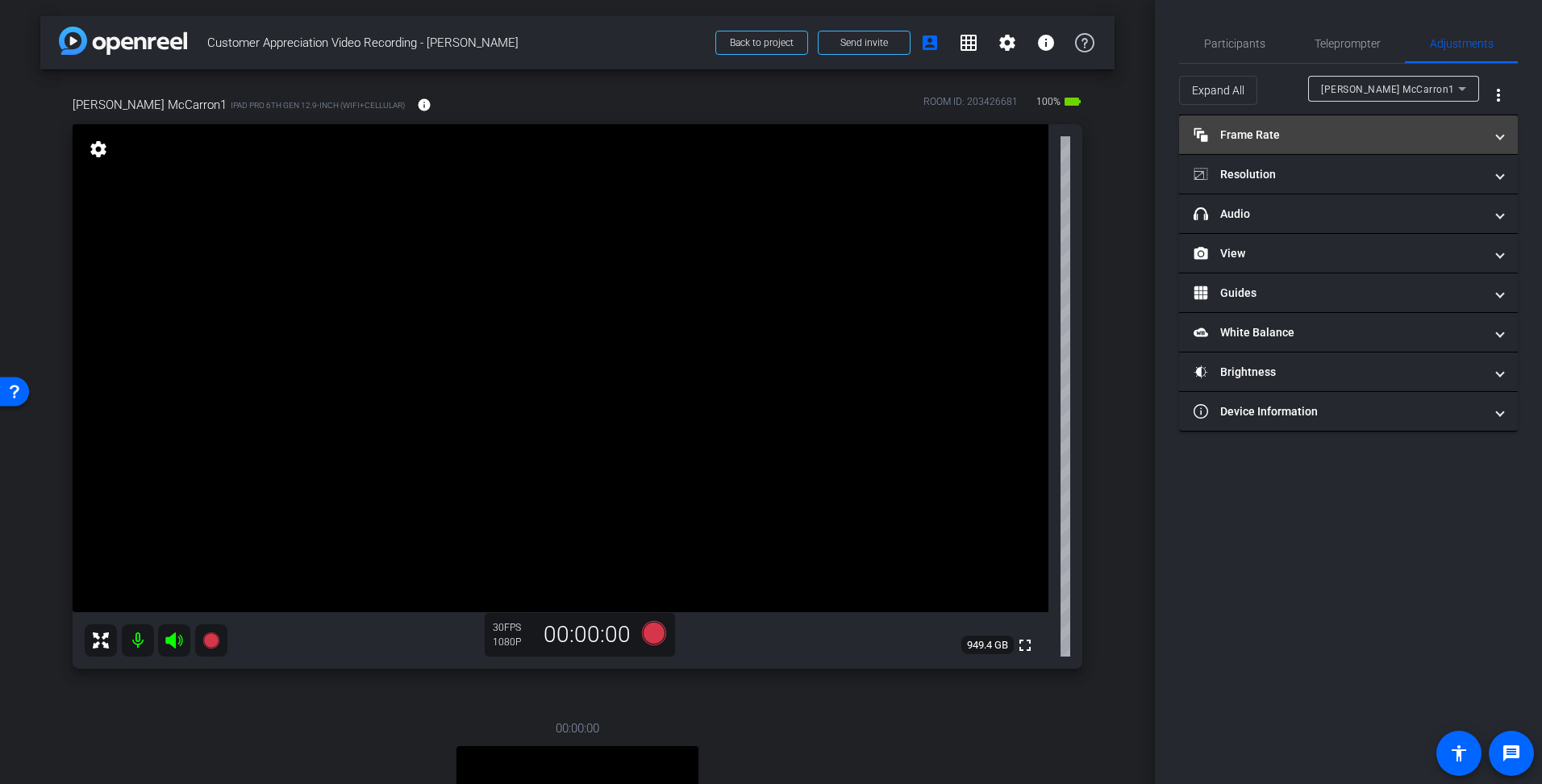
click at [1490, 132] on span "Frame Rate Frame Rate" at bounding box center [1345, 135] width 303 height 17
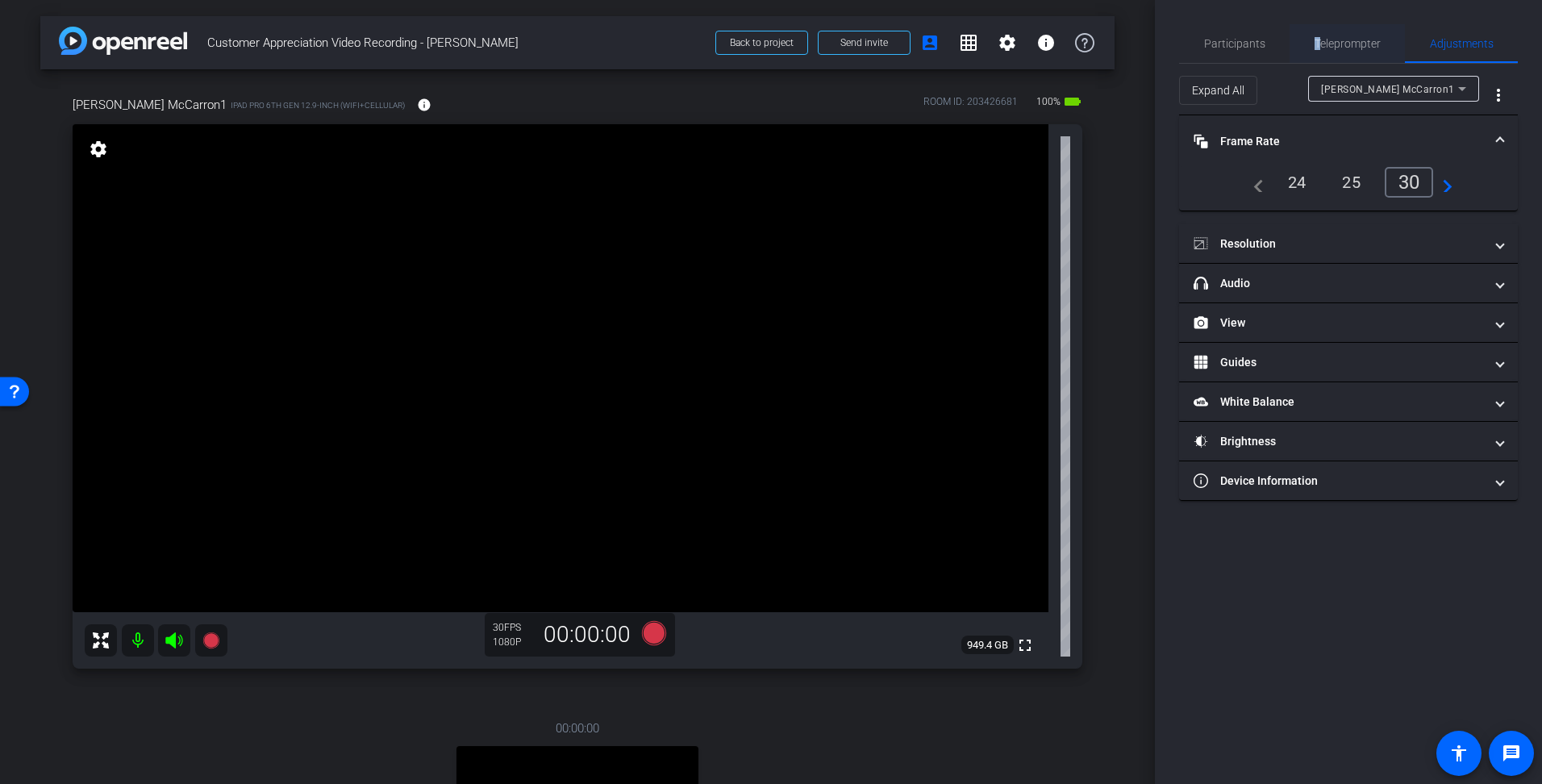
click at [1317, 40] on span "Teleprompter" at bounding box center [1347, 43] width 66 height 11
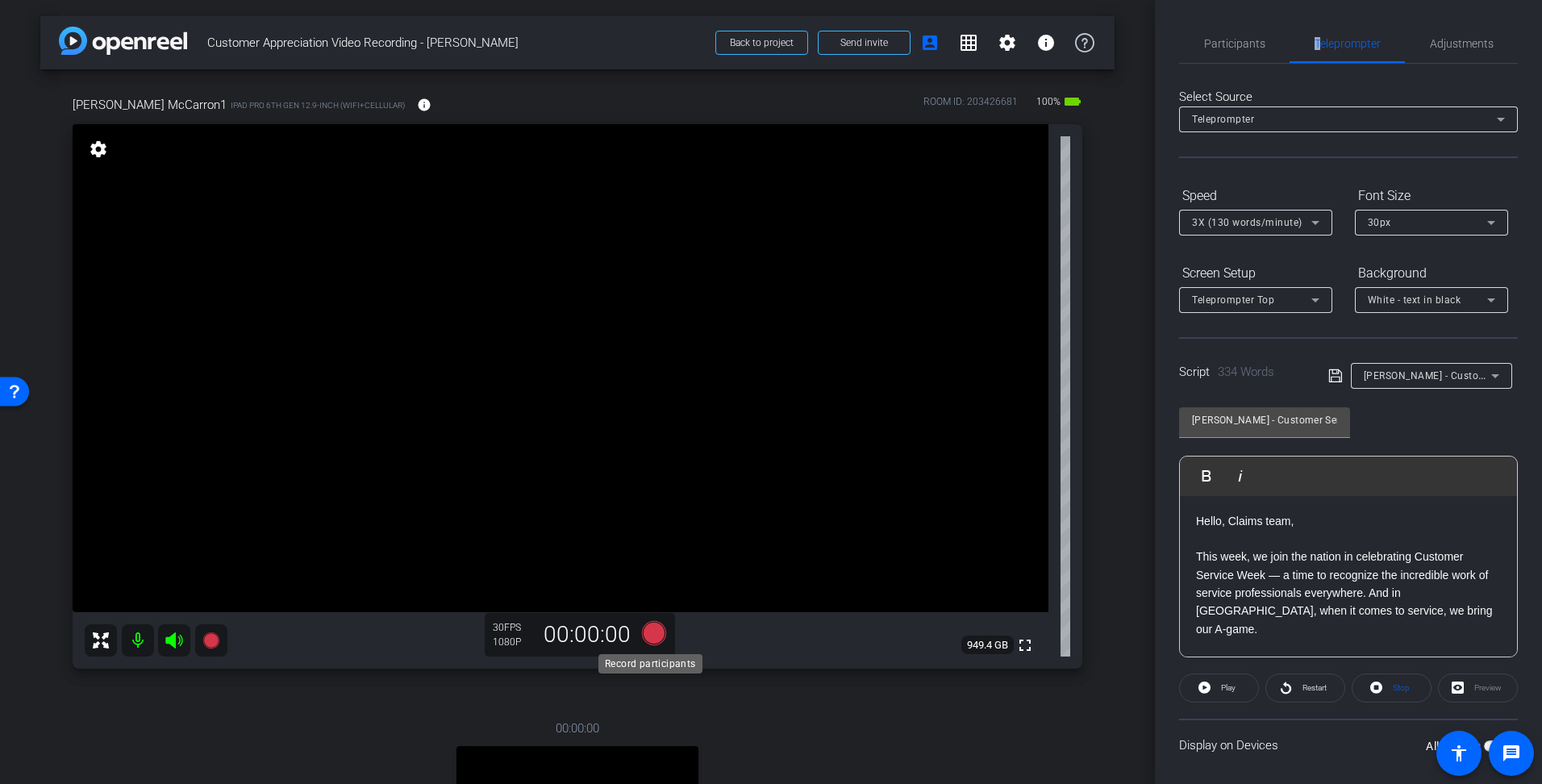
click at [652, 634] on icon at bounding box center [654, 634] width 25 height 25
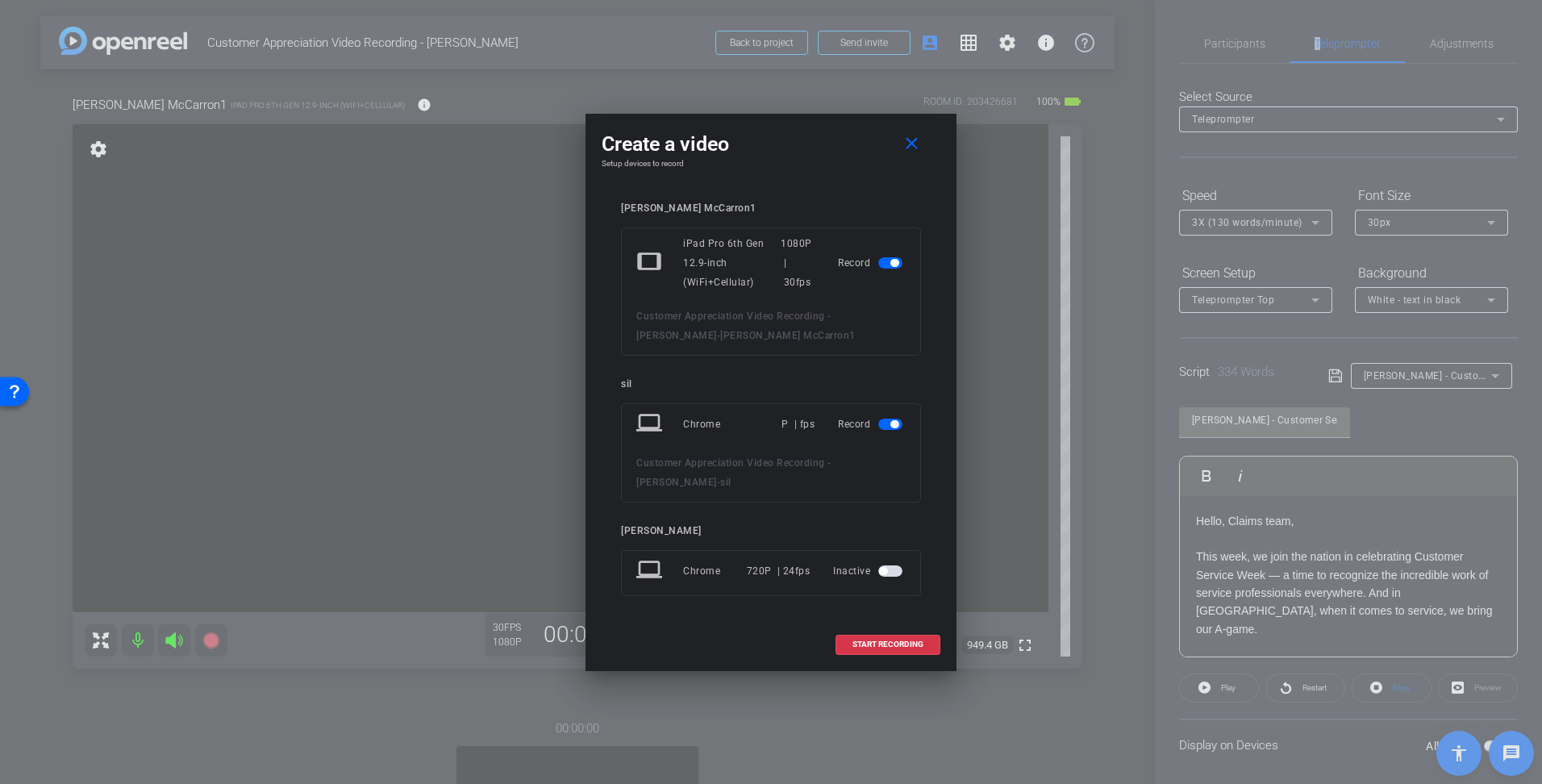
click at [885, 423] on span "button" at bounding box center [890, 424] width 25 height 11
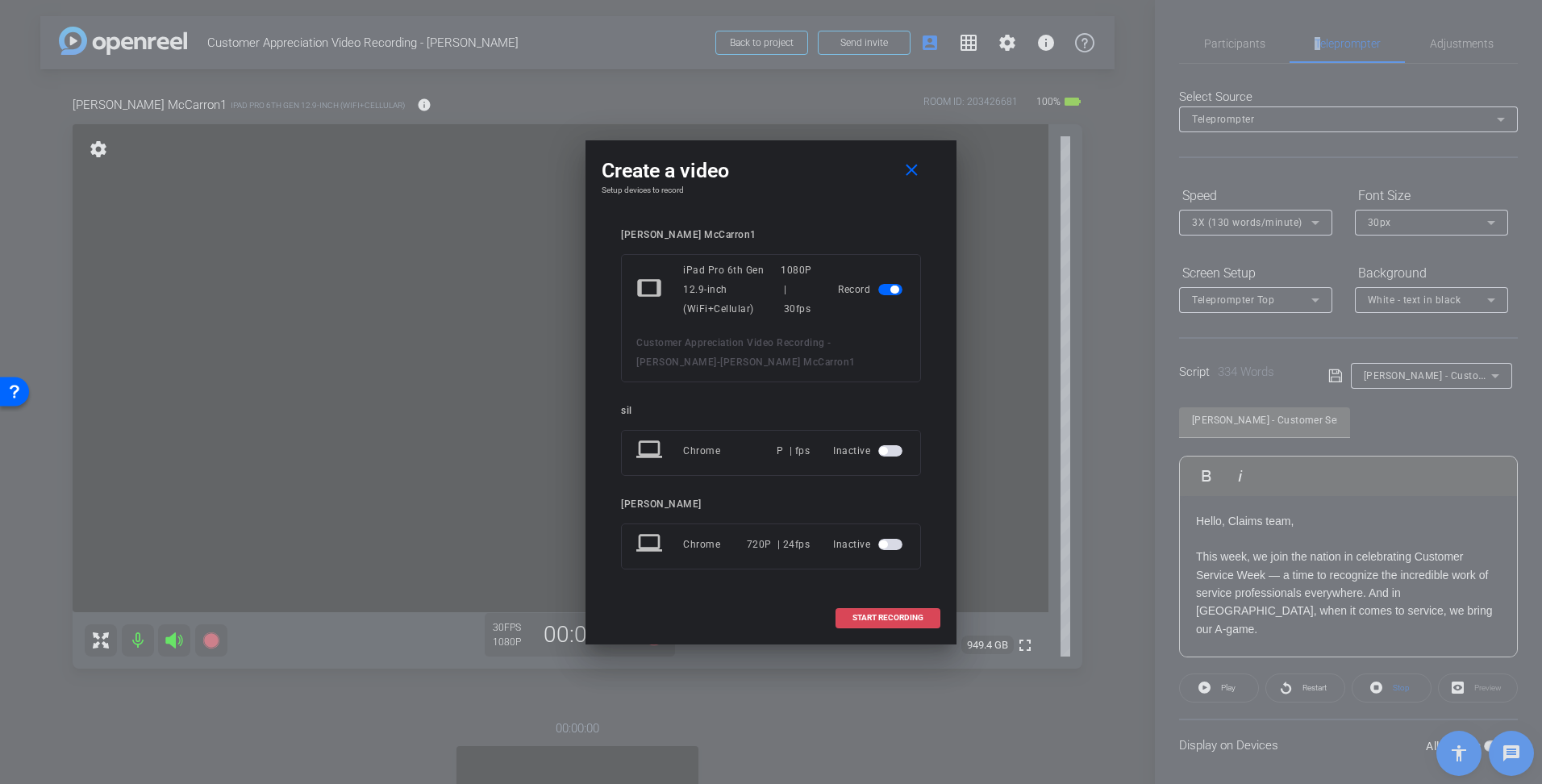
click at [885, 621] on span "START RECORDING" at bounding box center [888, 618] width 71 height 8
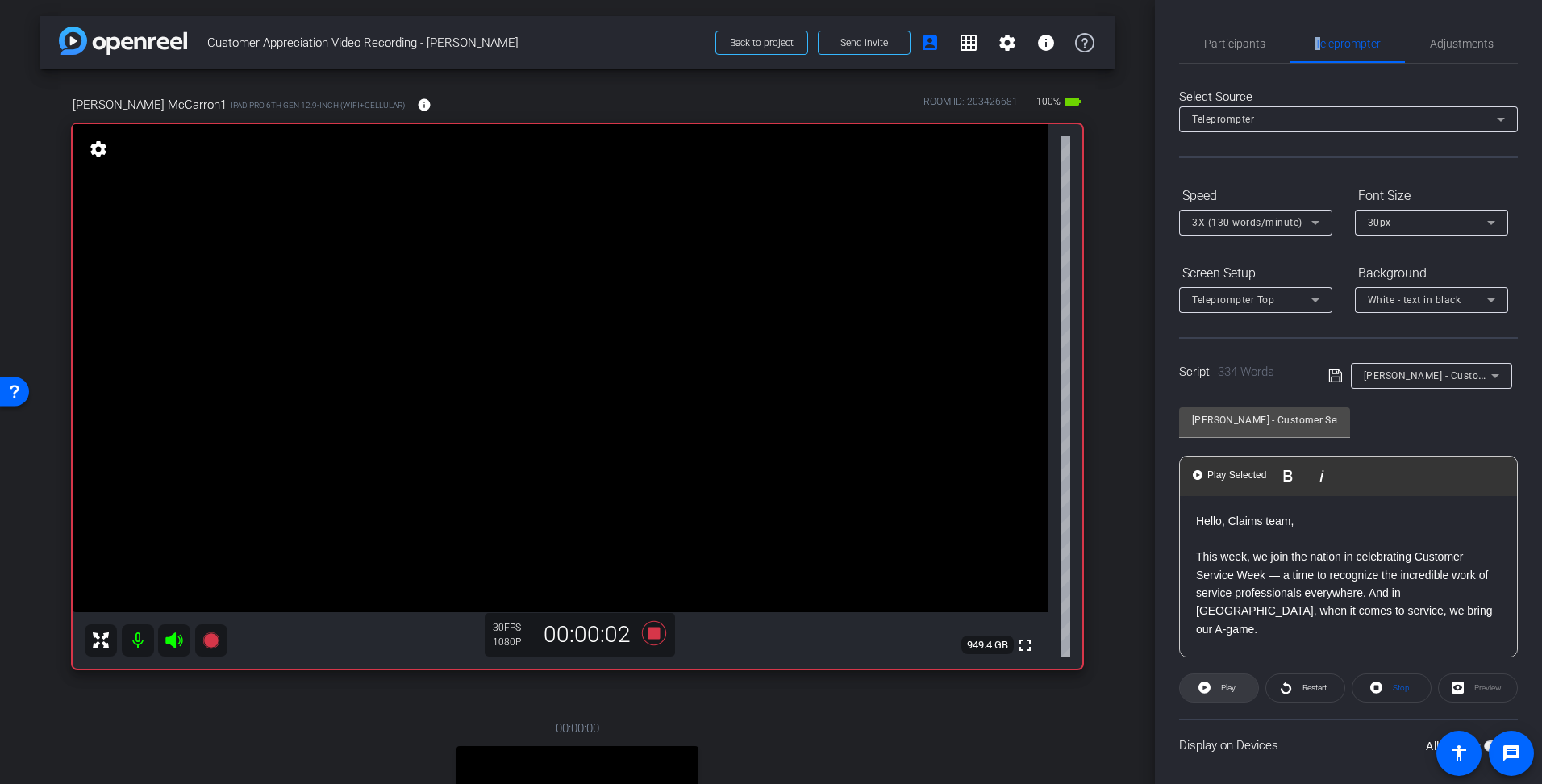
click at [1228, 683] on span "Play" at bounding box center [1229, 688] width 15 height 9
click at [1393, 692] on span "Stop" at bounding box center [1401, 688] width 17 height 9
click at [1225, 692] on span "Play" at bounding box center [1229, 688] width 15 height 9
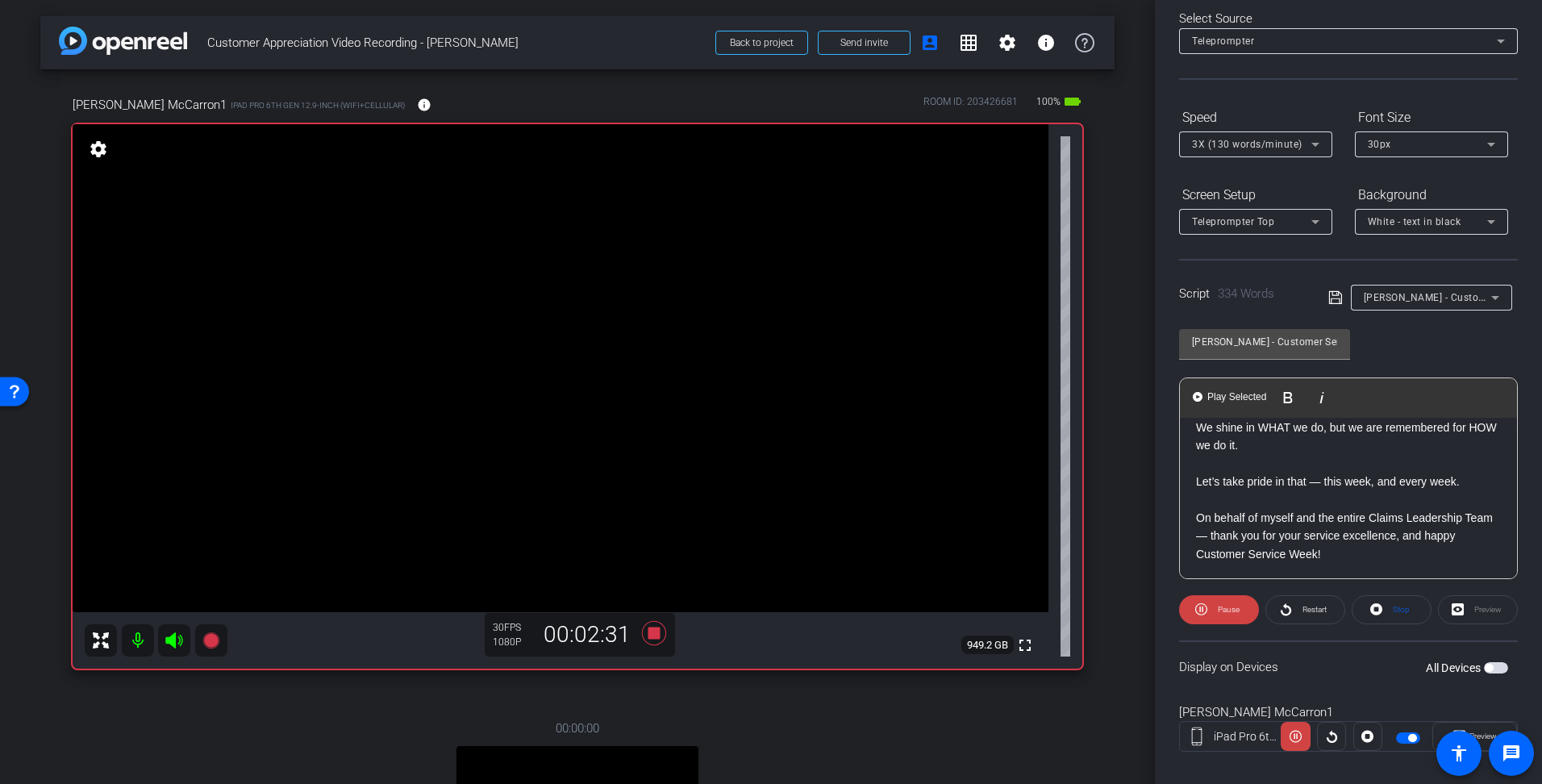
scroll to position [81, 0]
click at [650, 636] on icon at bounding box center [654, 634] width 25 height 25
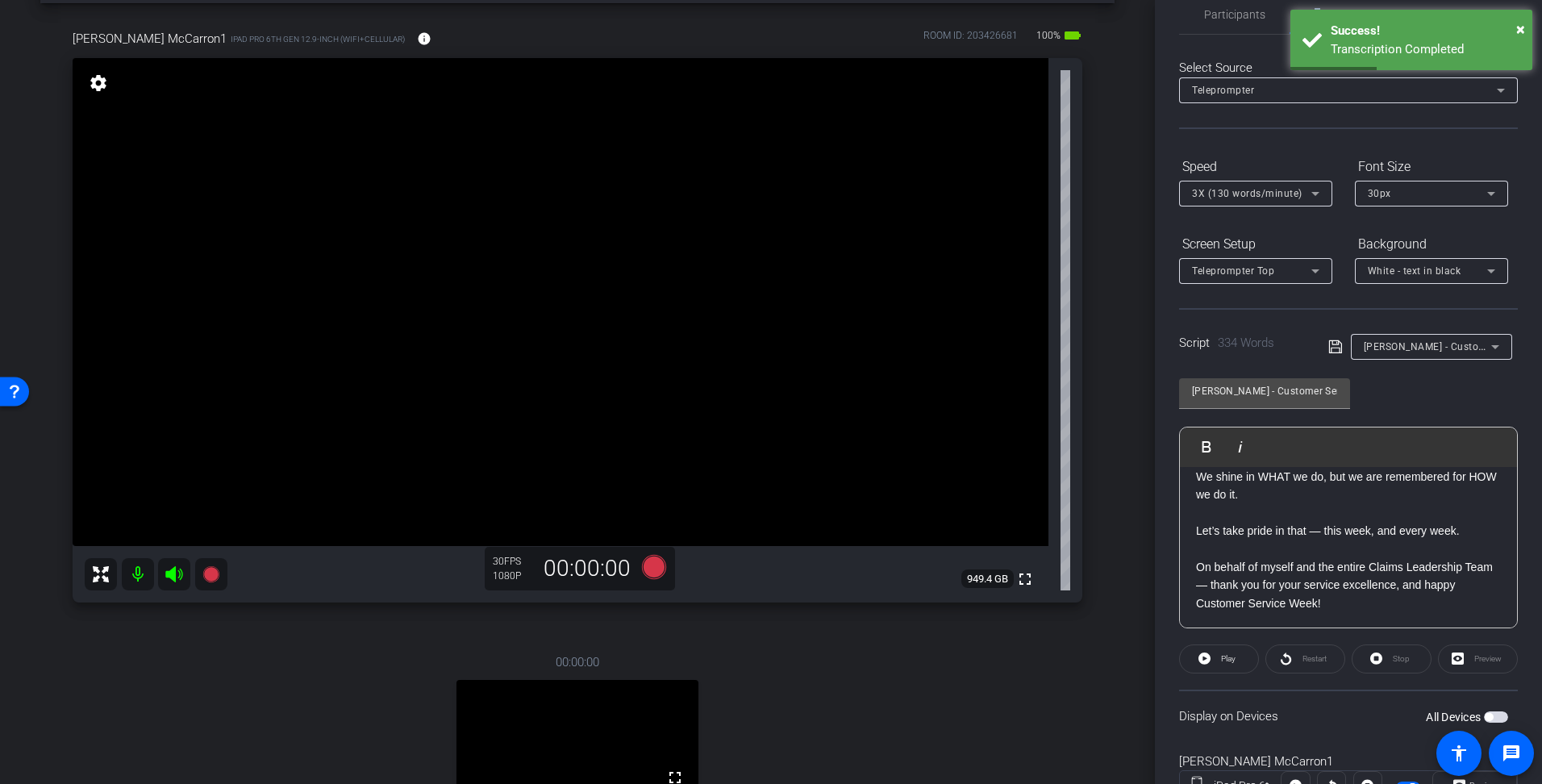
scroll to position [0, 0]
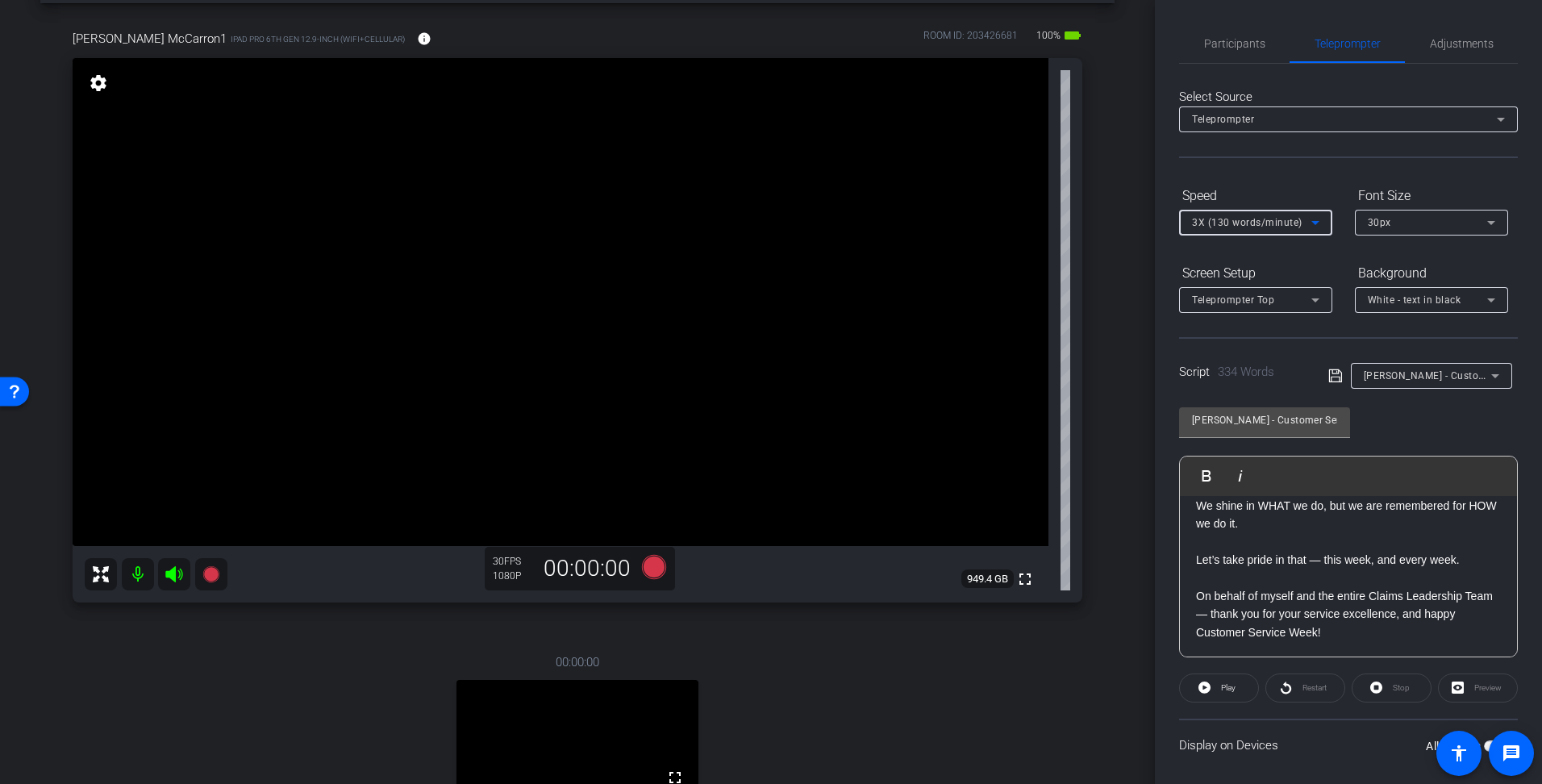
click at [1316, 222] on icon at bounding box center [1316, 222] width 8 height 4
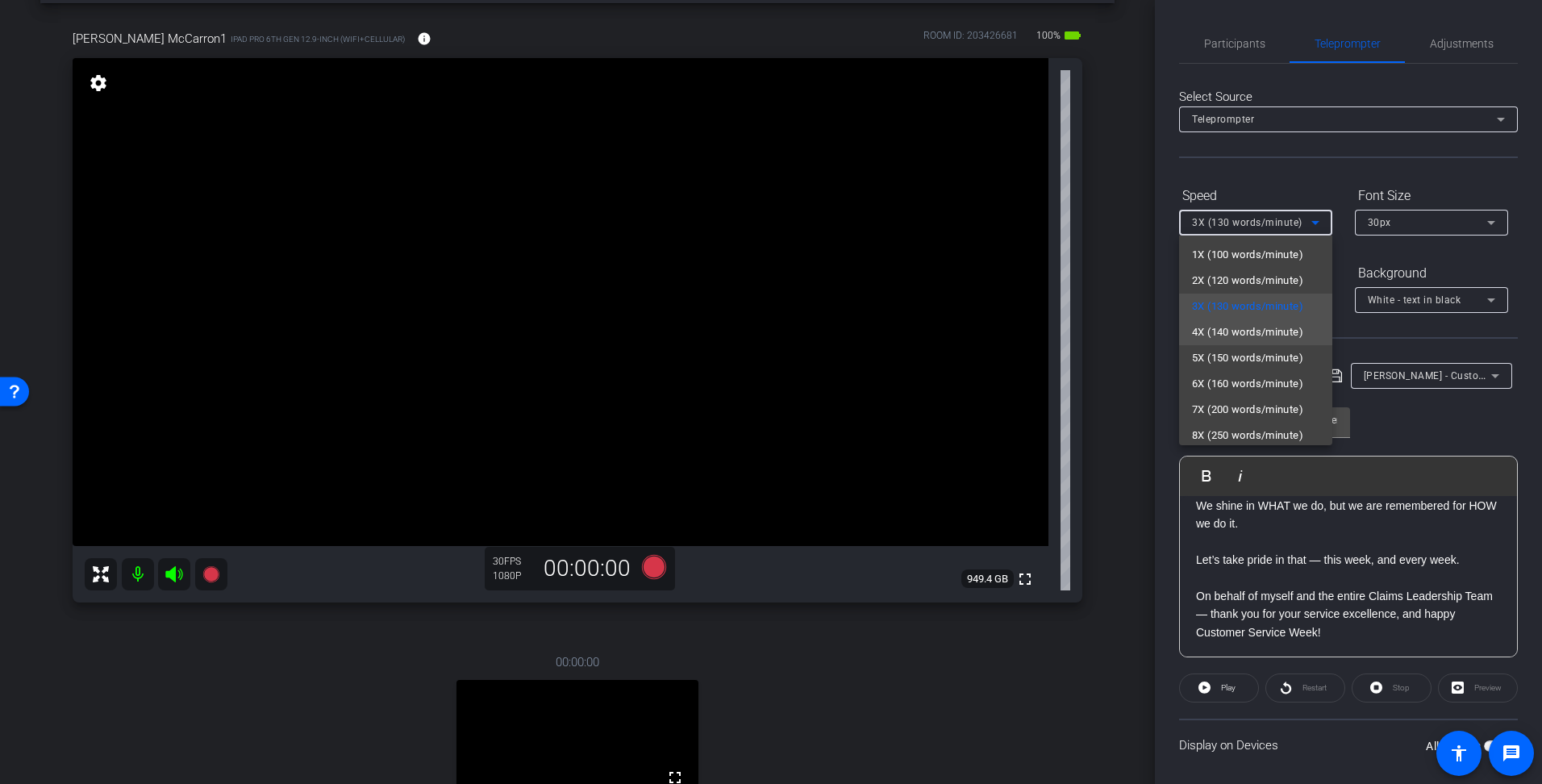
click at [1250, 329] on span "4X (140 words/minute)" at bounding box center [1248, 333] width 111 height 20
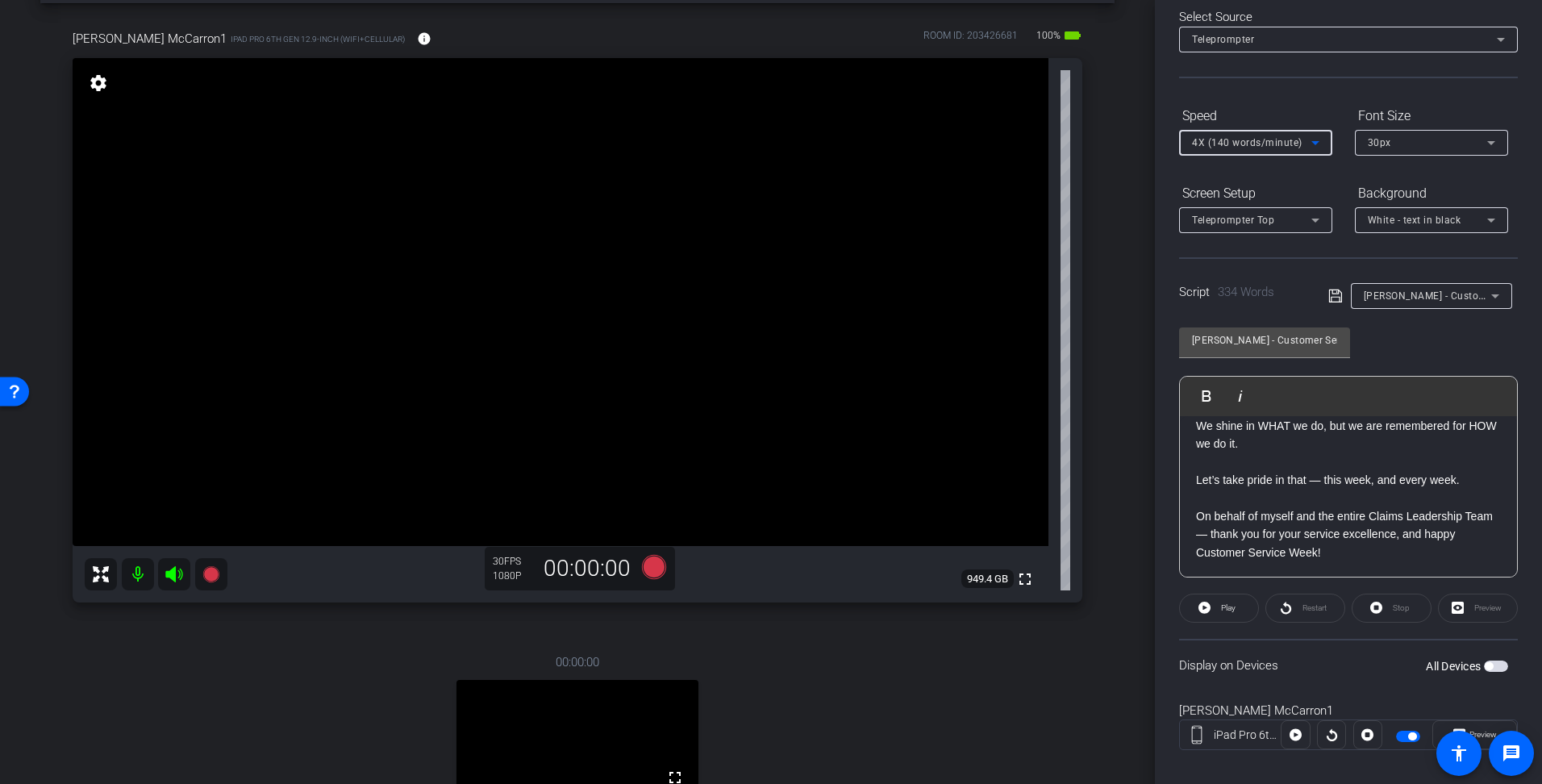
scroll to position [185, 0]
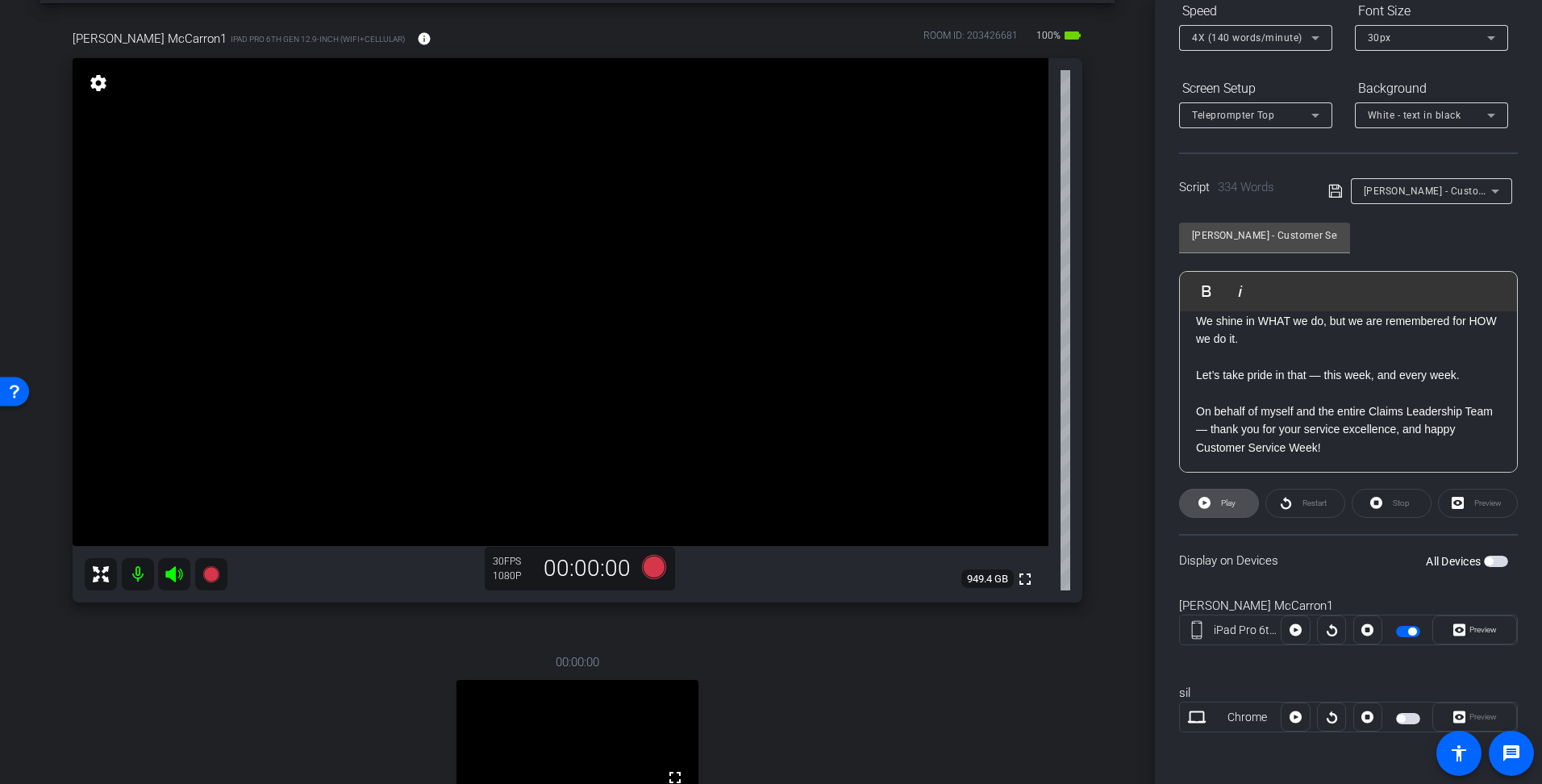
click at [1222, 504] on span "Play" at bounding box center [1229, 503] width 15 height 9
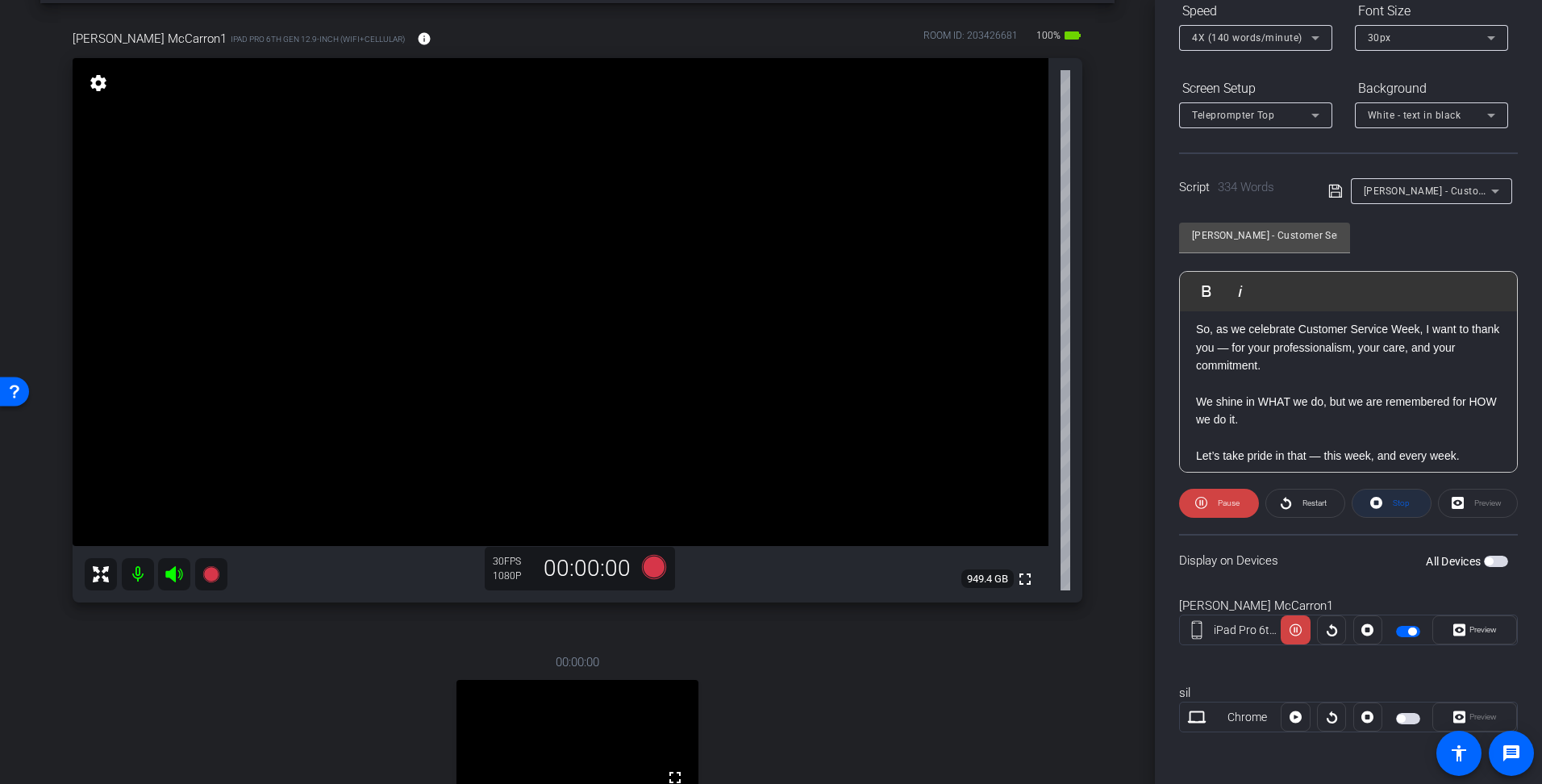
click at [1399, 508] on span "Stop" at bounding box center [1401, 503] width 17 height 9
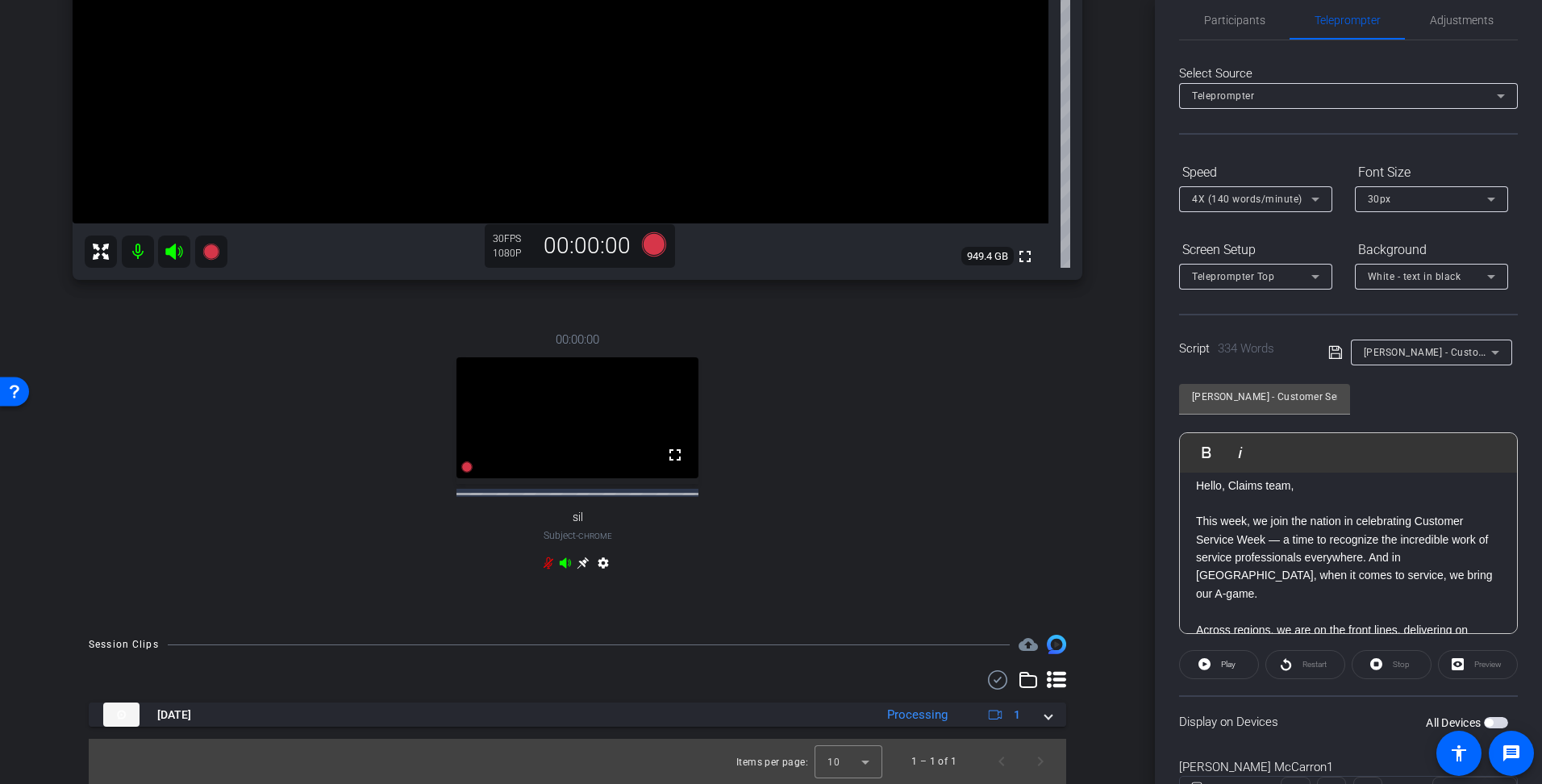
scroll to position [0, 0]
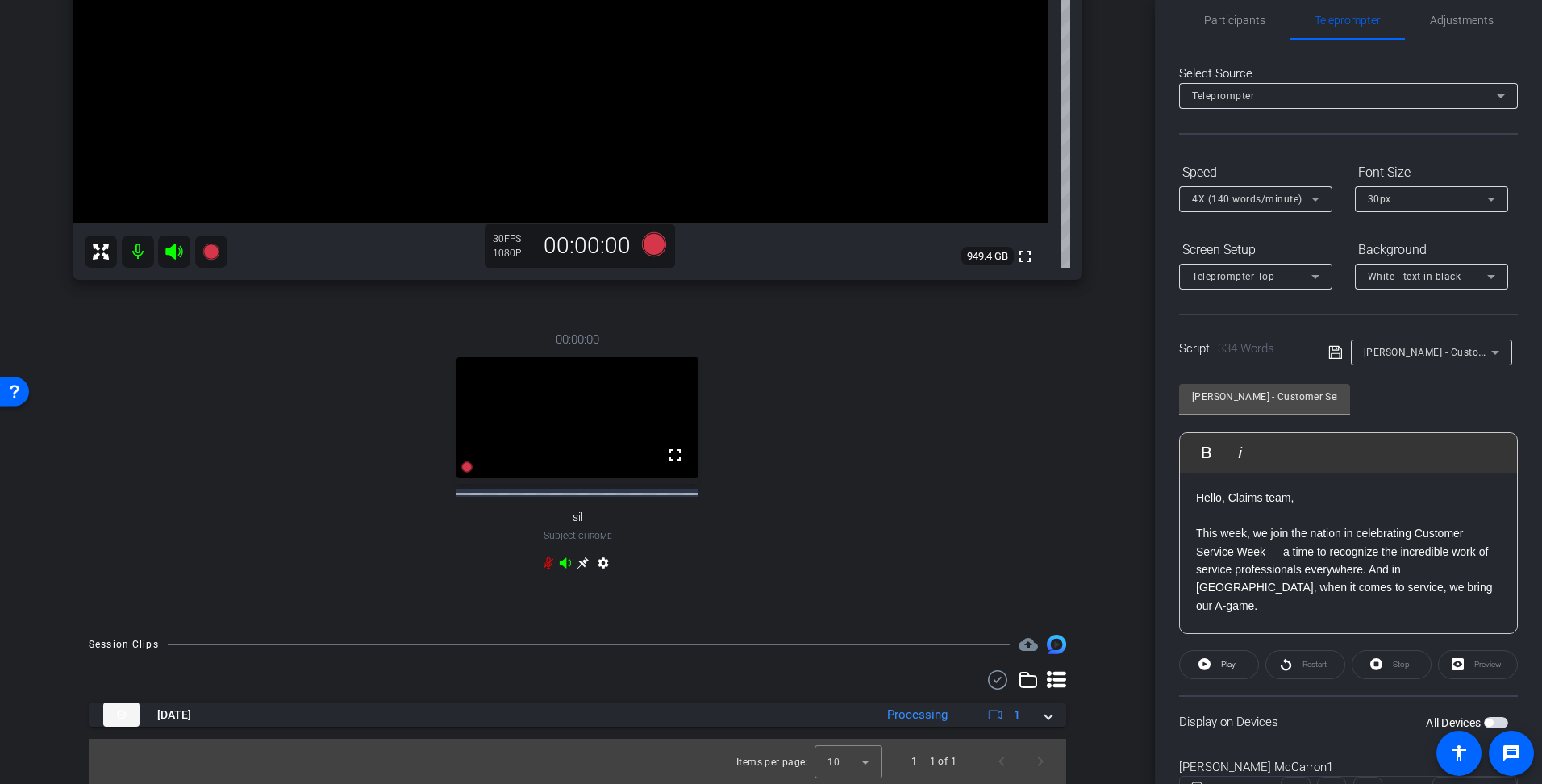
click at [1385, 670] on div "Stop" at bounding box center [1392, 665] width 80 height 29
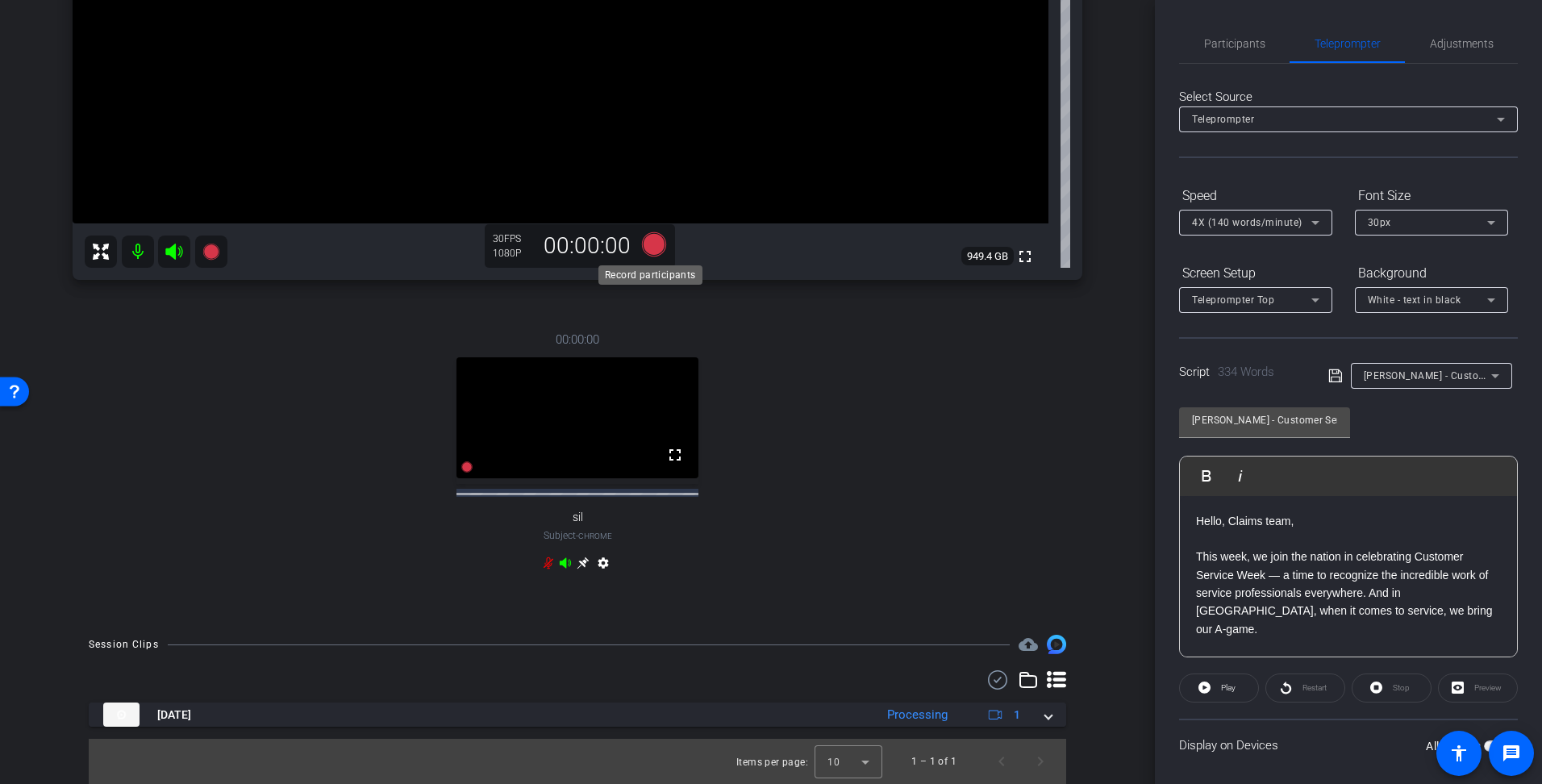
click at [649, 244] on icon at bounding box center [654, 244] width 25 height 25
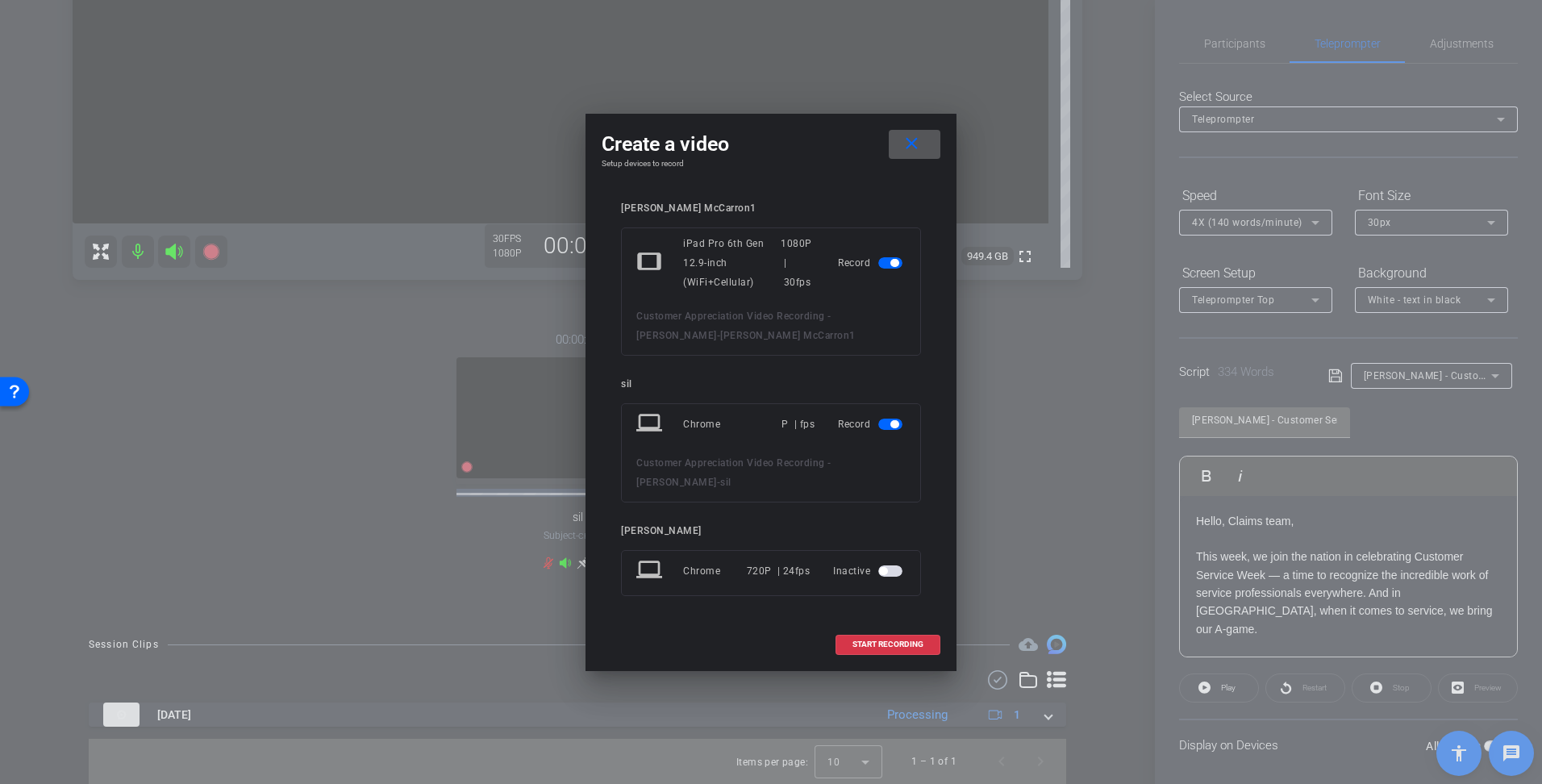
click at [881, 423] on span "button" at bounding box center [890, 424] width 25 height 11
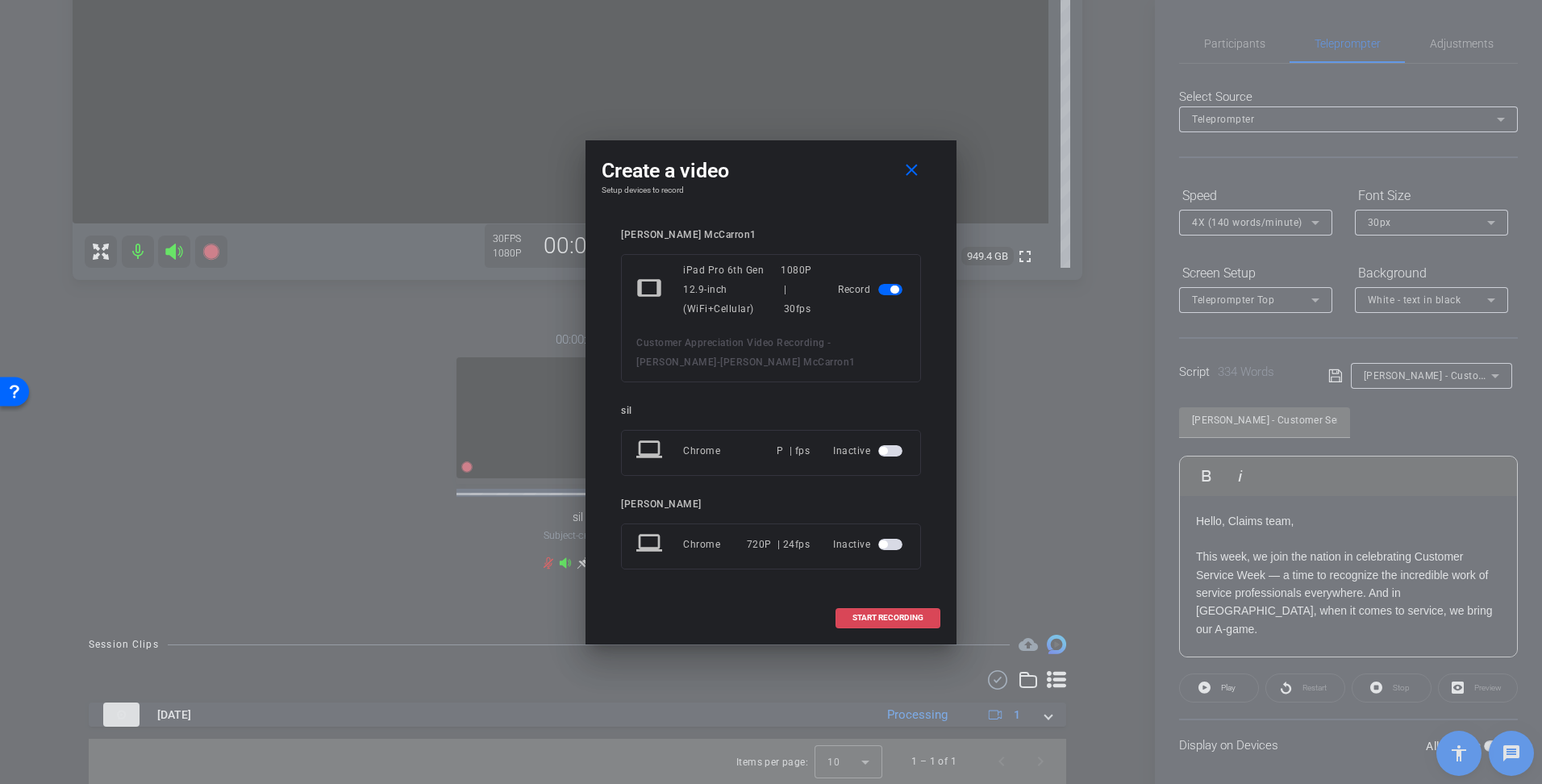
click at [868, 621] on span "START RECORDING" at bounding box center [888, 618] width 71 height 8
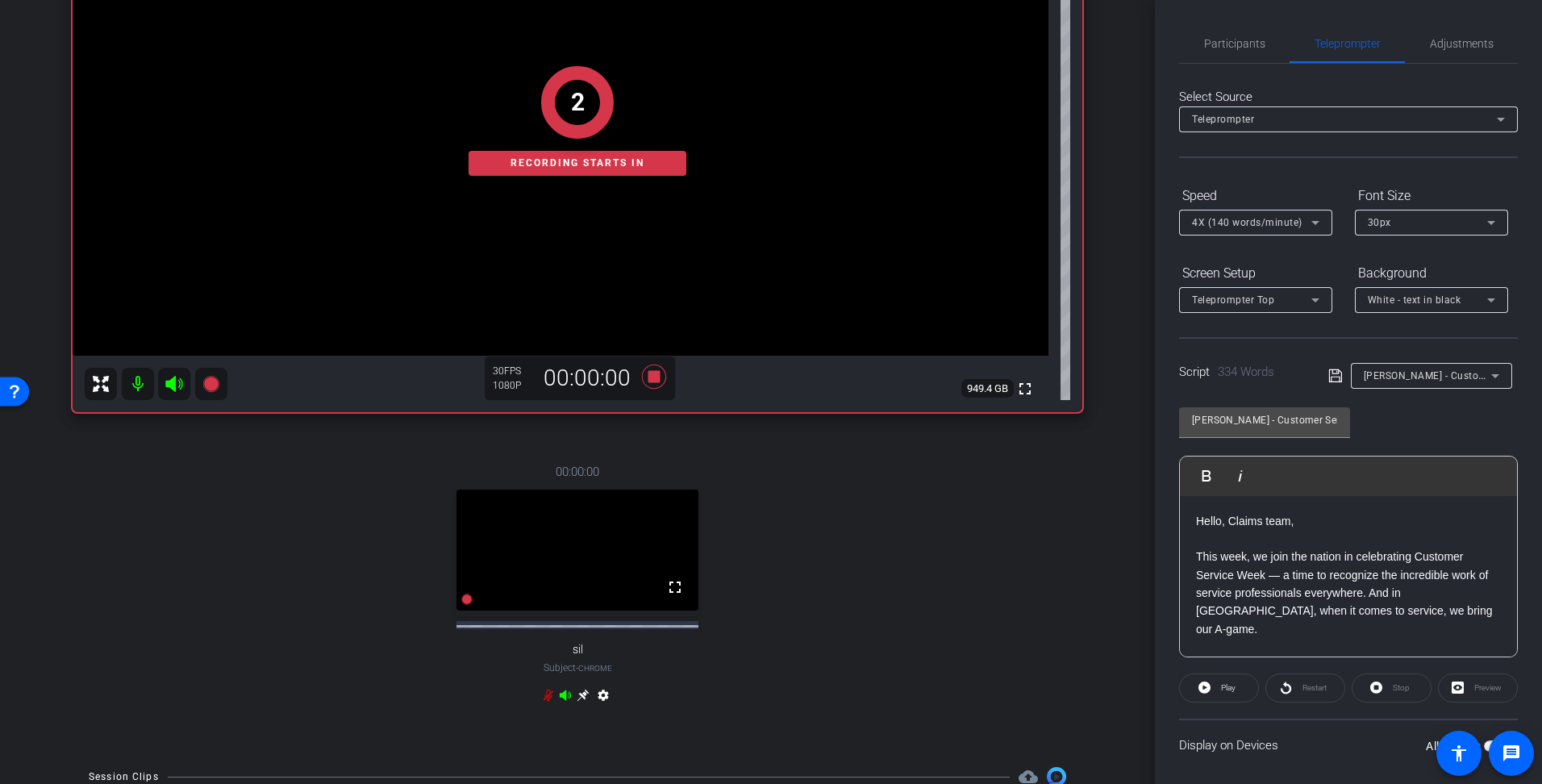
scroll to position [227, 0]
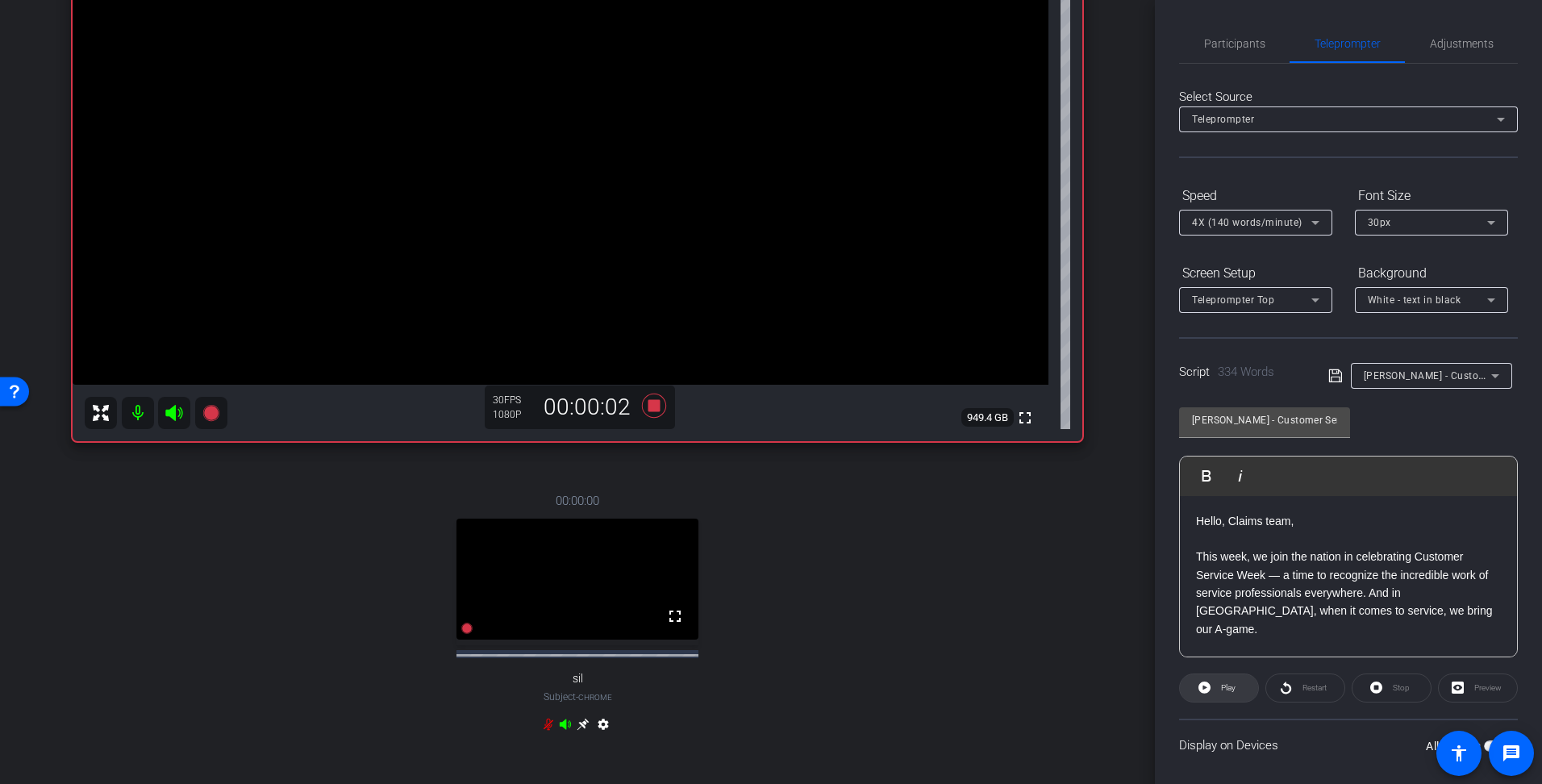
click at [1211, 688] on span at bounding box center [1219, 688] width 78 height 38
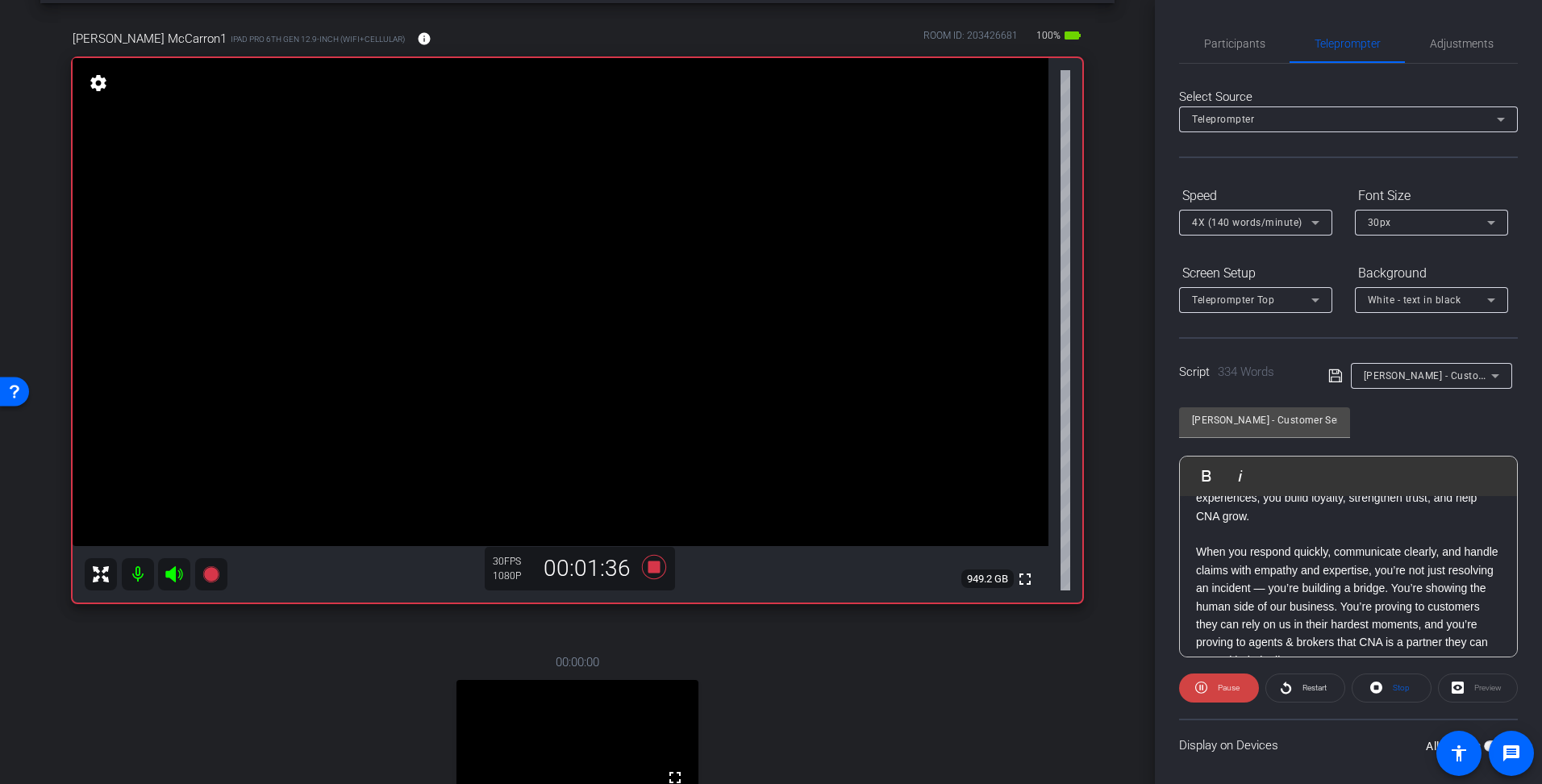
scroll to position [484, 0]
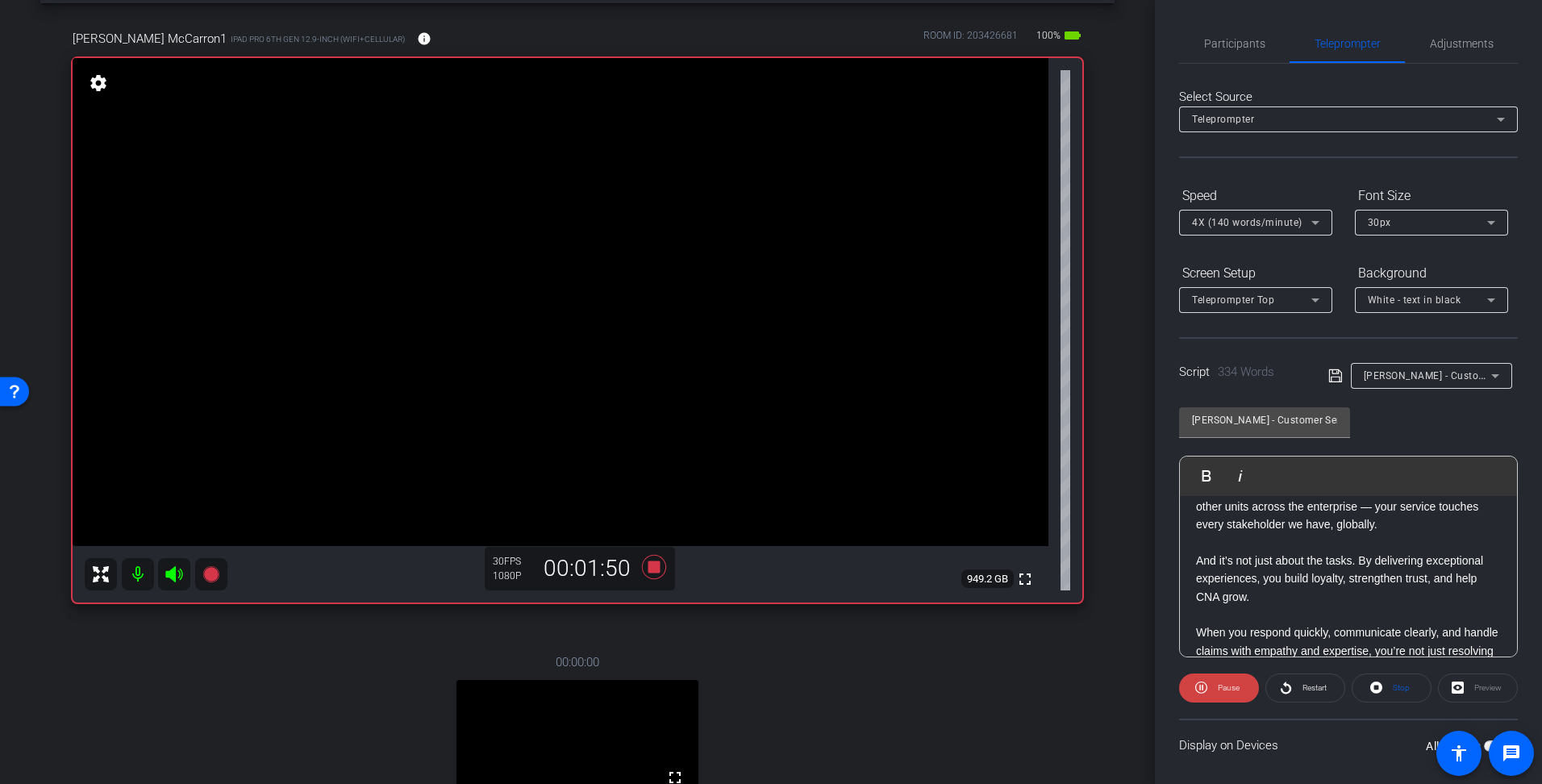
click at [1199, 562] on p "And it’s not just about the tasks. By delivering exceptional experiences, you b…" at bounding box center [1348, 579] width 305 height 54
click at [1217, 474] on span "Play" at bounding box center [1217, 475] width 25 height 14
click at [1208, 467] on button "Play Play from this location" at bounding box center [1210, 475] width 38 height 32
click at [1198, 562] on p "And it’s not just about the tasks. By delivering exceptional experiences, you b…" at bounding box center [1348, 579] width 305 height 54
click at [1198, 561] on p "And it’s not just about the tasks. By delivering exceptional experiences, you b…" at bounding box center [1348, 579] width 305 height 54
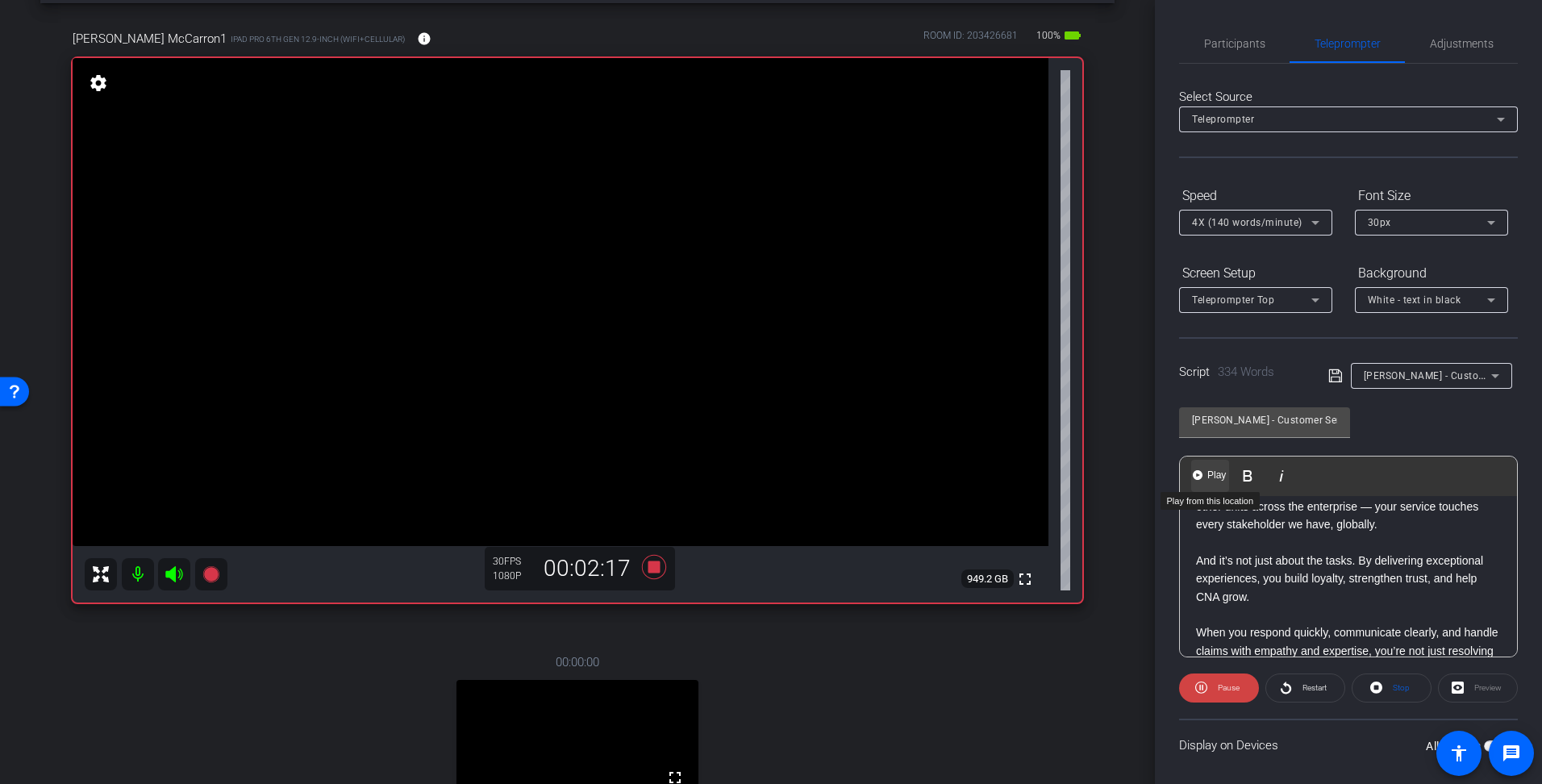
click at [1208, 473] on span "Play" at bounding box center [1217, 475] width 25 height 14
click at [1195, 562] on div "Hello, Claims team, This week, we join the nation in celebrating Customer Servi…" at bounding box center [1348, 525] width 337 height 1025
click at [1207, 473] on span "Play" at bounding box center [1217, 475] width 25 height 14
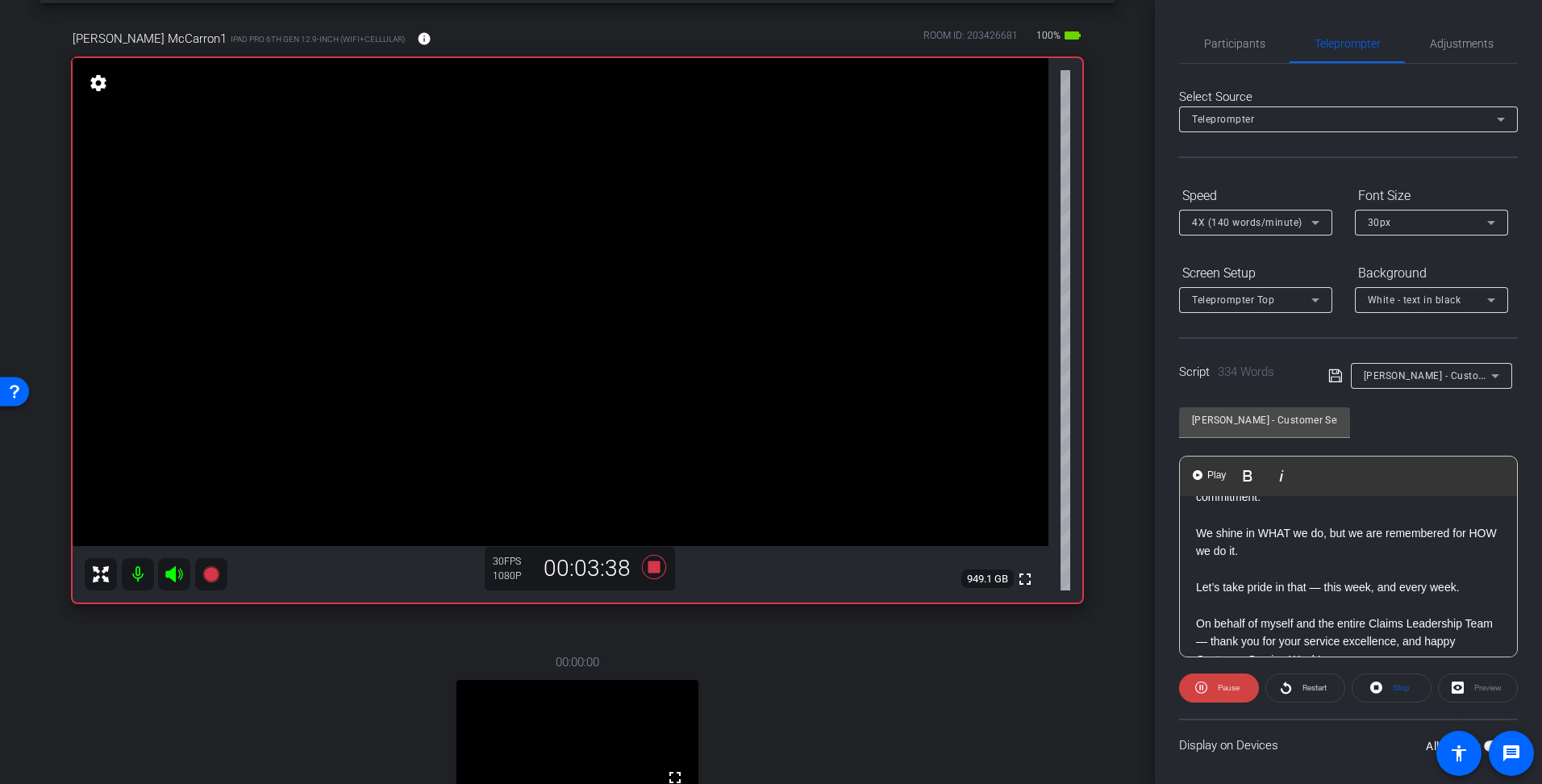
scroll to position [864, 0]
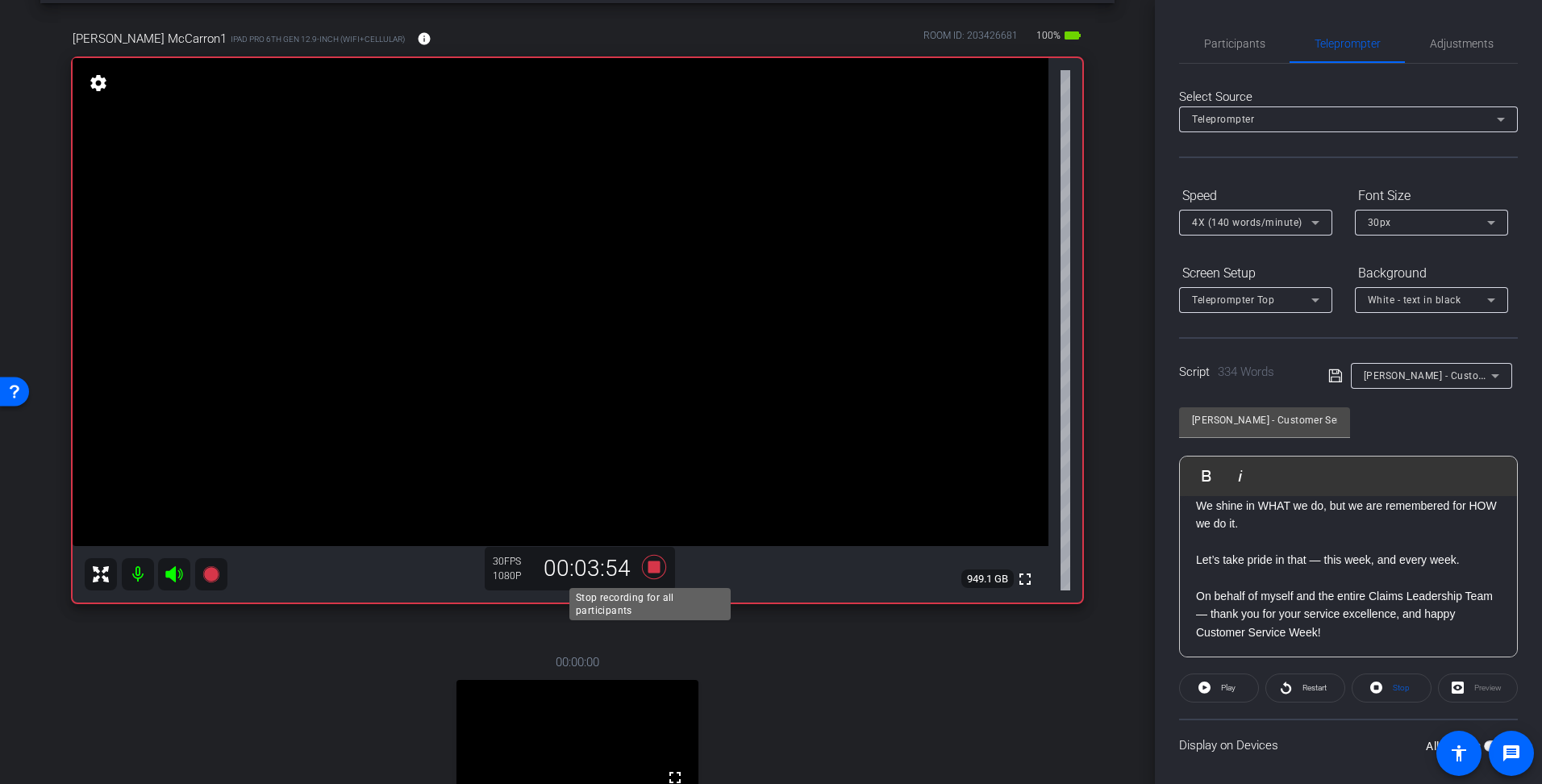
click at [650, 567] on icon at bounding box center [654, 567] width 25 height 25
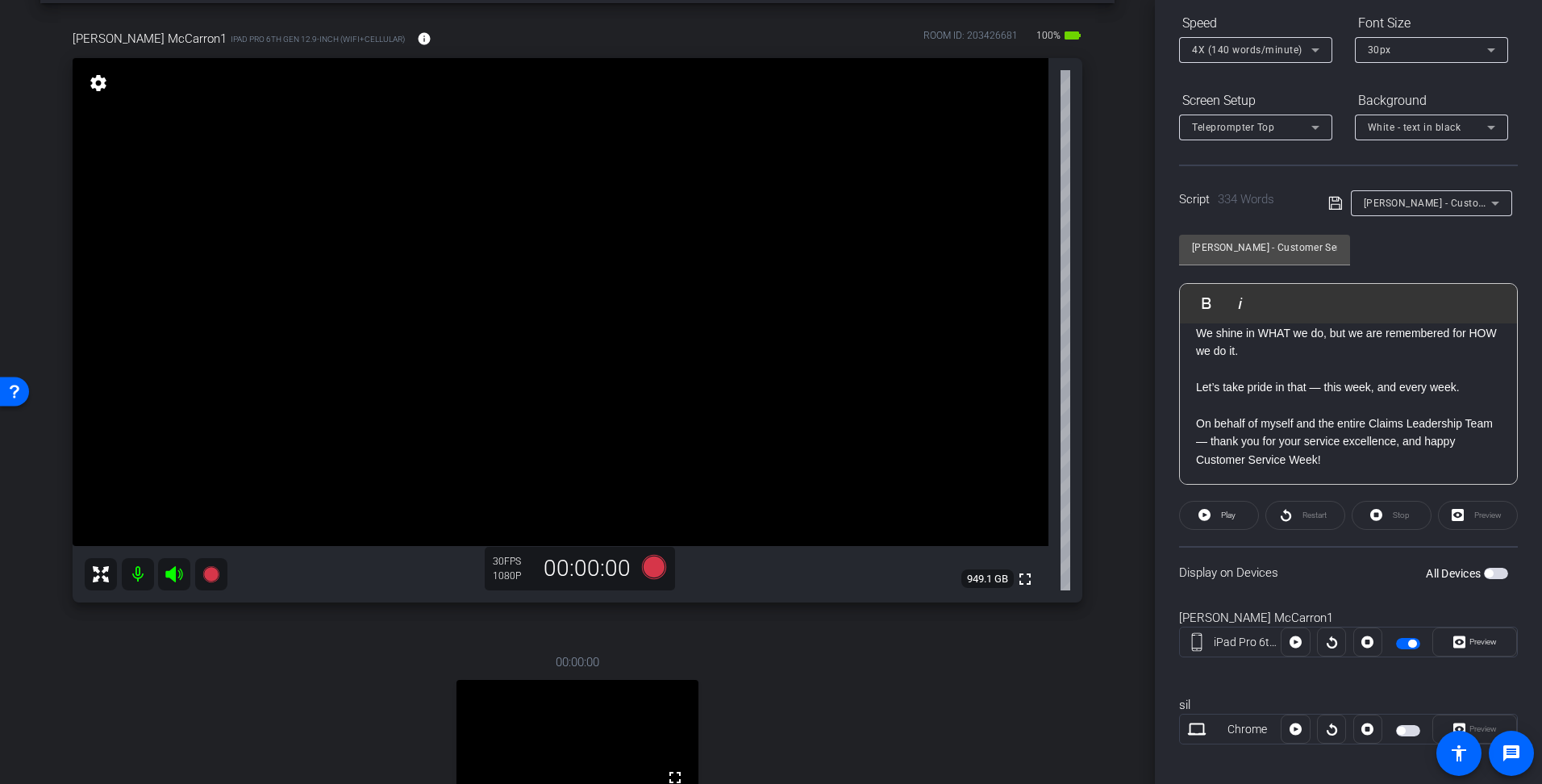
scroll to position [185, 0]
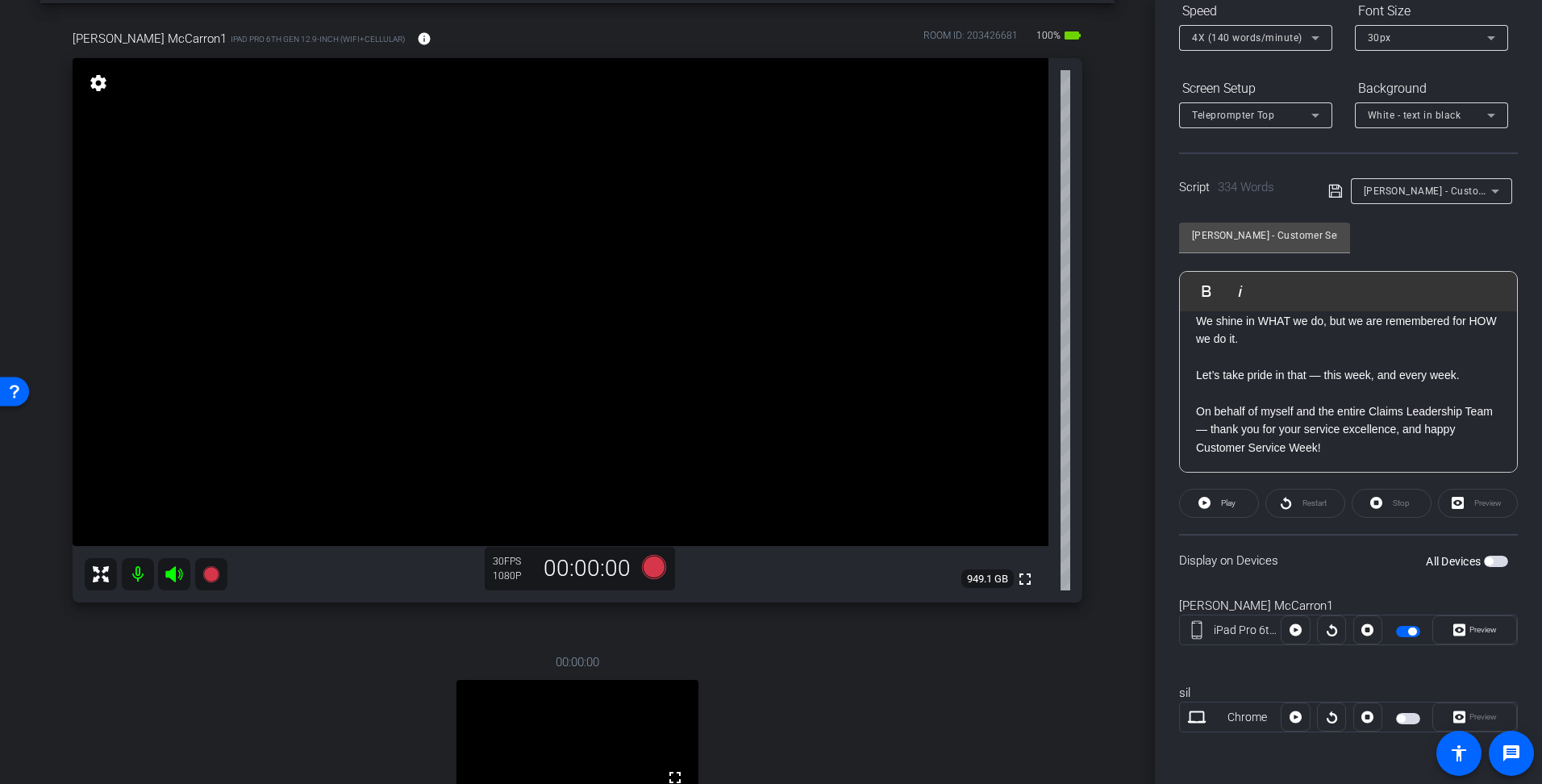
drag, startPoint x: 1387, startPoint y: 620, endPoint x: 1388, endPoint y: 638, distance: 18.0
click at [1387, 629] on div at bounding box center [1408, 630] width 51 height 20
click at [1396, 633] on span "button" at bounding box center [1409, 632] width 25 height 11
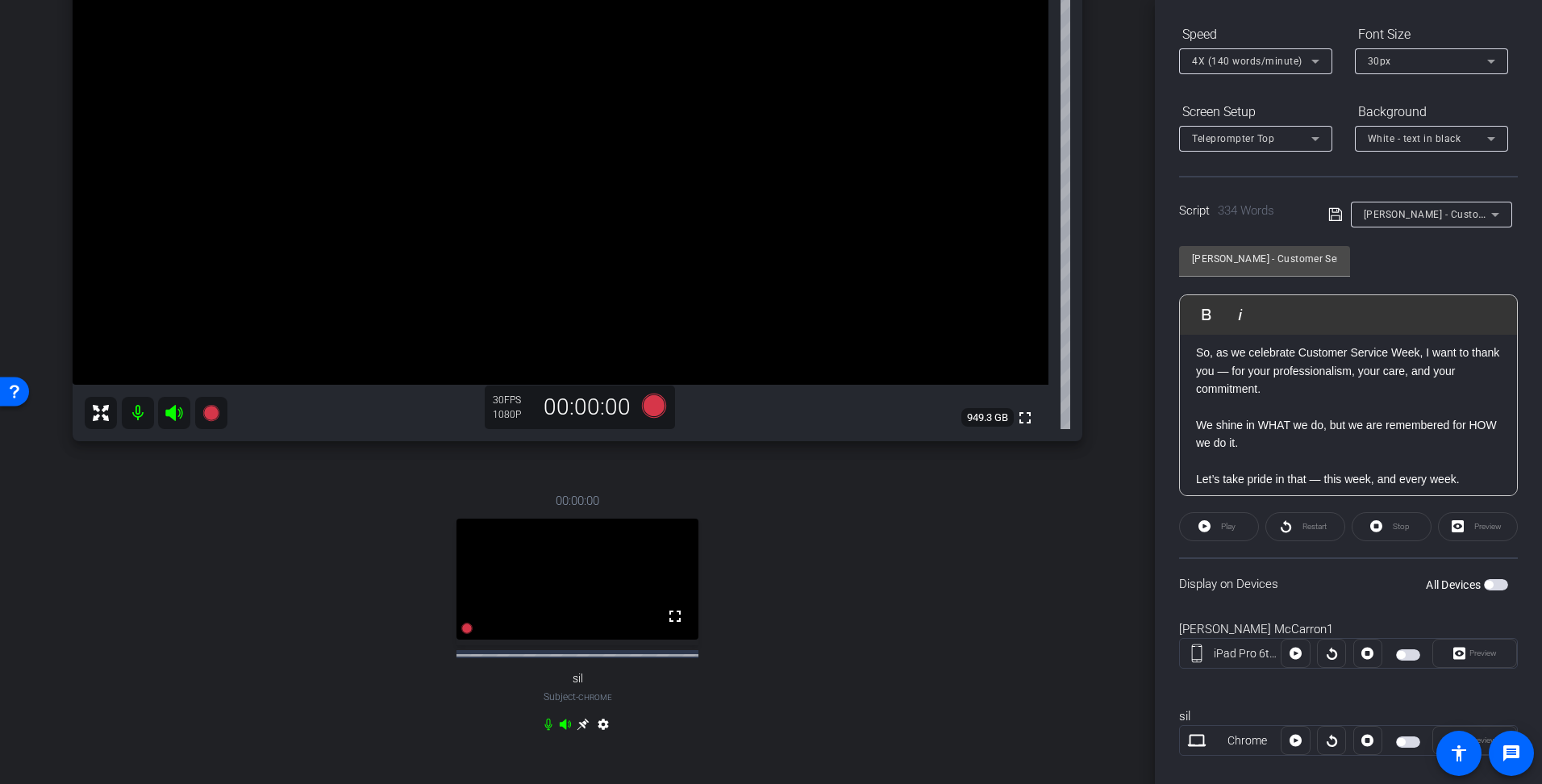
scroll to position [702, 0]
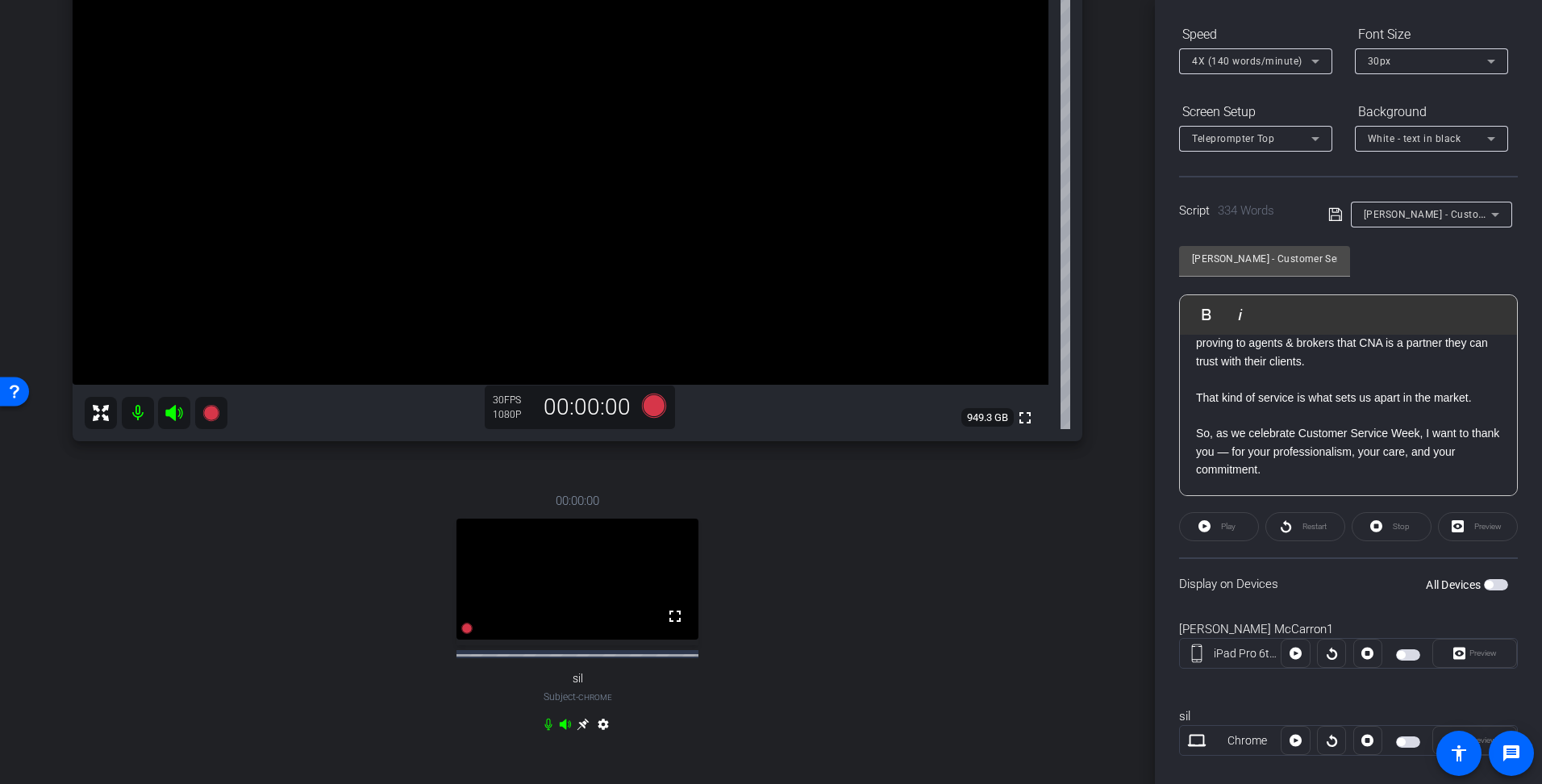
click at [1195, 433] on div "Hello, Claims team, This week, we join the nation in celebrating Customer Servi…" at bounding box center [1348, 145] width 337 height 1025
click at [1228, 526] on div "Play" at bounding box center [1219, 527] width 80 height 29
click at [1211, 528] on div "Play" at bounding box center [1219, 527] width 80 height 29
click at [1390, 527] on div "Stop" at bounding box center [1392, 527] width 80 height 29
click at [1213, 525] on div "Play" at bounding box center [1219, 527] width 80 height 29
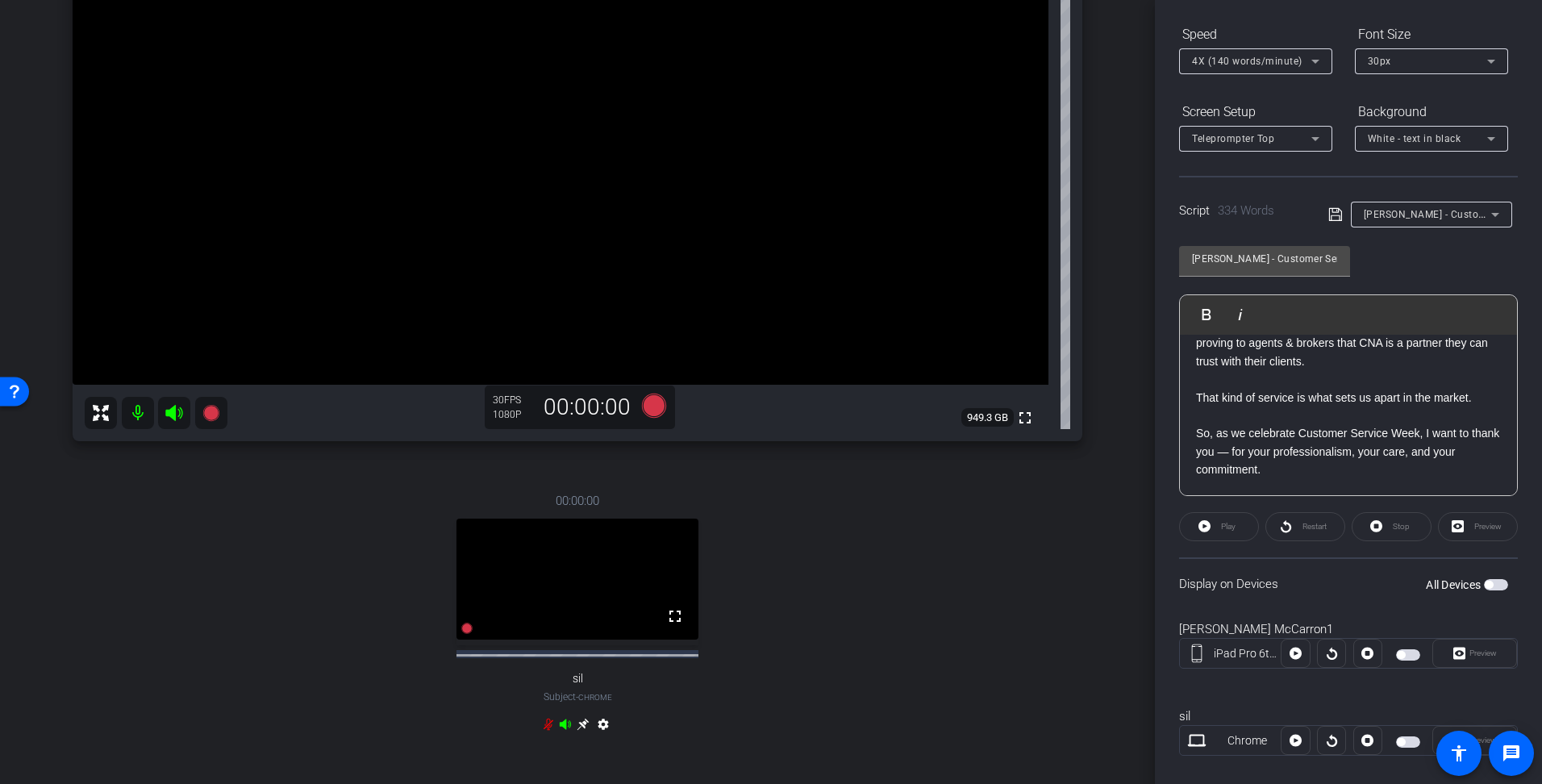
click at [1228, 469] on p "So, as we celebrate Customer Service Week, I want to thank you — for your profe…" at bounding box center [1348, 451] width 305 height 54
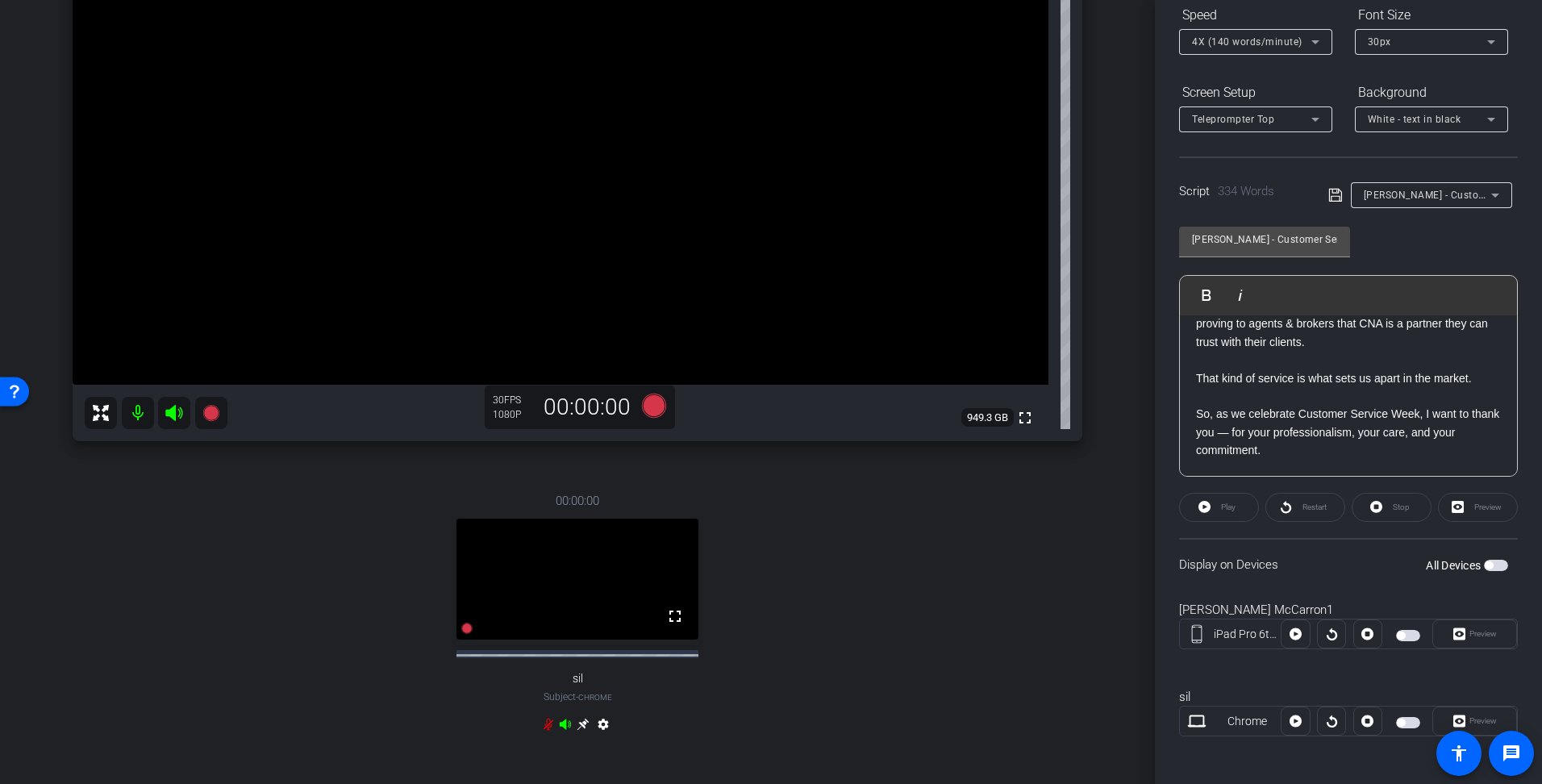
scroll to position [185, 0]
click at [1406, 630] on span "button" at bounding box center [1409, 632] width 25 height 11
click at [1213, 405] on p "So, as we celebrate Customer Service Week, I want to thank you — for your profe…" at bounding box center [1348, 428] width 305 height 54
click at [1402, 506] on div "Stop" at bounding box center [1392, 504] width 80 height 29
click at [1224, 504] on span "Play" at bounding box center [1229, 503] width 15 height 9
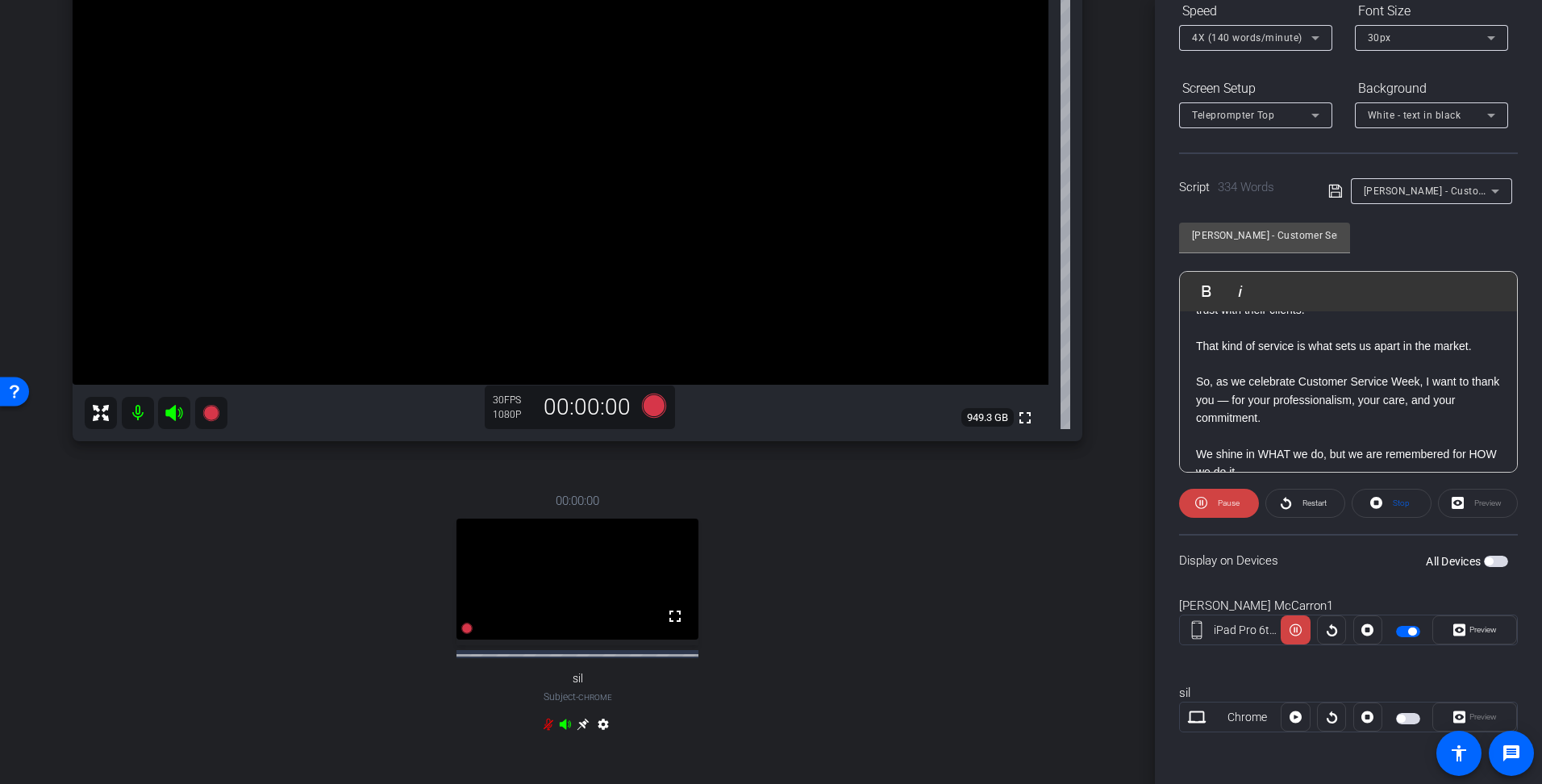
scroll to position [702, 0]
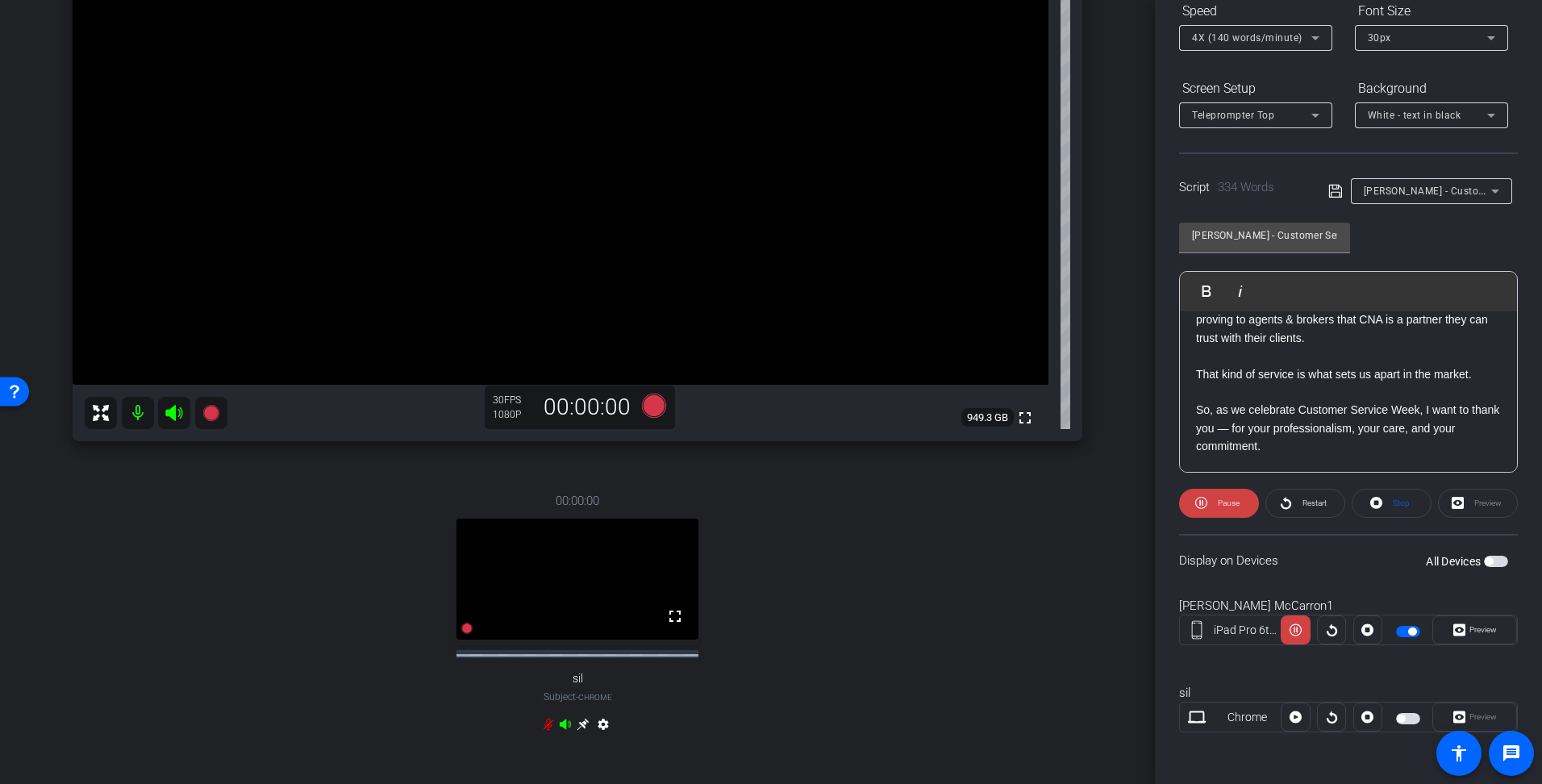
click at [1195, 410] on div "Hello, Claims team, This week, we join the nation in celebrating Customer Servi…" at bounding box center [1348, 121] width 337 height 1025
click at [1213, 289] on span "Play" at bounding box center [1217, 290] width 25 height 14
click at [648, 405] on icon at bounding box center [654, 405] width 25 height 25
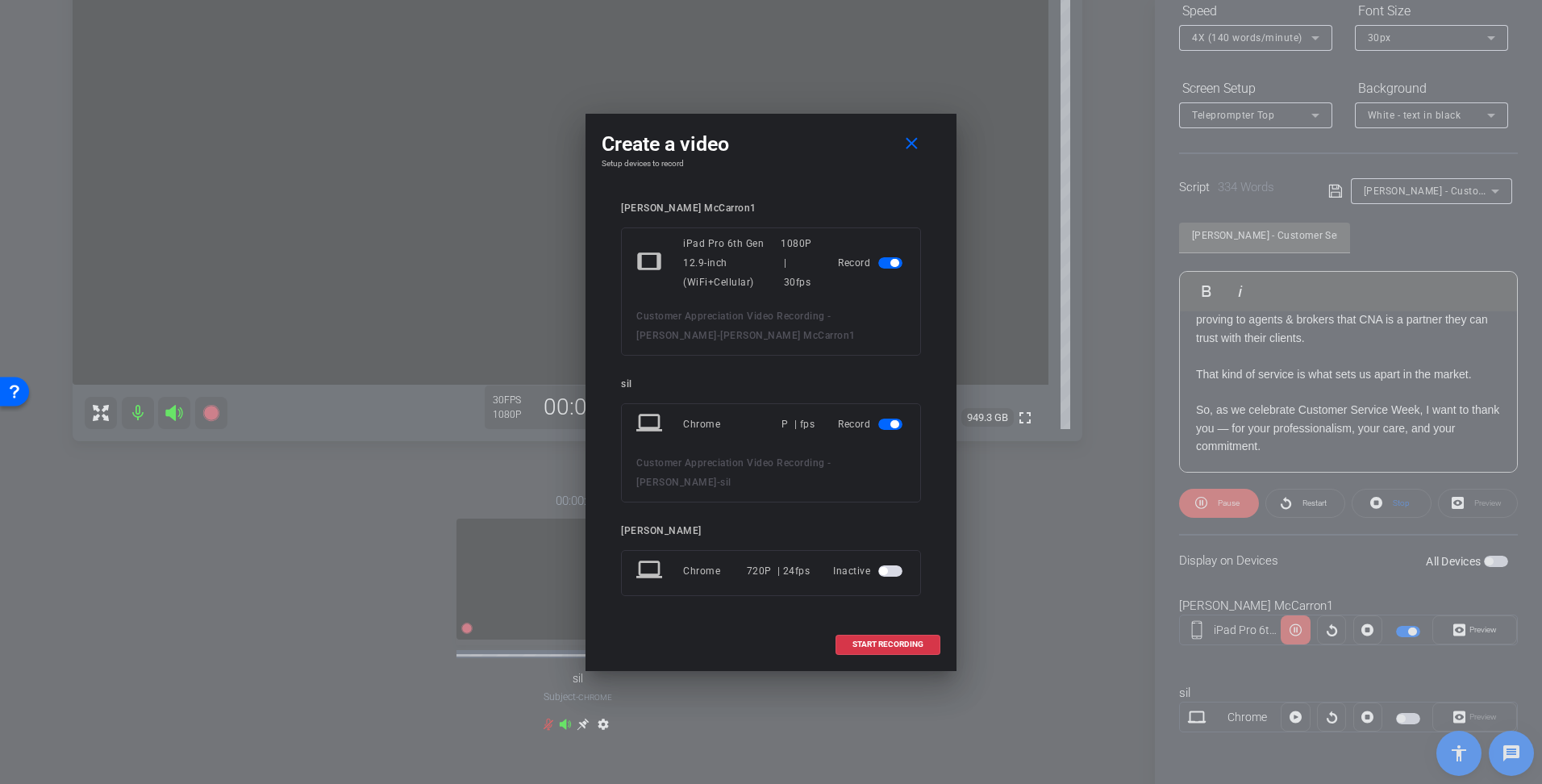
click at [883, 425] on span "button" at bounding box center [890, 424] width 25 height 11
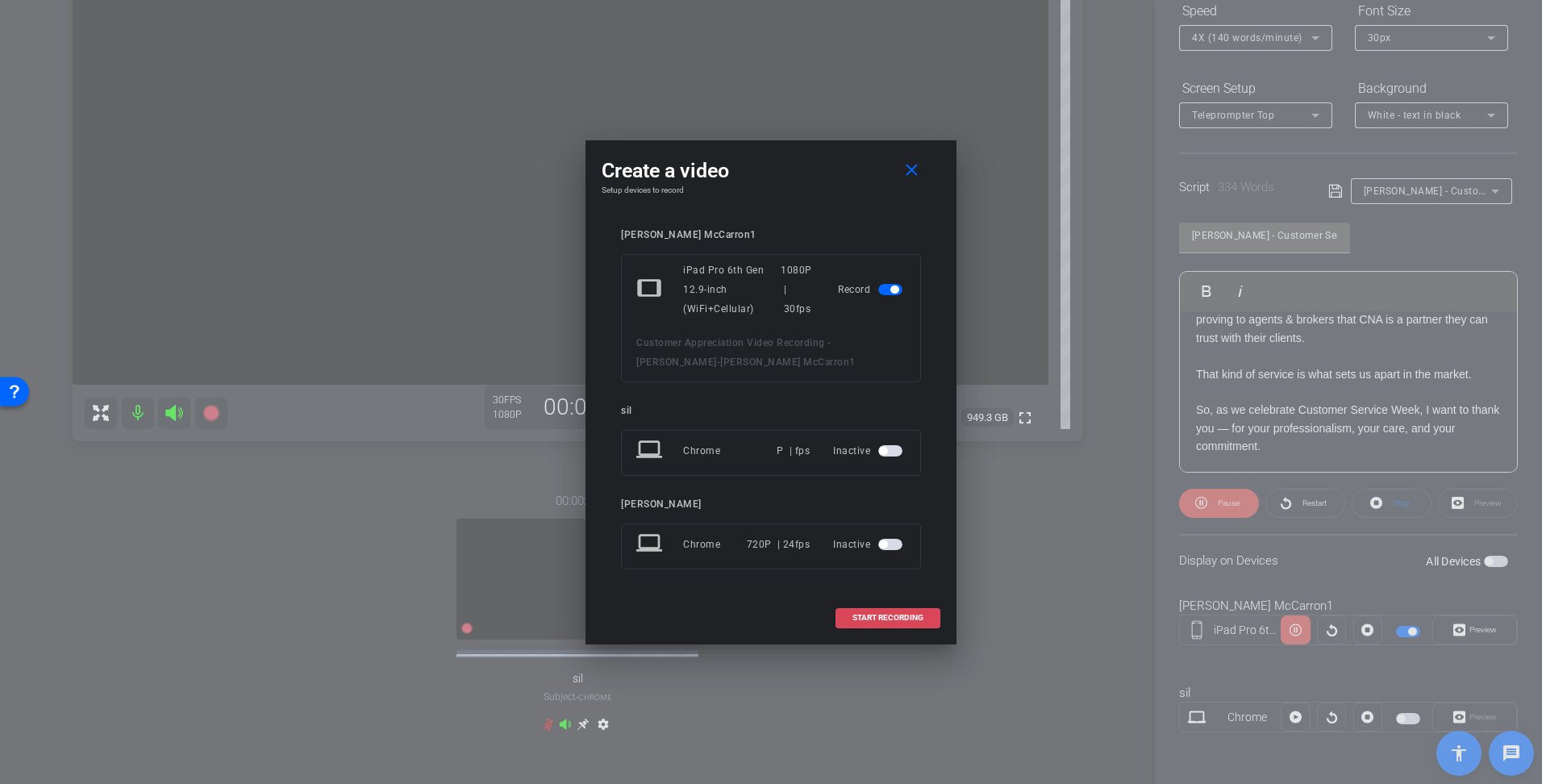
click at [889, 617] on span "START RECORDING" at bounding box center [888, 618] width 71 height 8
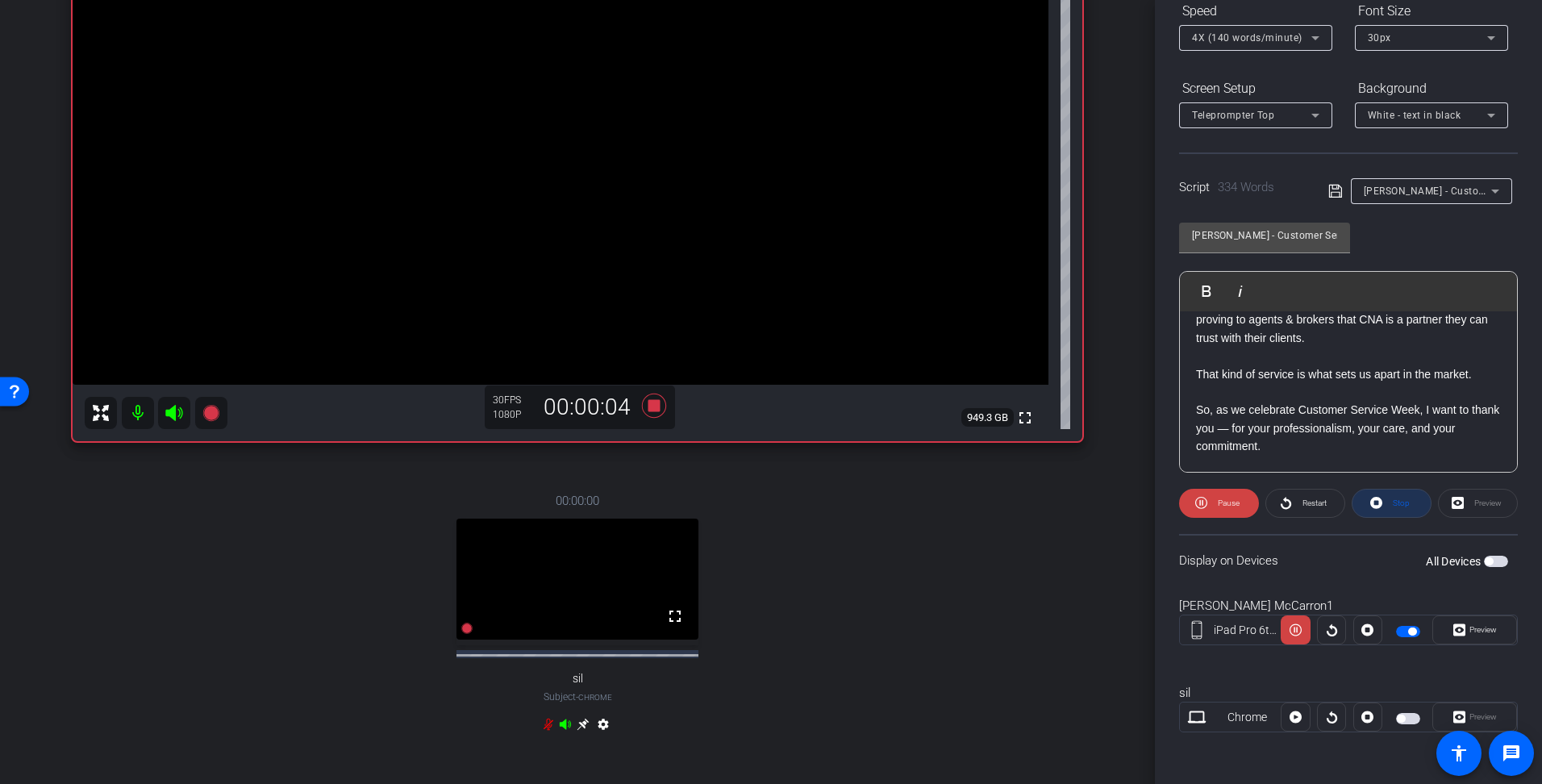
click at [1389, 506] on span "Stop" at bounding box center [1400, 504] width 21 height 23
click at [1217, 504] on span "Play" at bounding box center [1226, 504] width 19 height 23
click at [1201, 374] on p "That kind of service is what sets us apart in the market." at bounding box center [1348, 374] width 305 height 18
click at [1196, 373] on p "That kind of service is what sets us apart in the market." at bounding box center [1348, 374] width 305 height 18
click at [1218, 293] on span "Play" at bounding box center [1217, 290] width 25 height 14
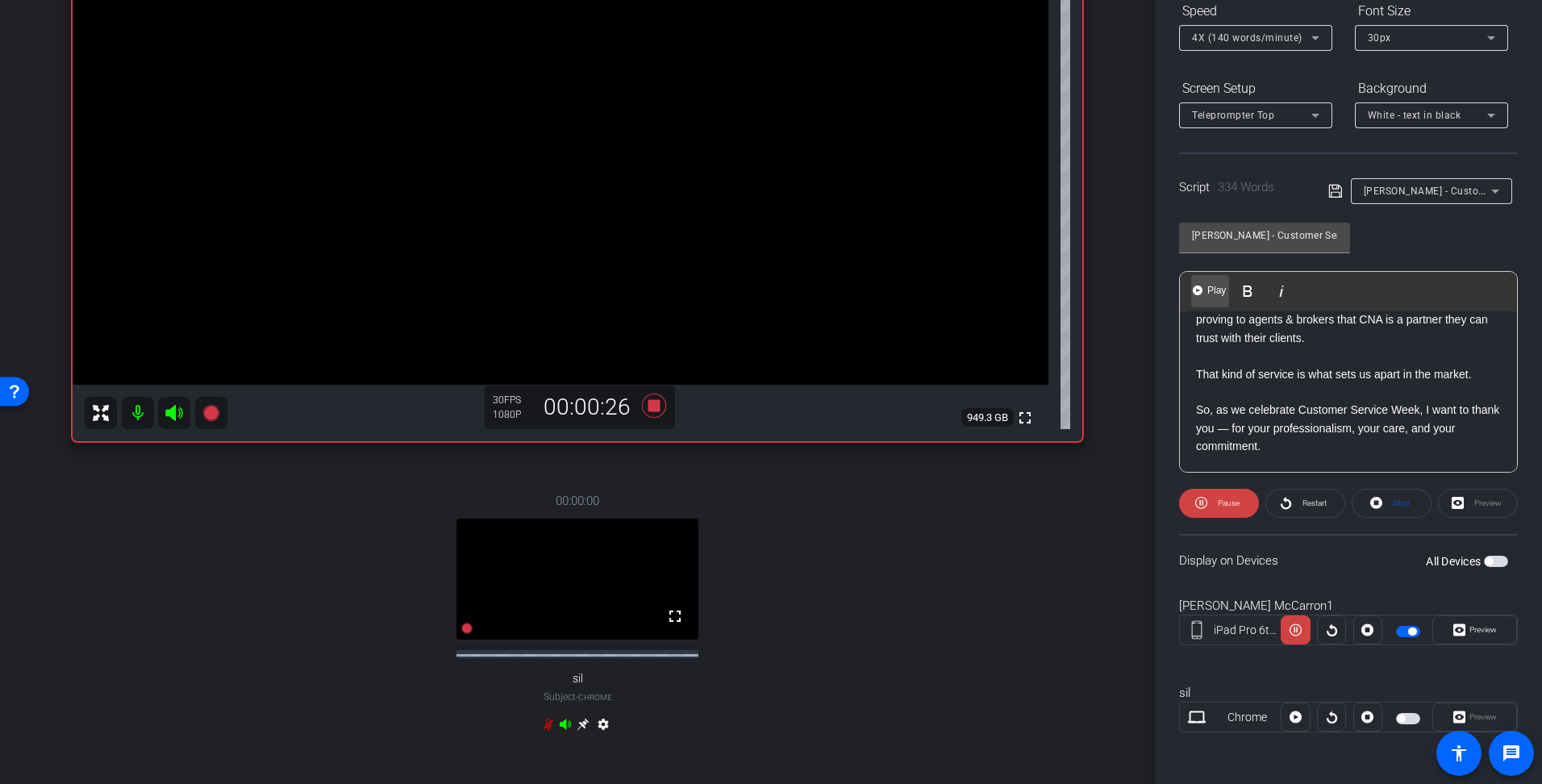
click at [1216, 292] on span "Play" at bounding box center [1217, 290] width 25 height 14
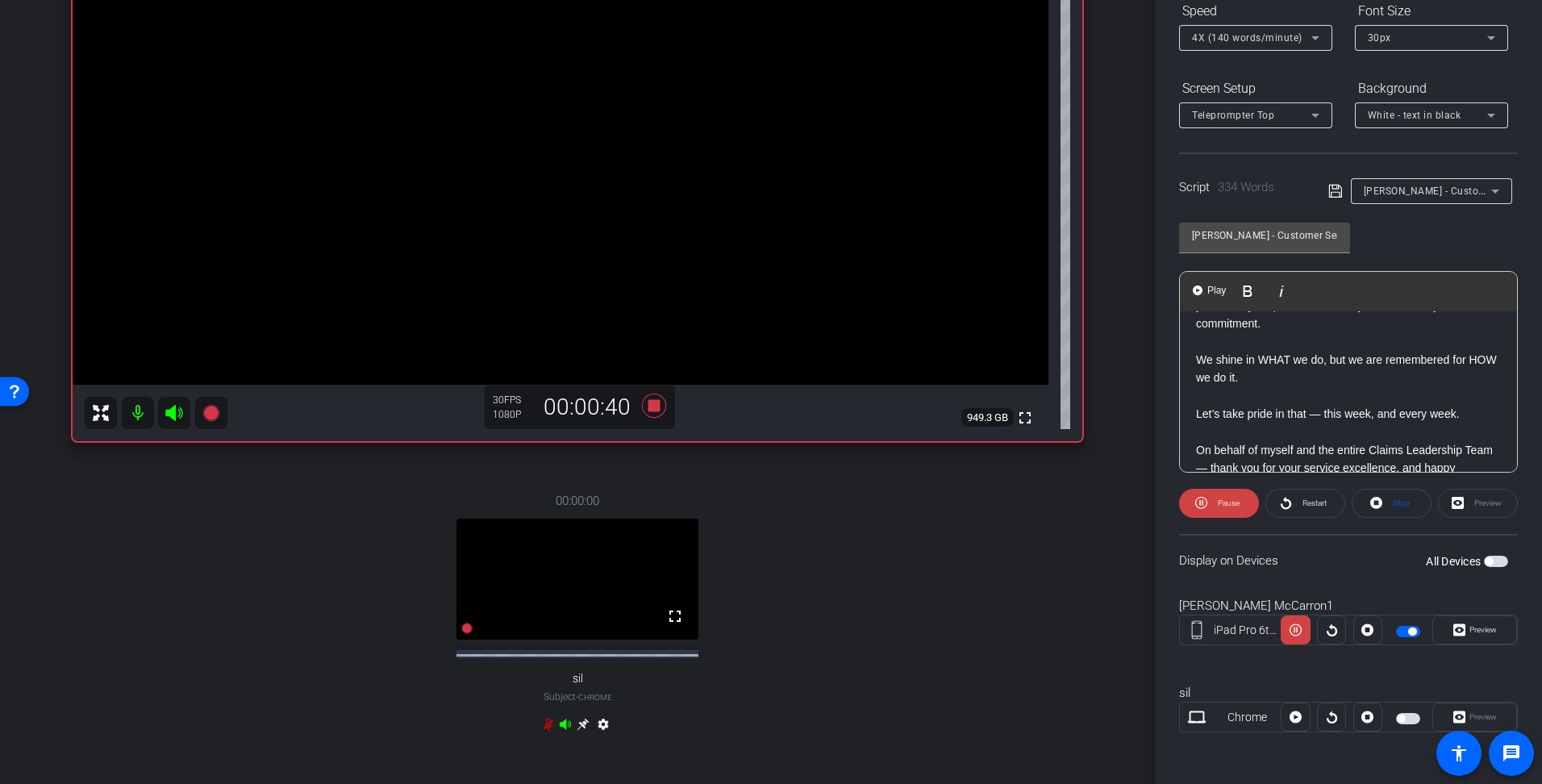
scroll to position [864, 0]
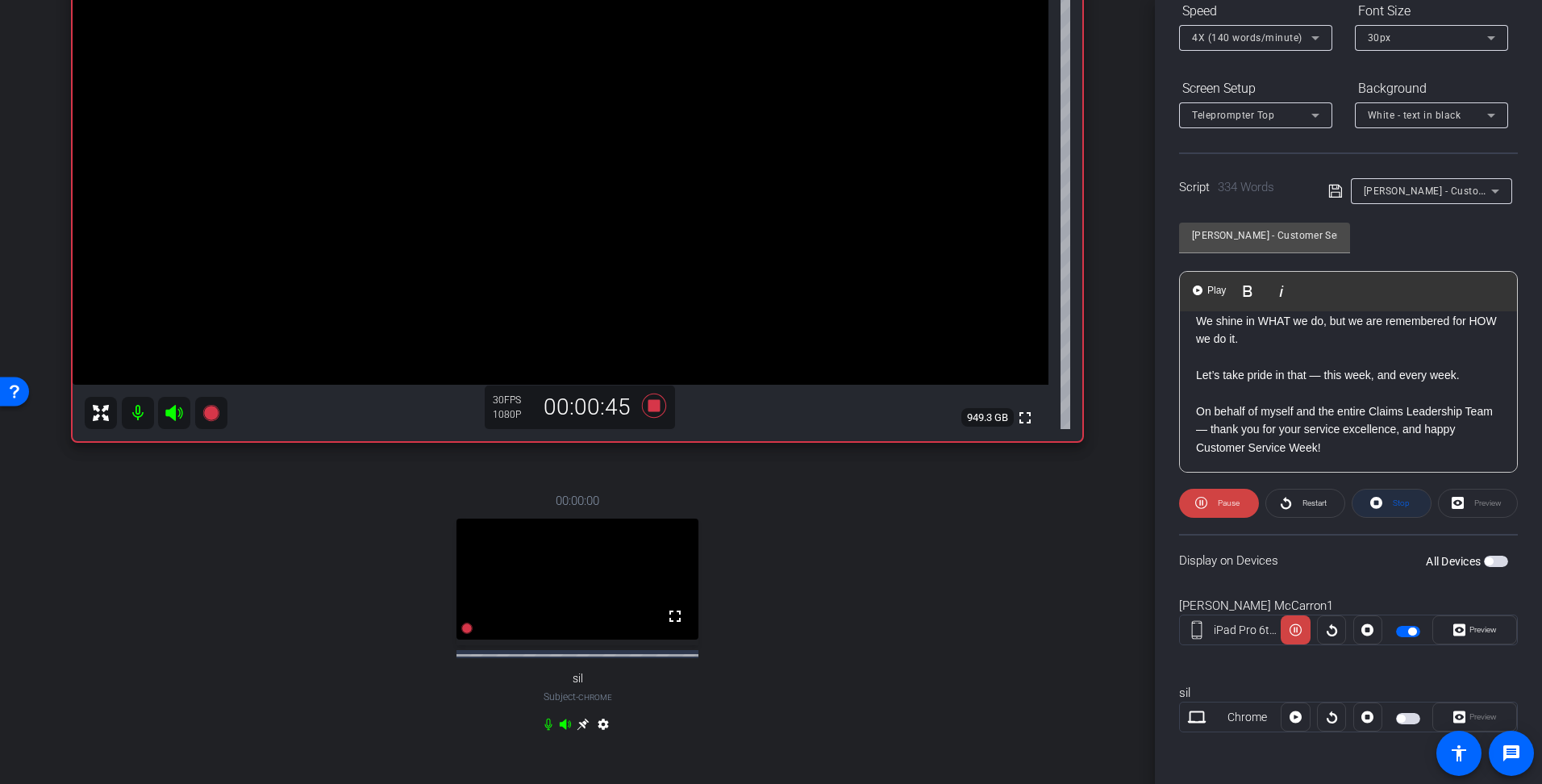
click at [1381, 504] on span at bounding box center [1392, 503] width 78 height 38
drag, startPoint x: 1402, startPoint y: 625, endPoint x: 1264, endPoint y: 578, distance: 145.8
click at [1401, 626] on span "button" at bounding box center [1409, 632] width 25 height 11
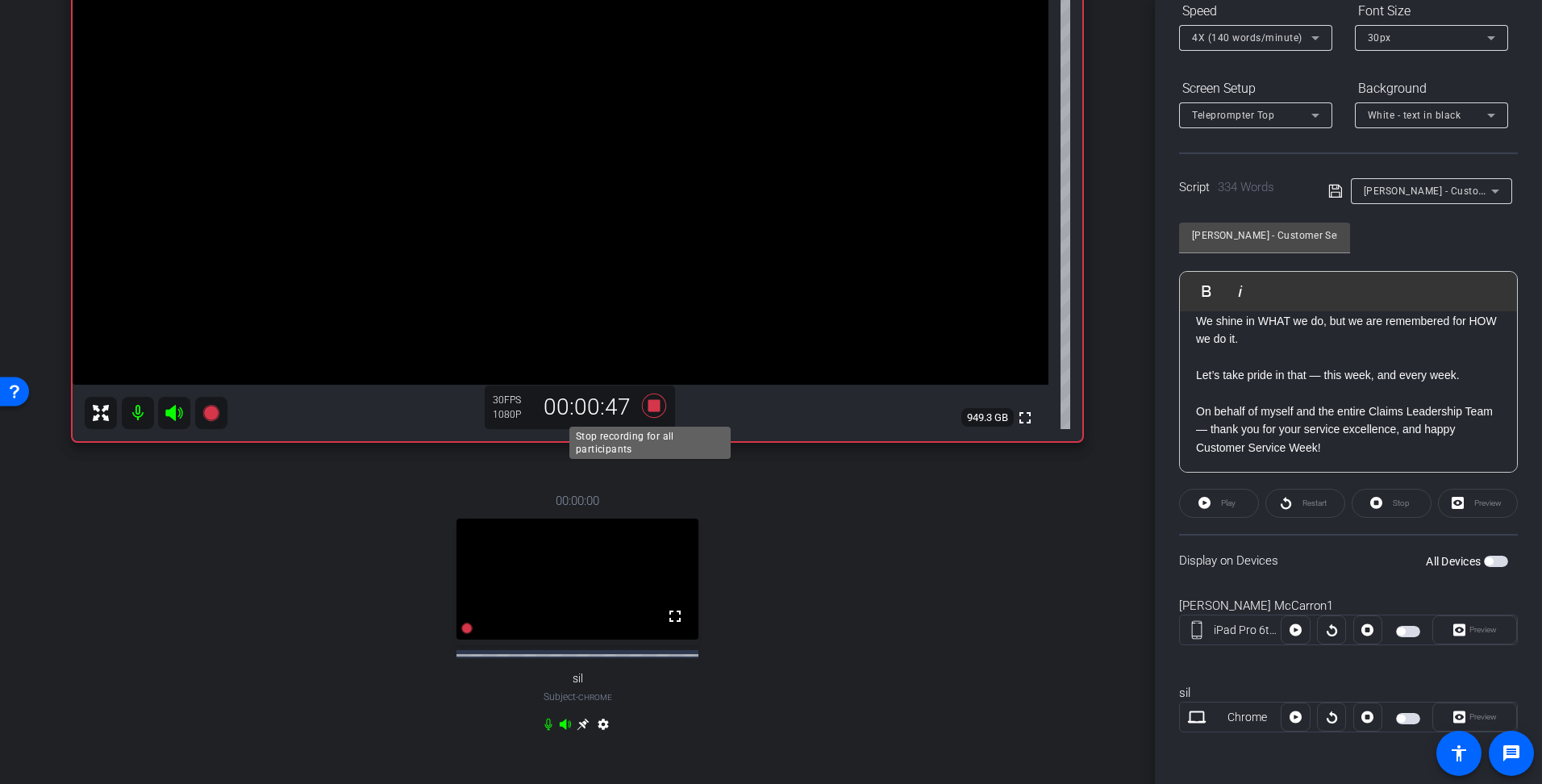
click at [646, 399] on icon at bounding box center [653, 406] width 38 height 29
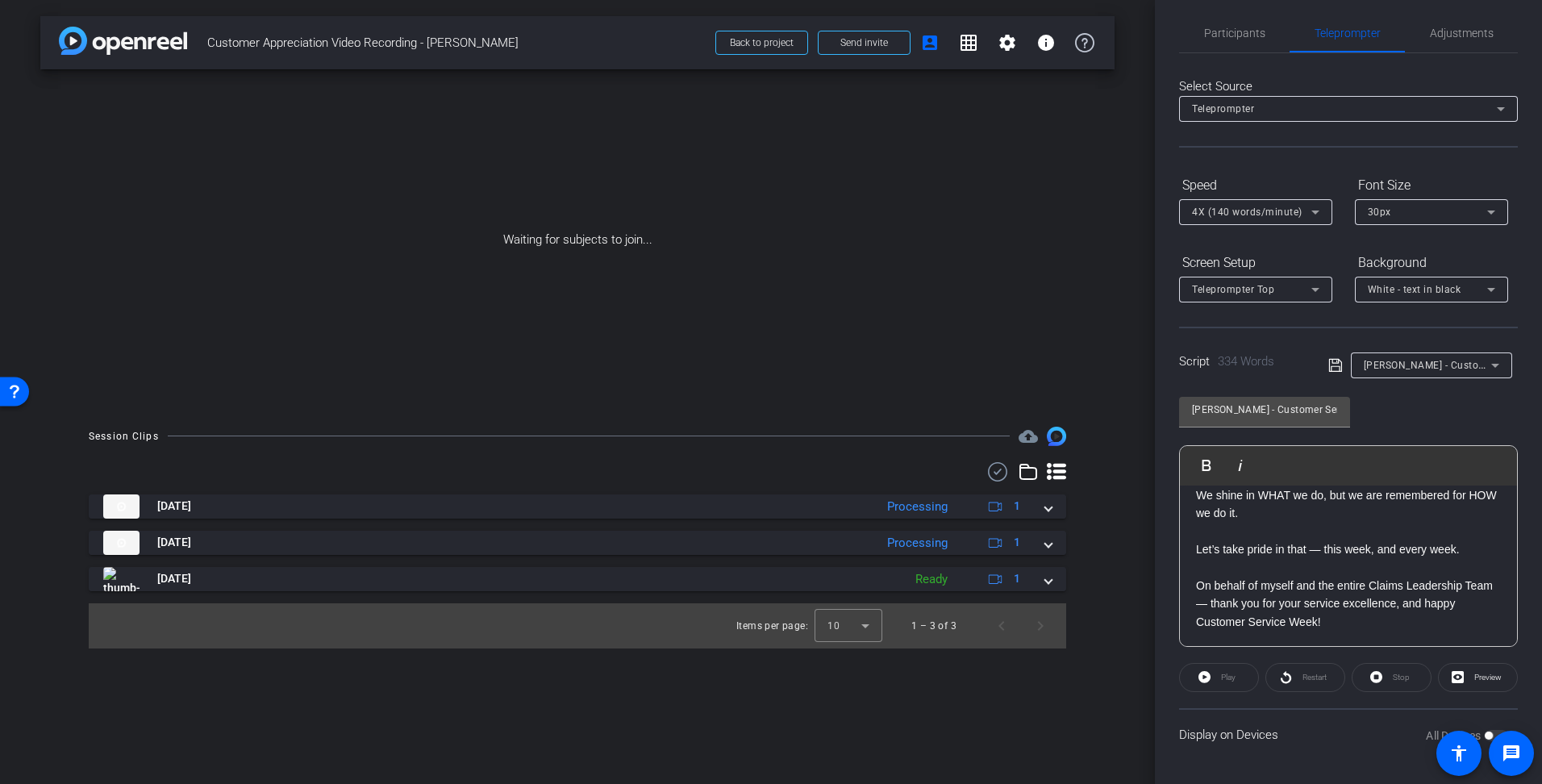
scroll to position [11, 0]
